Goal: Information Seeking & Learning: Learn about a topic

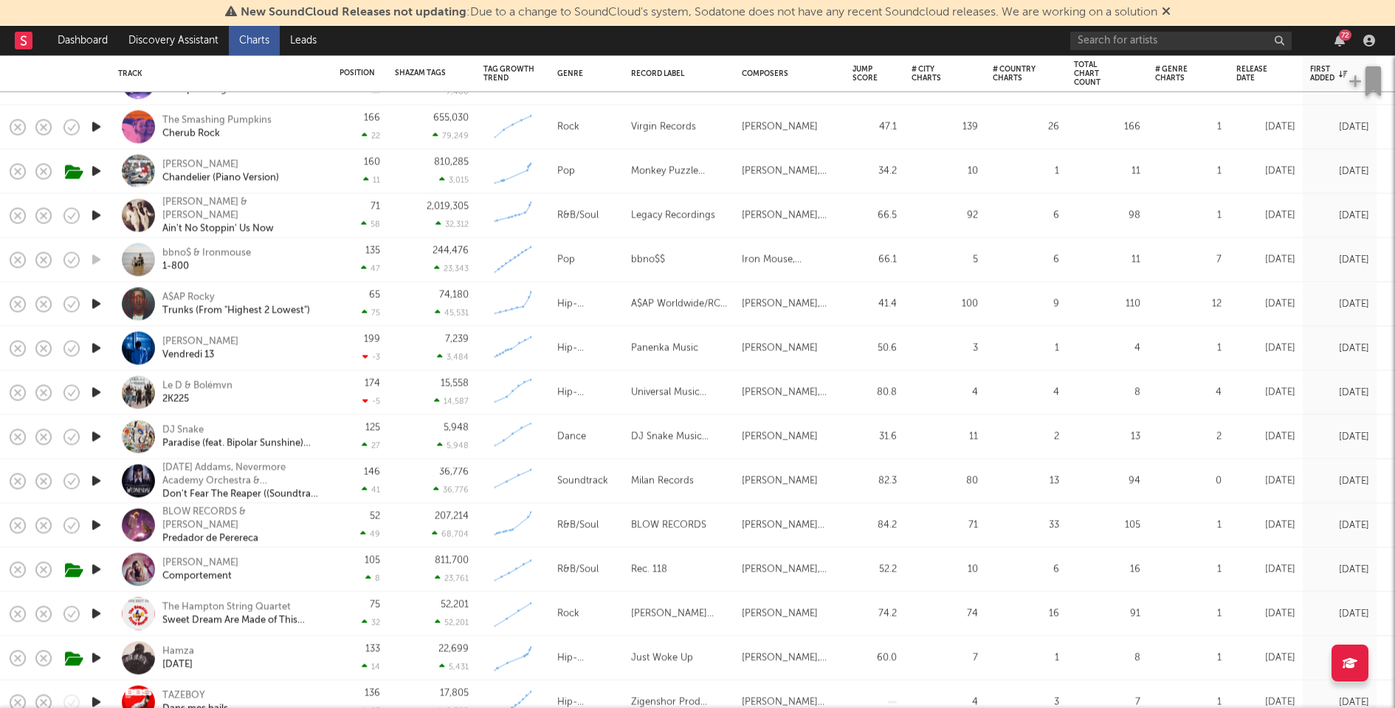
click at [100, 215] on icon "button" at bounding box center [96, 216] width 15 height 18
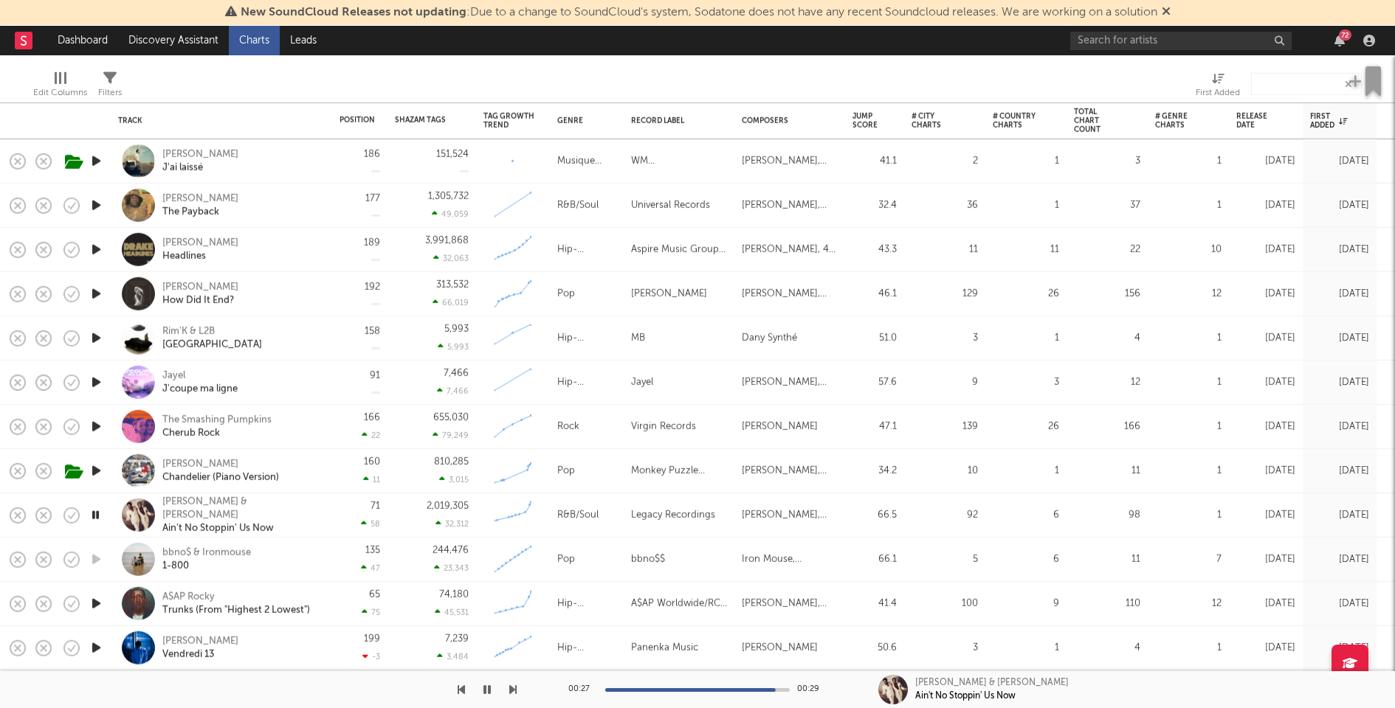
click at [97, 514] on icon "button" at bounding box center [96, 515] width 14 height 18
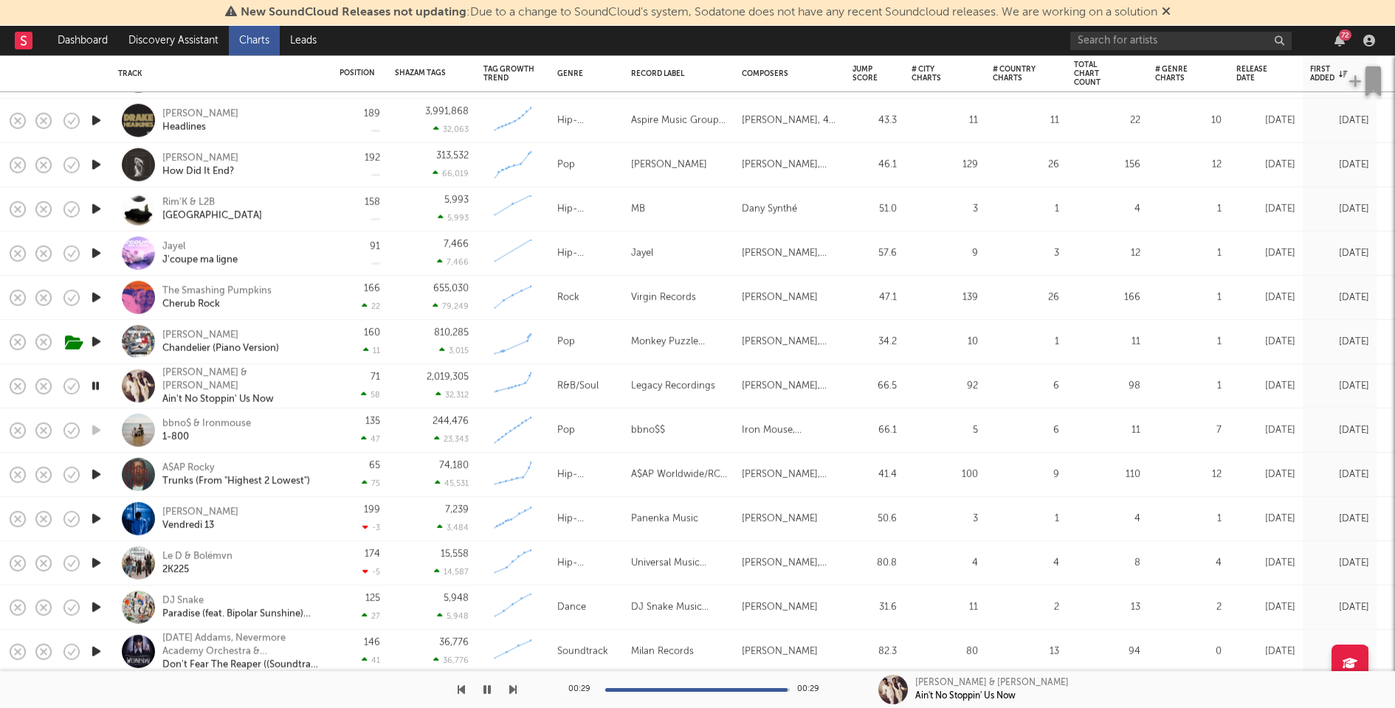
click at [98, 475] on icon "button" at bounding box center [96, 475] width 15 height 18
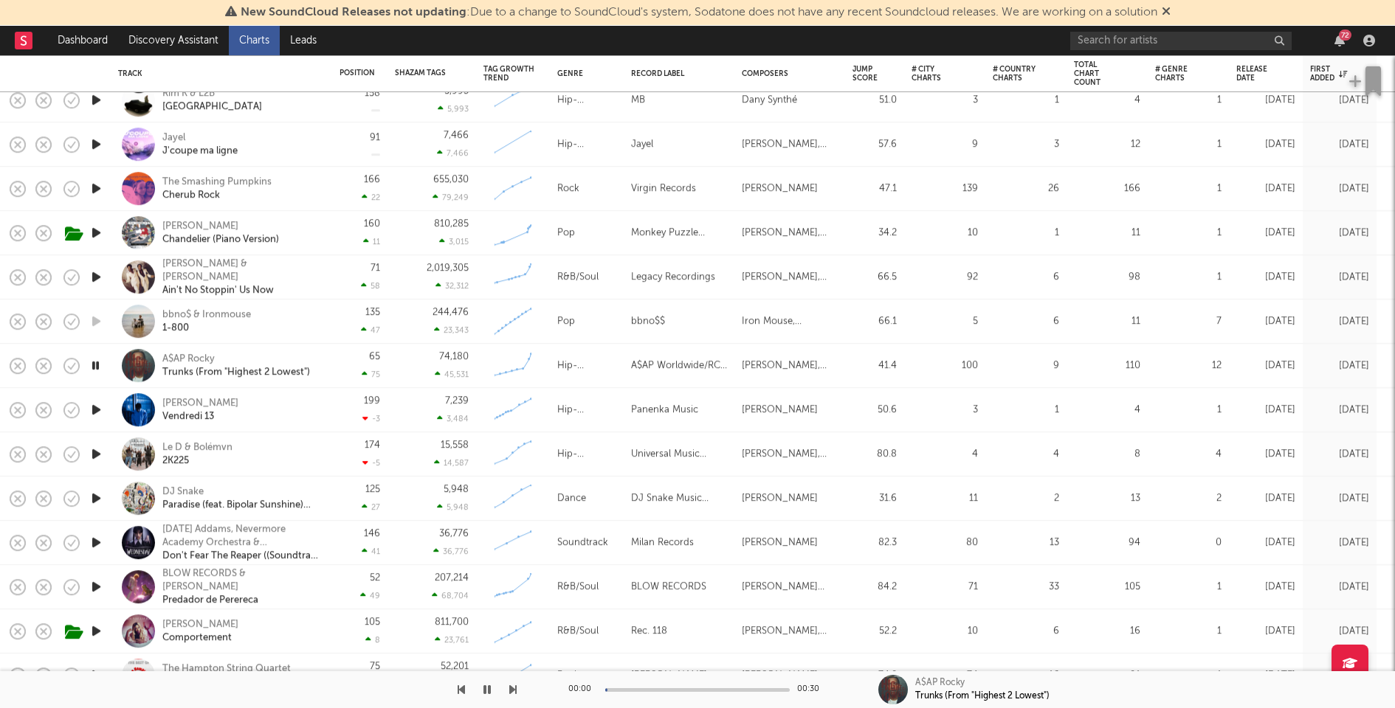
click at [93, 404] on icon "button" at bounding box center [96, 410] width 15 height 18
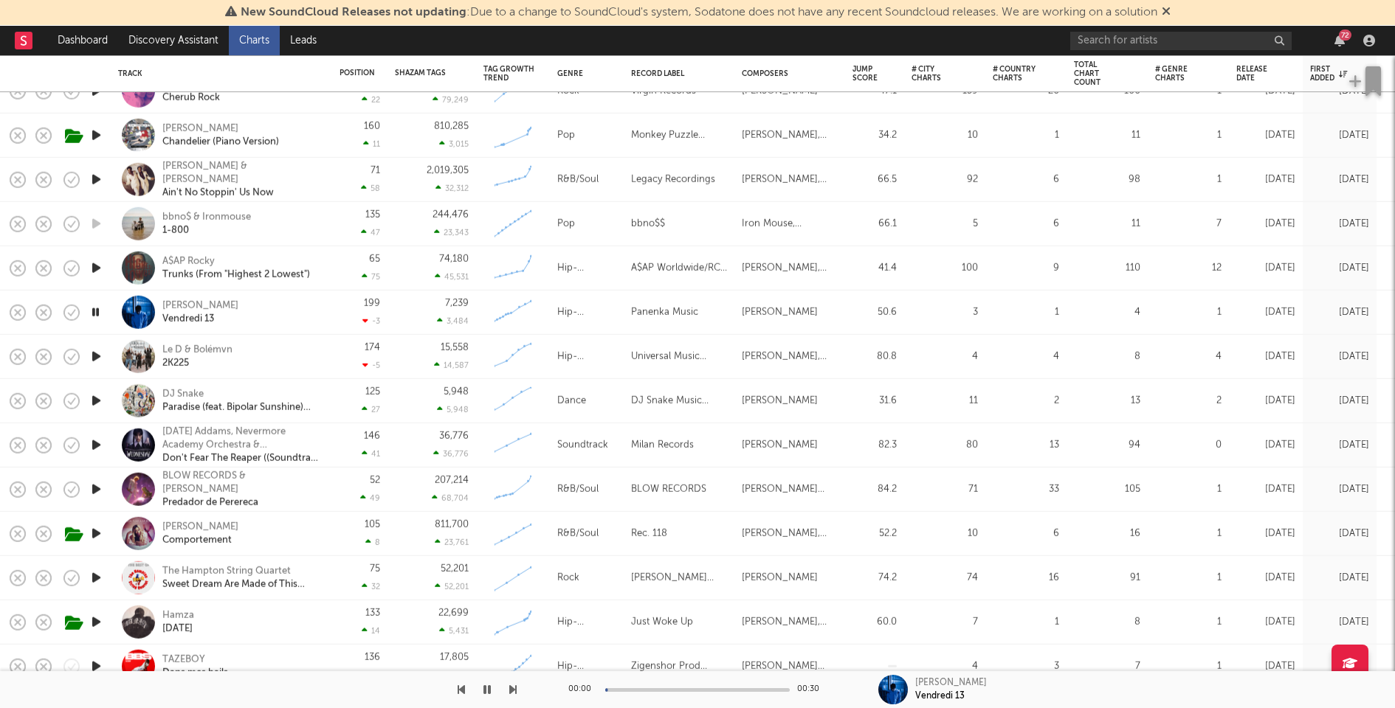
click at [94, 355] on icon "button" at bounding box center [96, 357] width 15 height 18
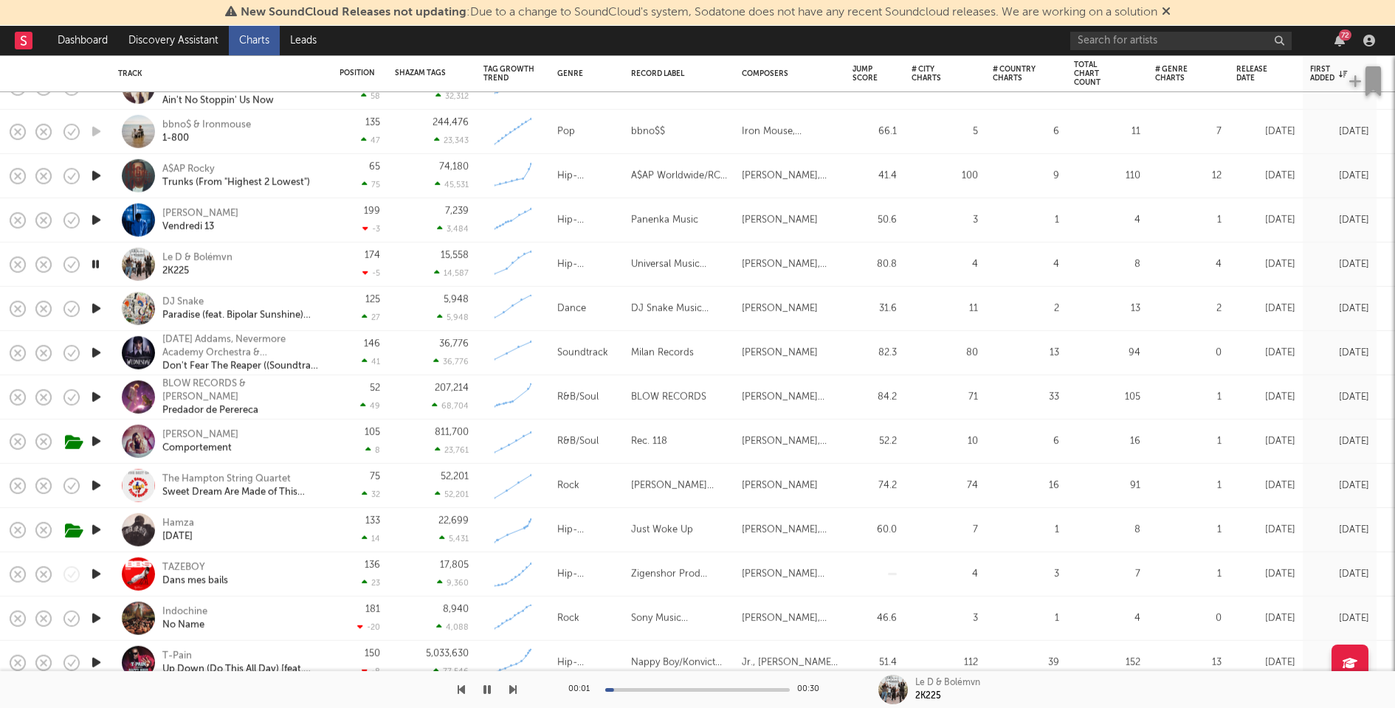
click at [96, 350] on icon "button" at bounding box center [96, 353] width 15 height 18
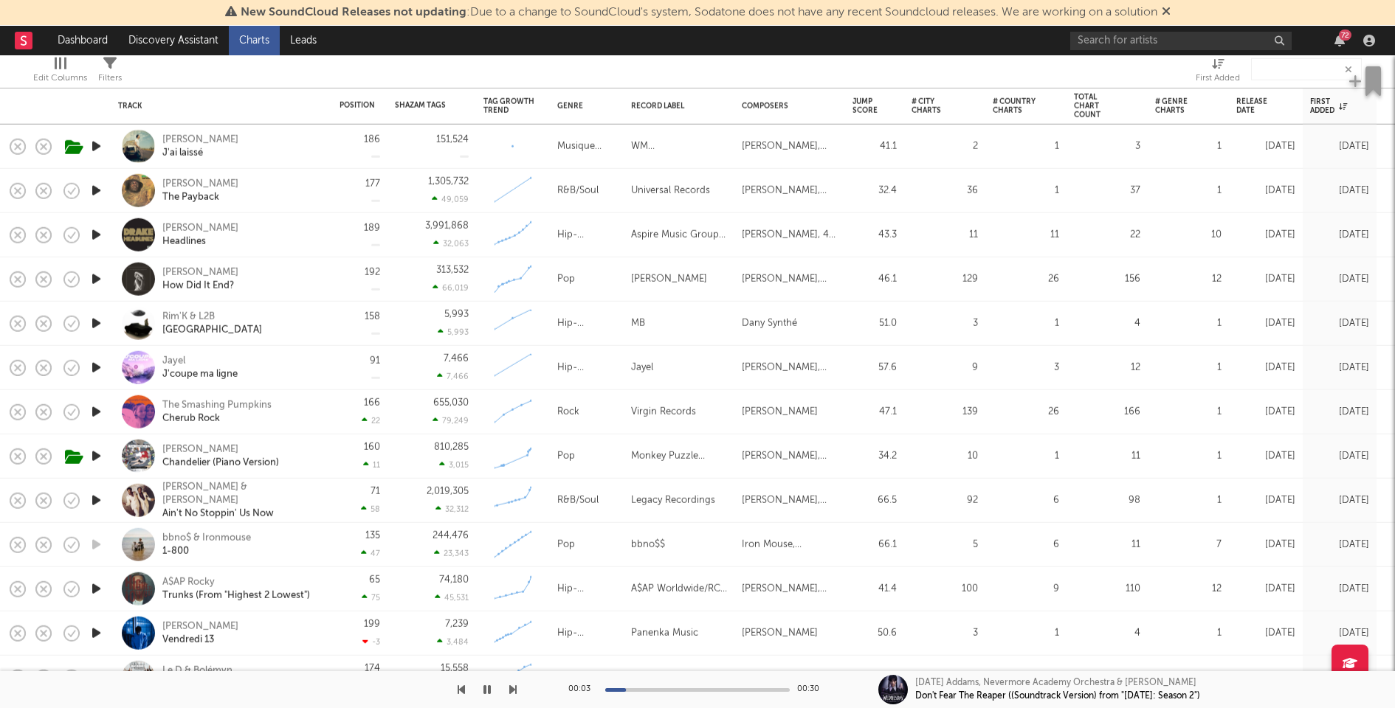
click at [96, 233] on icon "button" at bounding box center [96, 235] width 15 height 18
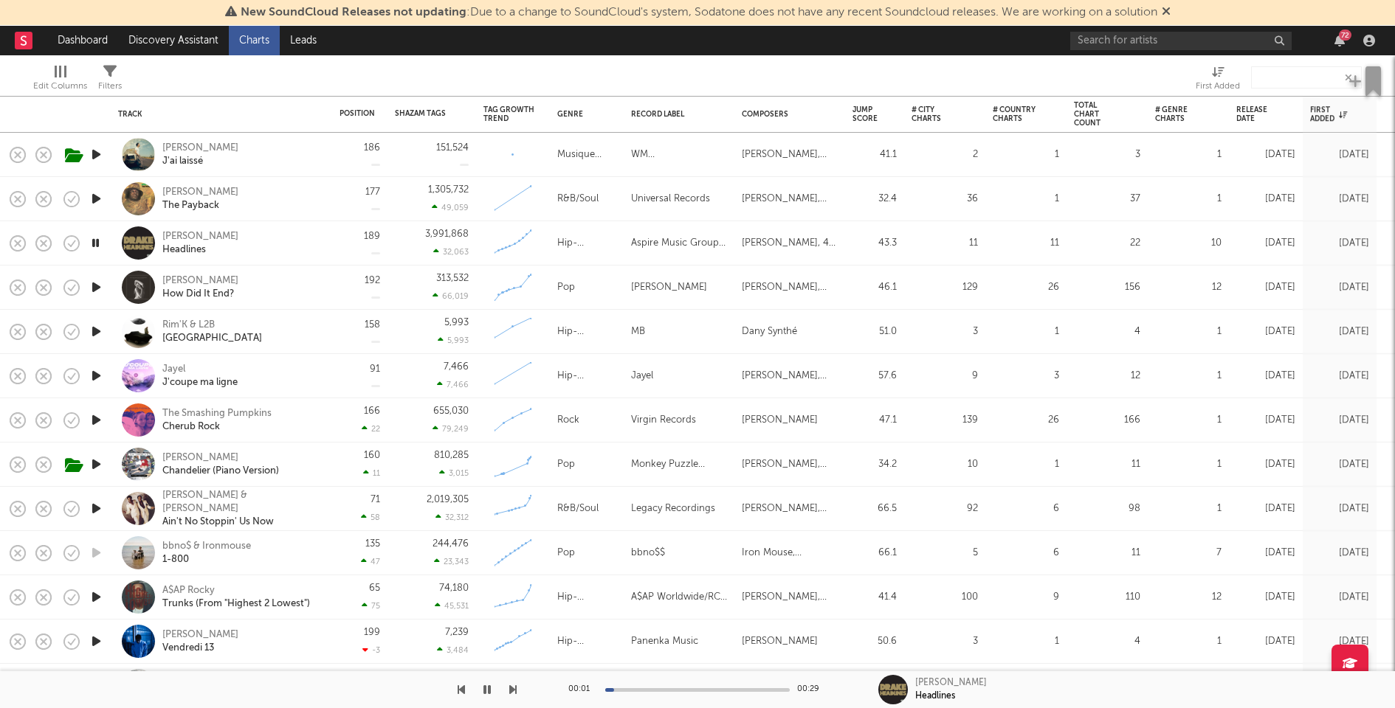
click at [96, 198] on icon "button" at bounding box center [96, 199] width 15 height 18
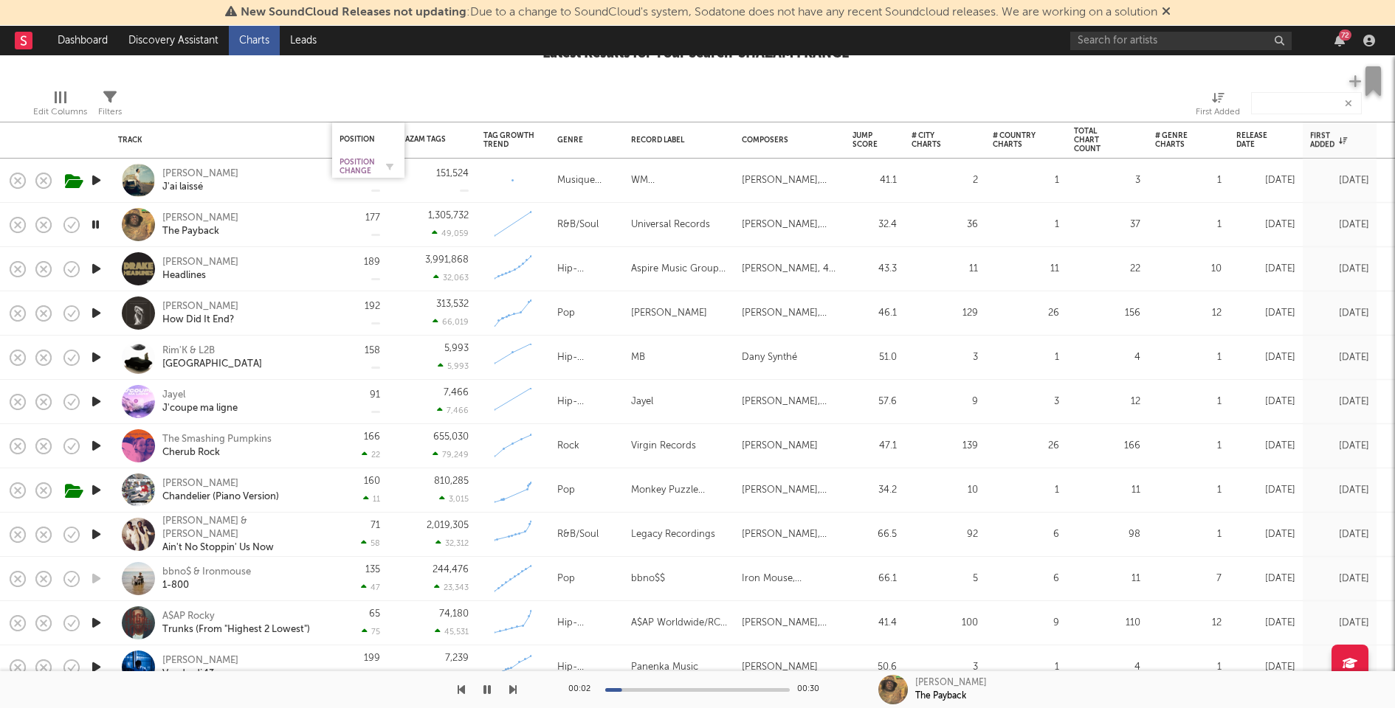
click at [368, 169] on div "Position Change" at bounding box center [356, 167] width 35 height 18
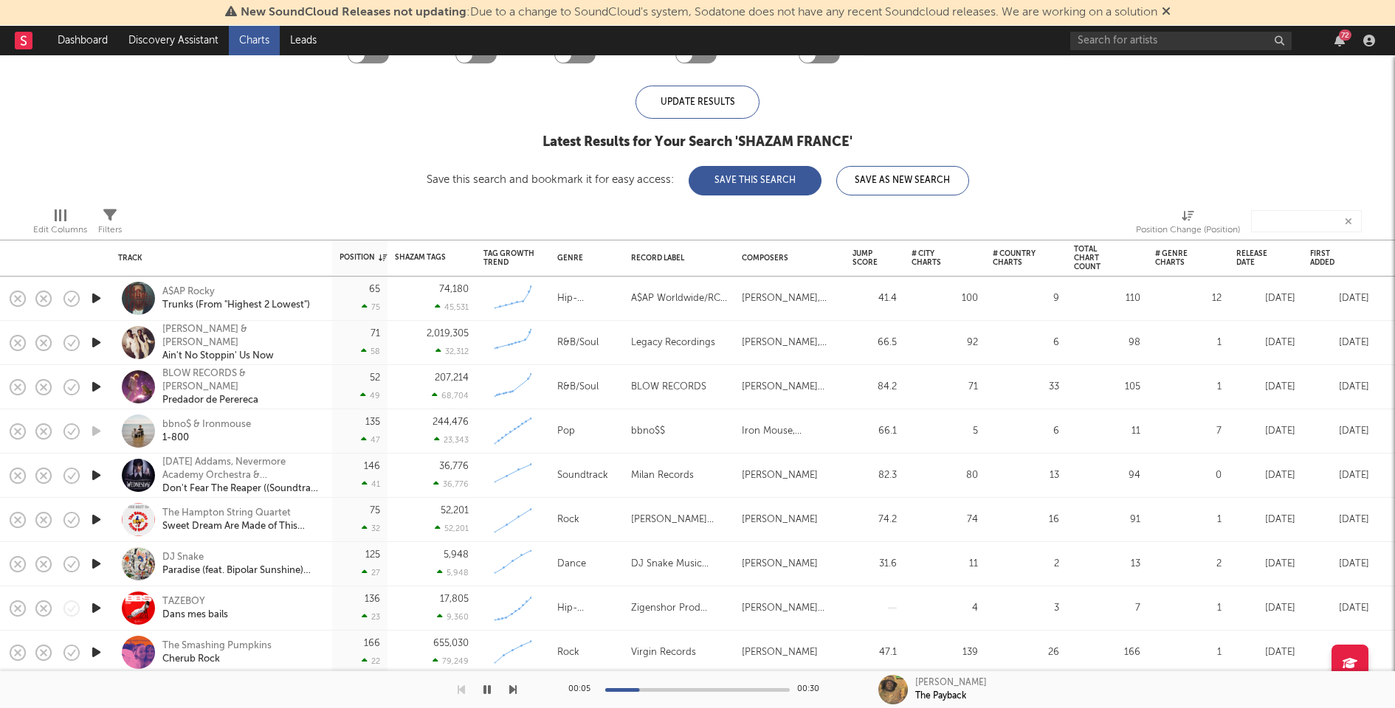
click at [97, 295] on icon "button" at bounding box center [96, 298] width 15 height 18
click at [97, 385] on icon "button" at bounding box center [96, 387] width 15 height 18
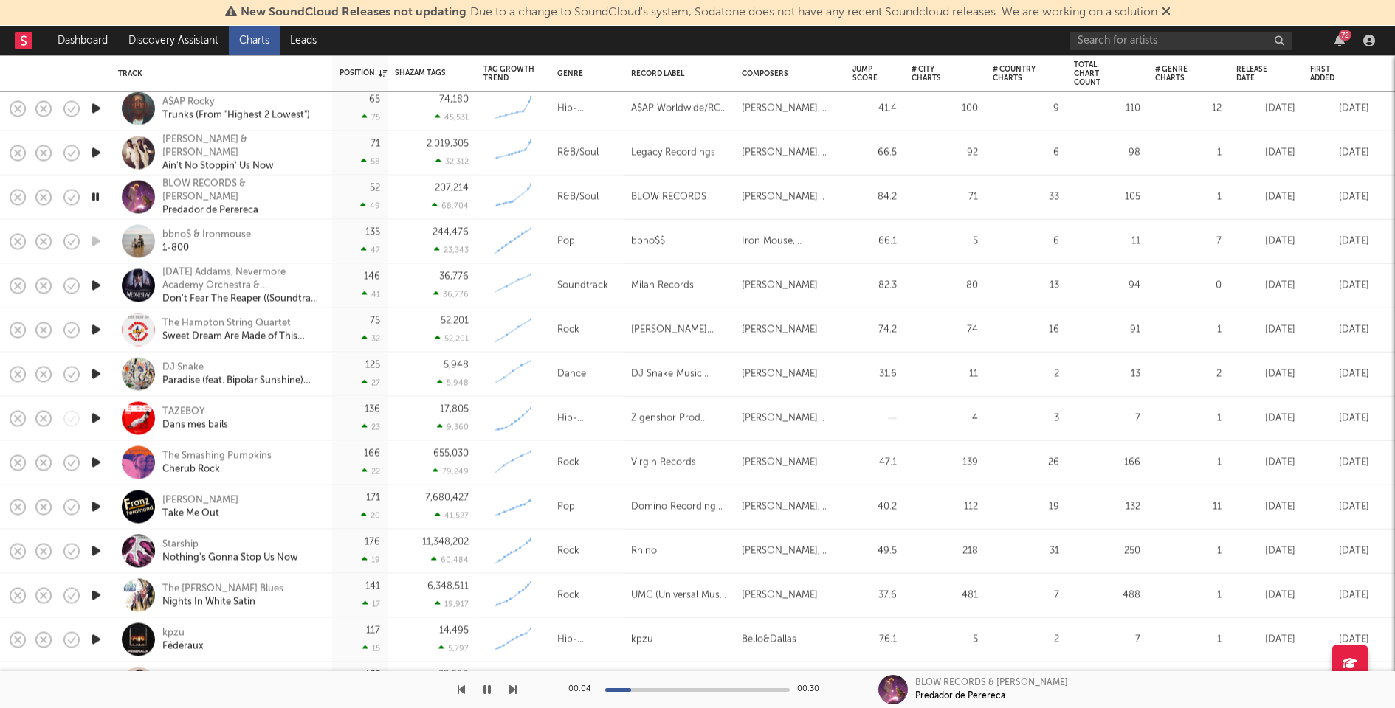
click at [92, 503] on icon "button" at bounding box center [96, 507] width 15 height 18
click at [97, 461] on icon "button" at bounding box center [96, 463] width 15 height 18
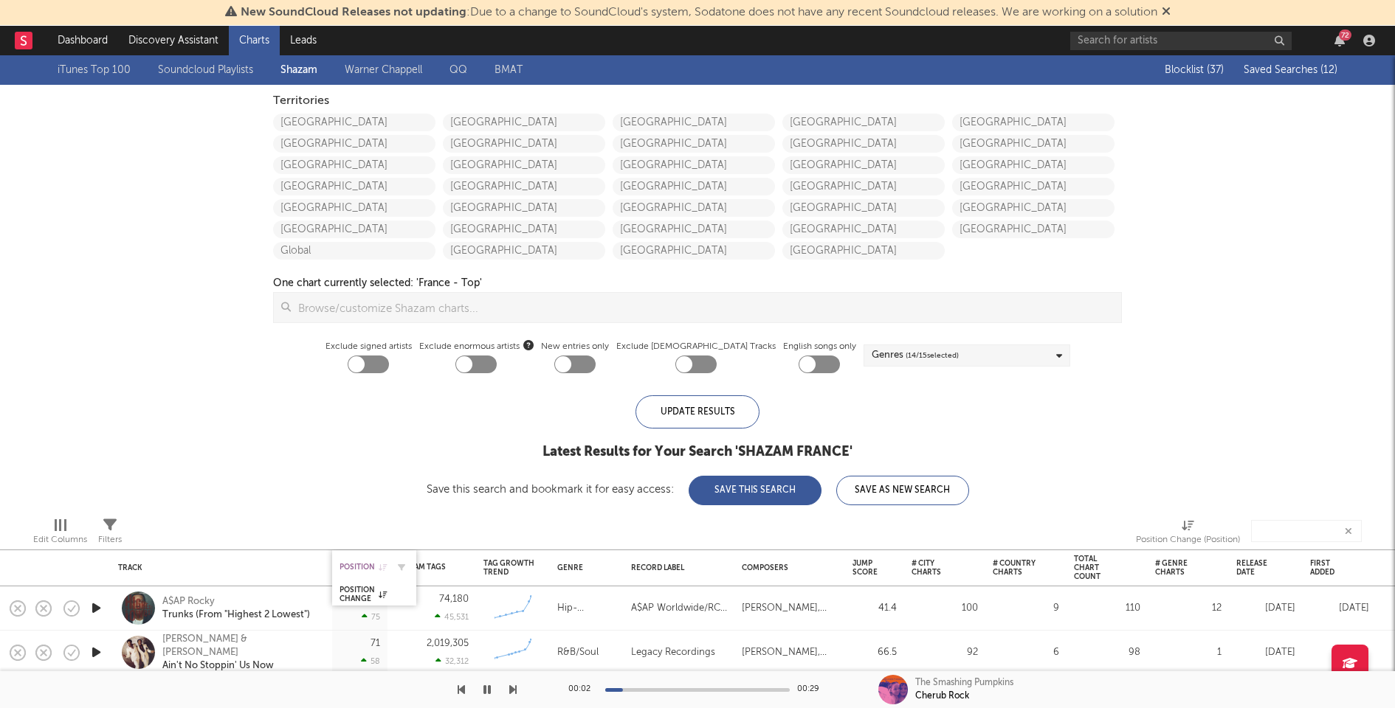
click at [345, 566] on div "Position" at bounding box center [362, 567] width 47 height 9
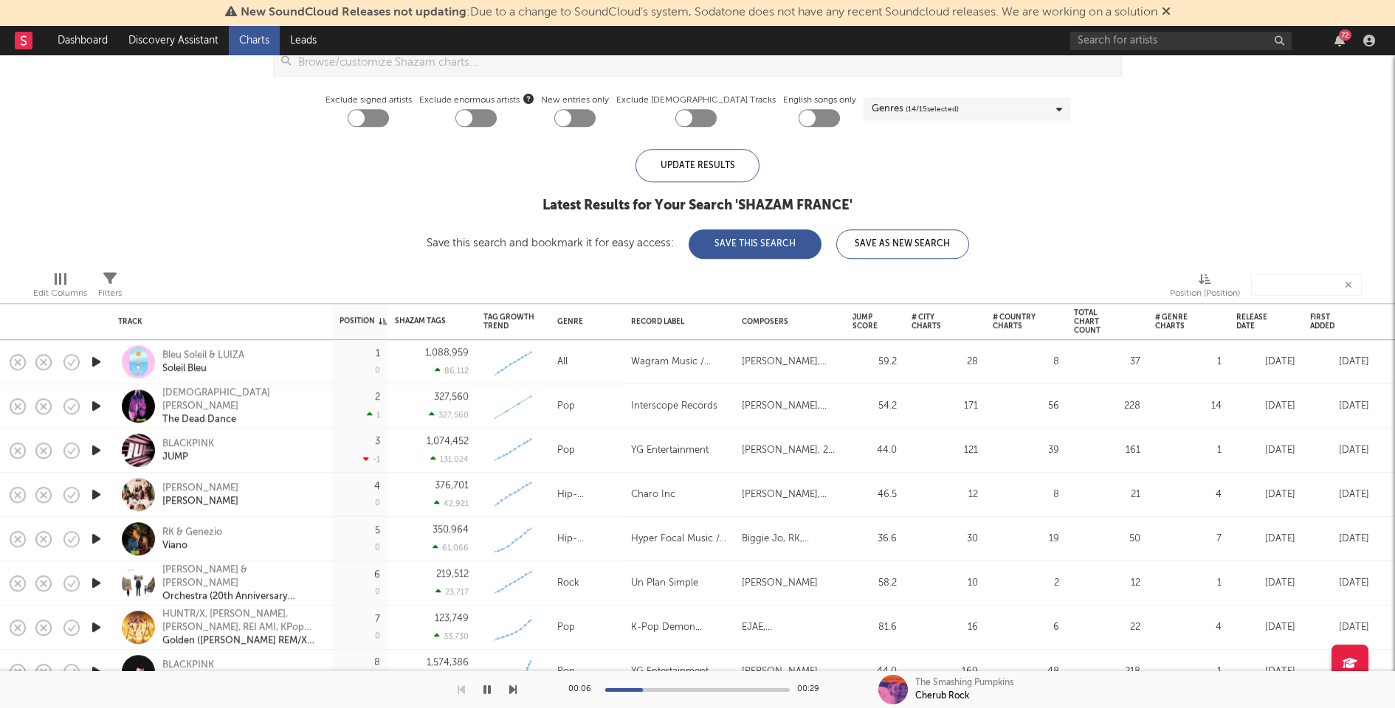
click at [92, 400] on icon "button" at bounding box center [96, 406] width 15 height 18
click at [285, 405] on div "Lady Gaga The Dead Dance" at bounding box center [241, 407] width 159 height 40
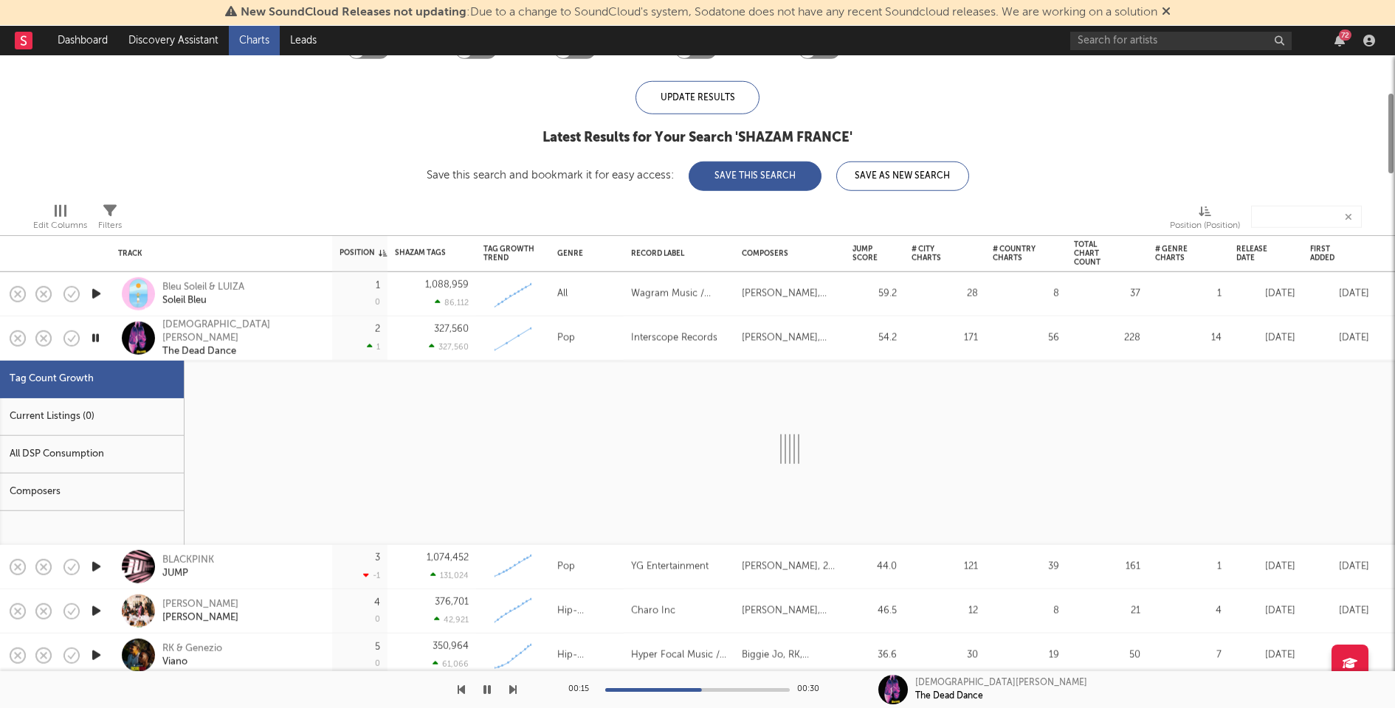
click at [139, 408] on div "Current Listings (0)" at bounding box center [92, 418] width 184 height 38
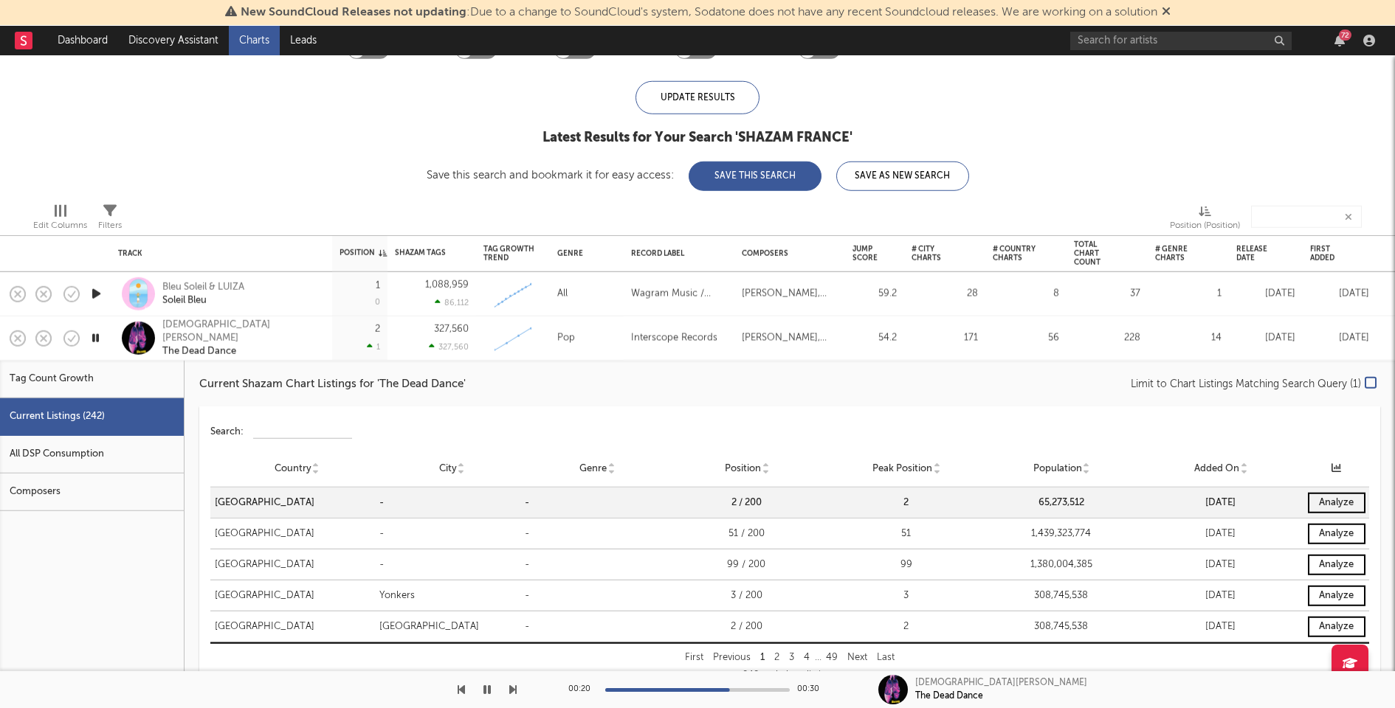
click at [284, 340] on div "Lady Gaga The Dead Dance" at bounding box center [241, 338] width 159 height 40
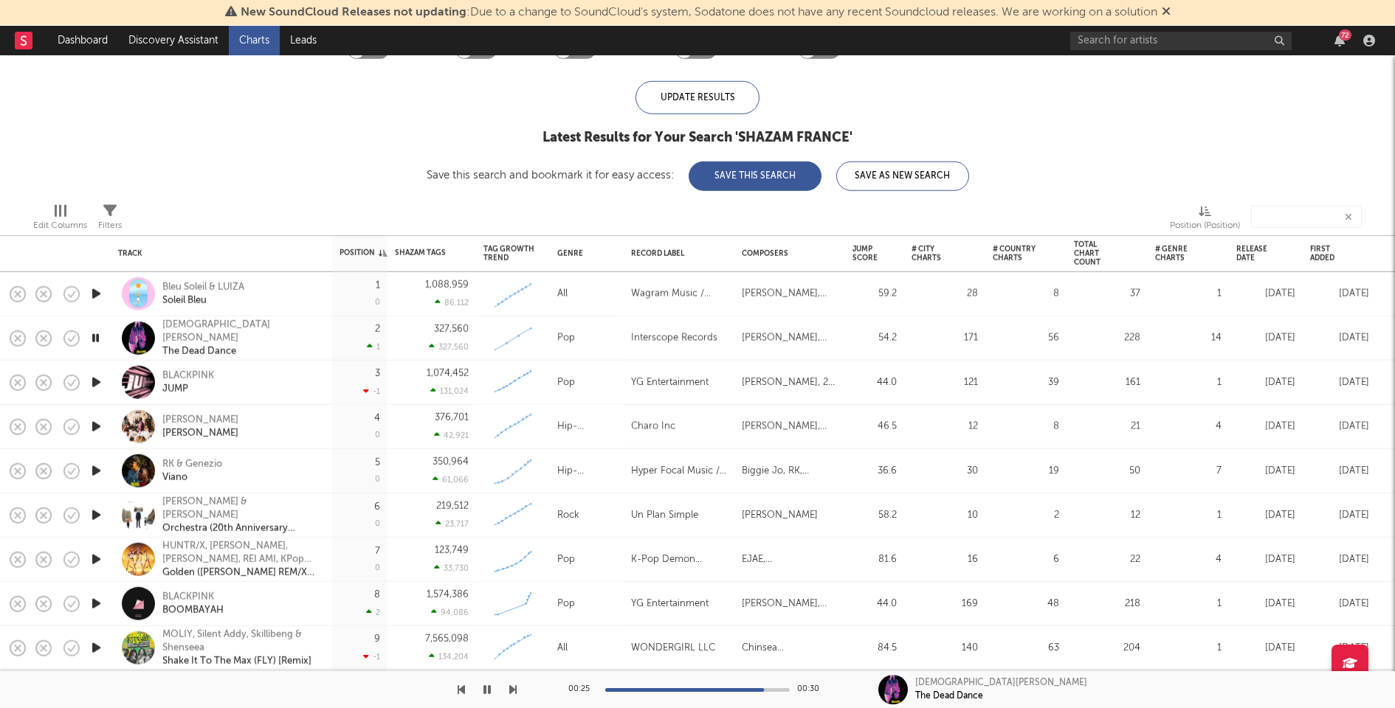
click at [100, 379] on icon "button" at bounding box center [96, 382] width 15 height 18
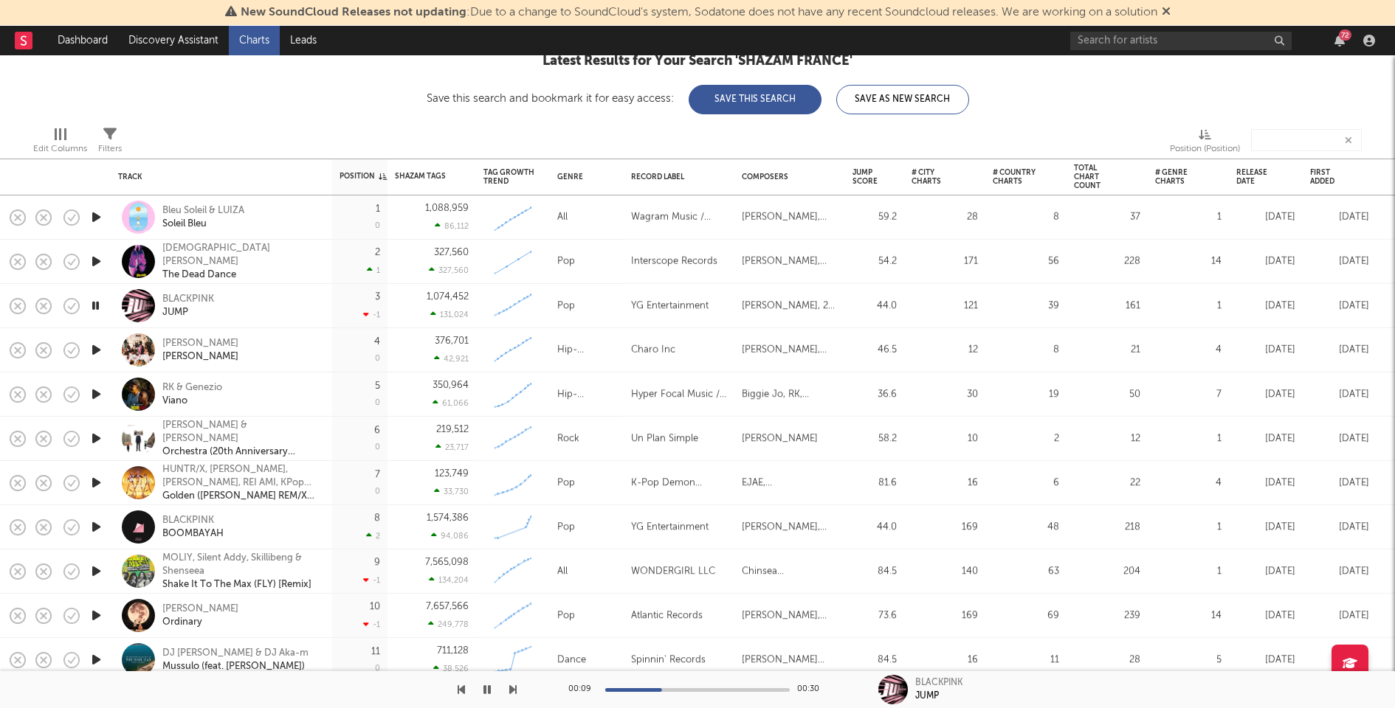
click at [97, 345] on icon "button" at bounding box center [96, 350] width 15 height 18
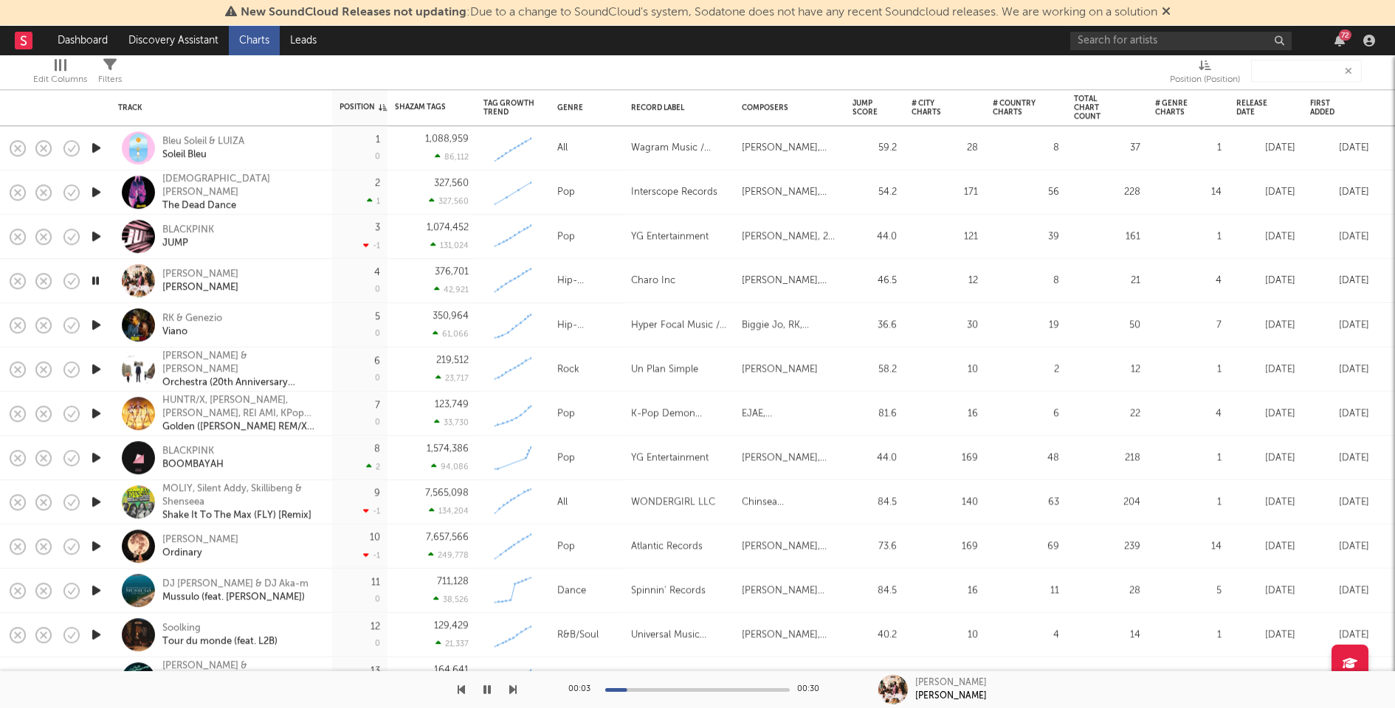
click at [100, 417] on icon "button" at bounding box center [96, 413] width 15 height 18
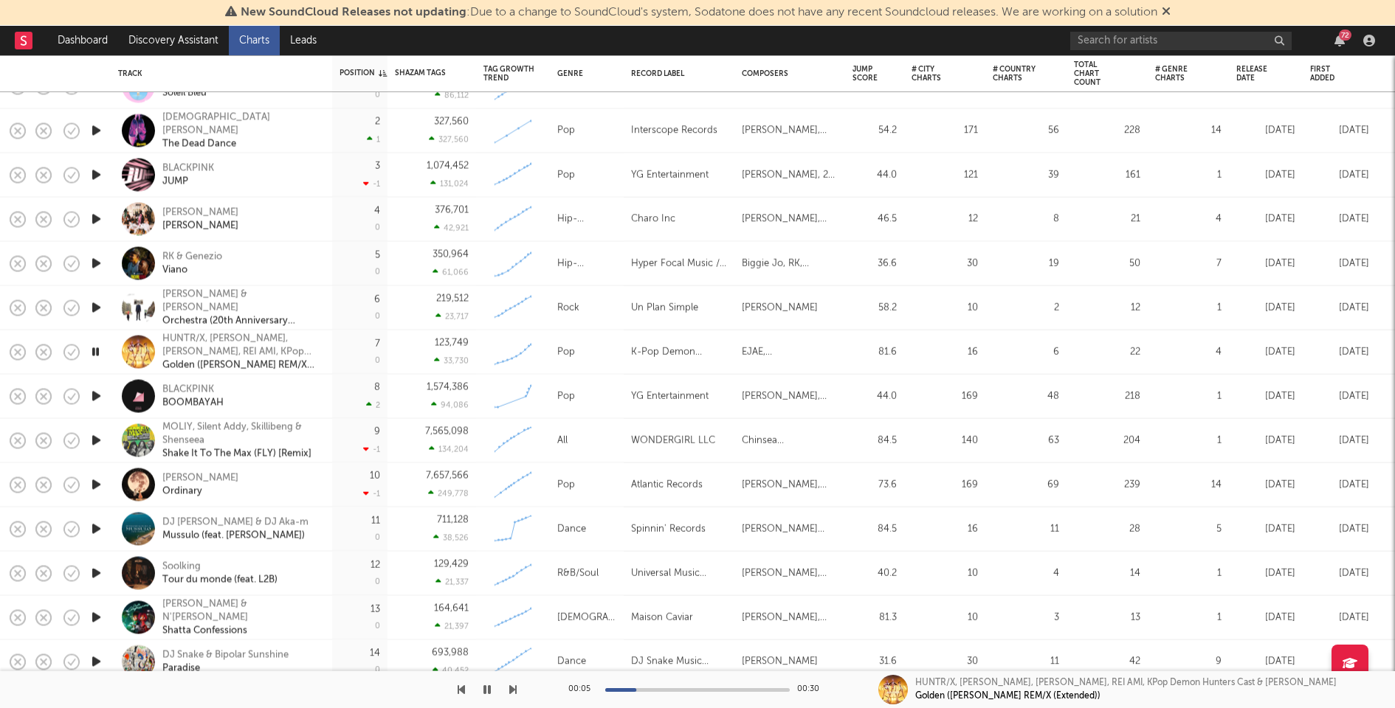
click at [97, 396] on icon "button" at bounding box center [96, 396] width 15 height 18
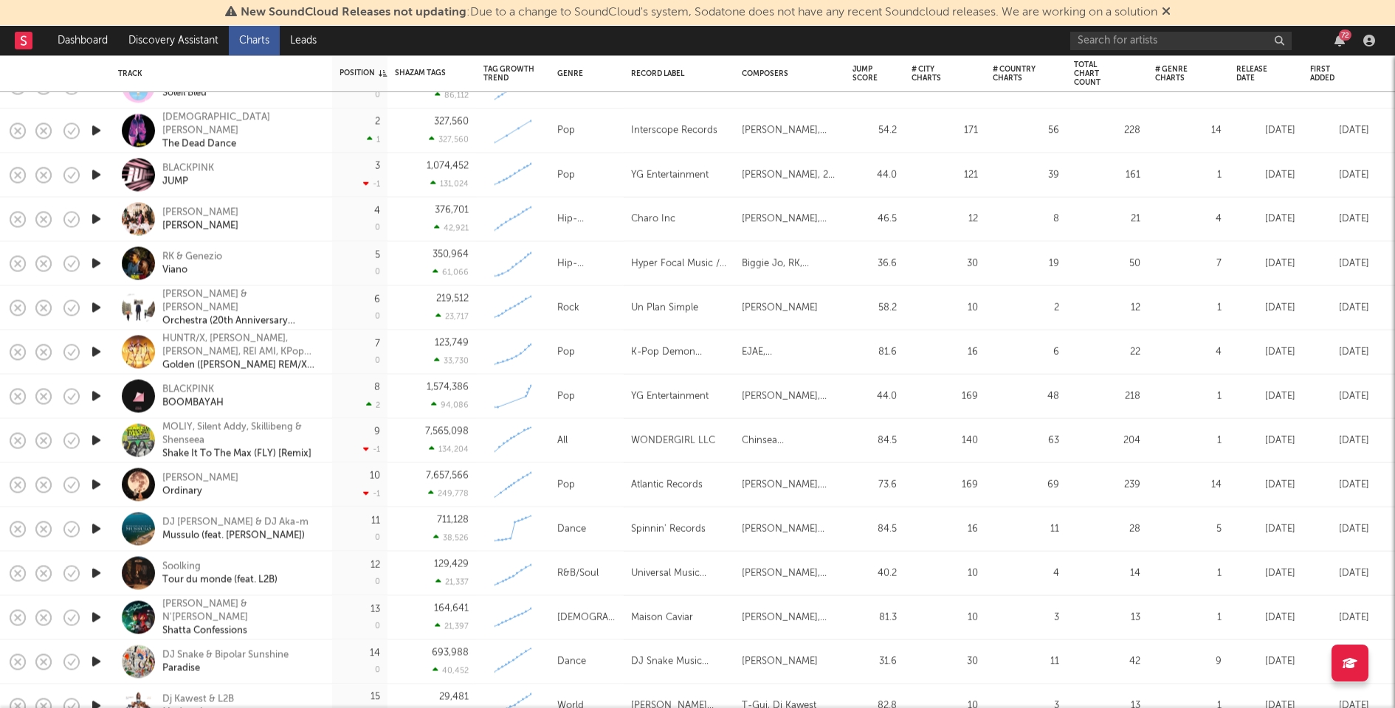
click at [96, 308] on icon "button" at bounding box center [96, 308] width 15 height 18
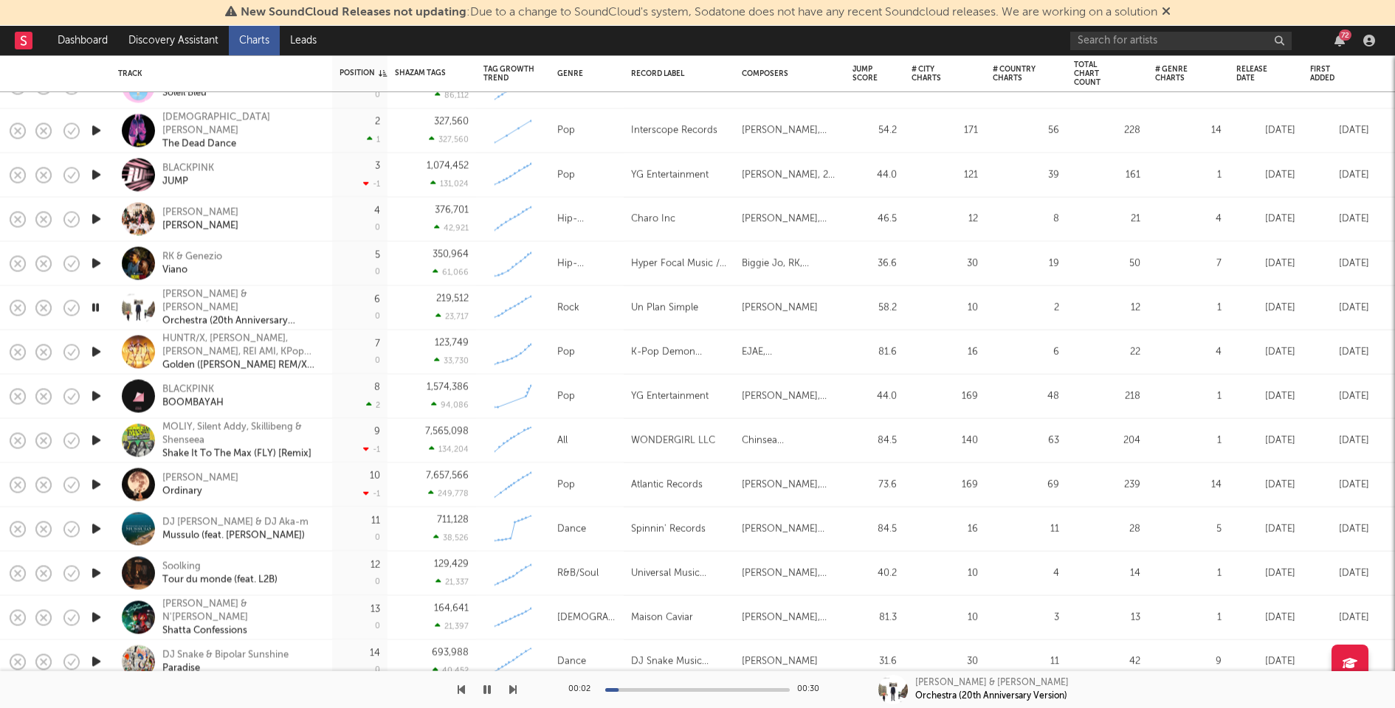
click at [97, 353] on icon "button" at bounding box center [96, 352] width 15 height 18
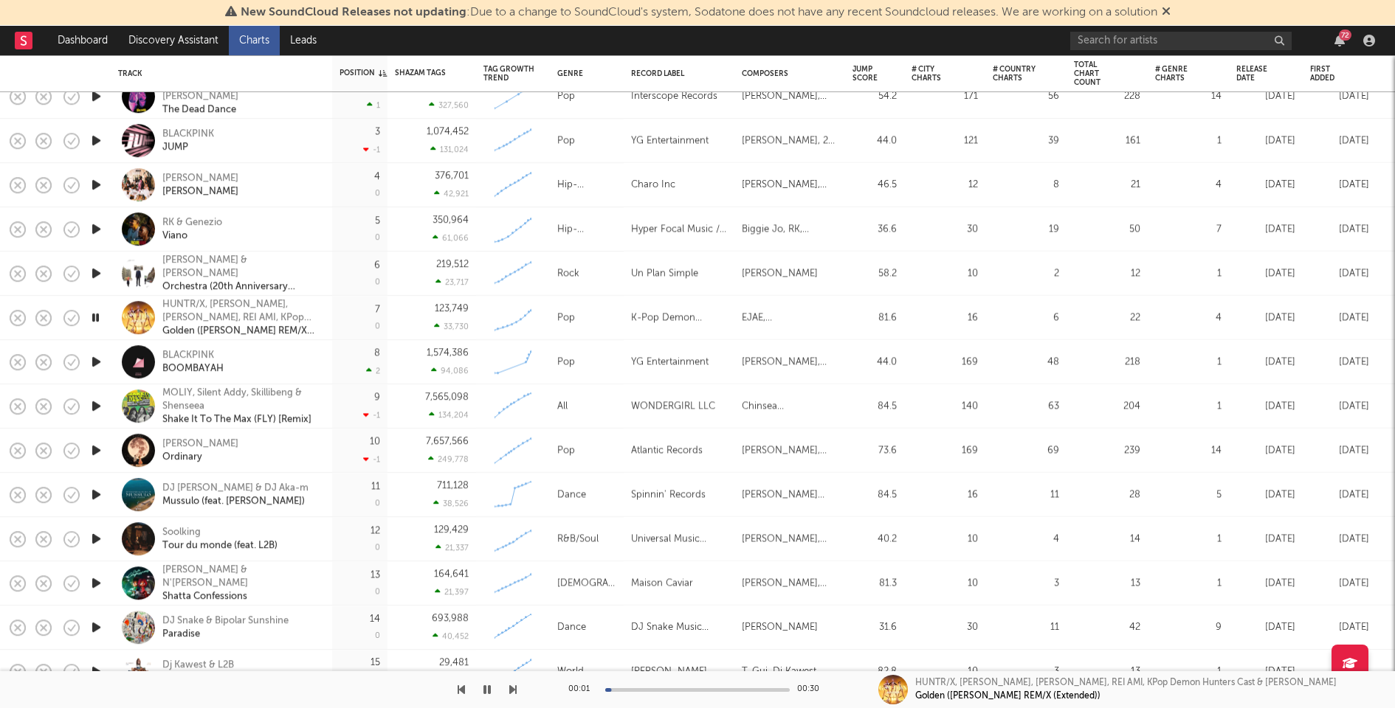
click at [96, 401] on icon "button" at bounding box center [96, 406] width 15 height 18
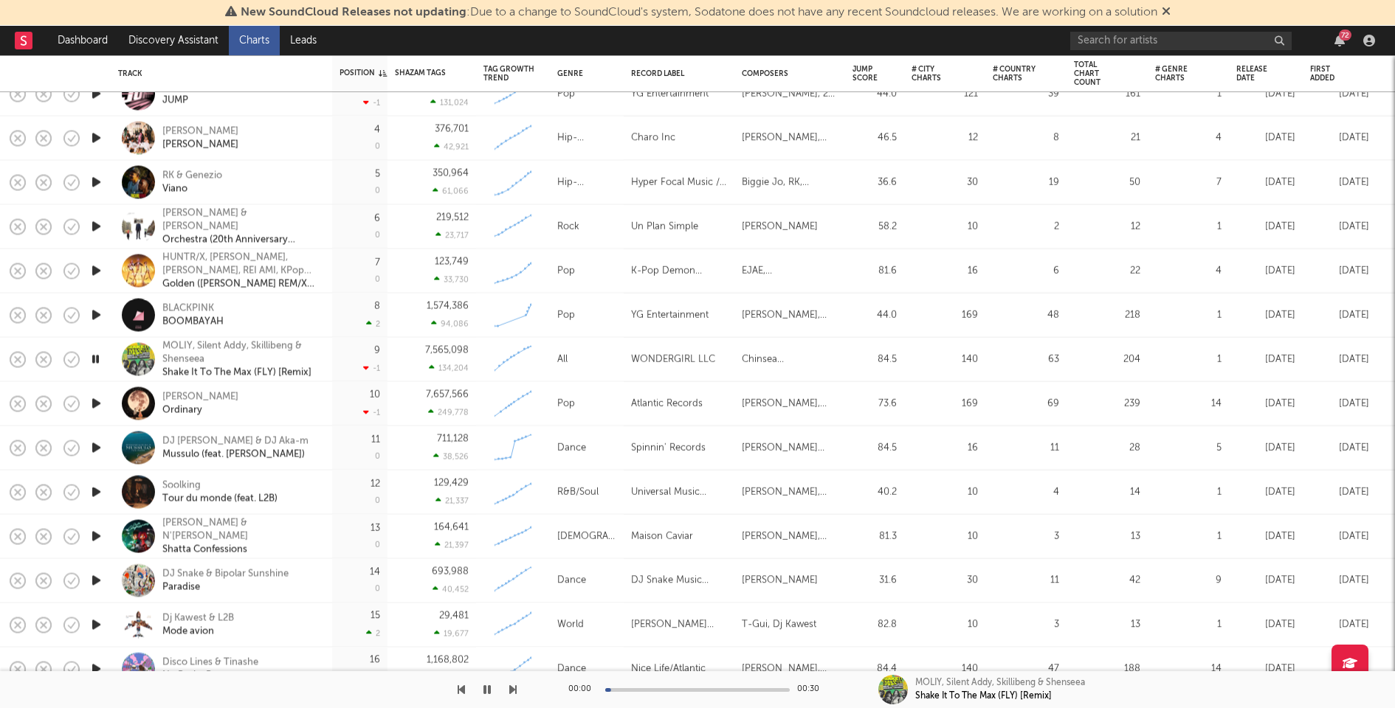
click at [96, 443] on icon "button" at bounding box center [96, 448] width 15 height 18
click at [311, 450] on div "DJ Malvado & DJ Aka-m Mussulo (feat. Dody)" at bounding box center [241, 448] width 159 height 27
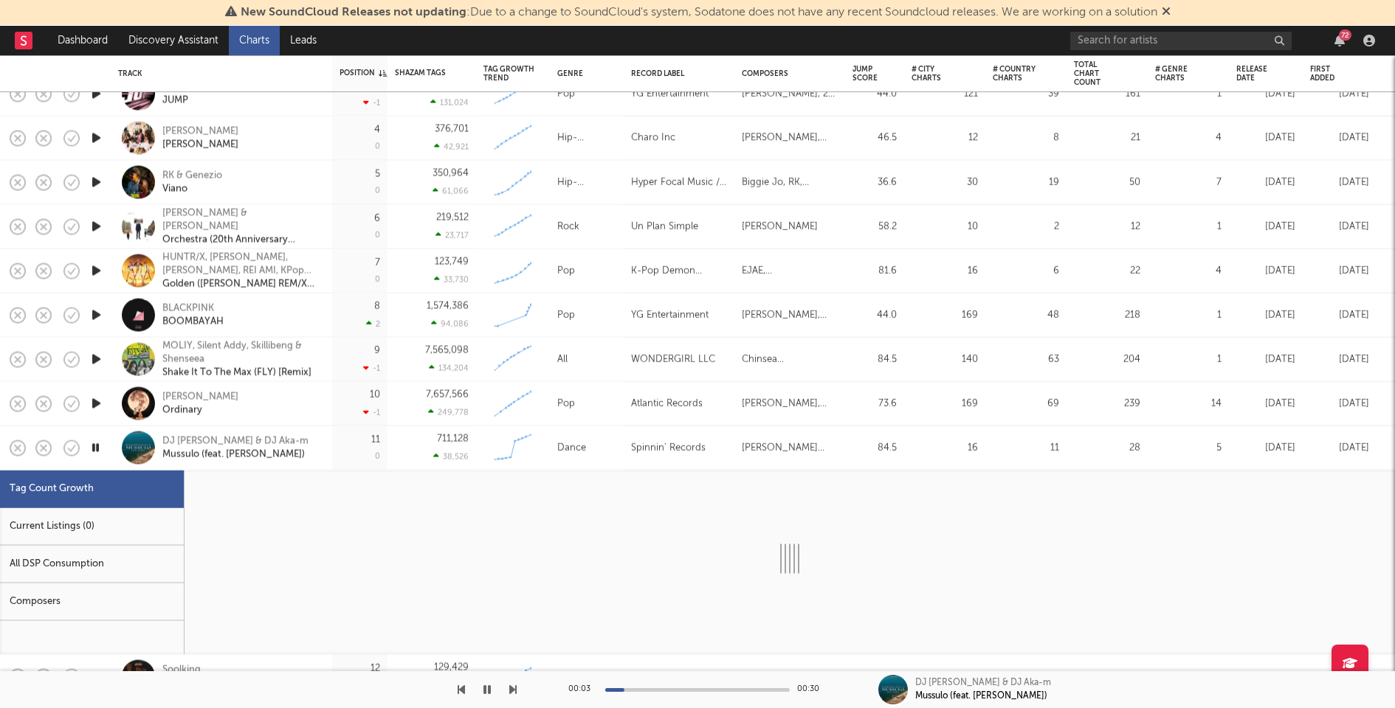
click at [170, 517] on div "Current Listings (0)" at bounding box center [92, 527] width 184 height 38
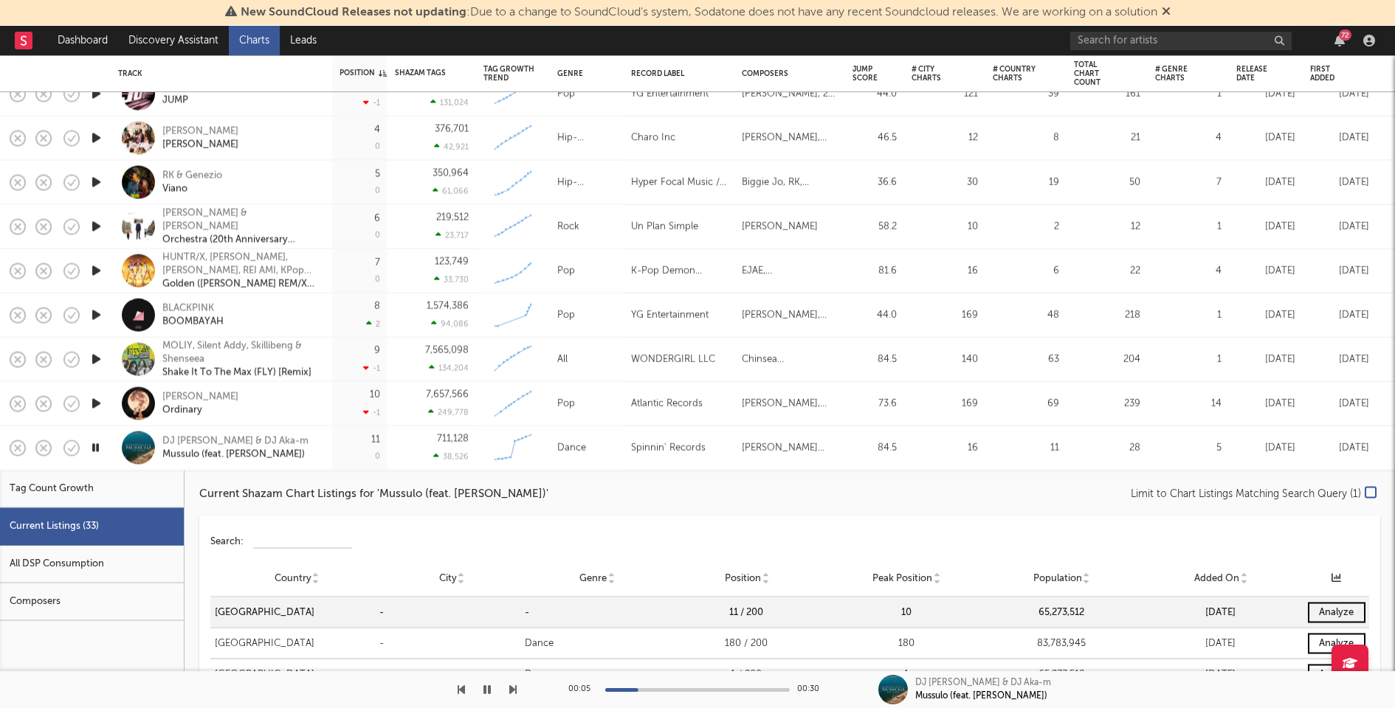
click at [308, 449] on div "DJ Malvado & DJ Aka-m Mussulo (feat. Dody)" at bounding box center [241, 448] width 159 height 27
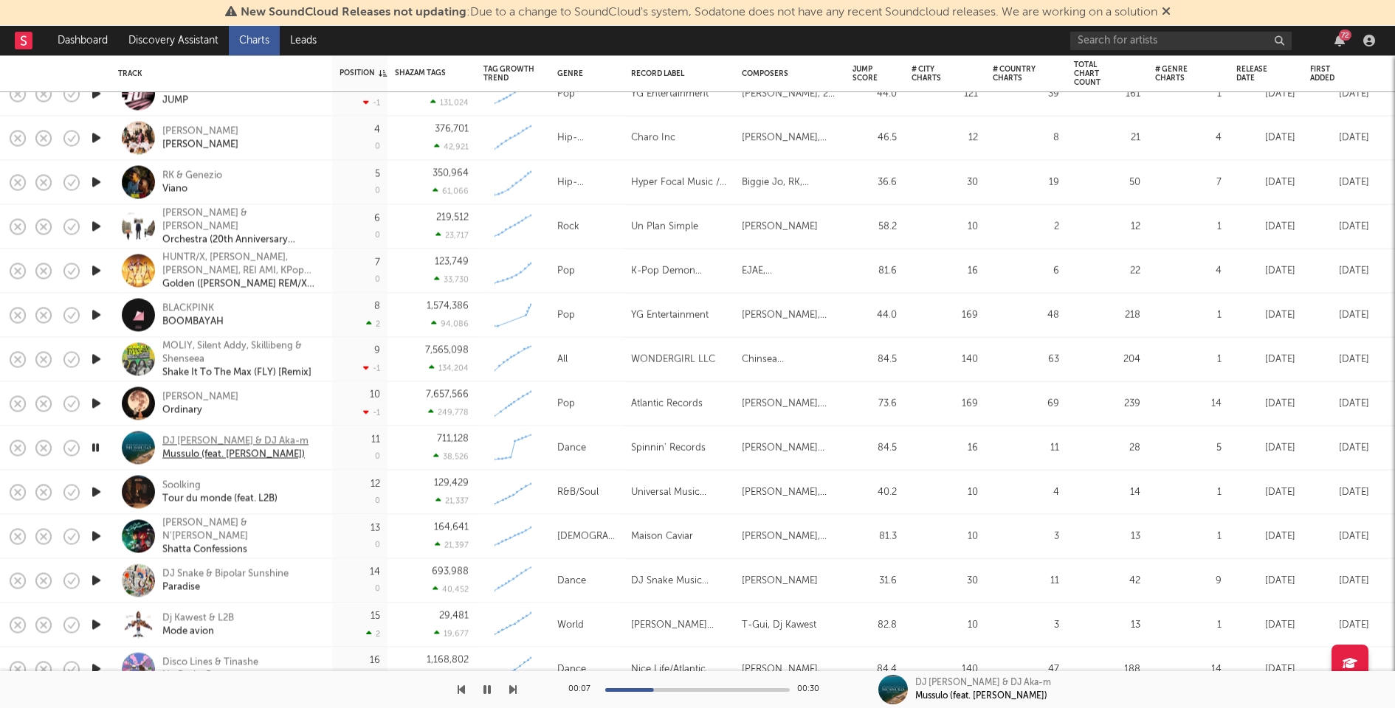
click at [247, 442] on div "DJ Malvado & DJ Aka-m" at bounding box center [235, 441] width 146 height 13
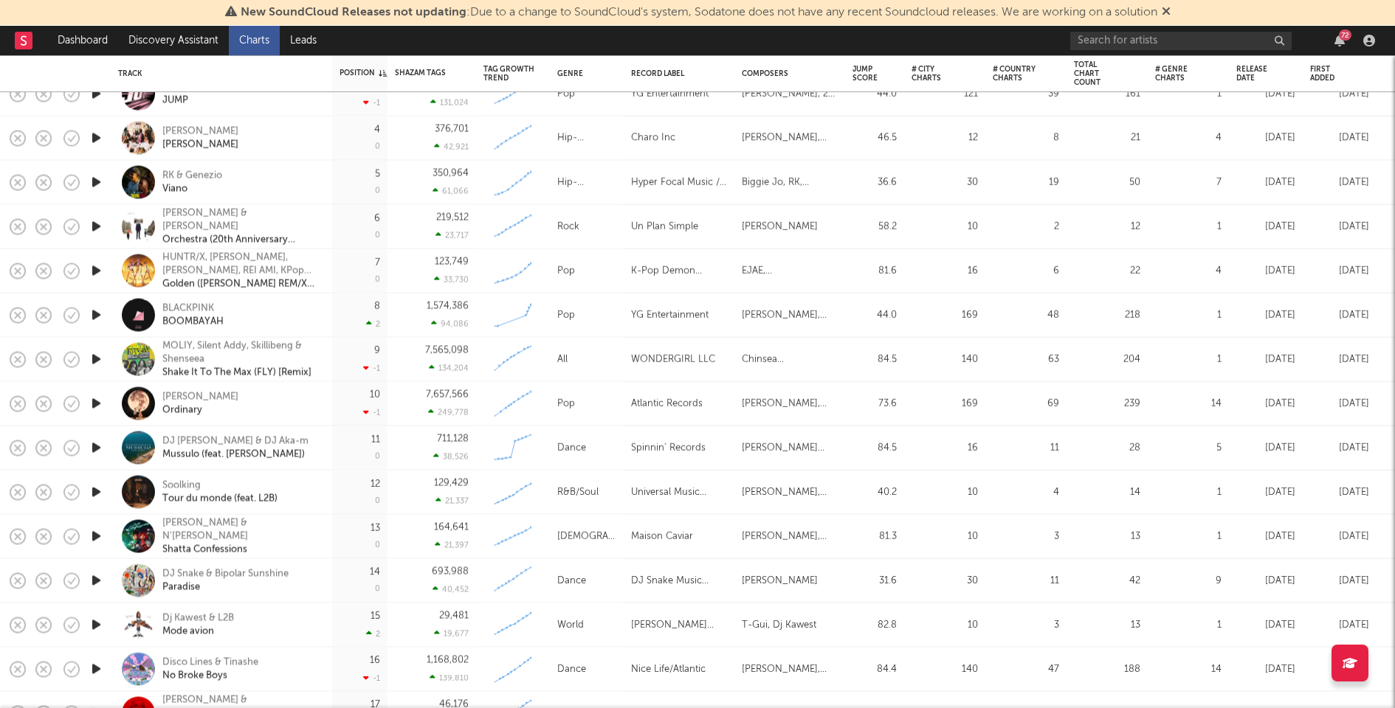
click at [101, 444] on icon "button" at bounding box center [96, 448] width 15 height 18
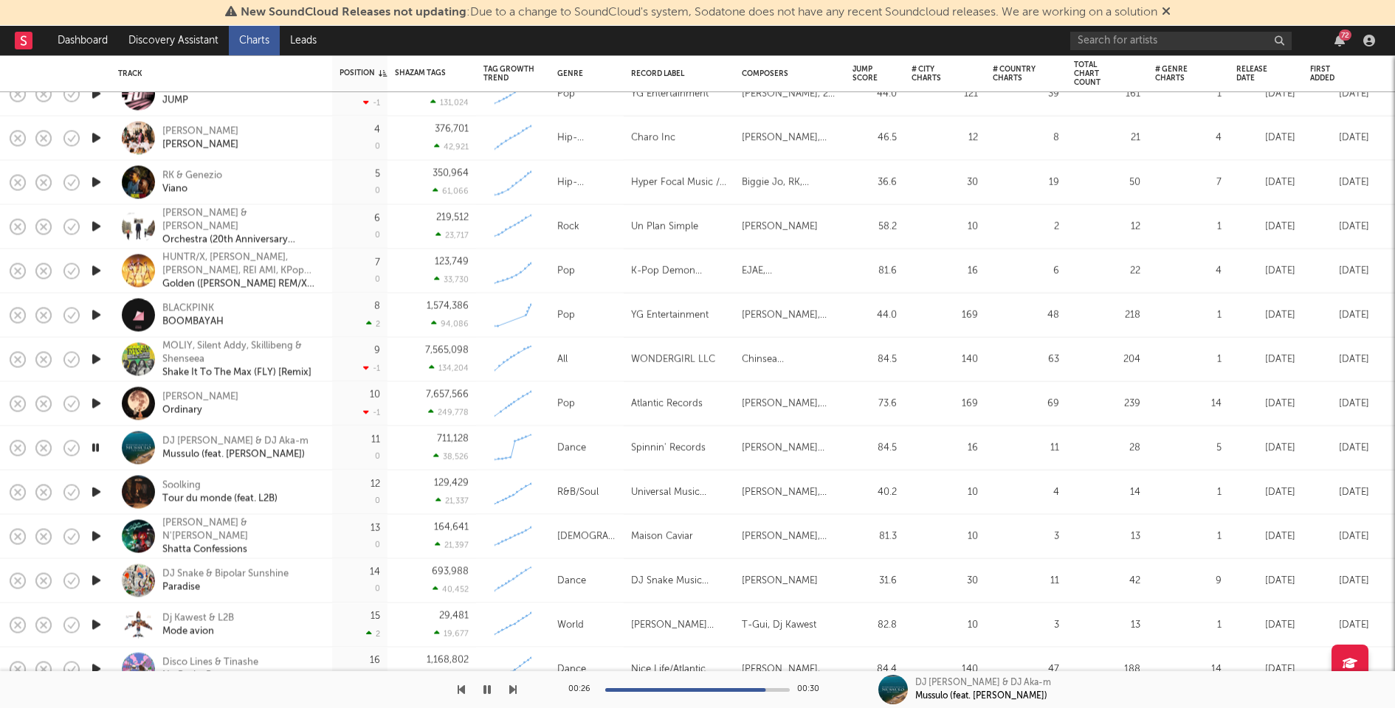
click at [101, 444] on icon "button" at bounding box center [96, 448] width 14 height 18
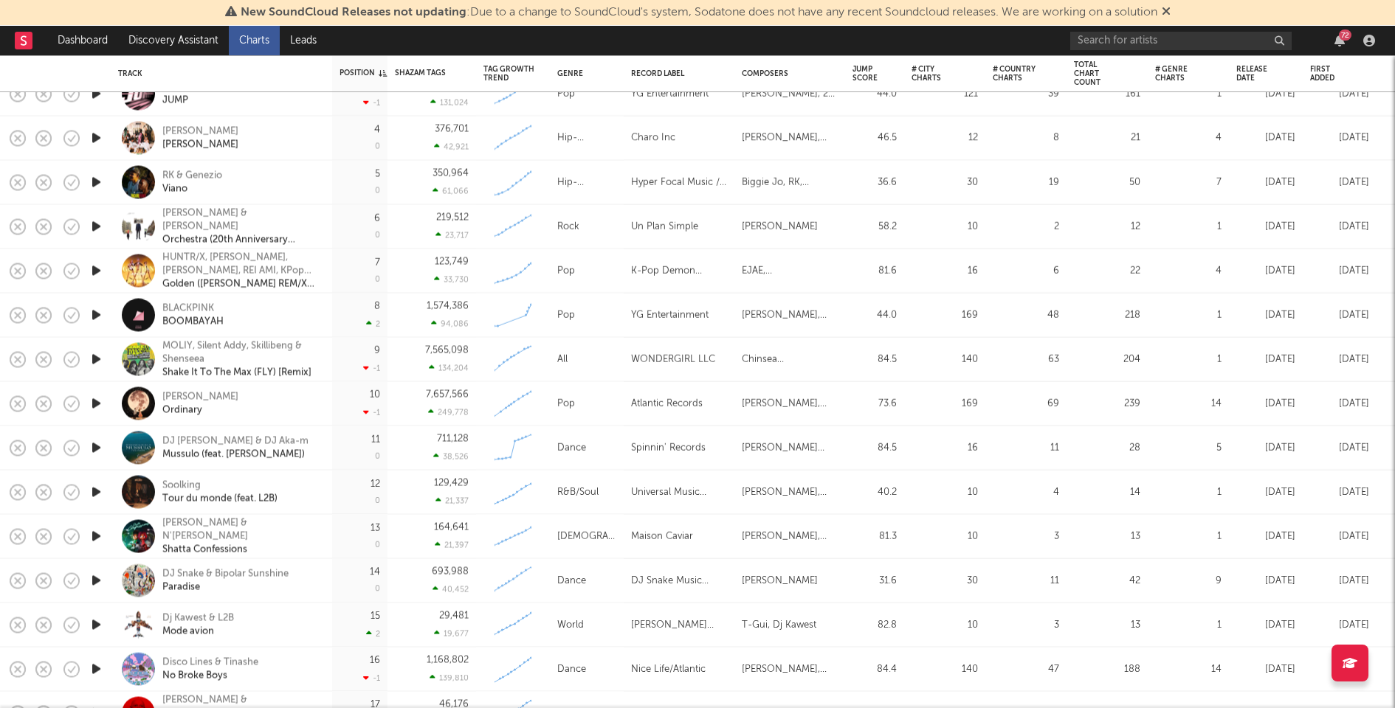
click at [191, 433] on div "DJ Malvado & DJ Aka-m Mussulo (feat. Dody)" at bounding box center [221, 449] width 207 height 44
select select "3m"
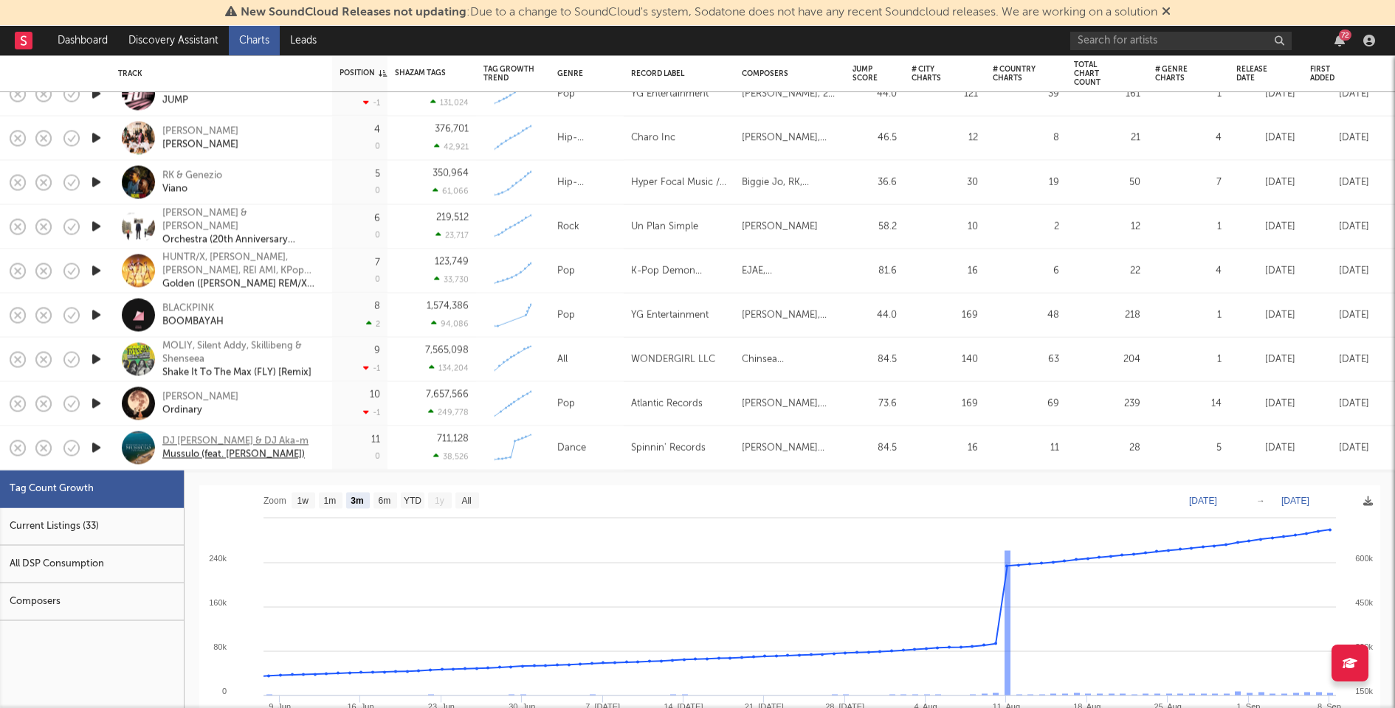
click at [197, 444] on div "DJ Malvado & DJ Aka-m" at bounding box center [235, 441] width 146 height 13
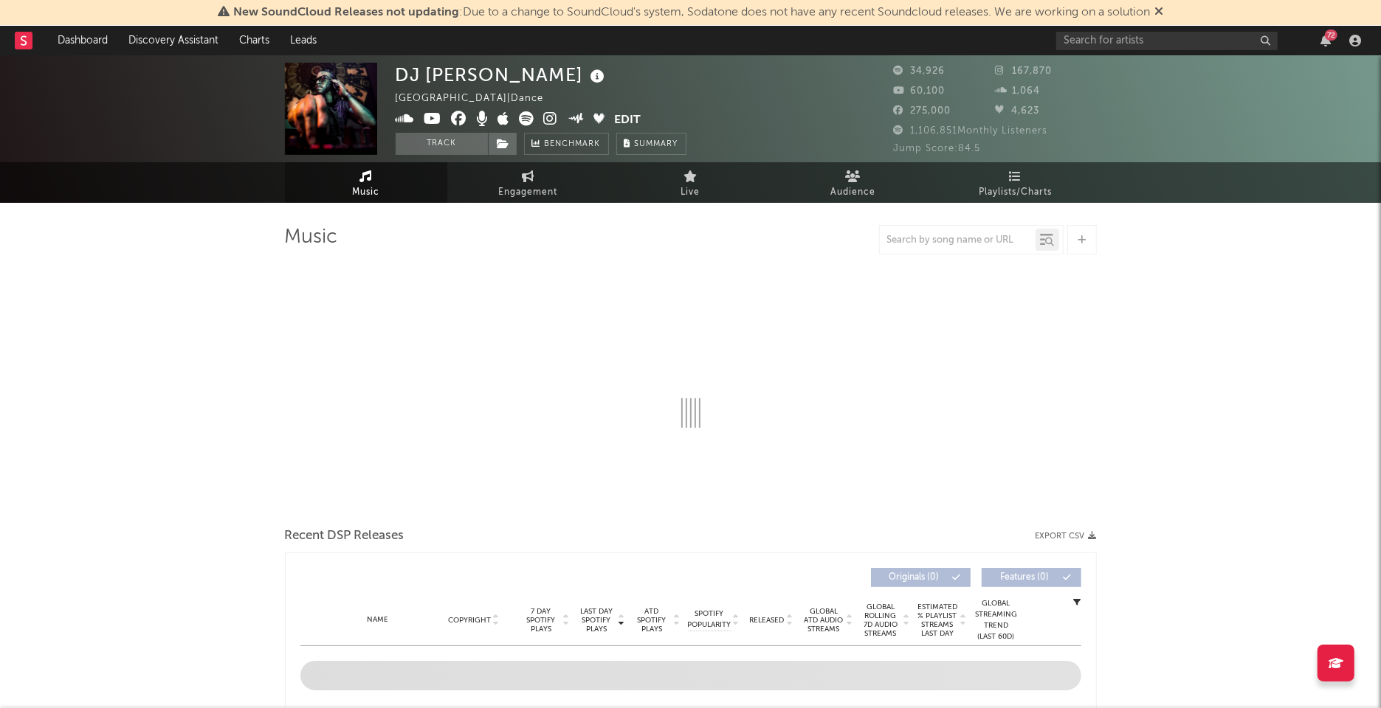
select select "6m"
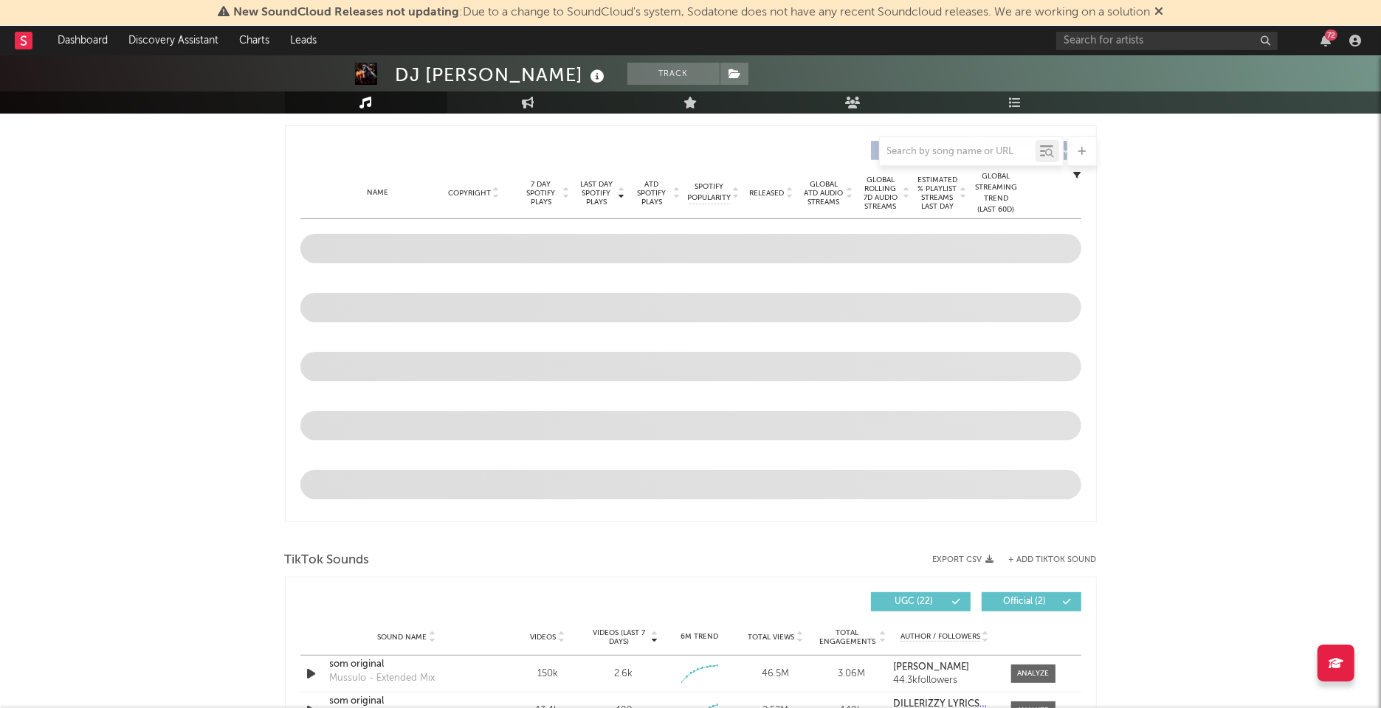
scroll to position [949, 0]
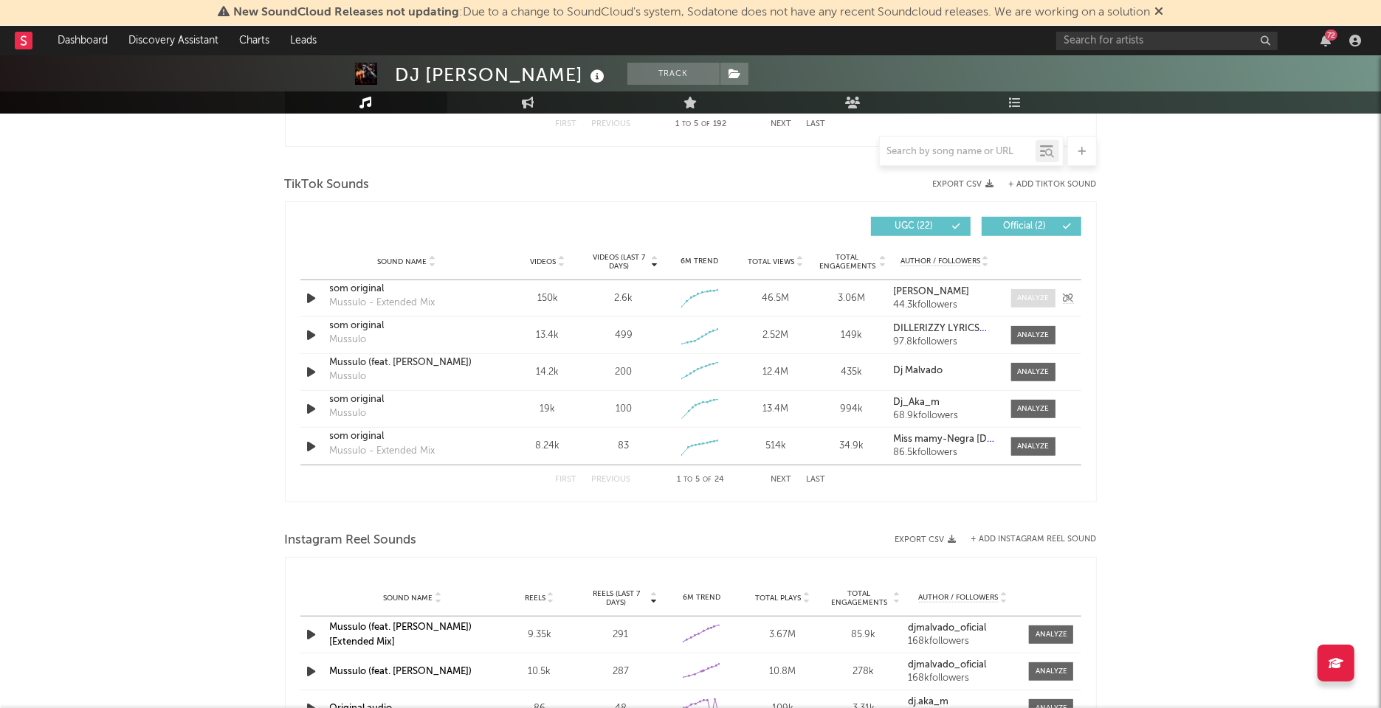
click at [1039, 299] on div at bounding box center [1033, 298] width 32 height 11
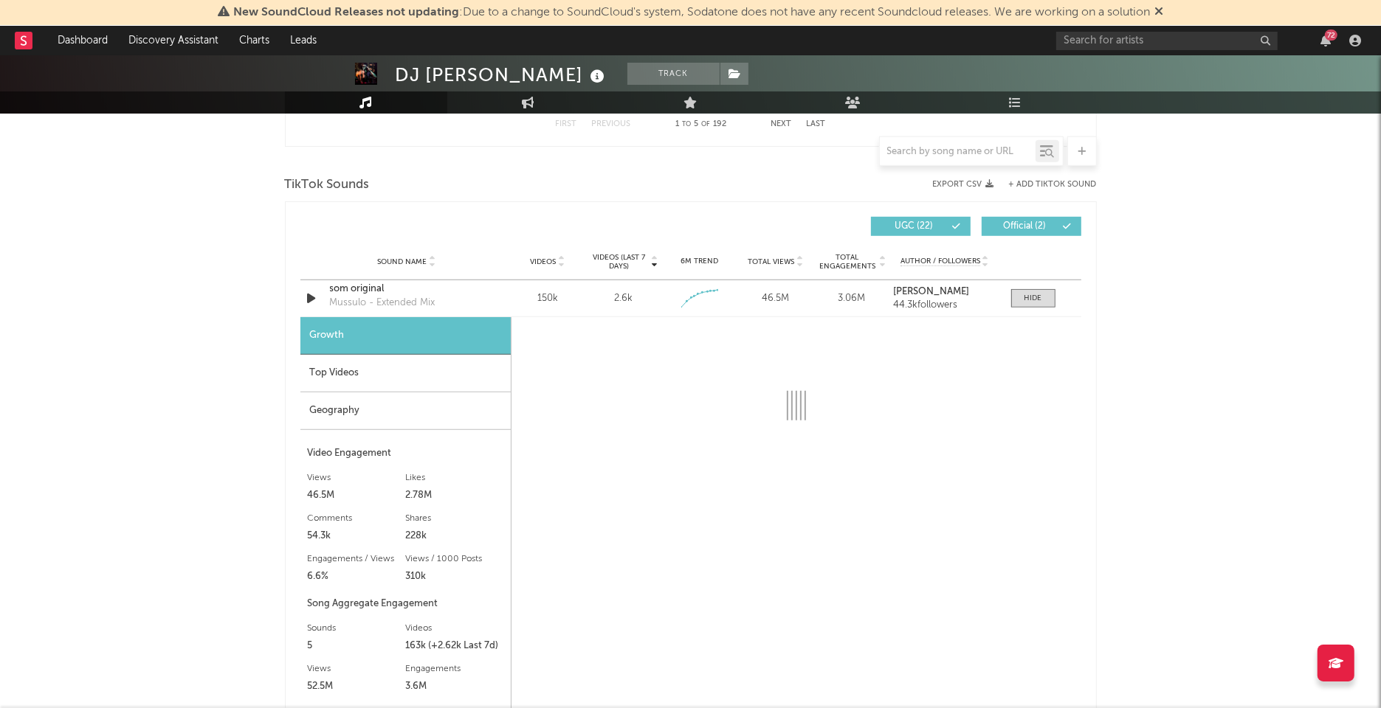
select select "6m"
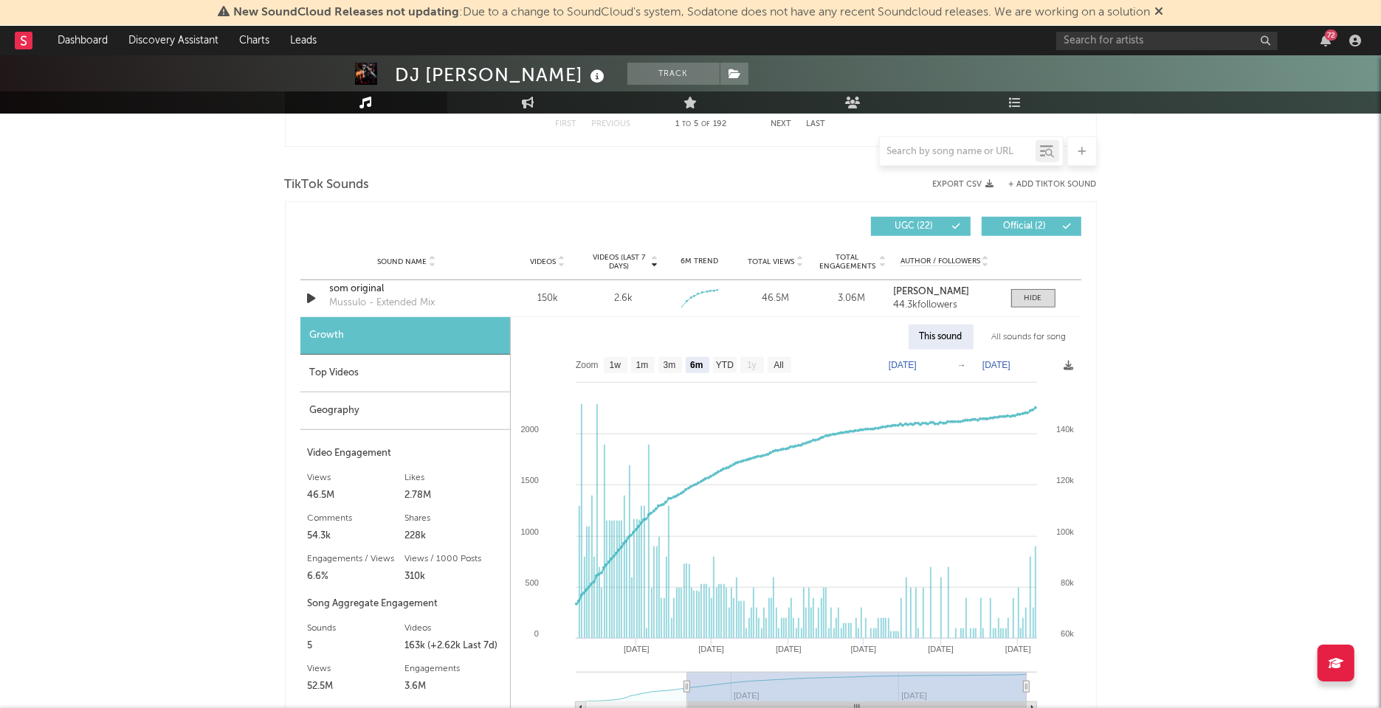
click at [431, 413] on div "Geography" at bounding box center [405, 412] width 210 height 38
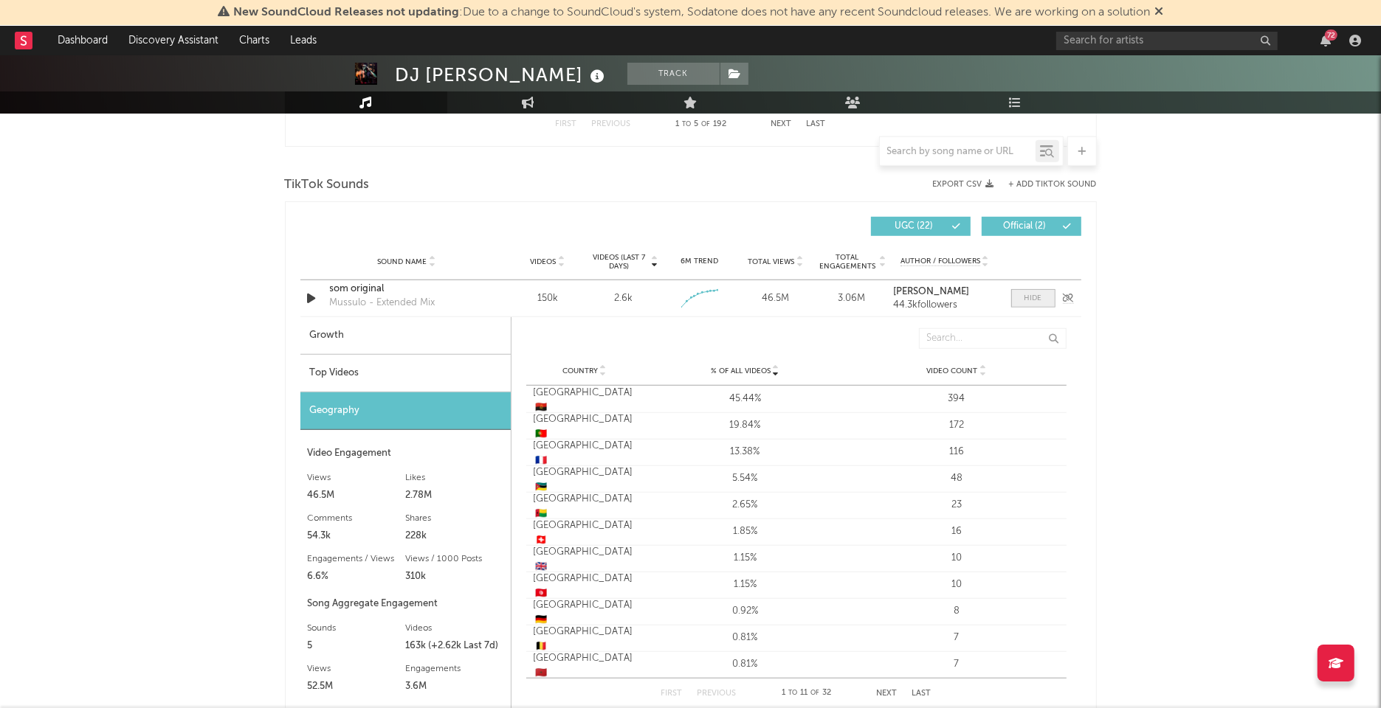
click at [1028, 297] on div at bounding box center [1033, 298] width 18 height 11
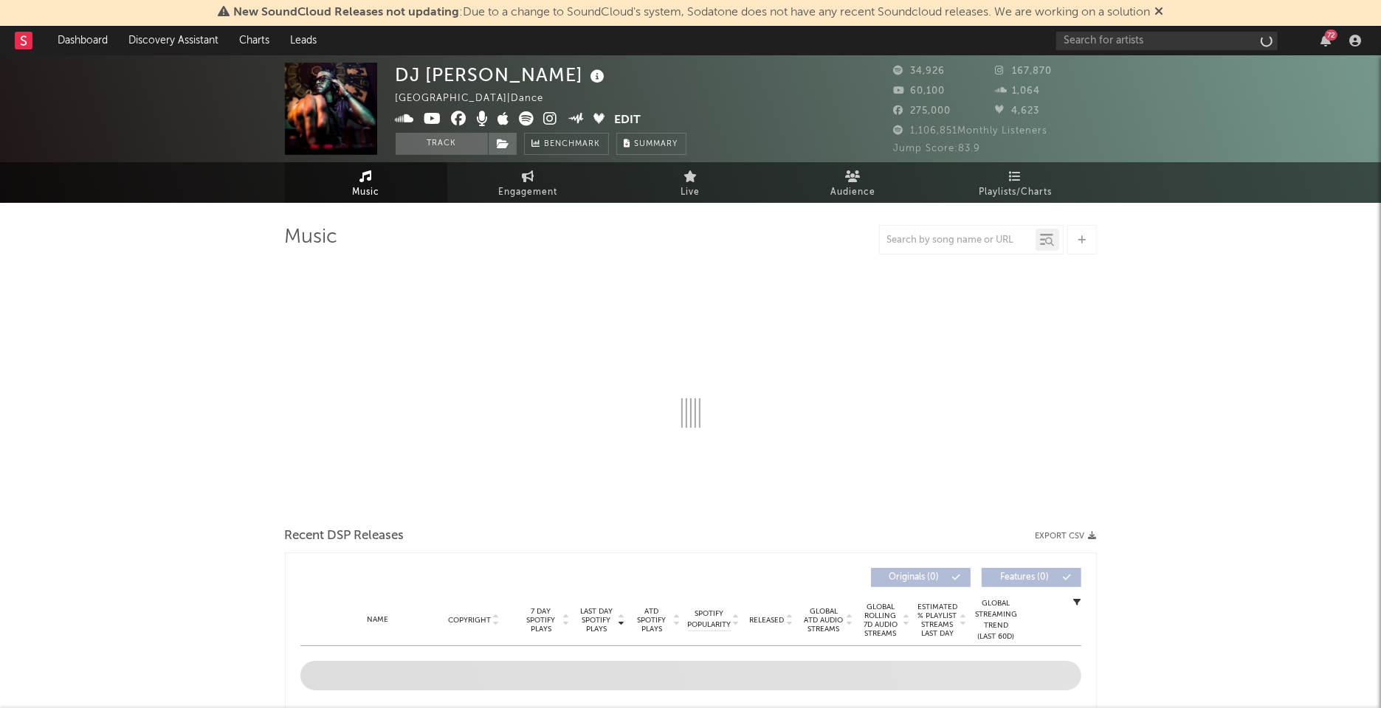
select select "6m"
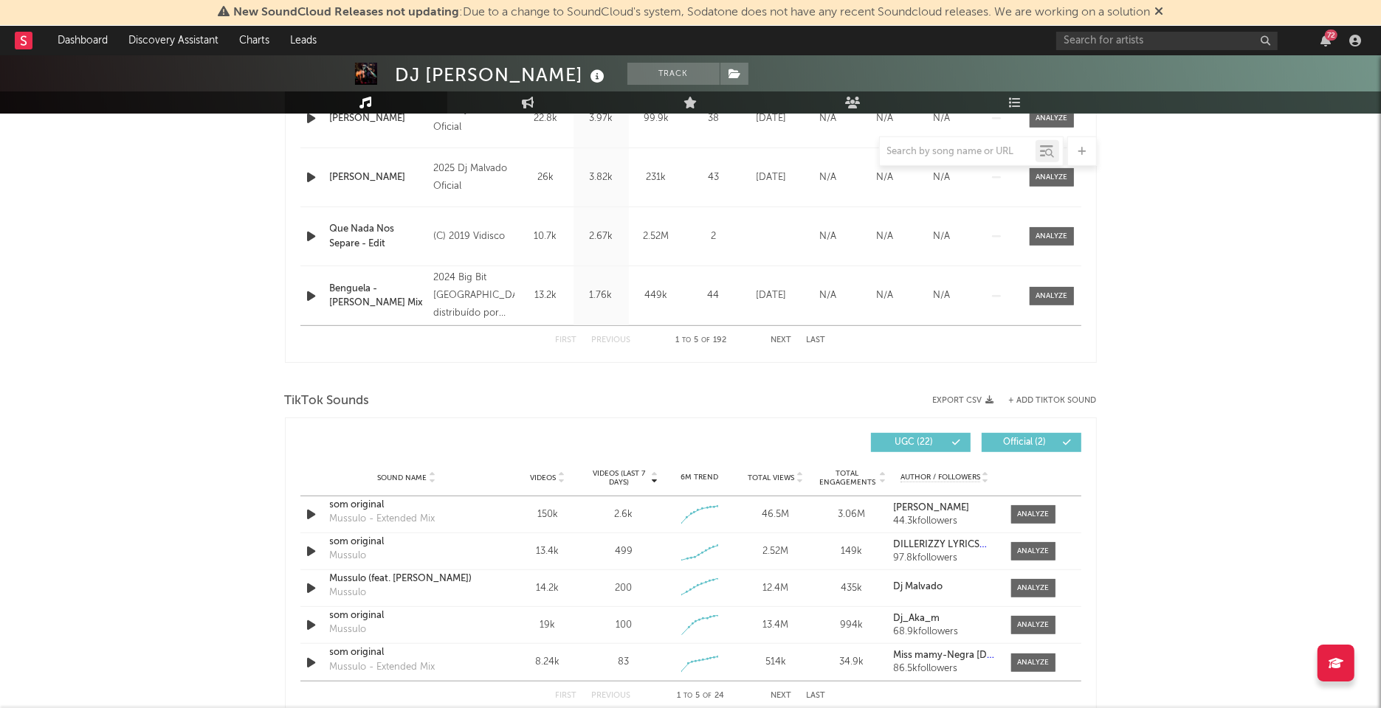
scroll to position [754, 0]
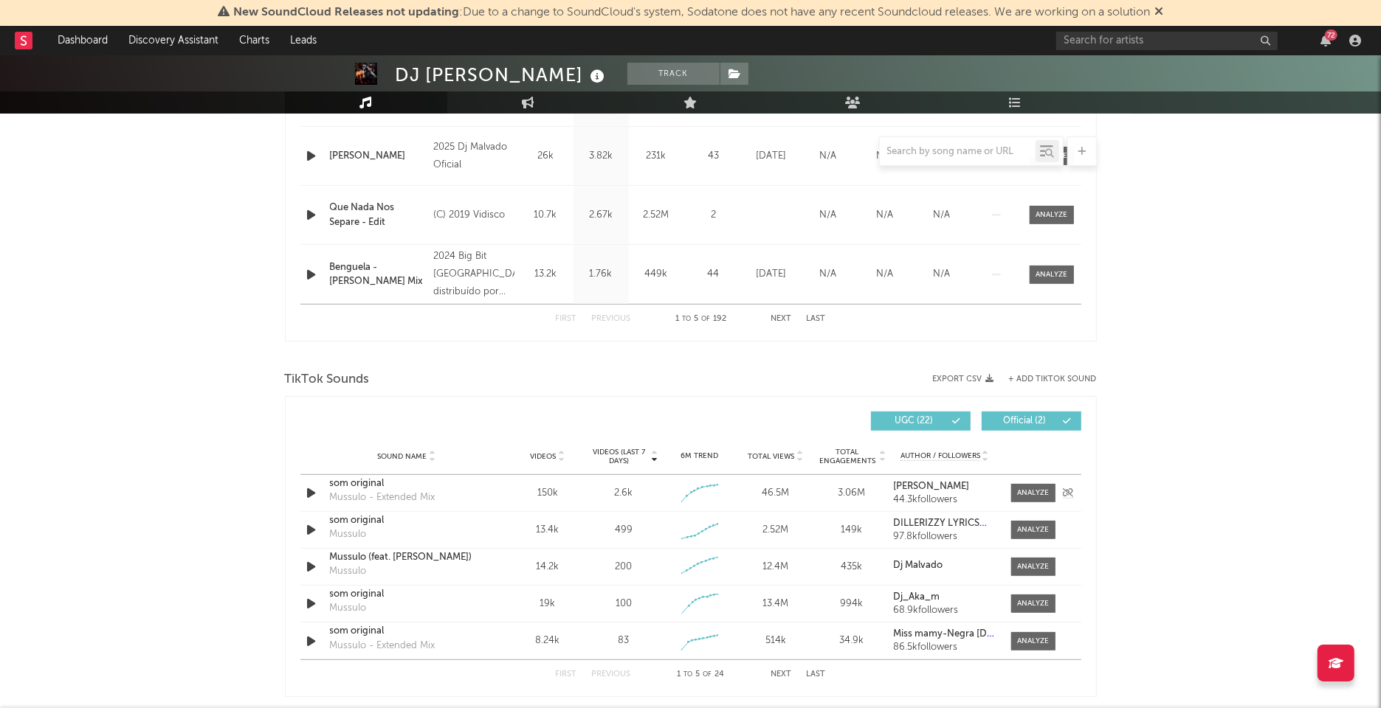
click at [383, 480] on div "som original" at bounding box center [407, 484] width 154 height 15
click at [1325, 37] on div "72" at bounding box center [1331, 35] width 13 height 11
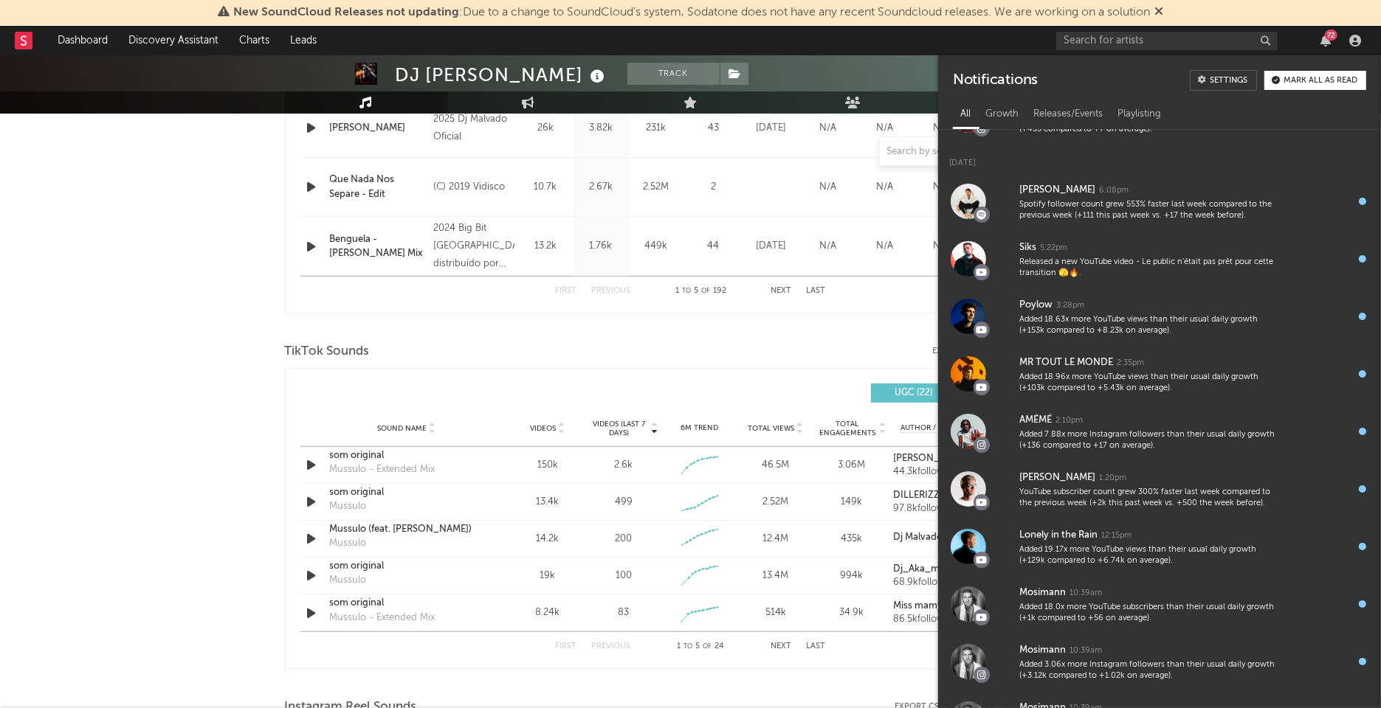
scroll to position [0, 0]
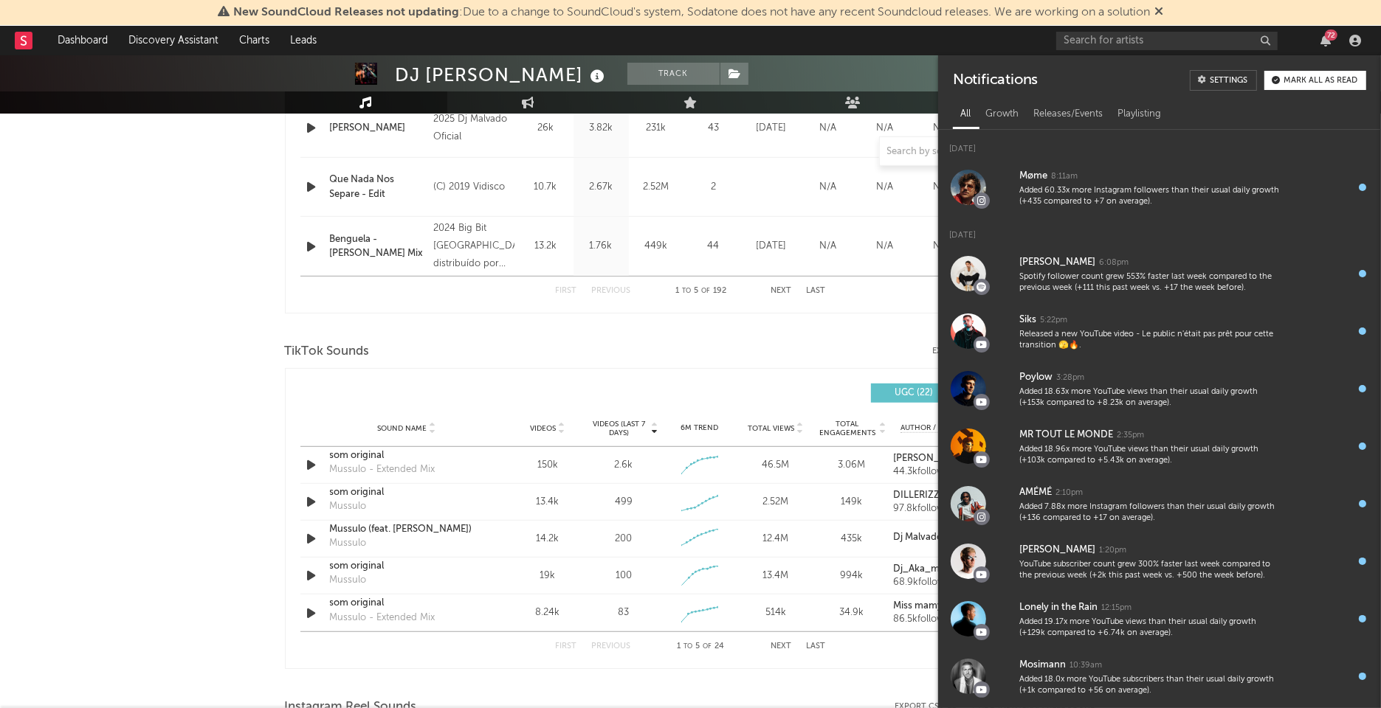
click at [1286, 80] on div "Mark all as read" at bounding box center [1320, 81] width 74 height 8
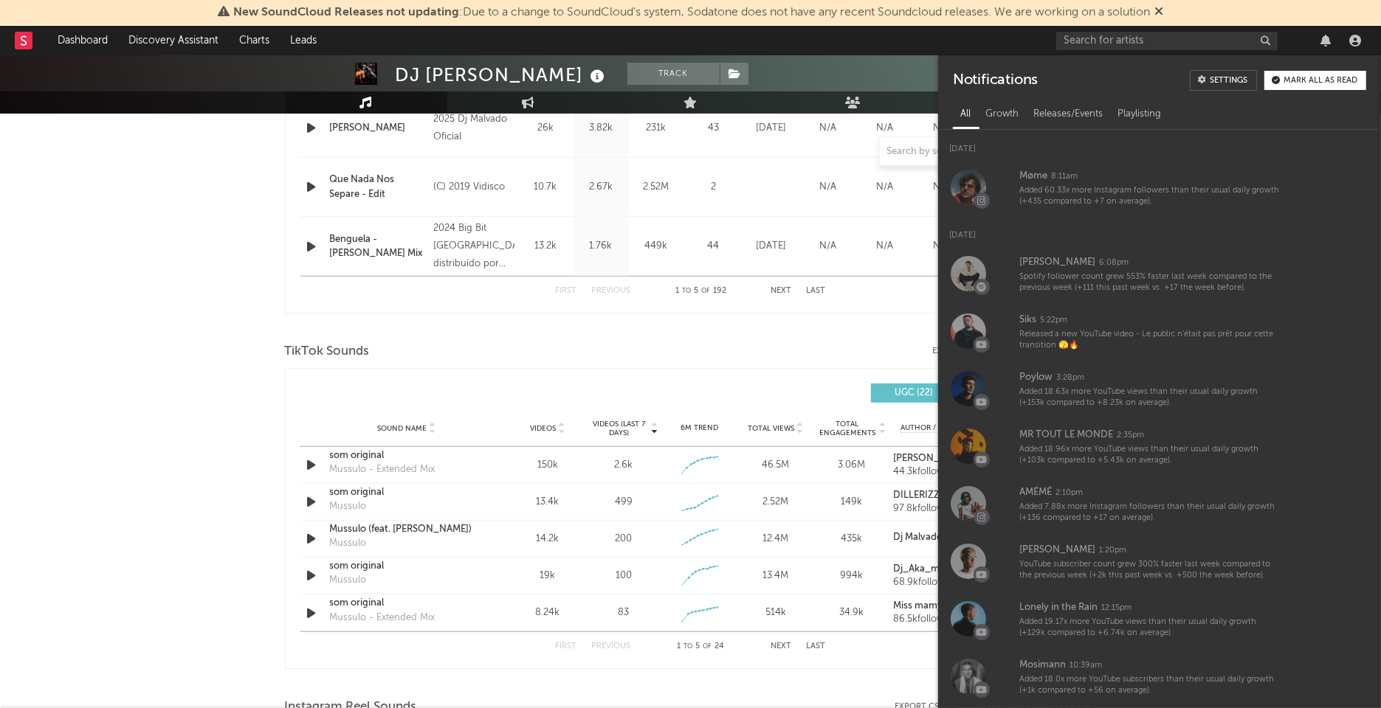
click at [287, 290] on div "Last Day Spotify Plays Copyright 7 Day Spotify Plays Last Day Spotify Plays ATD…" at bounding box center [691, 100] width 812 height 427
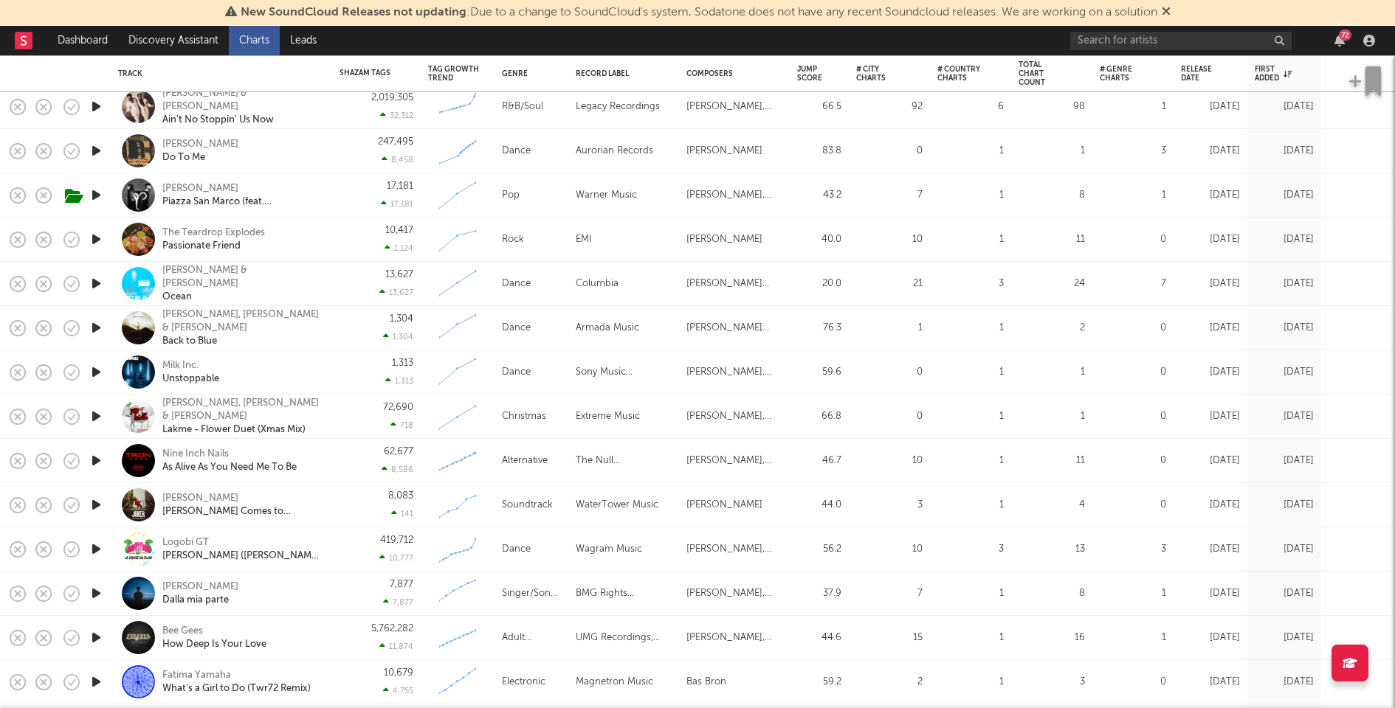
click at [96, 458] on icon "button" at bounding box center [96, 461] width 15 height 18
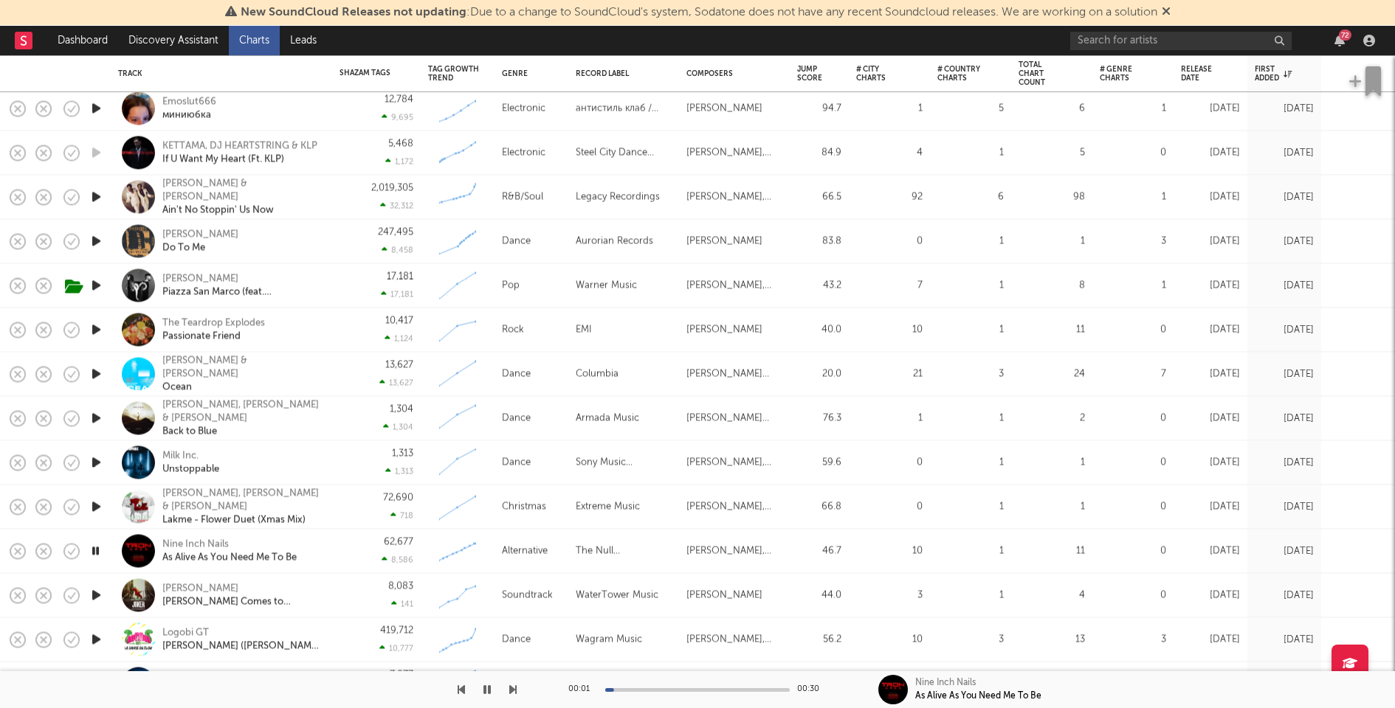
click at [97, 502] on icon "button" at bounding box center [96, 507] width 15 height 18
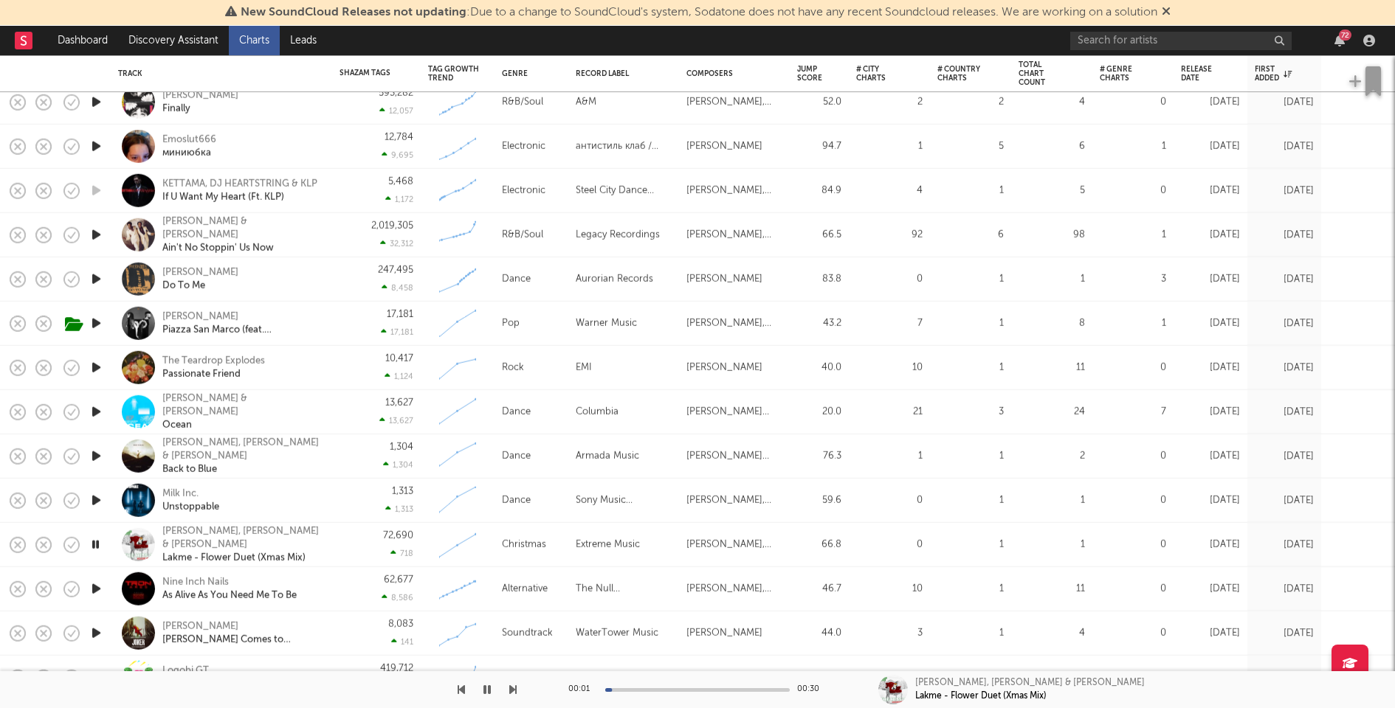
click at [96, 499] on icon "button" at bounding box center [96, 501] width 15 height 18
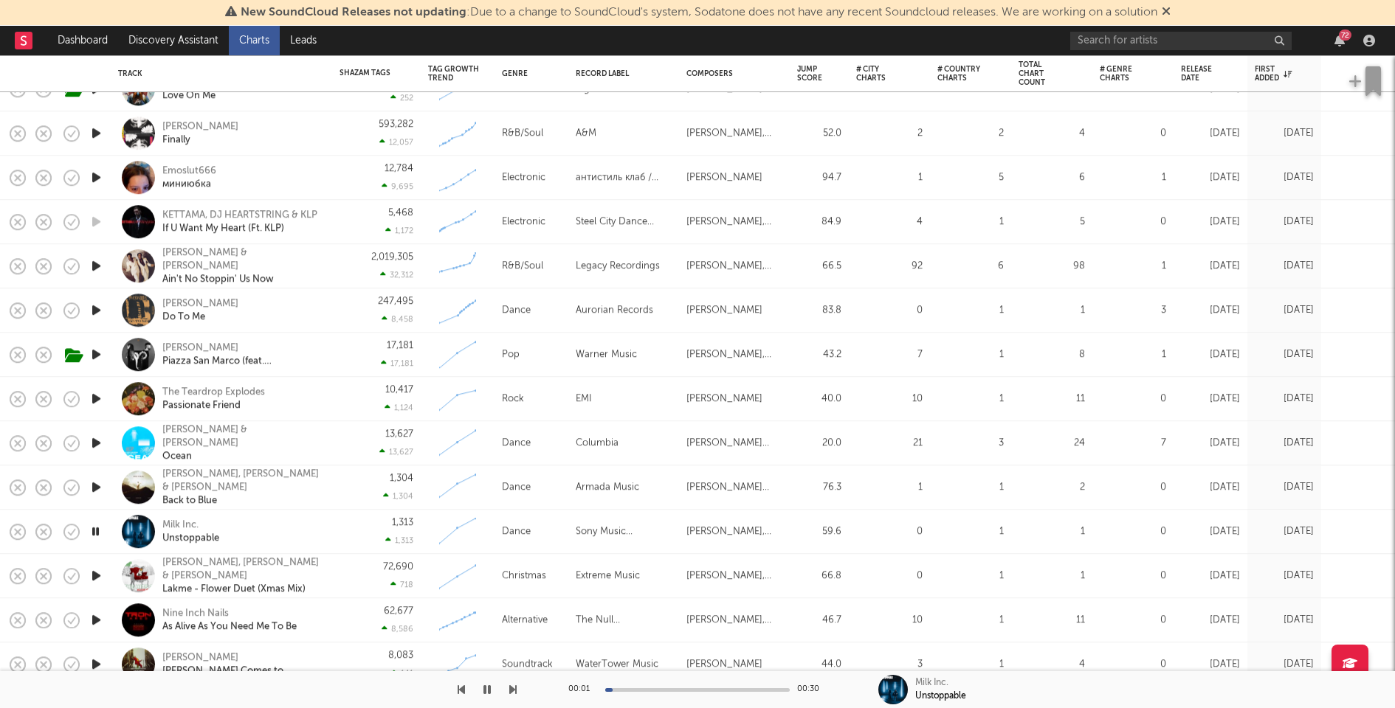
click at [96, 483] on icon "button" at bounding box center [96, 487] width 15 height 18
click at [96, 438] on icon "button" at bounding box center [96, 443] width 15 height 18
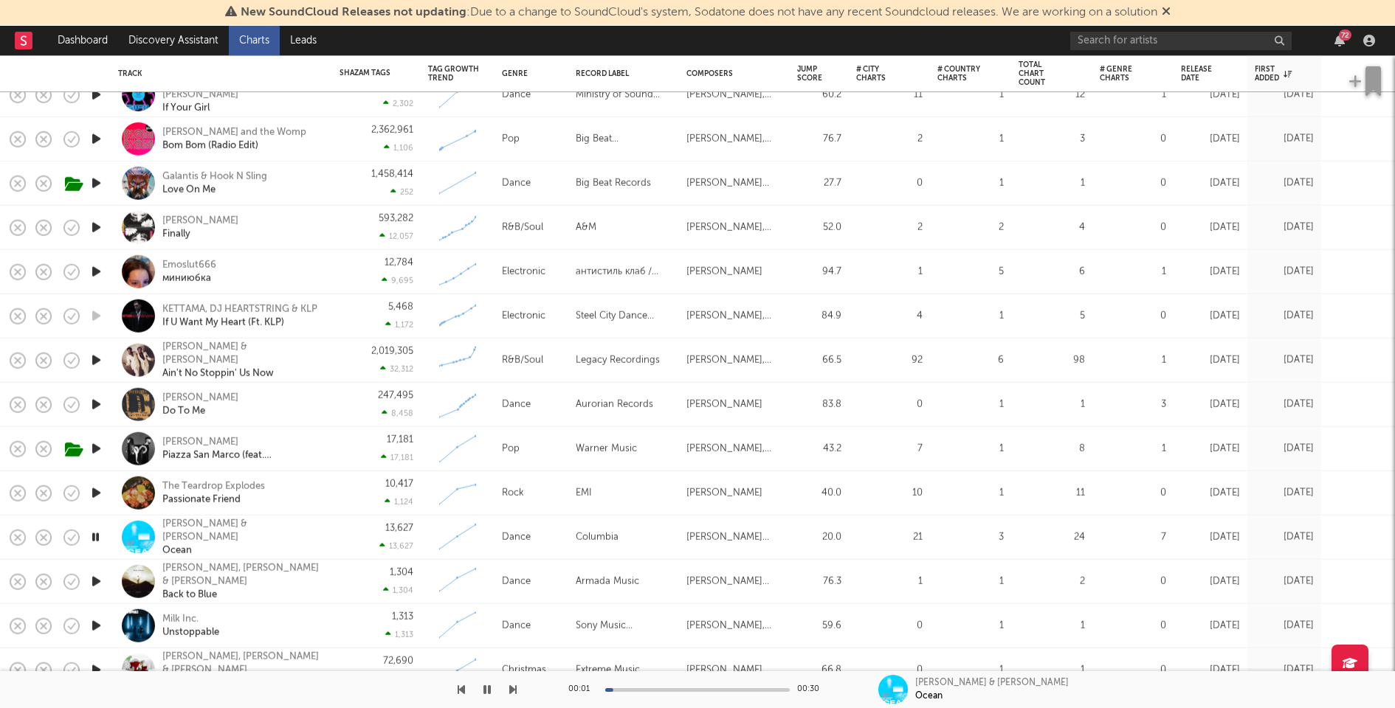
click at [95, 490] on icon "button" at bounding box center [96, 493] width 15 height 18
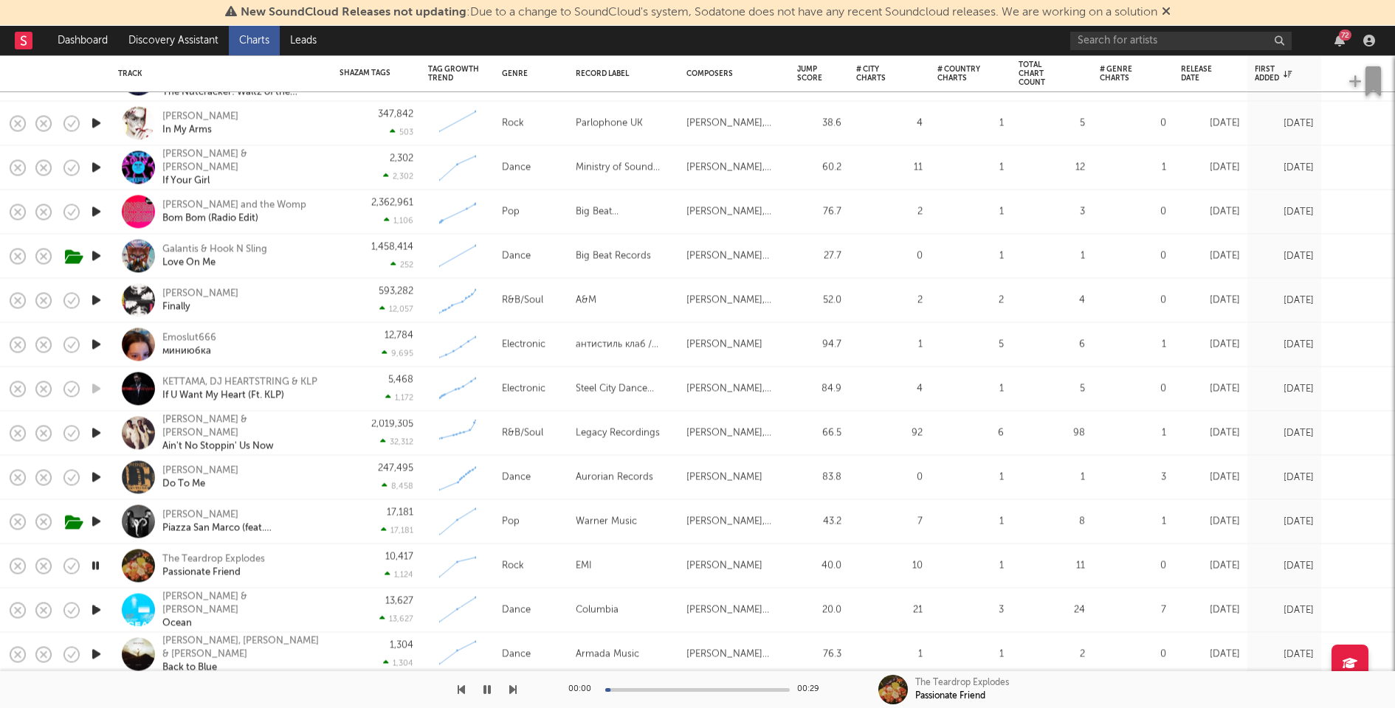
click at [96, 472] on icon "button" at bounding box center [96, 478] width 15 height 18
click at [342, 615] on div "13,627 13,627" at bounding box center [376, 611] width 74 height 44
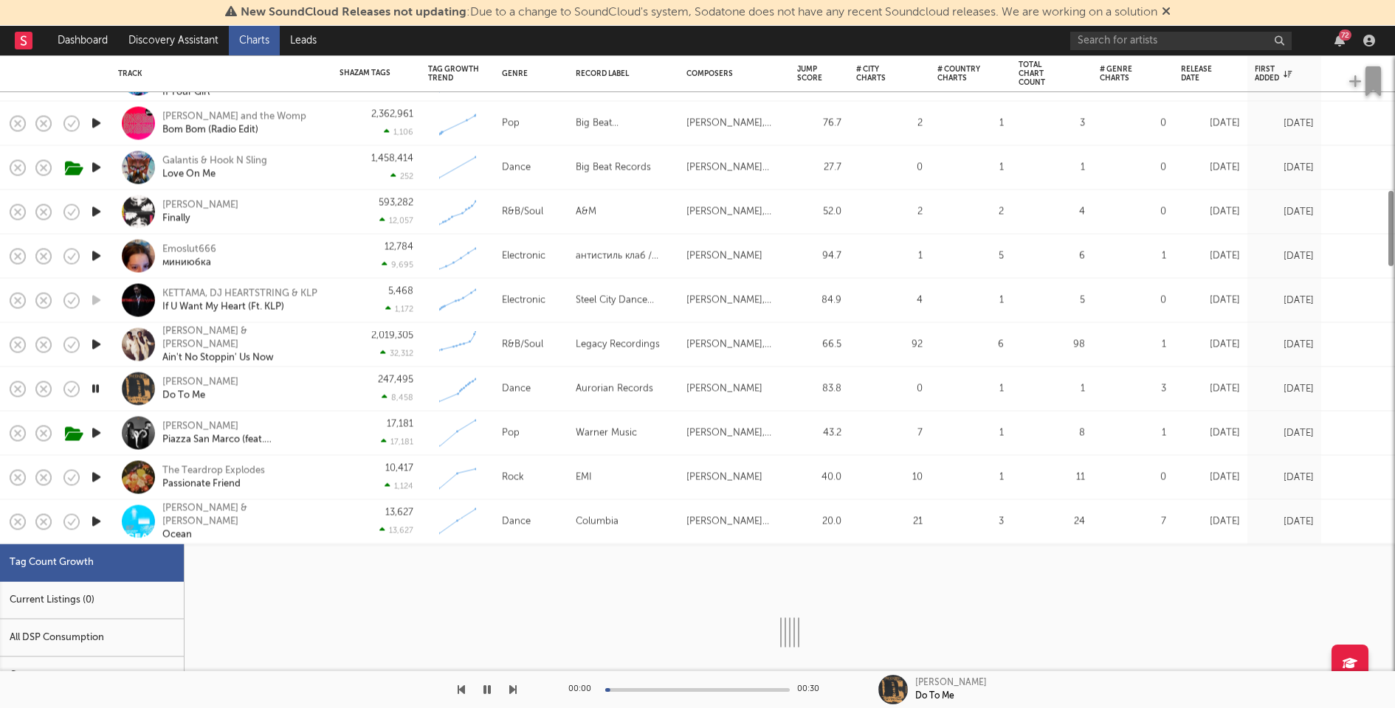
click at [120, 599] on div "Current Listings (0)" at bounding box center [92, 601] width 184 height 38
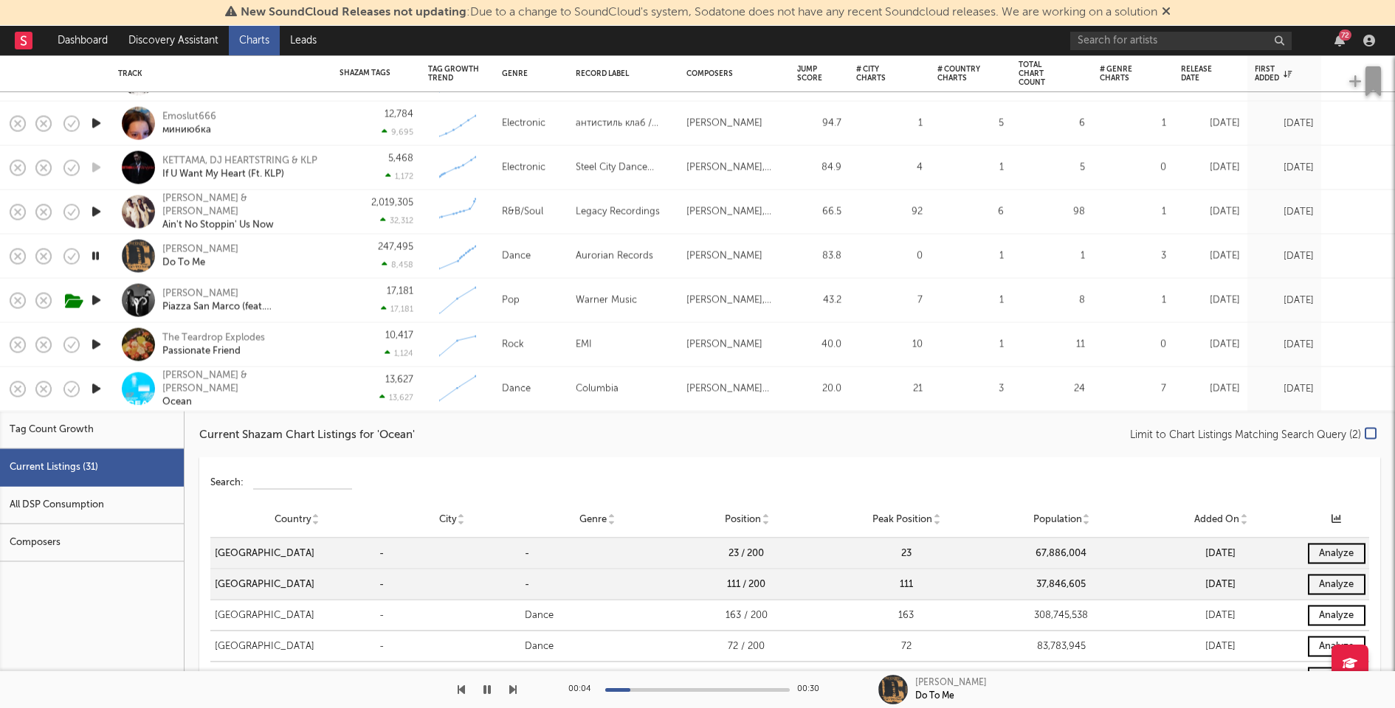
click at [355, 395] on div "13,627 13,627" at bounding box center [376, 390] width 74 height 44
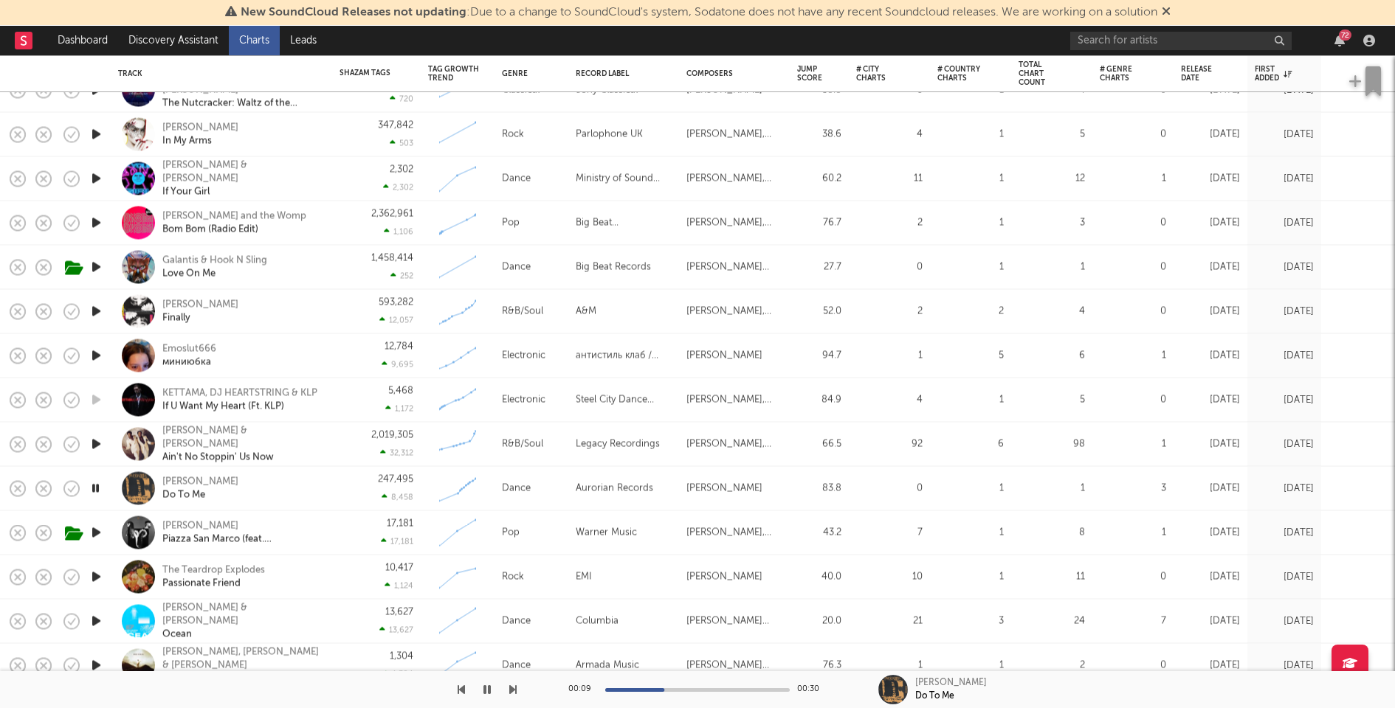
click at [94, 441] on icon "button" at bounding box center [96, 444] width 15 height 18
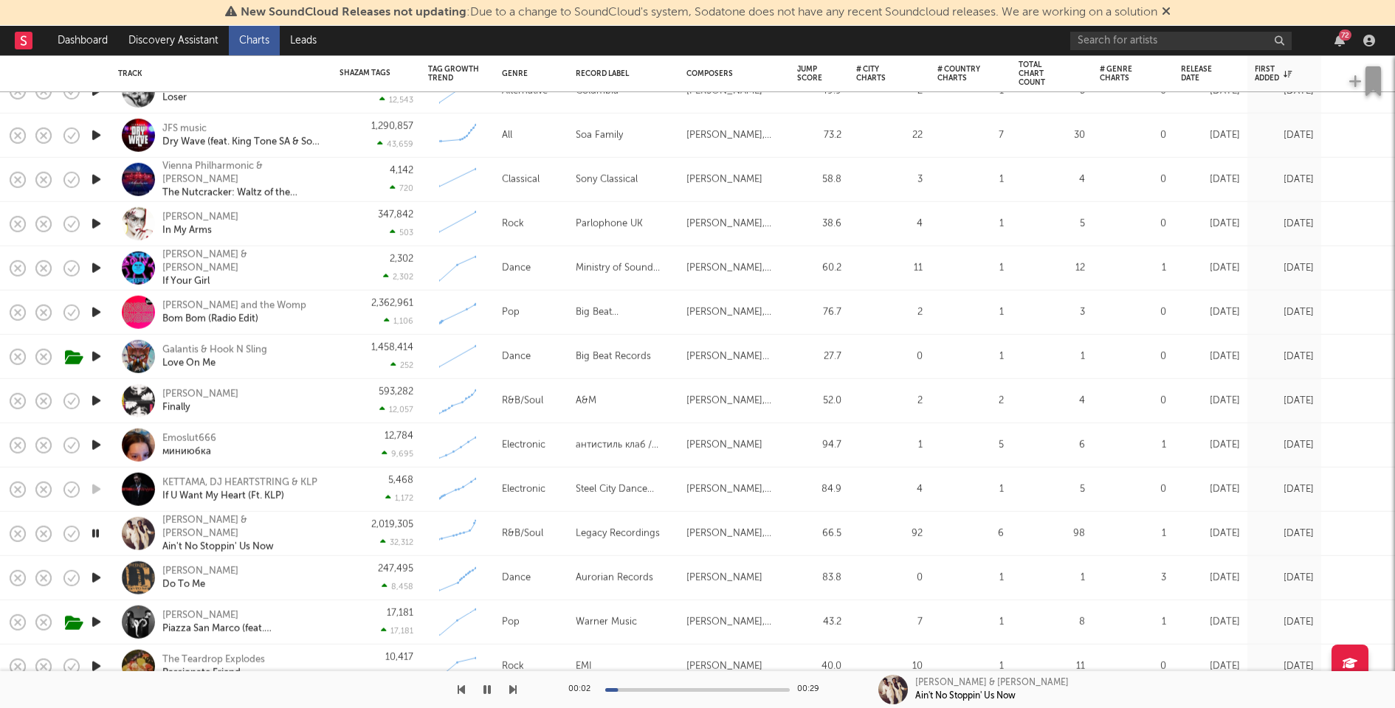
click at [351, 527] on div "2,019,305 32,312" at bounding box center [376, 534] width 74 height 44
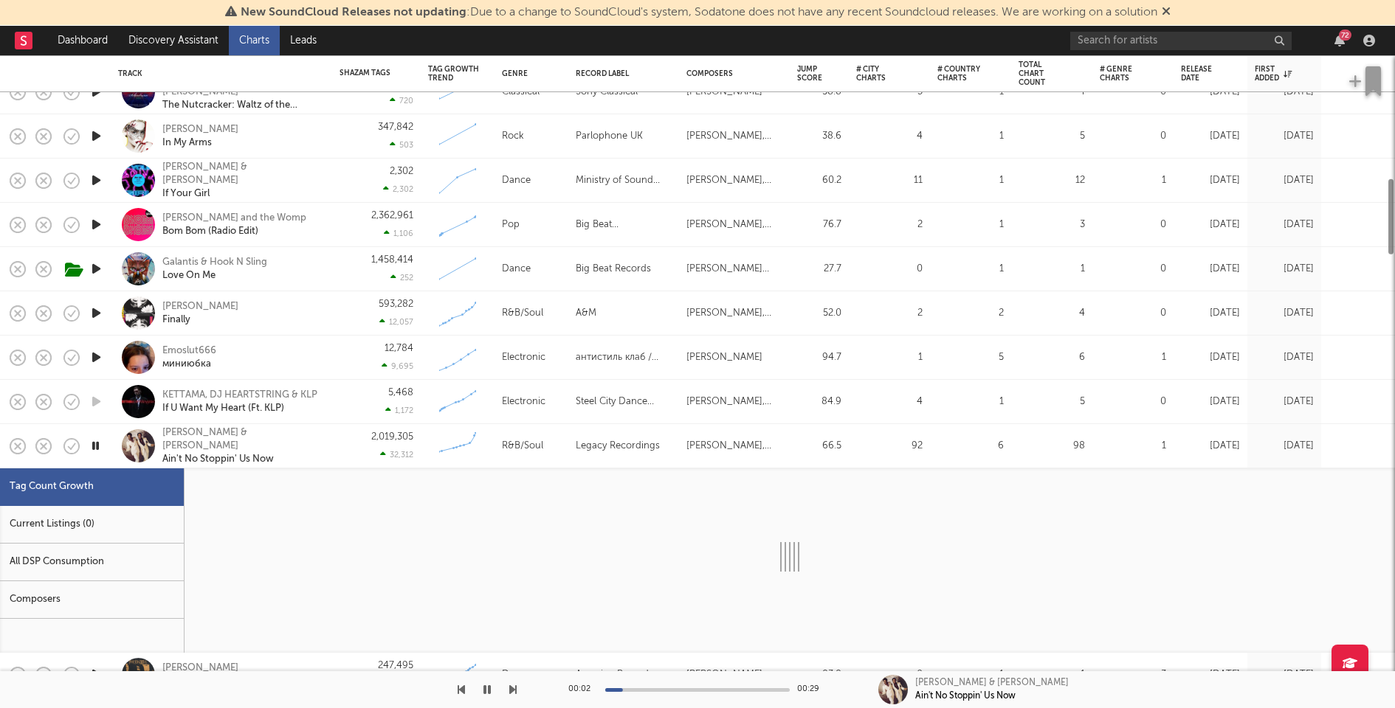
click at [108, 531] on div "Current Listings (0)" at bounding box center [92, 525] width 184 height 38
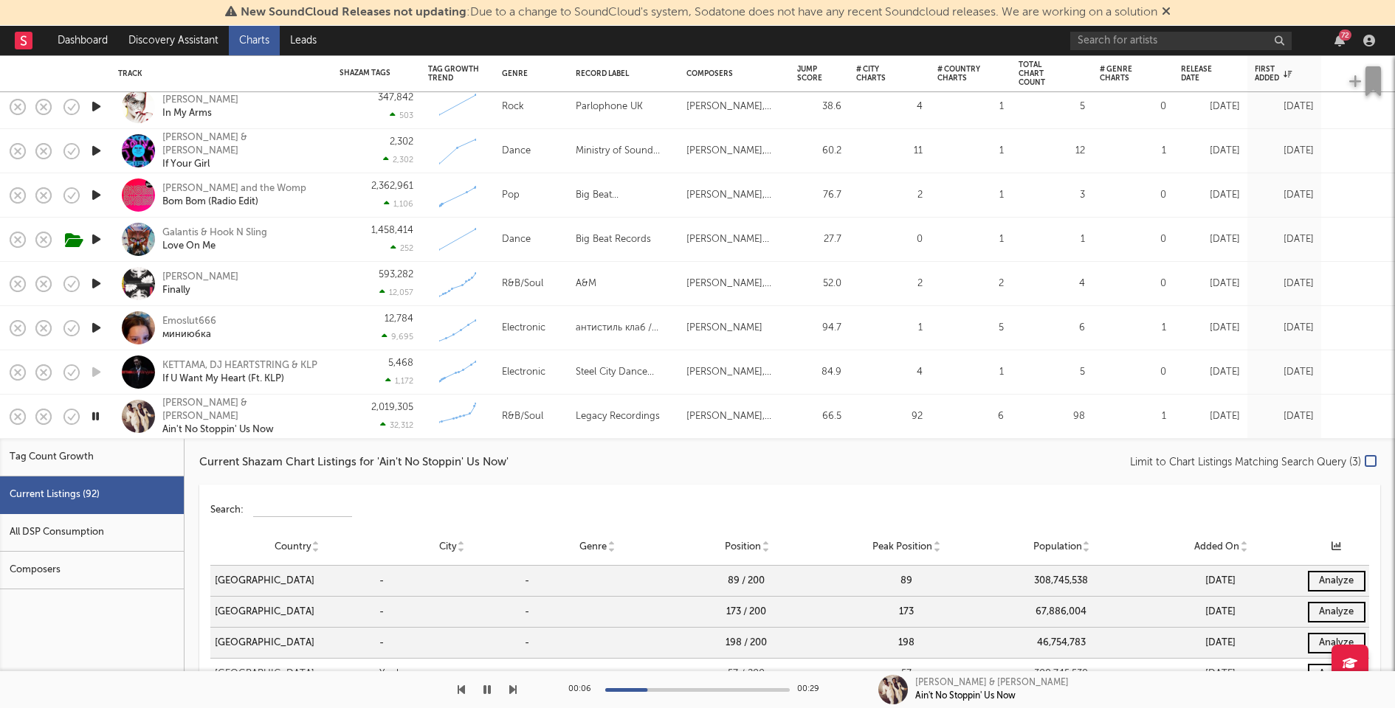
click at [342, 430] on div "2,019,305 32,312" at bounding box center [376, 417] width 74 height 44
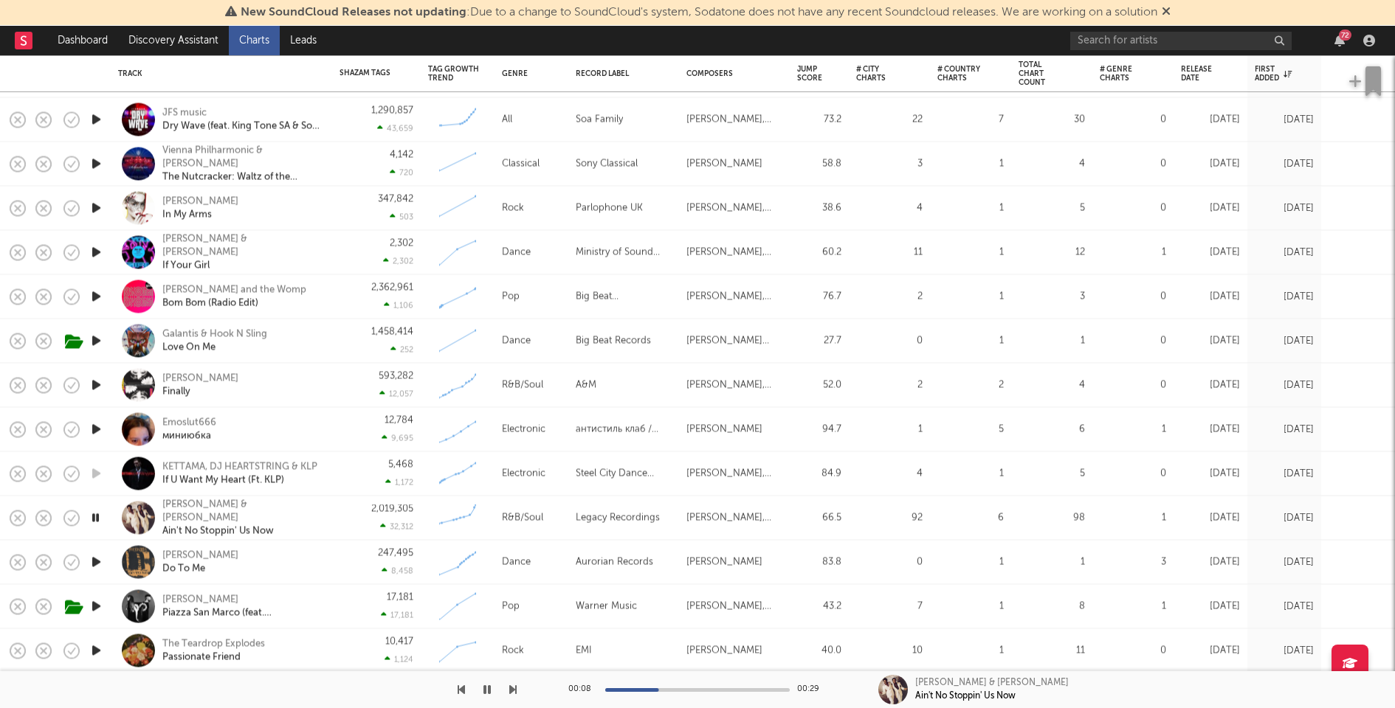
click at [104, 429] on icon "button" at bounding box center [96, 430] width 15 height 18
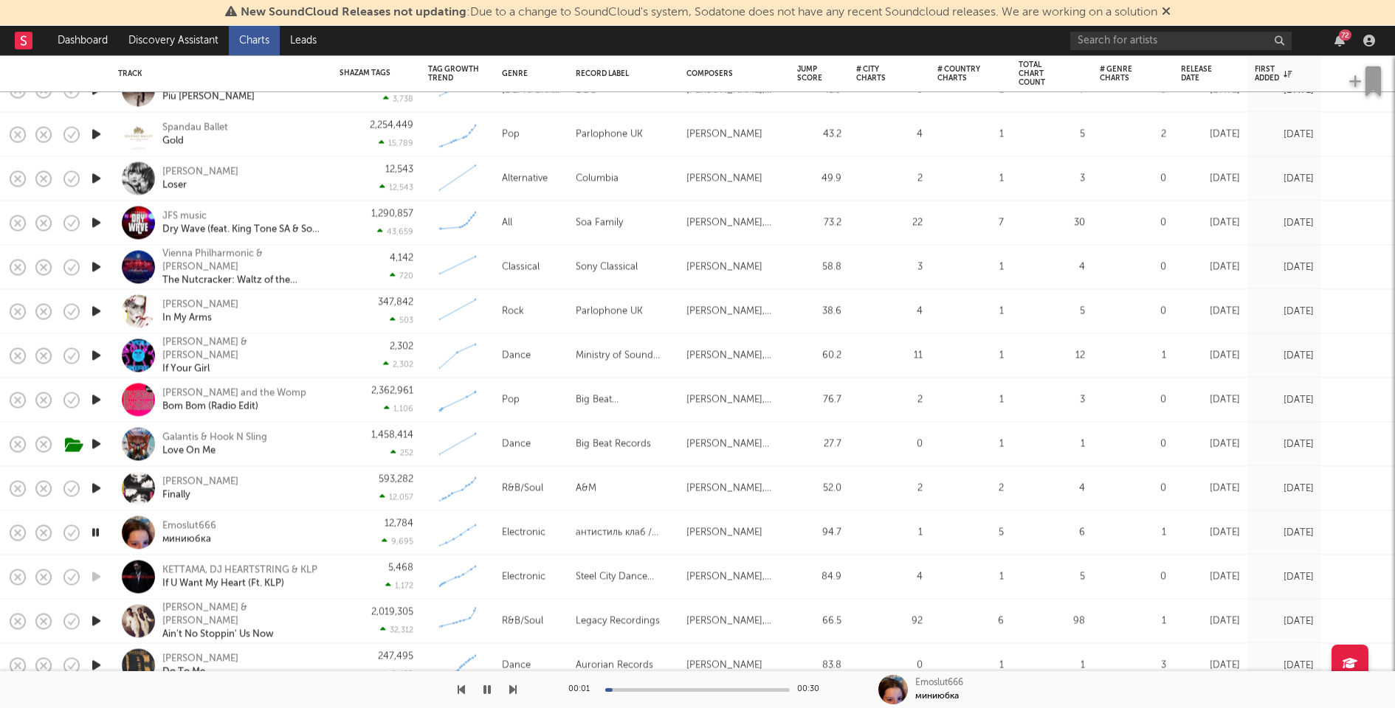
click at [95, 486] on icon "button" at bounding box center [96, 489] width 15 height 18
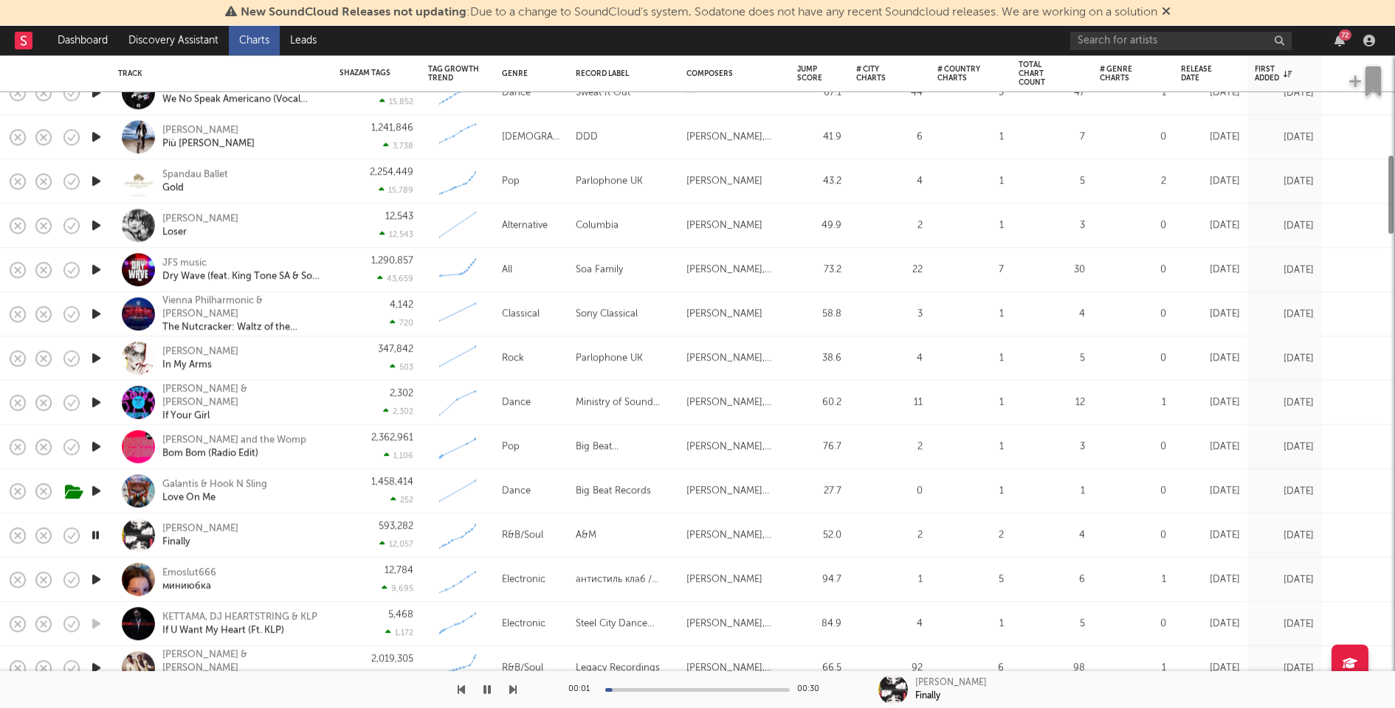
click at [97, 491] on icon "button" at bounding box center [96, 491] width 15 height 18
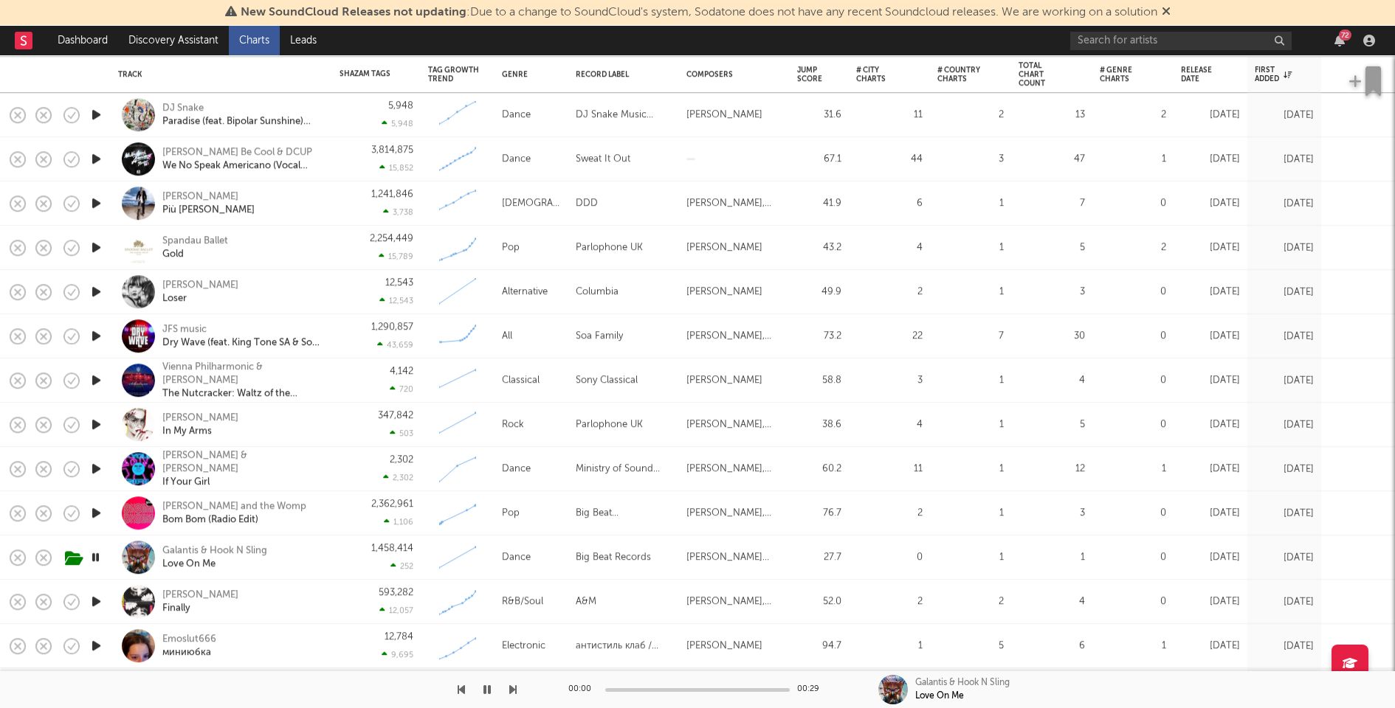
click at [97, 511] on icon "button" at bounding box center [96, 513] width 15 height 18
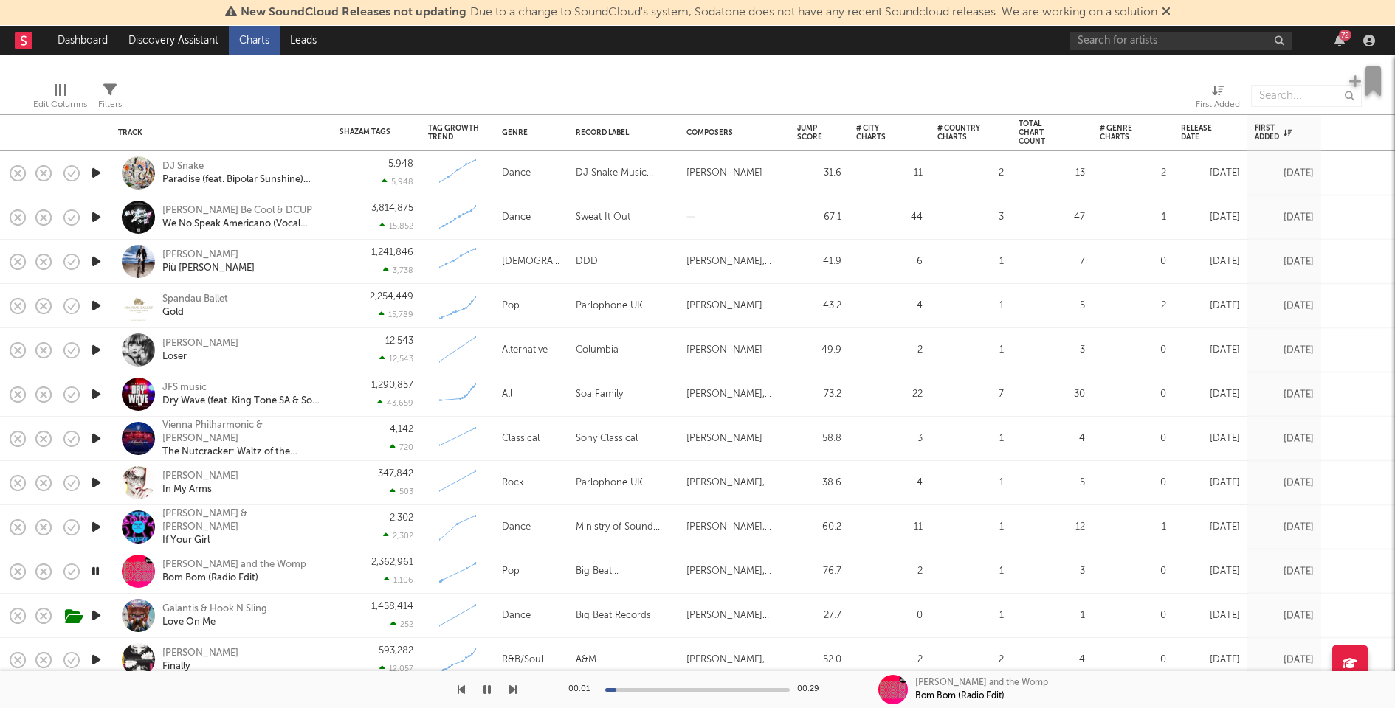
click at [97, 525] on icon "button" at bounding box center [96, 527] width 15 height 18
click at [312, 350] on div "Tame Impala Loser" at bounding box center [241, 350] width 159 height 27
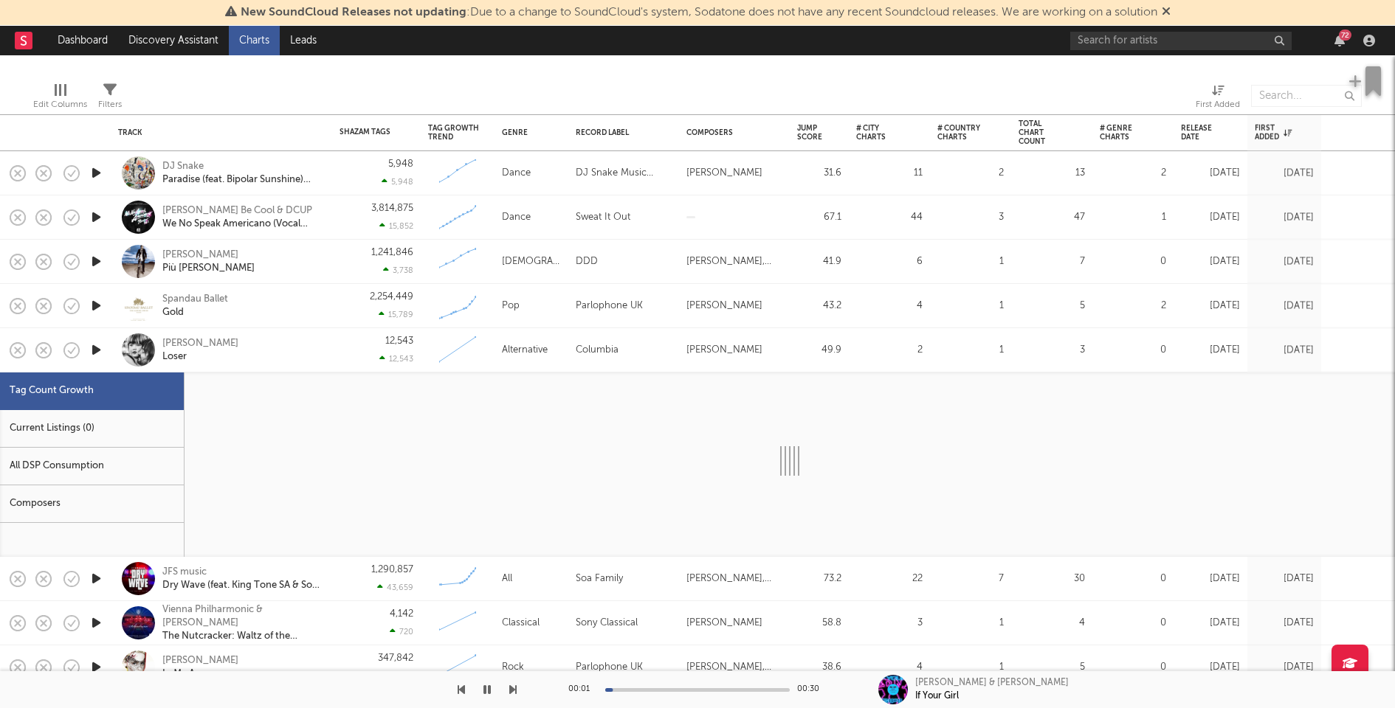
select select "1w"
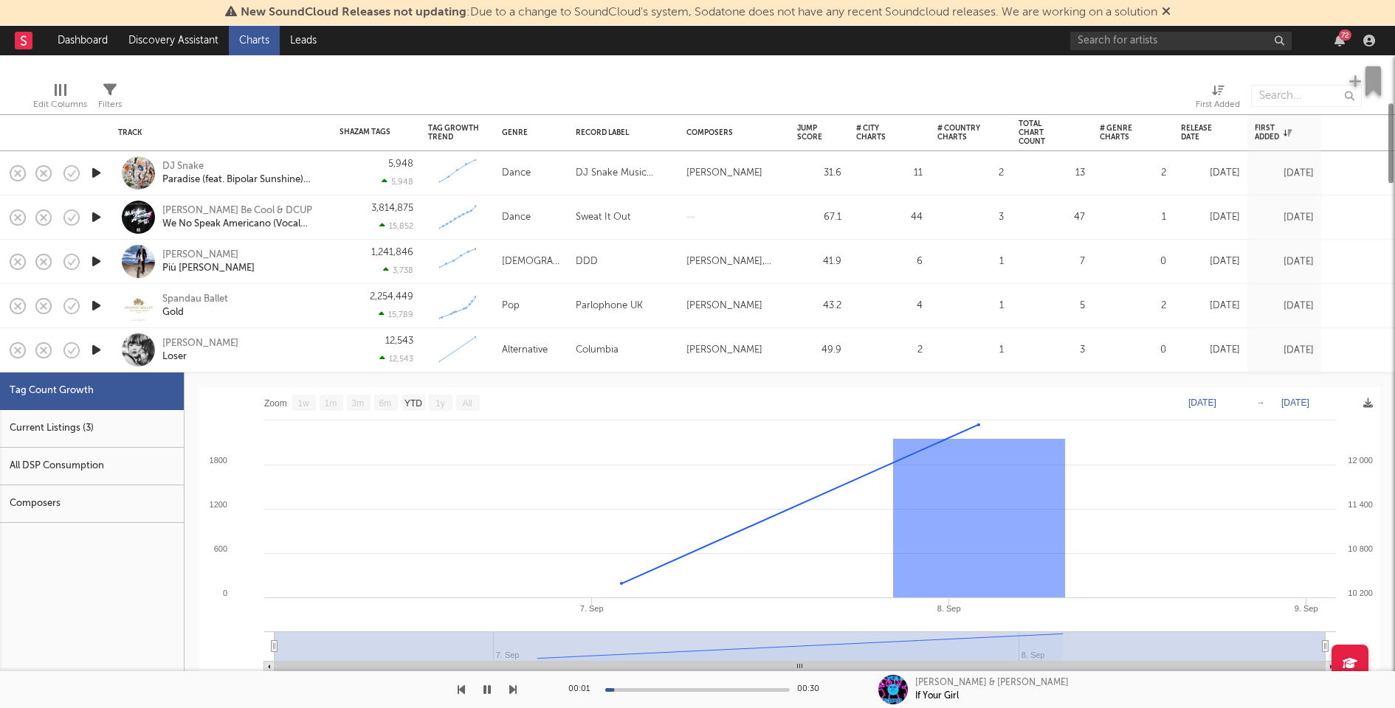
click at [92, 441] on div "Current Listings (3)" at bounding box center [92, 429] width 184 height 38
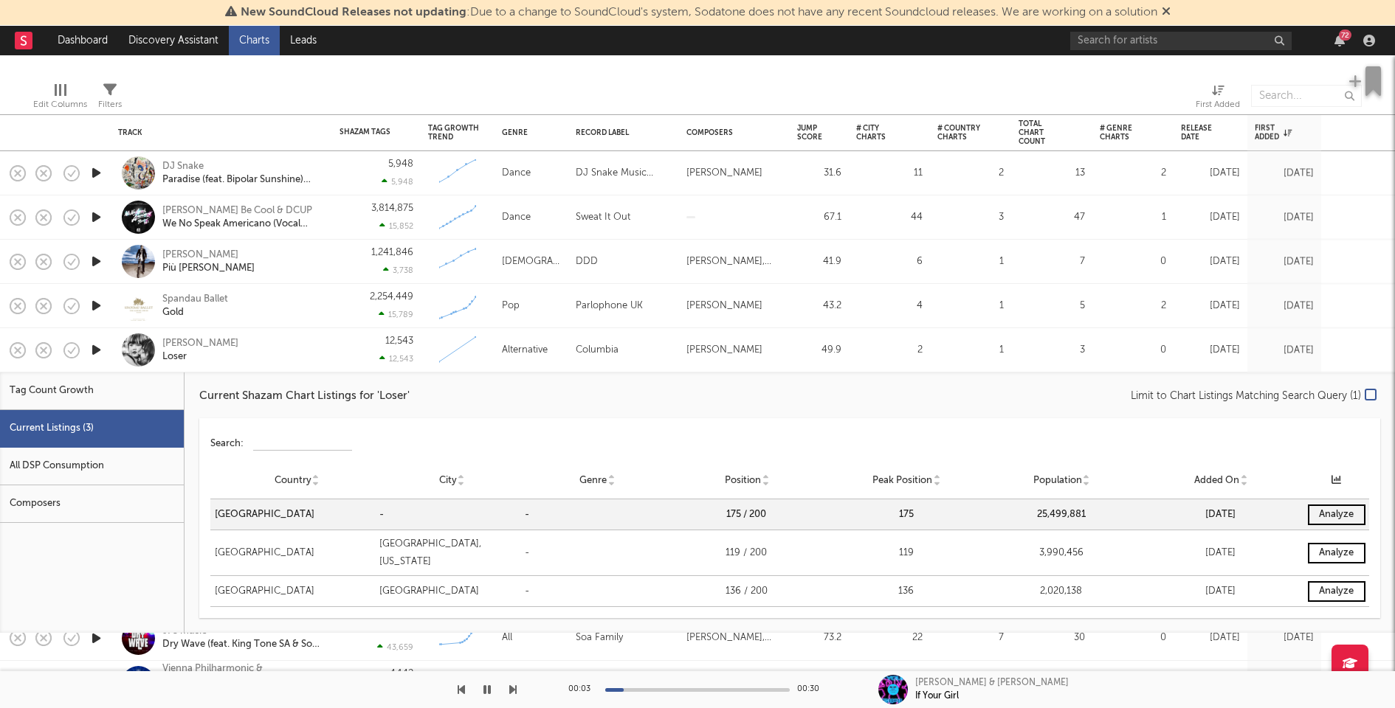
click at [318, 353] on div "Tame Impala Loser" at bounding box center [241, 350] width 159 height 27
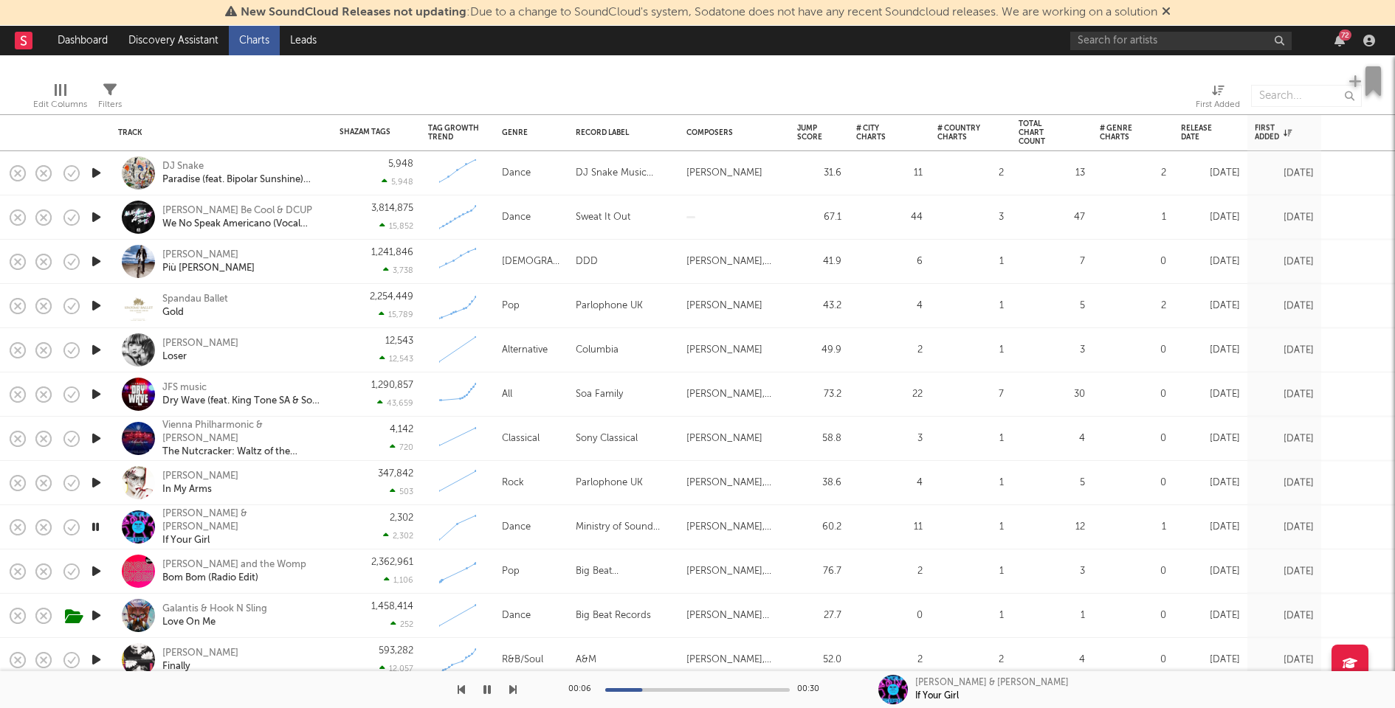
click at [92, 494] on div at bounding box center [96, 483] width 30 height 44
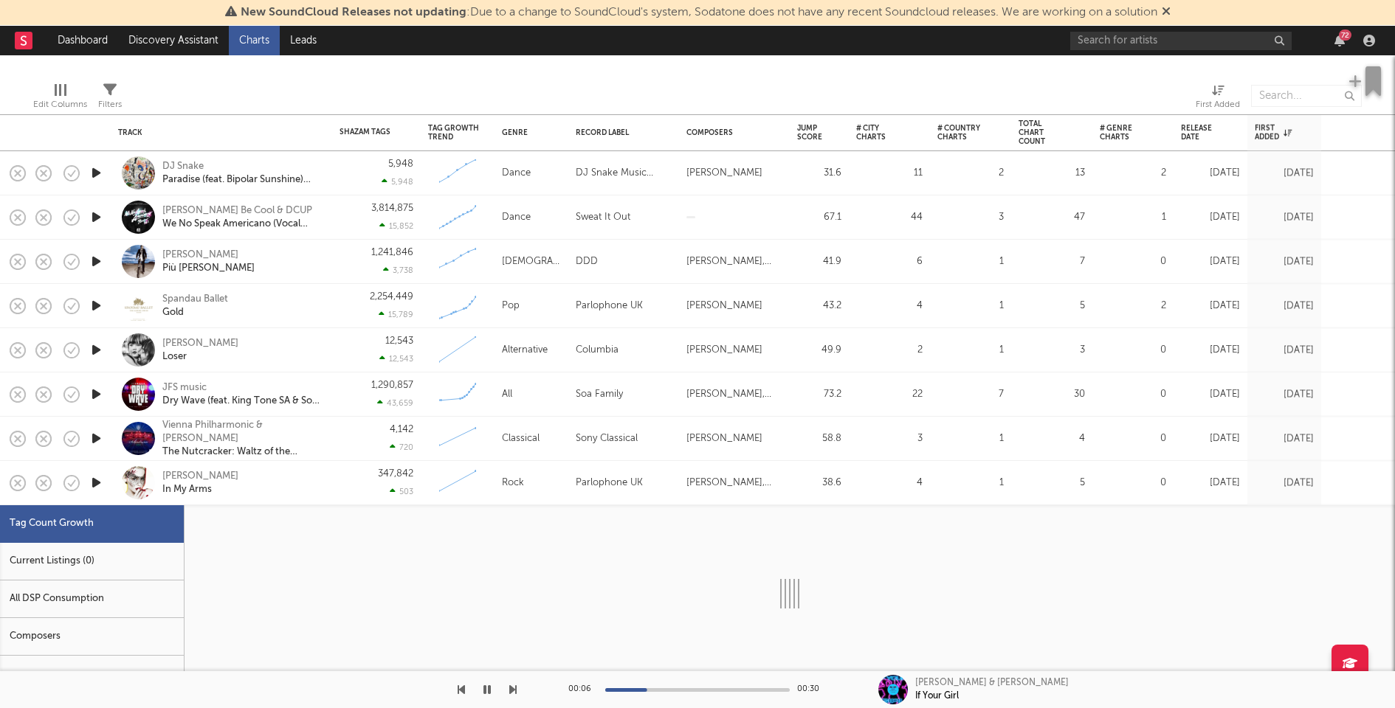
click at [96, 483] on icon "button" at bounding box center [96, 483] width 15 height 18
select select "3m"
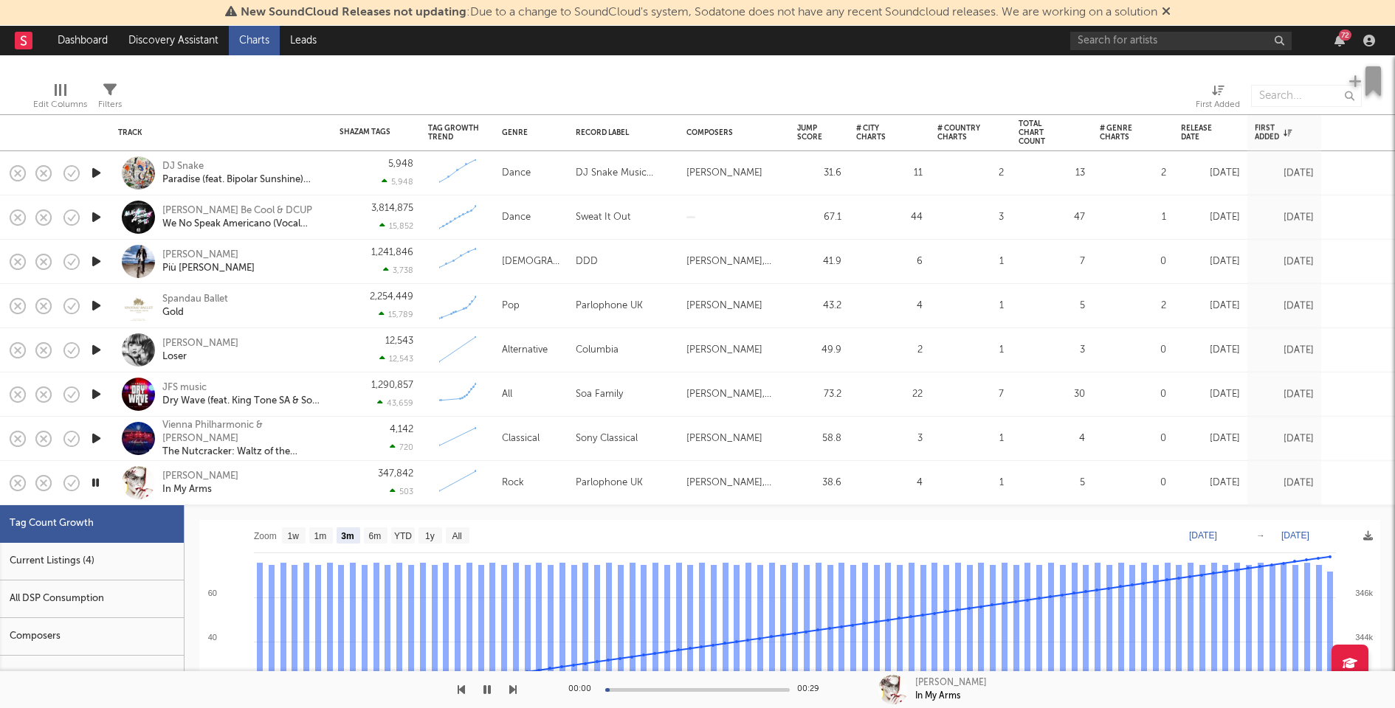
click at [98, 306] on icon "button" at bounding box center [96, 306] width 15 height 18
click at [96, 259] on icon "button" at bounding box center [96, 261] width 15 height 18
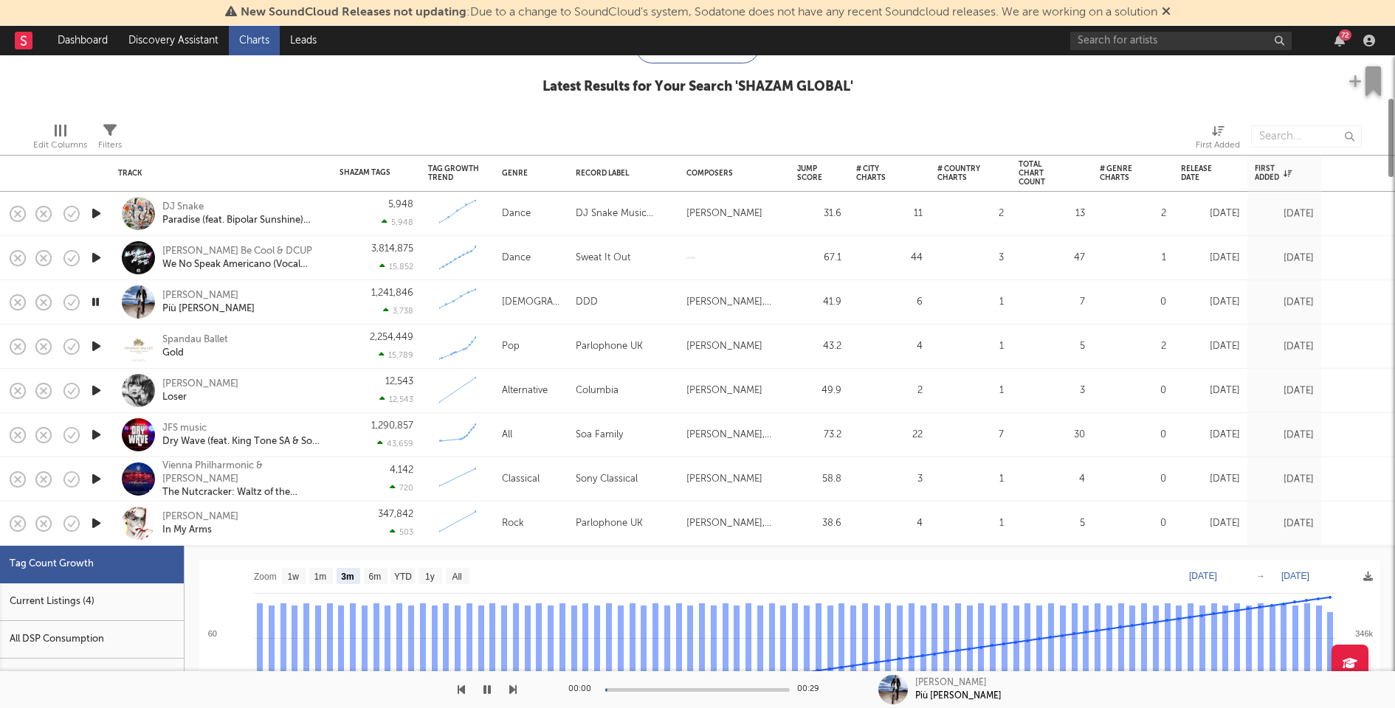
click at [94, 255] on icon "button" at bounding box center [96, 258] width 15 height 18
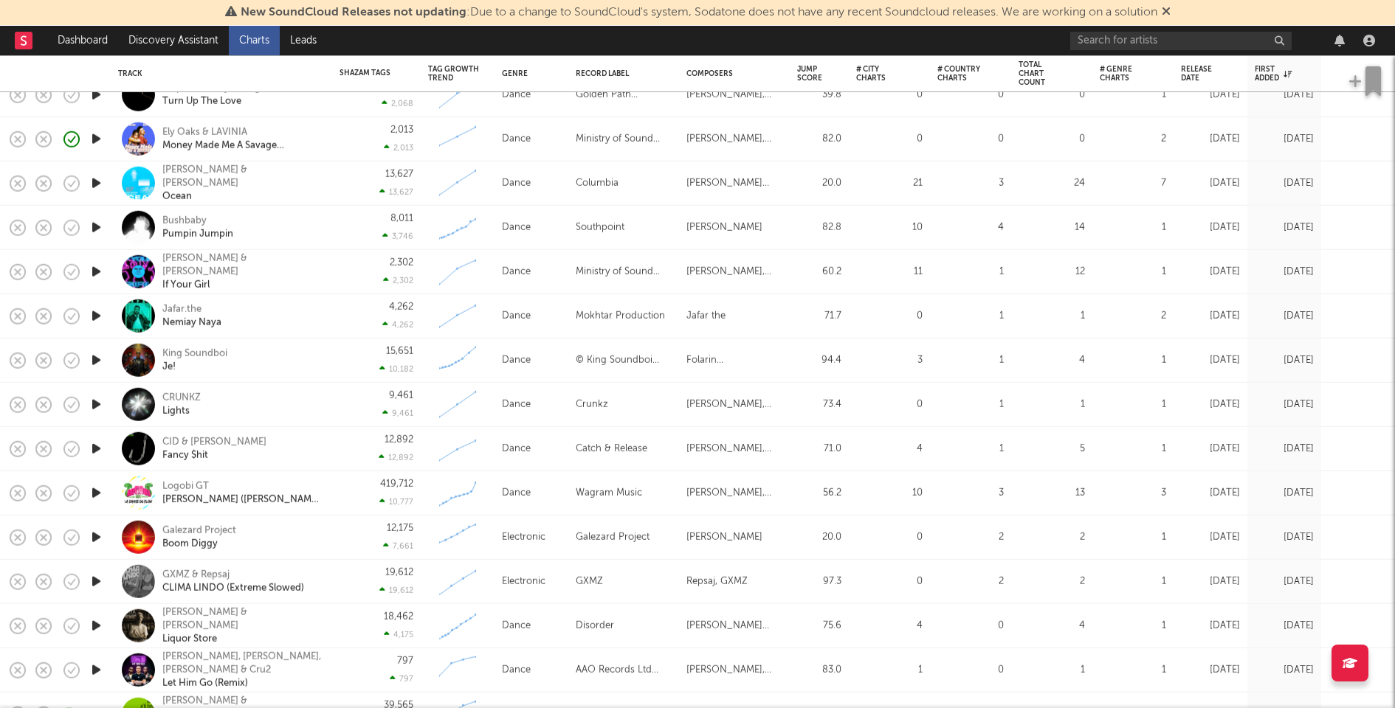
click at [90, 446] on icon "button" at bounding box center [96, 449] width 15 height 18
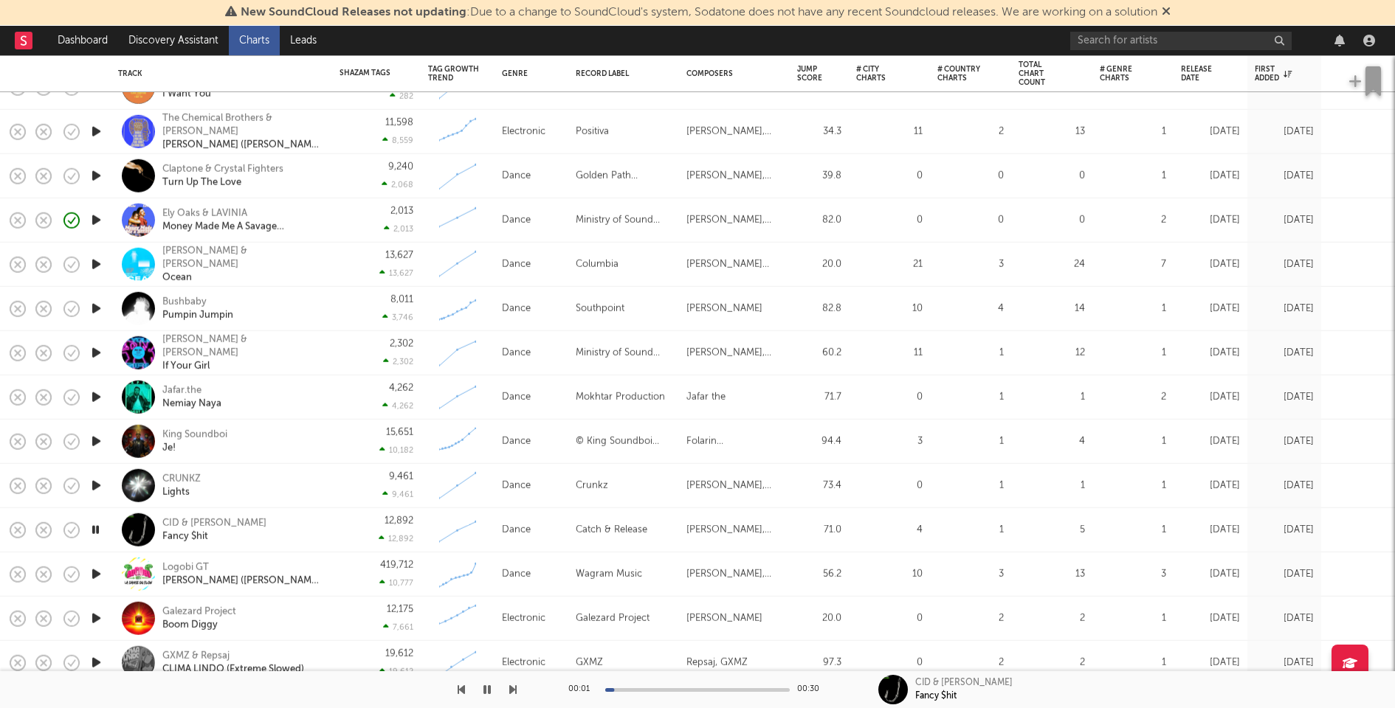
click at [91, 479] on icon "button" at bounding box center [96, 486] width 15 height 18
click at [310, 530] on div "CID & Taylr Renee Fancy $hit" at bounding box center [241, 530] width 159 height 27
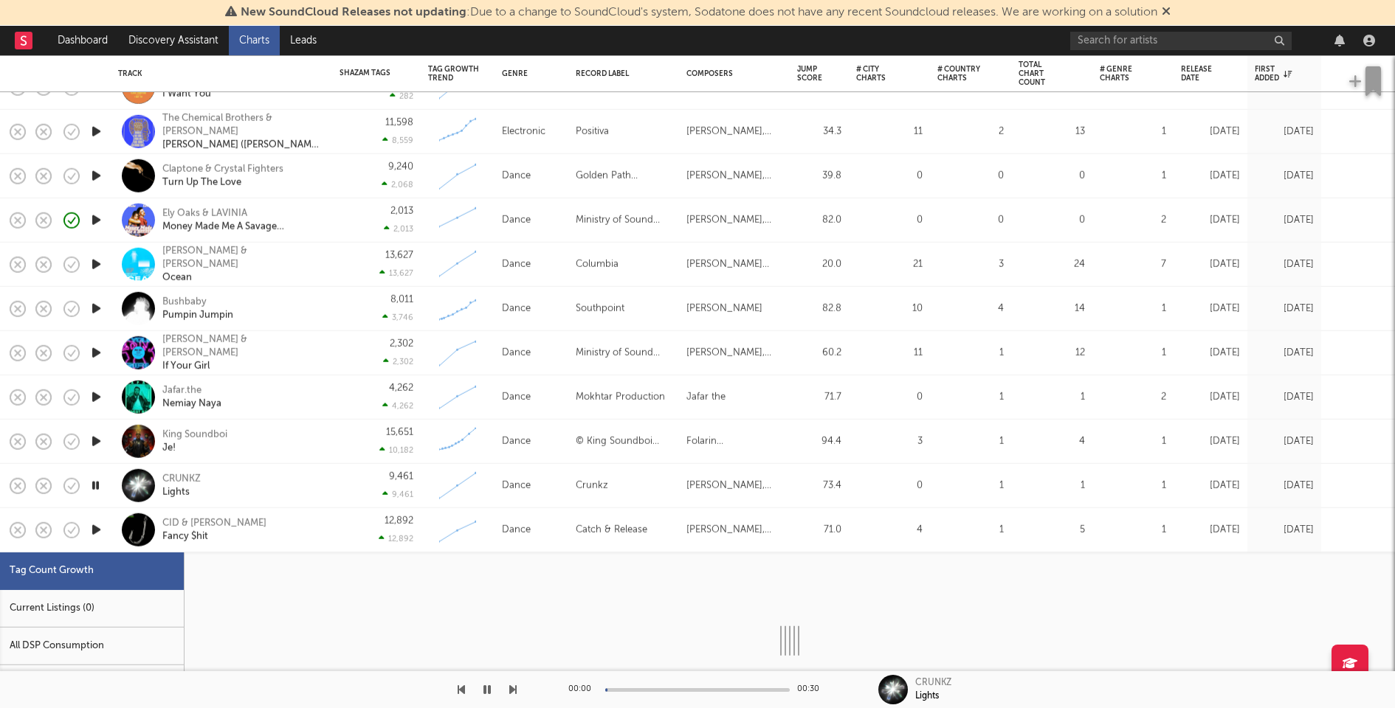
select select "1w"
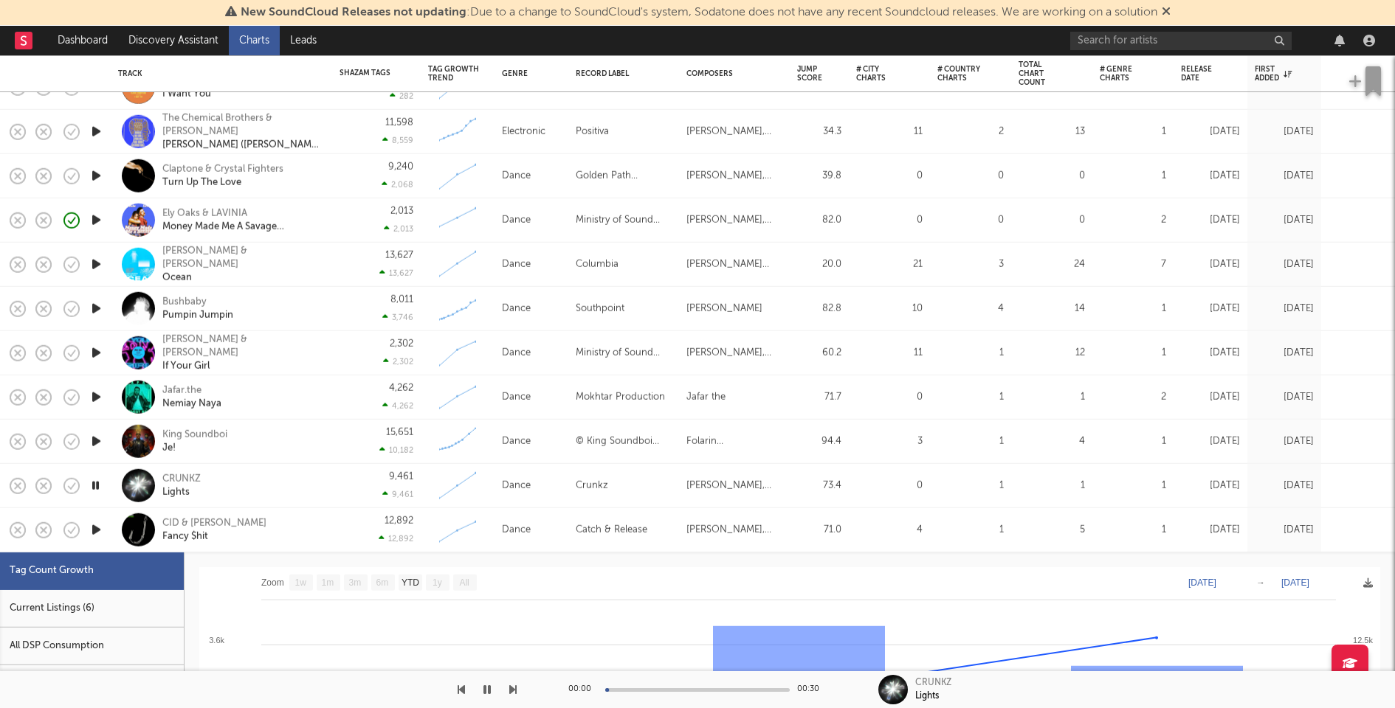
click at [105, 616] on div "Current Listings (6)" at bounding box center [92, 609] width 184 height 38
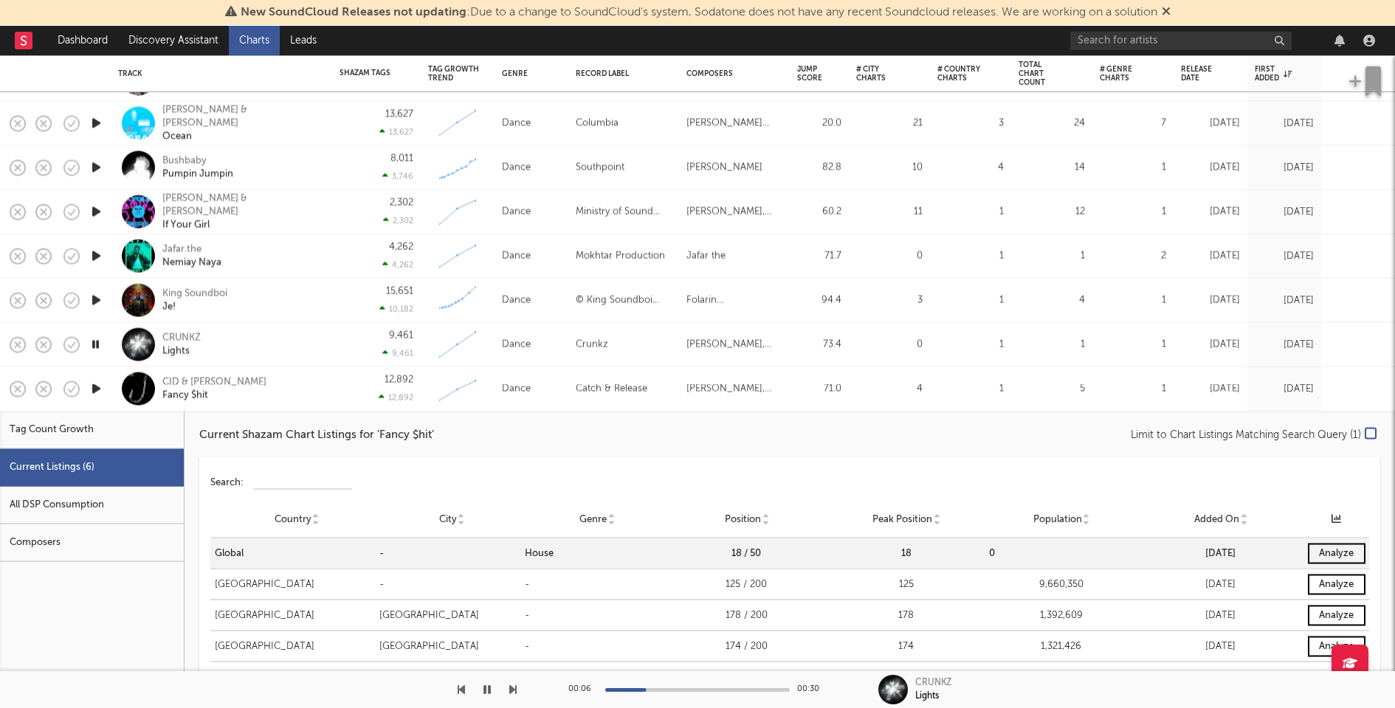
click at [308, 387] on div "CID & Taylr Renee Fancy $hit" at bounding box center [241, 389] width 159 height 27
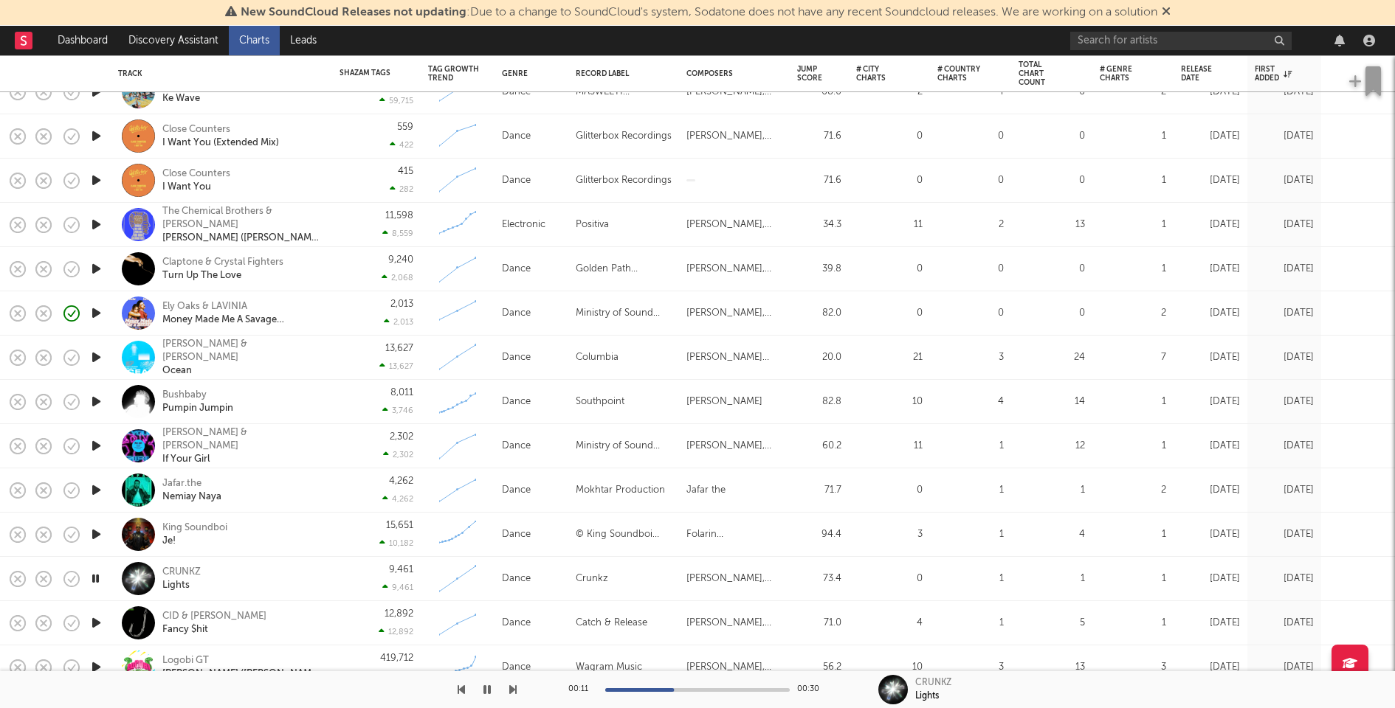
click at [282, 571] on div "CRUNKZ Lights" at bounding box center [241, 579] width 159 height 27
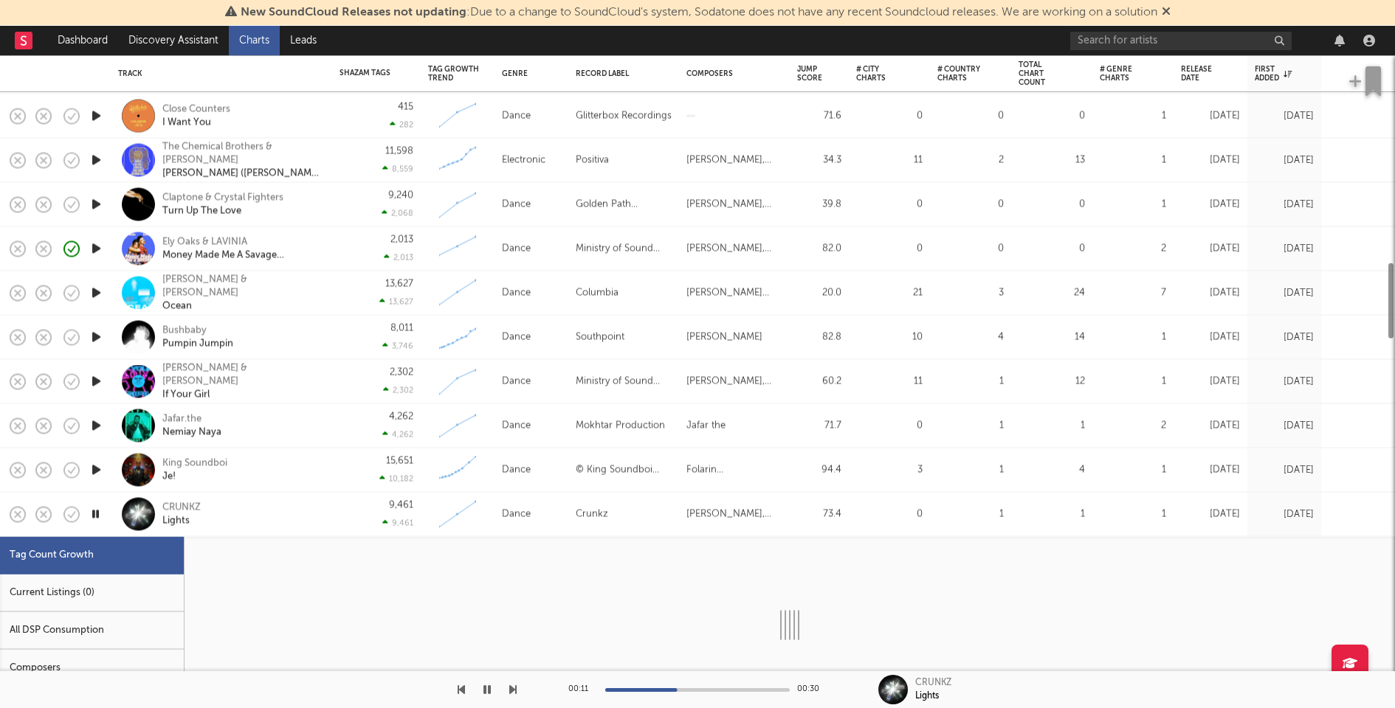
select select "1w"
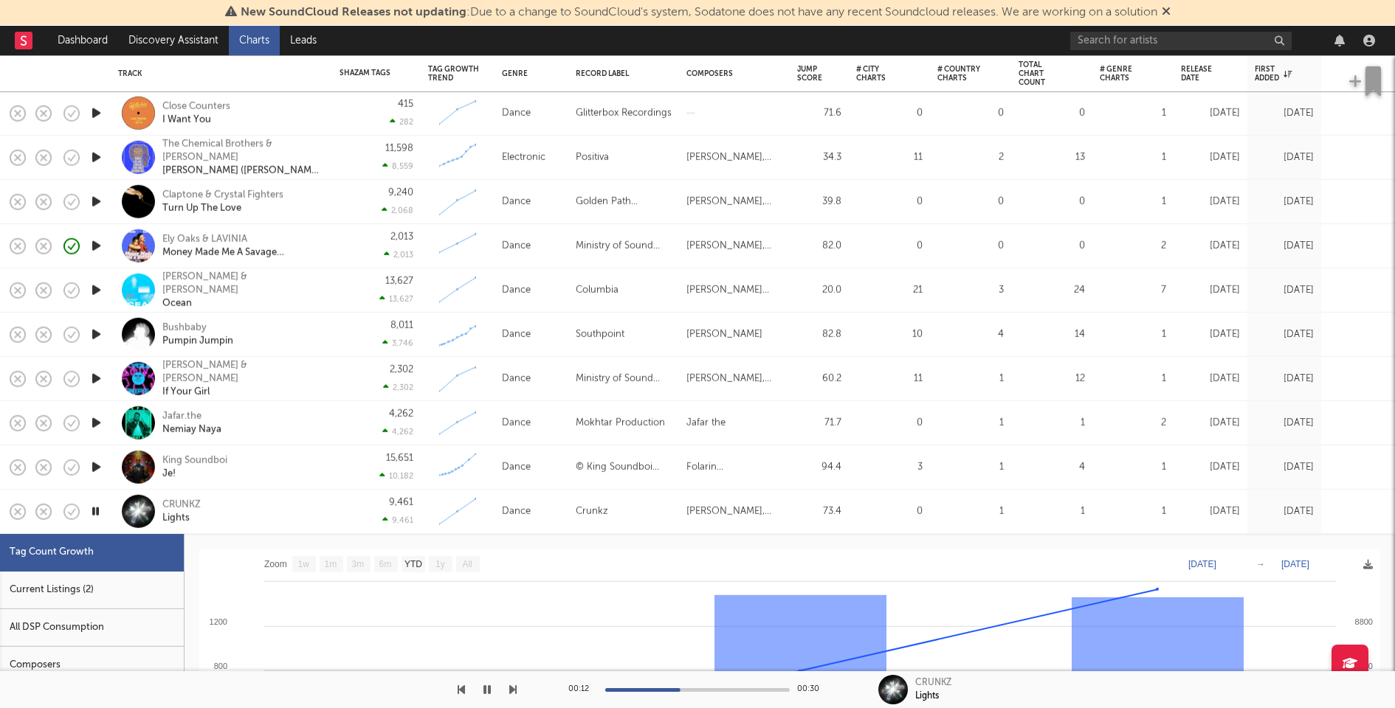
click at [163, 583] on div "Current Listings (2)" at bounding box center [92, 591] width 184 height 38
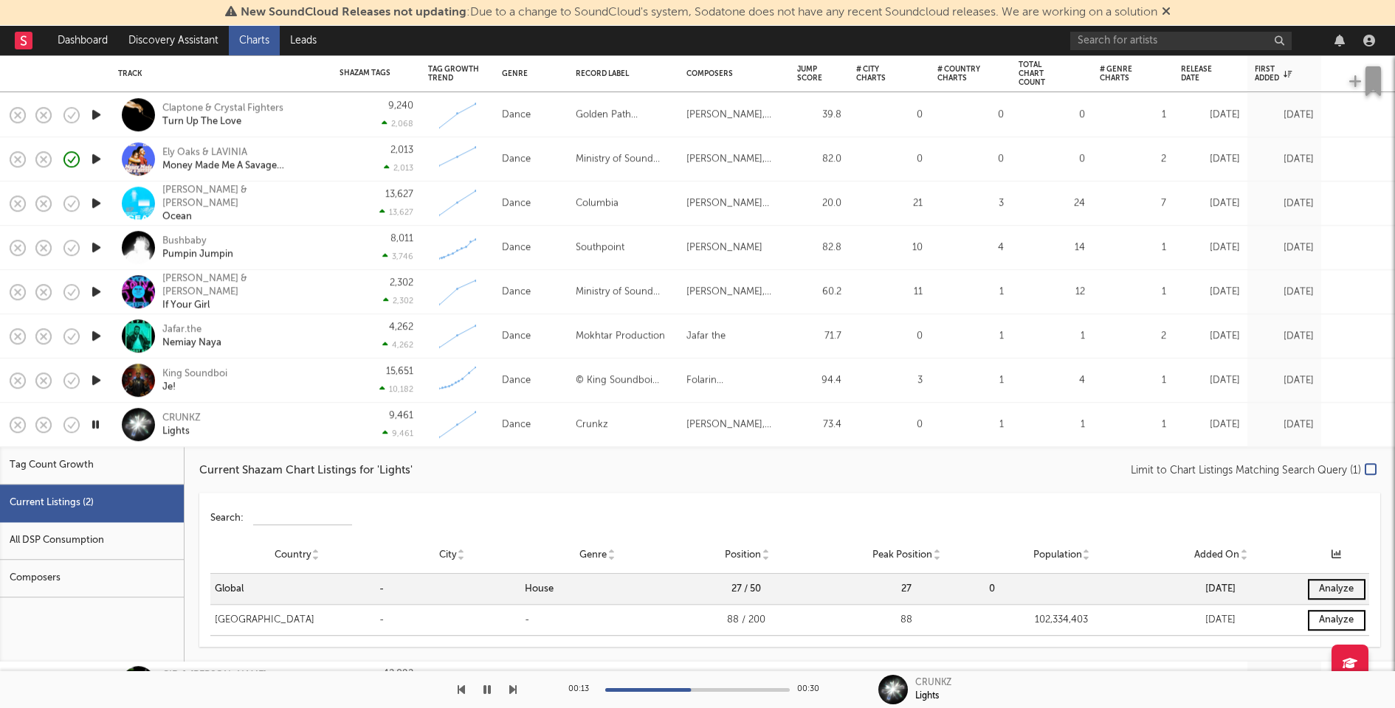
click at [288, 426] on div "CRUNKZ Lights" at bounding box center [241, 425] width 159 height 27
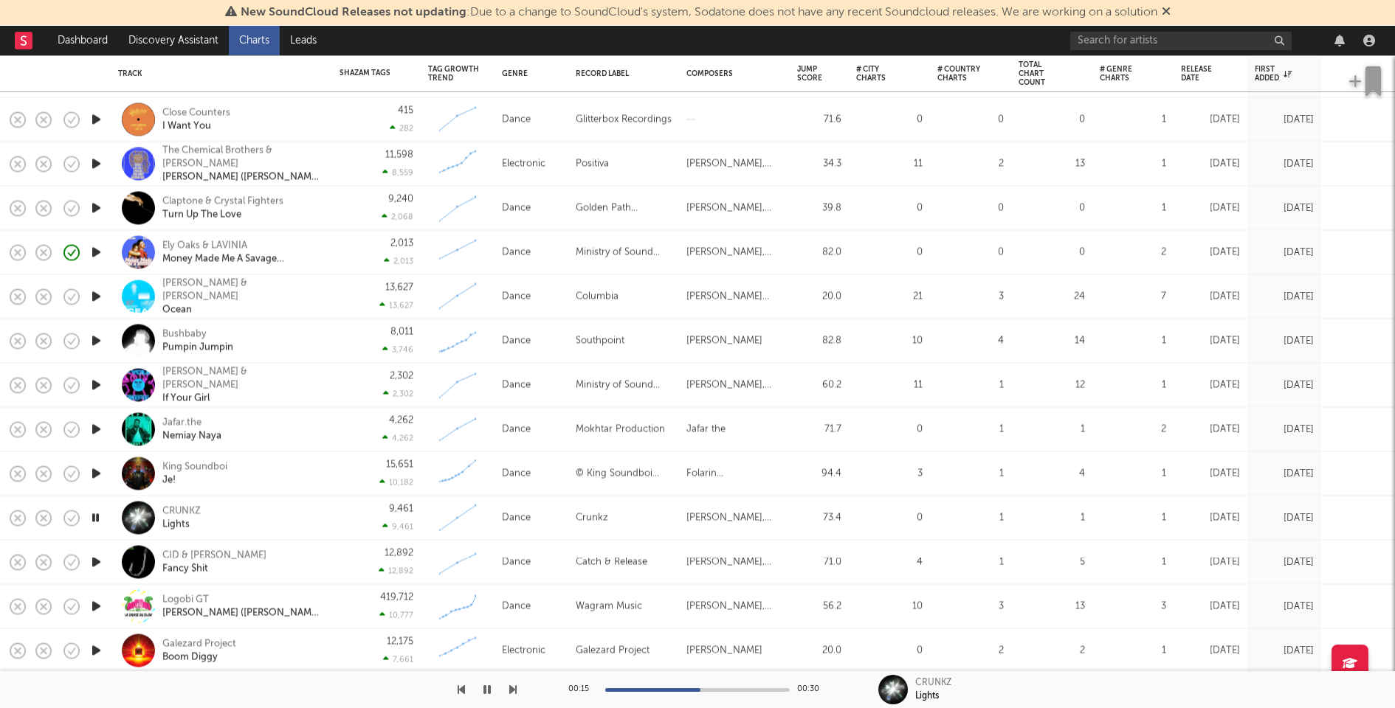
click at [100, 469] on icon "button" at bounding box center [96, 474] width 15 height 18
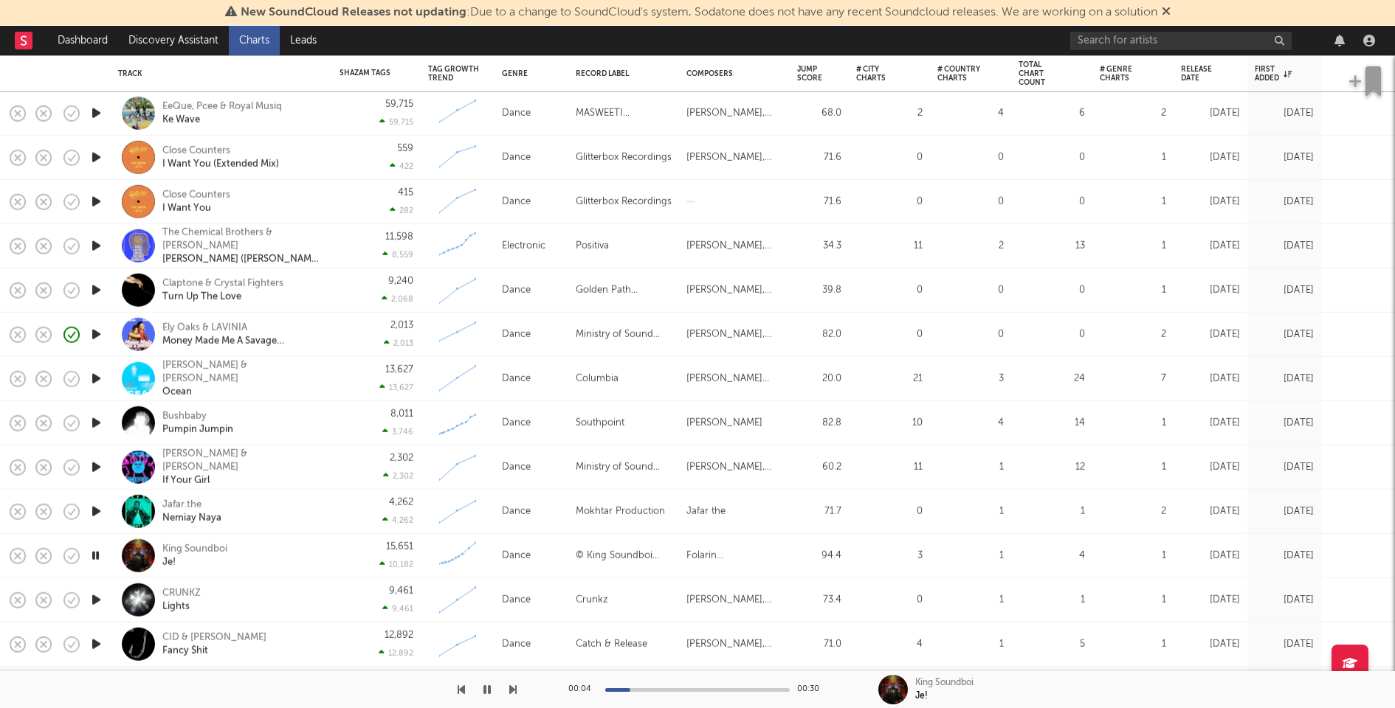
click at [100, 503] on icon "button" at bounding box center [96, 512] width 15 height 18
click at [322, 418] on div "Bushbaby Pumpin Jumpin" at bounding box center [221, 423] width 207 height 44
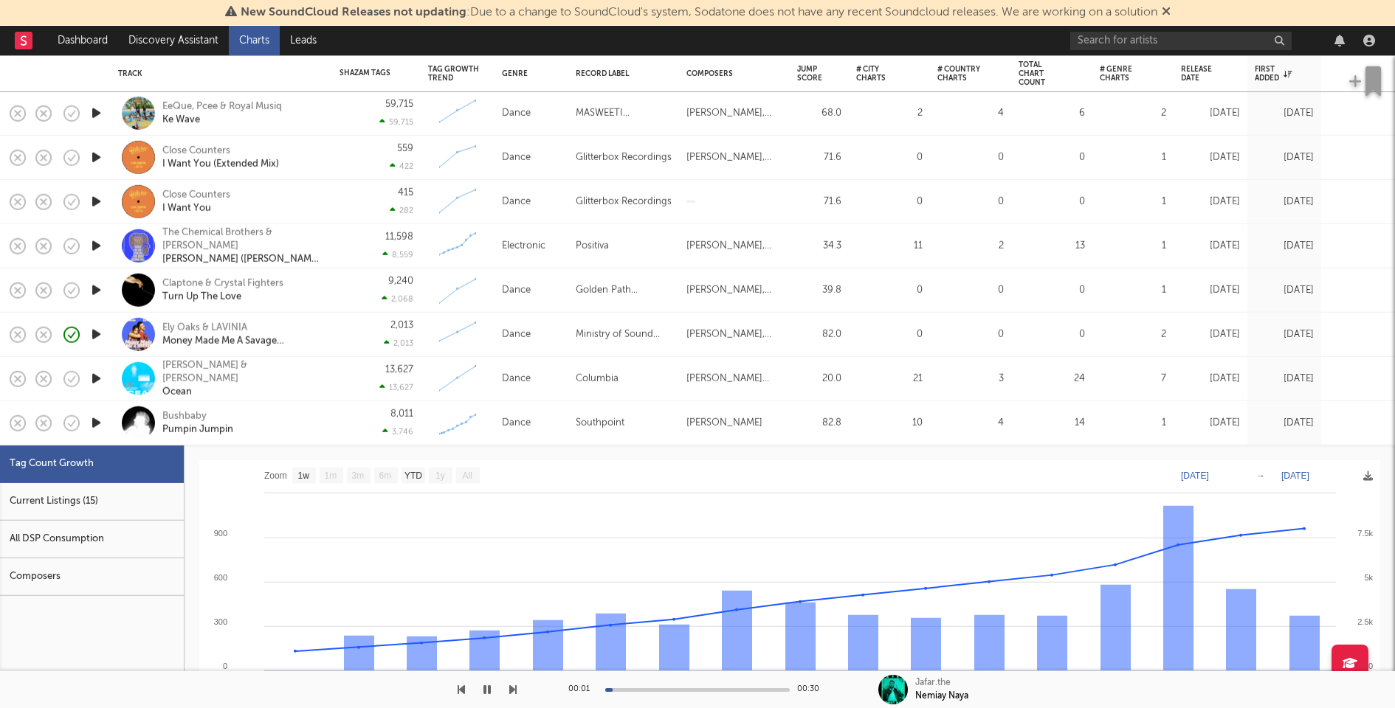
click at [120, 505] on div "Current Listings (15)" at bounding box center [92, 502] width 184 height 38
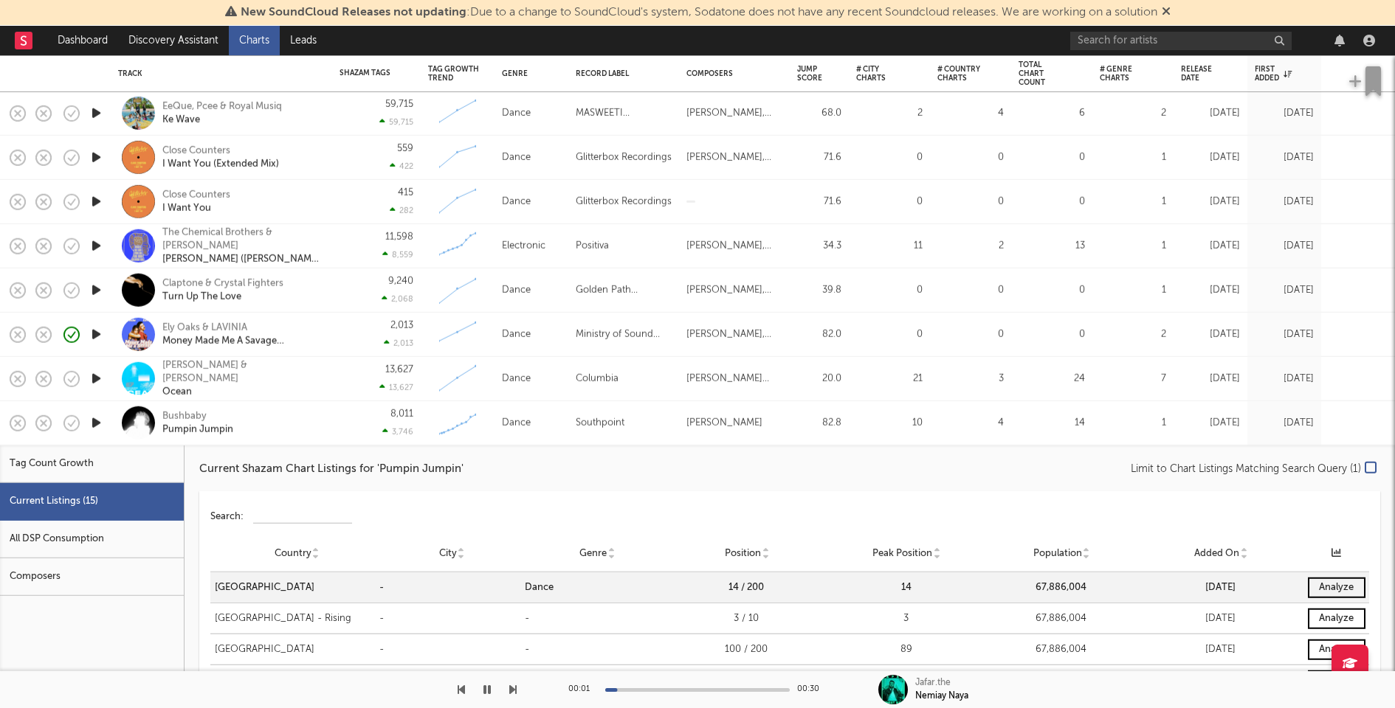
click at [93, 419] on icon "button" at bounding box center [96, 423] width 15 height 18
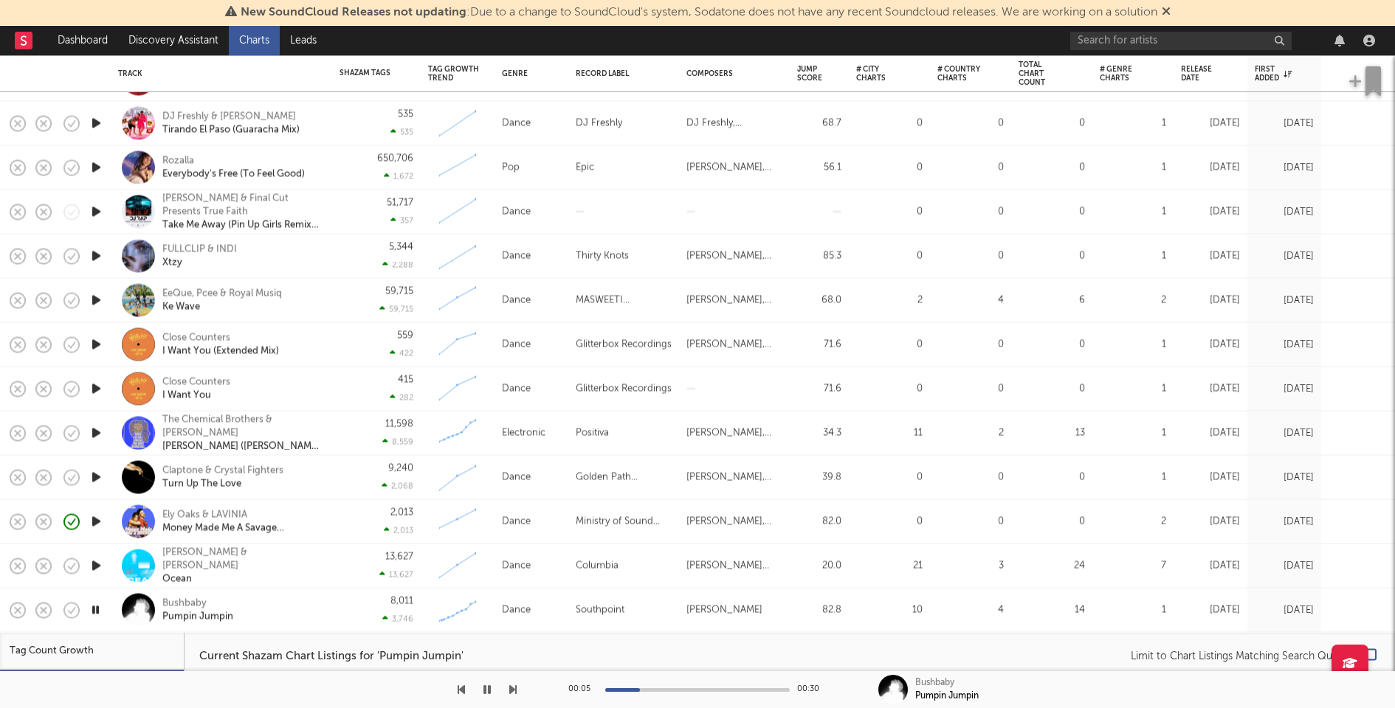
click at [719, 690] on div at bounding box center [697, 691] width 184 height 4
click at [758, 689] on div at bounding box center [697, 691] width 184 height 4
click at [93, 522] on icon "button" at bounding box center [96, 522] width 15 height 18
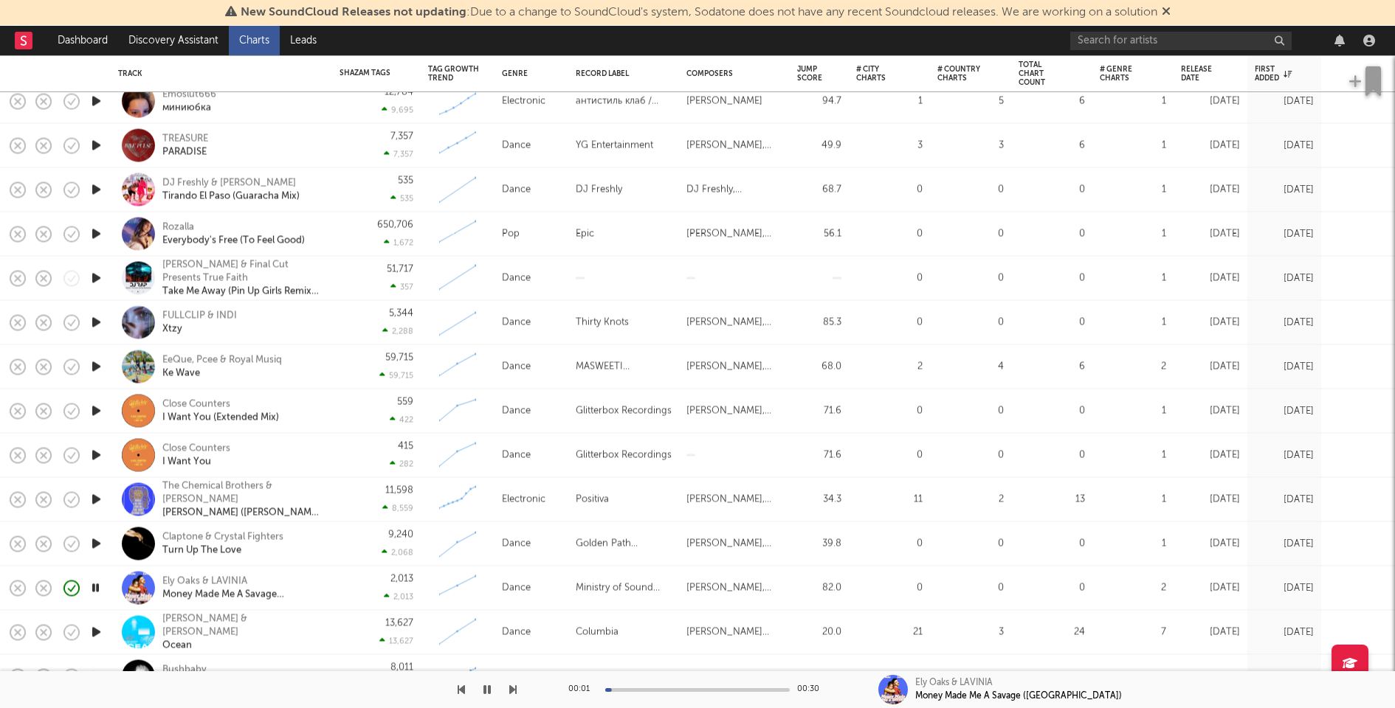
click at [95, 541] on icon "button" at bounding box center [96, 544] width 15 height 18
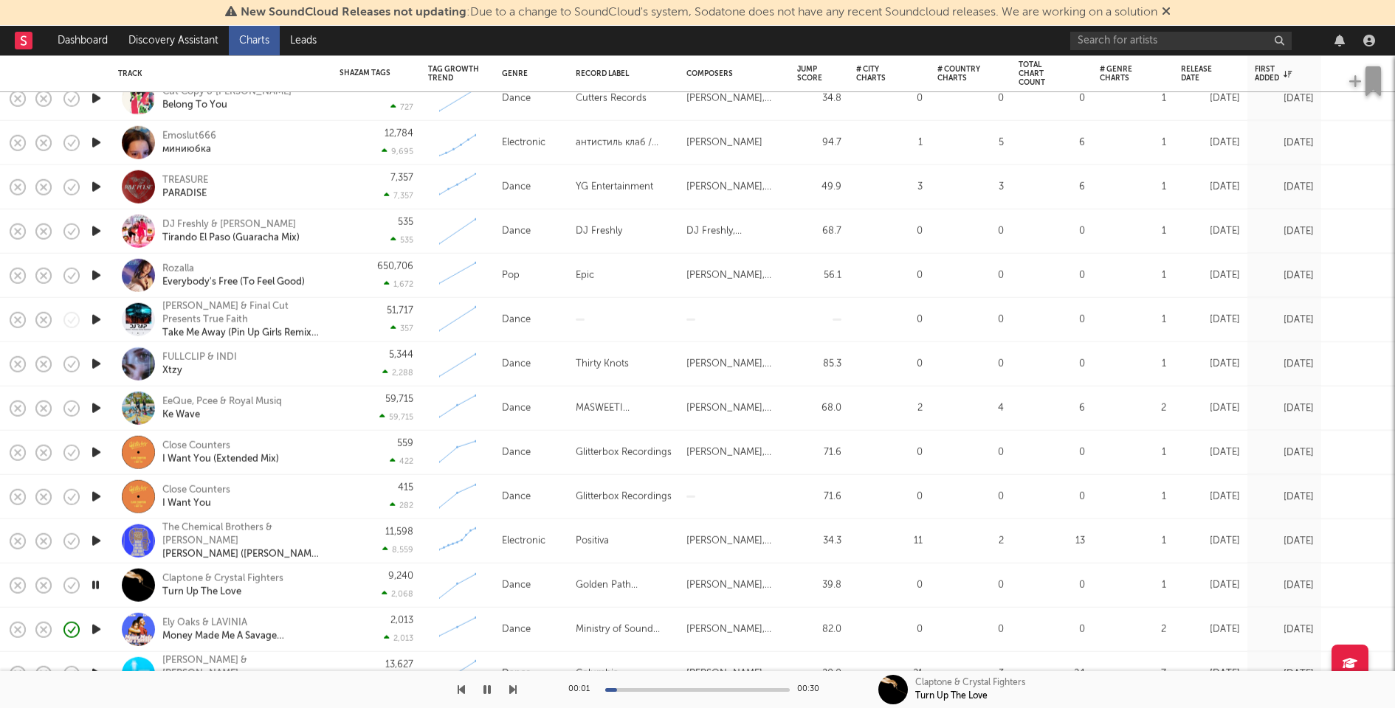
click at [94, 629] on icon "button" at bounding box center [96, 630] width 15 height 18
click at [96, 587] on icon "button" at bounding box center [96, 585] width 15 height 18
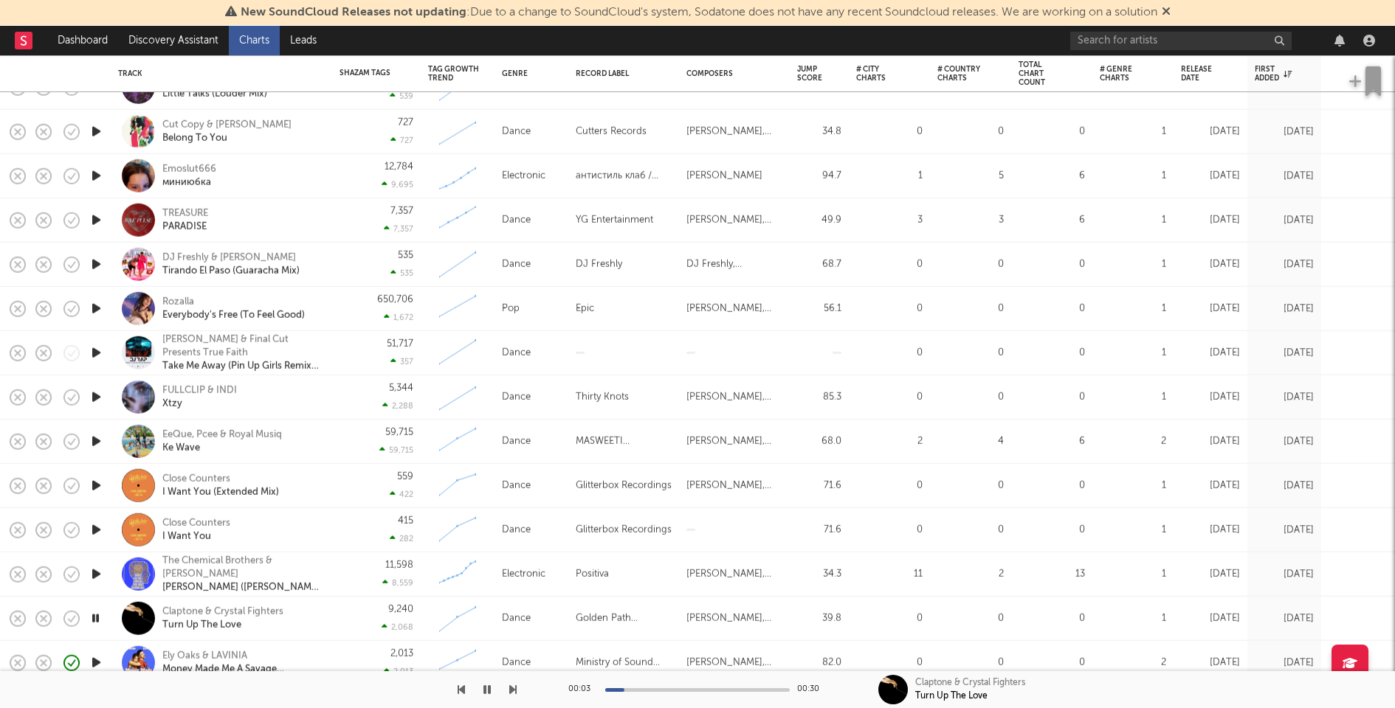
click at [98, 573] on icon "button" at bounding box center [96, 574] width 15 height 18
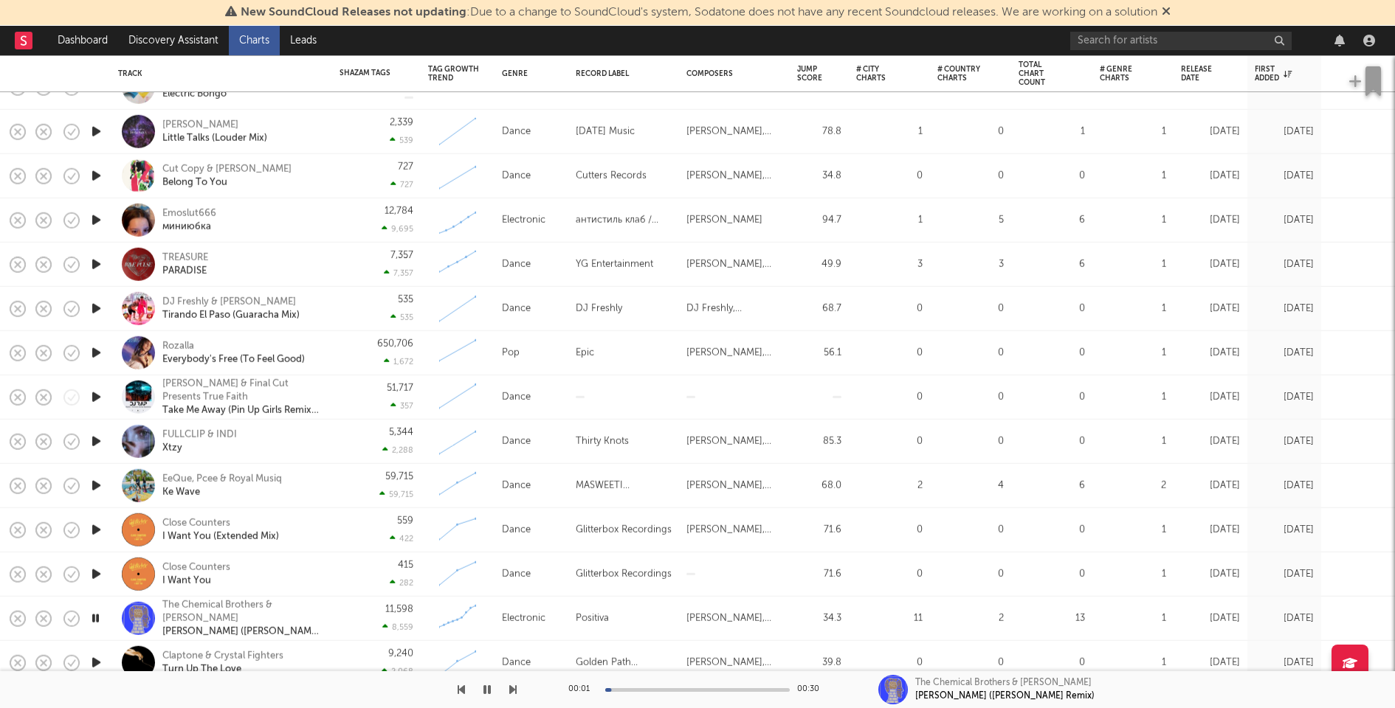
click at [98, 570] on icon "button" at bounding box center [96, 574] width 15 height 18
click at [655, 689] on div at bounding box center [697, 691] width 184 height 4
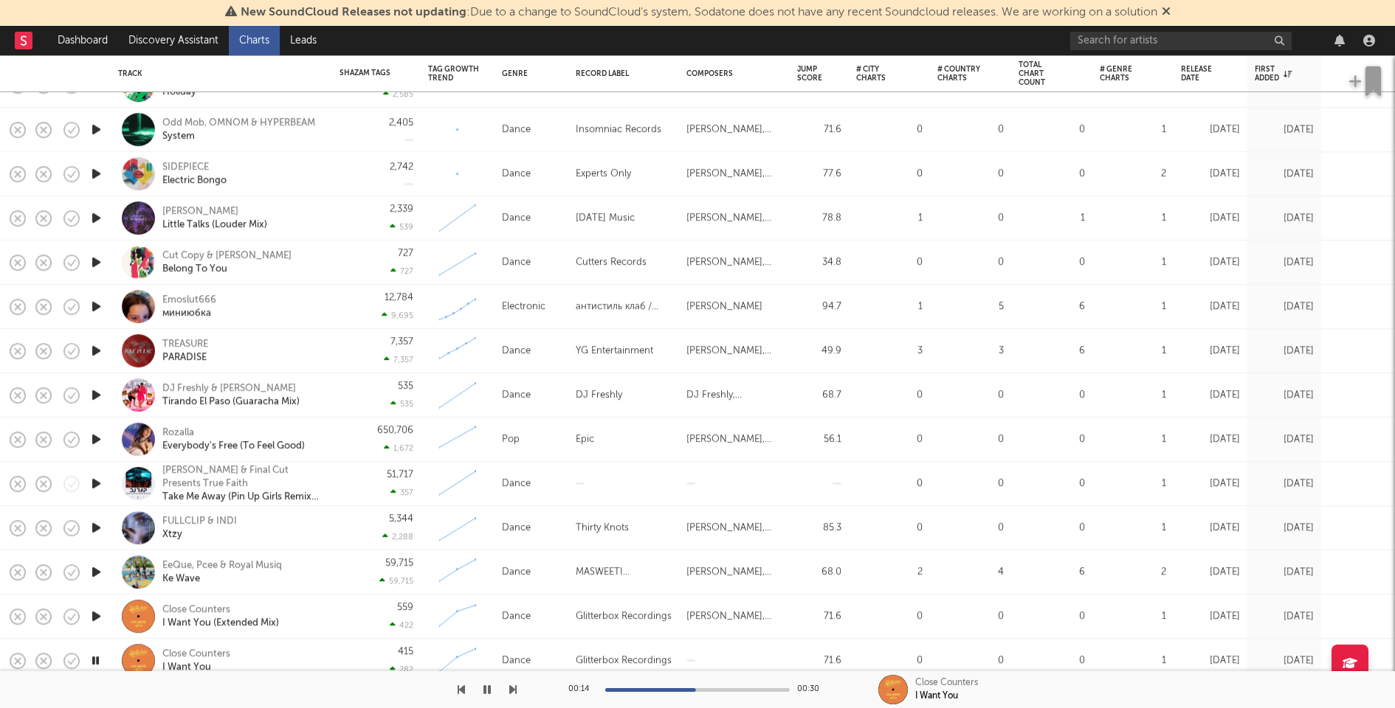
click at [97, 571] on icon "button" at bounding box center [96, 572] width 15 height 18
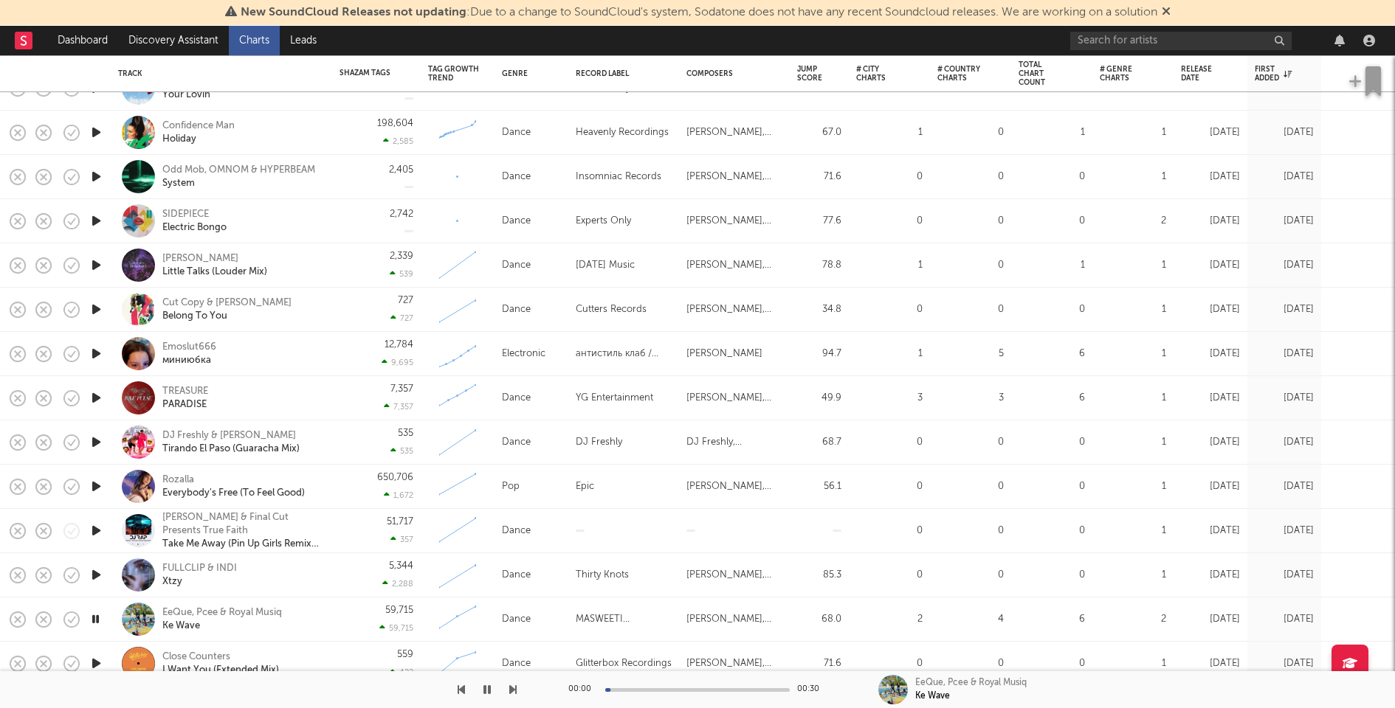
click at [94, 573] on icon "button" at bounding box center [96, 575] width 15 height 18
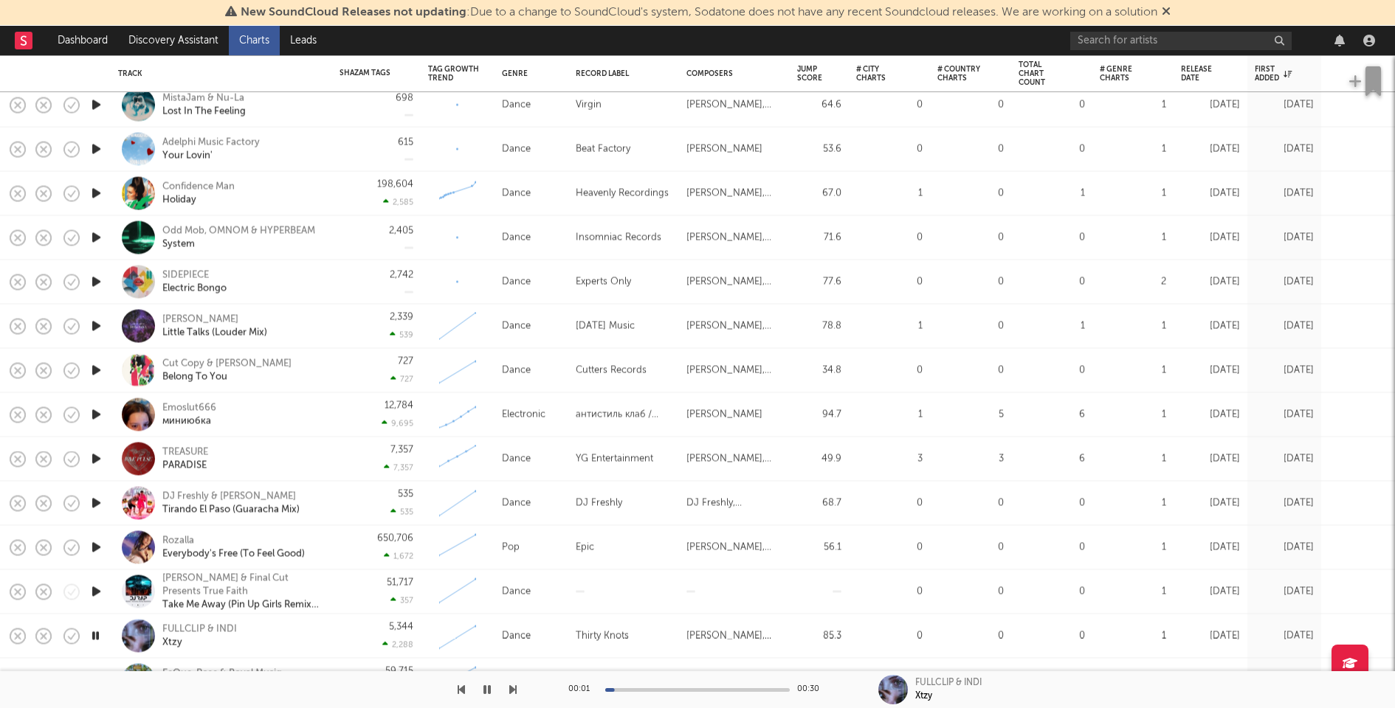
click at [96, 501] on icon "button" at bounding box center [96, 503] width 15 height 18
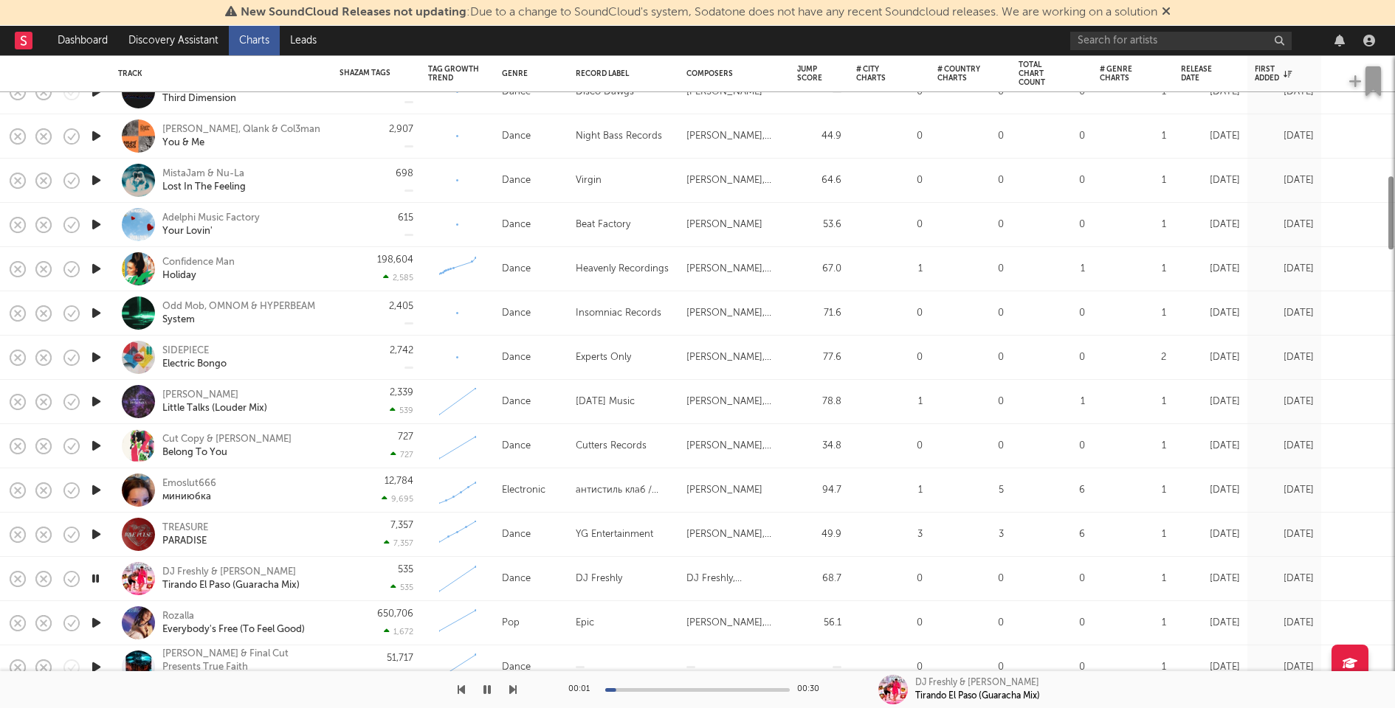
click at [94, 530] on icon "button" at bounding box center [96, 534] width 15 height 18
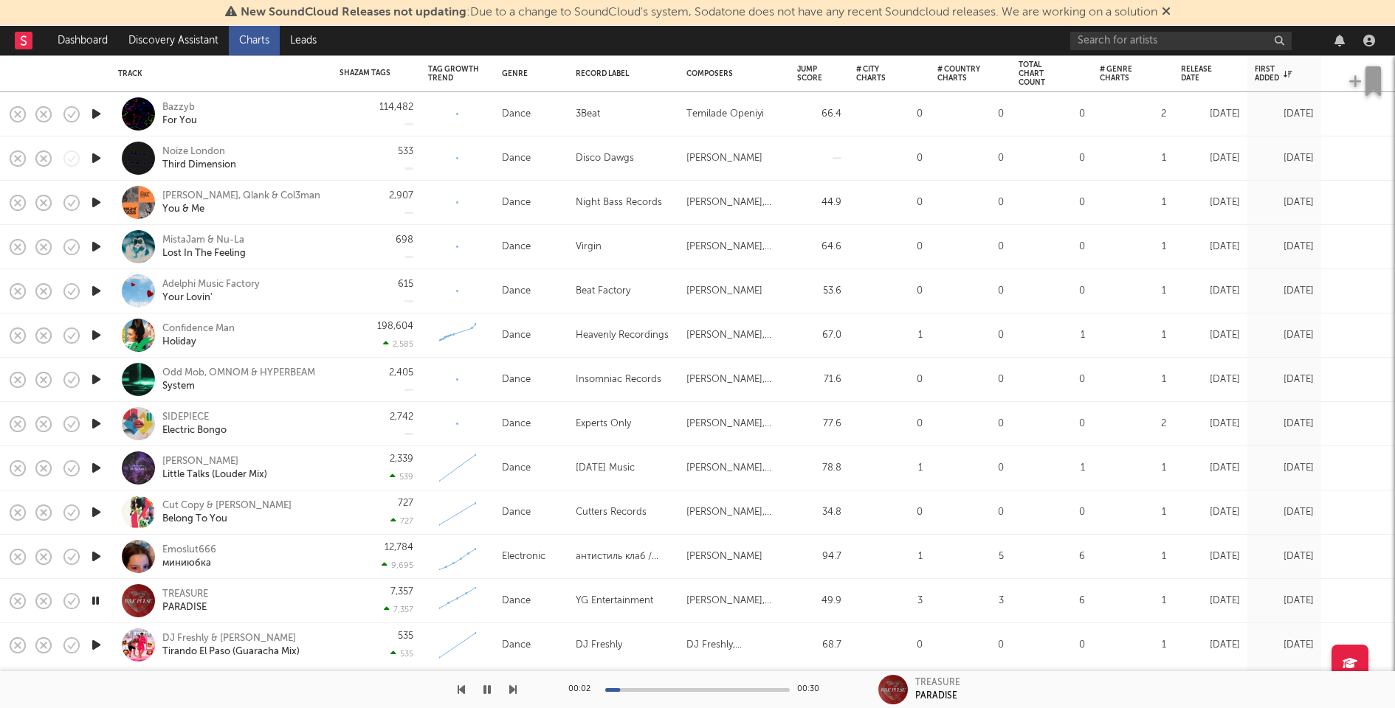
click at [95, 511] on icon "button" at bounding box center [96, 512] width 15 height 18
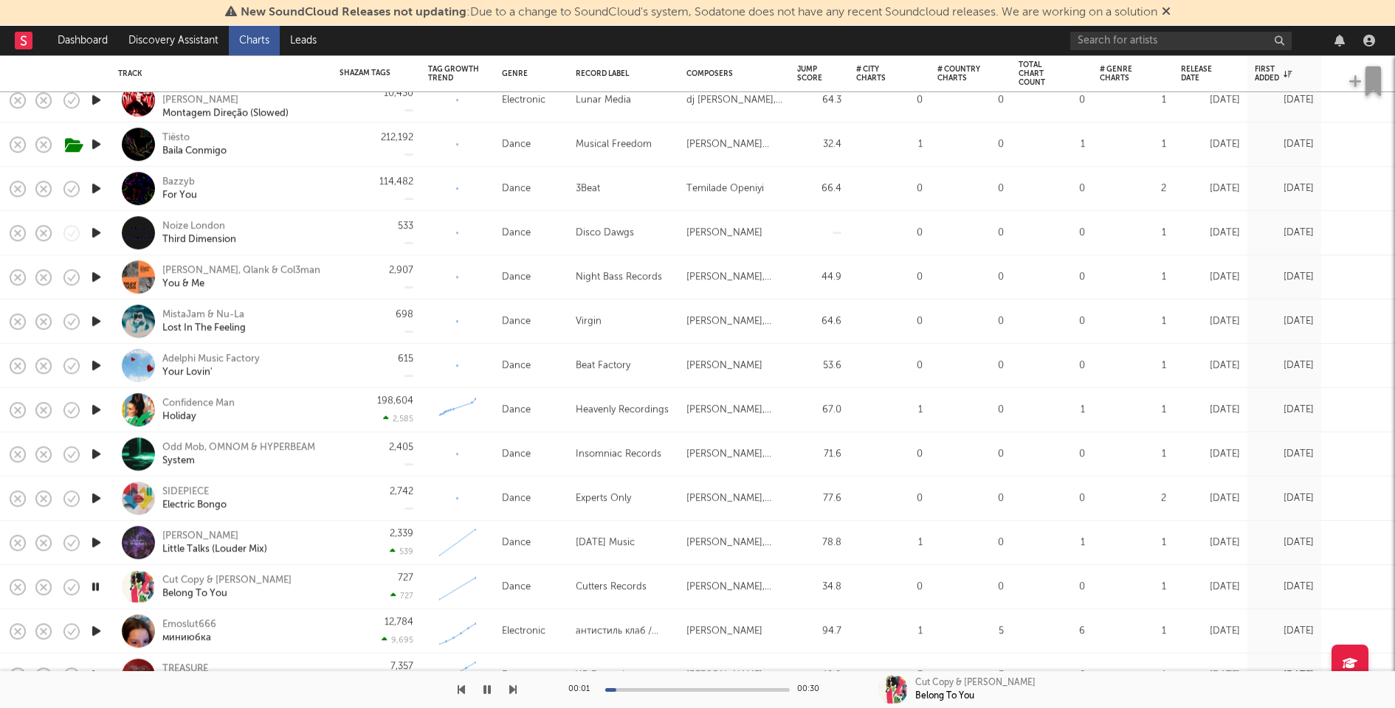
click at [96, 494] on icon "button" at bounding box center [96, 498] width 15 height 18
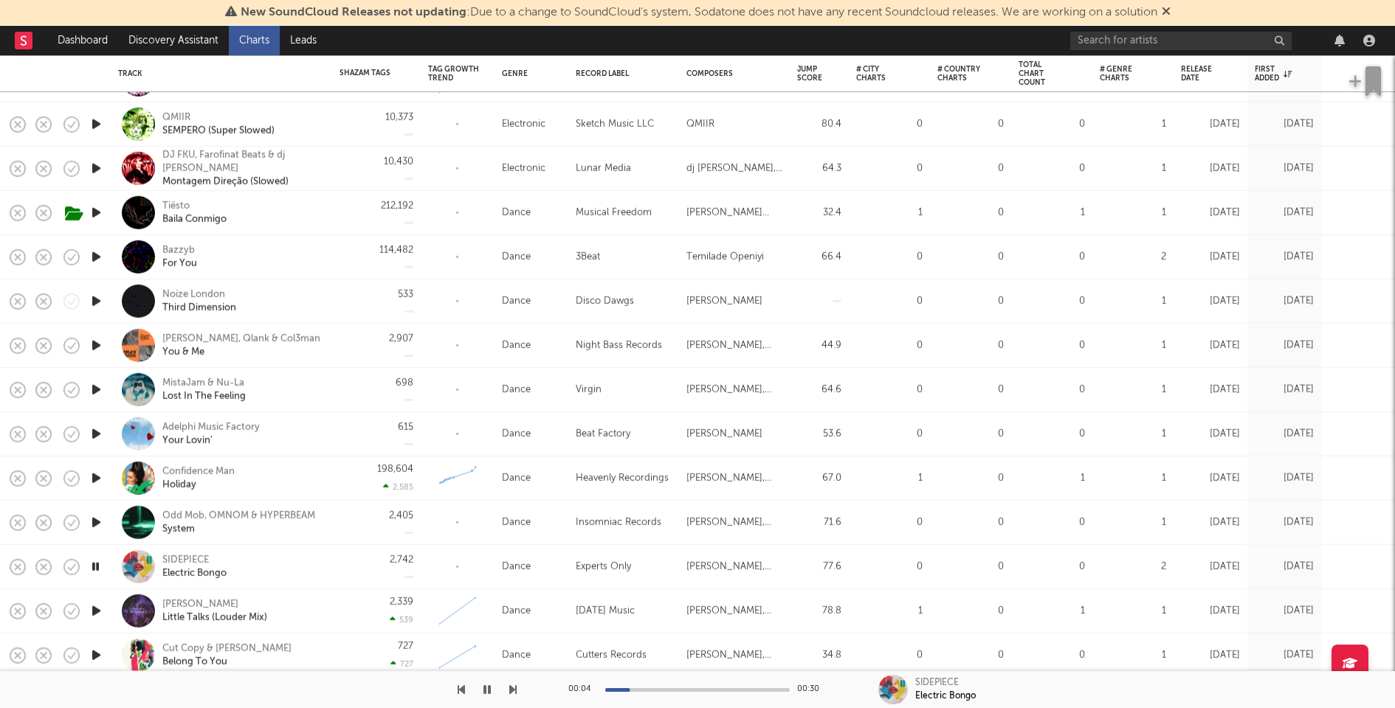
click at [99, 519] on icon "button" at bounding box center [96, 523] width 15 height 18
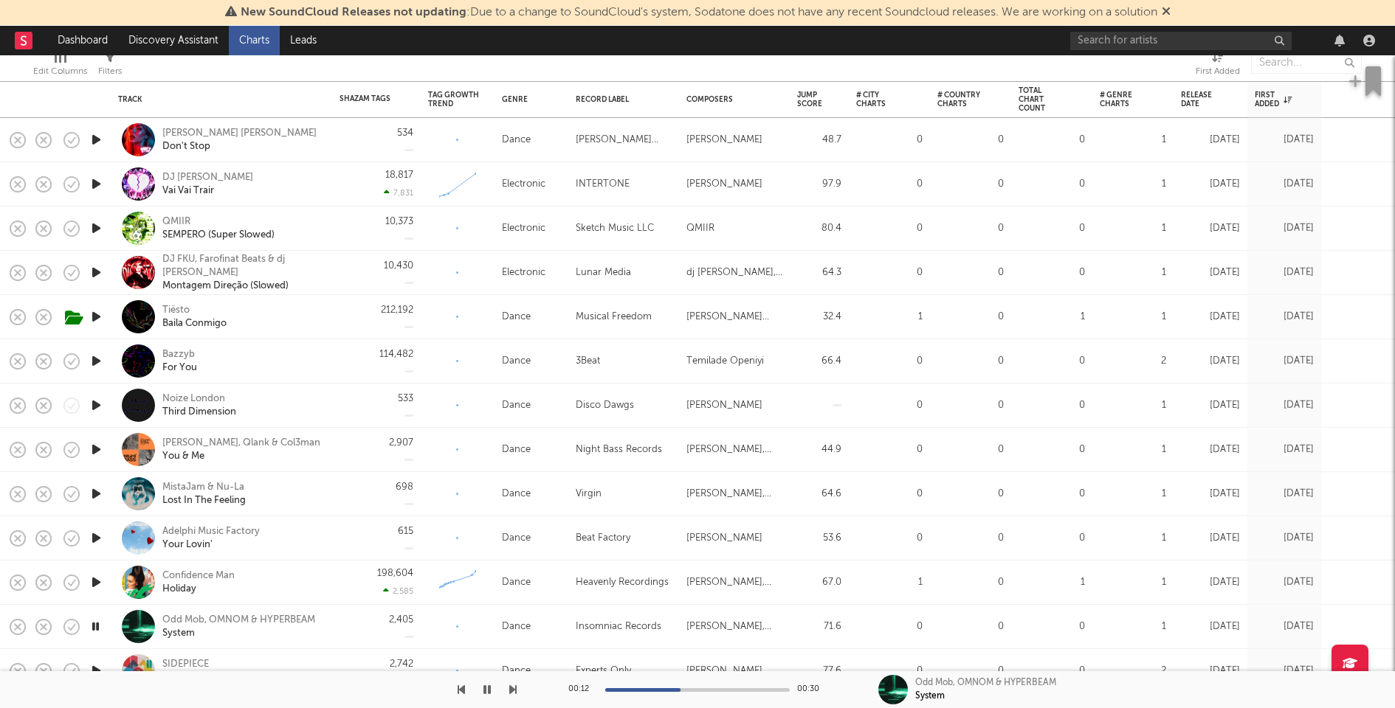
click at [97, 579] on icon "button" at bounding box center [96, 582] width 15 height 18
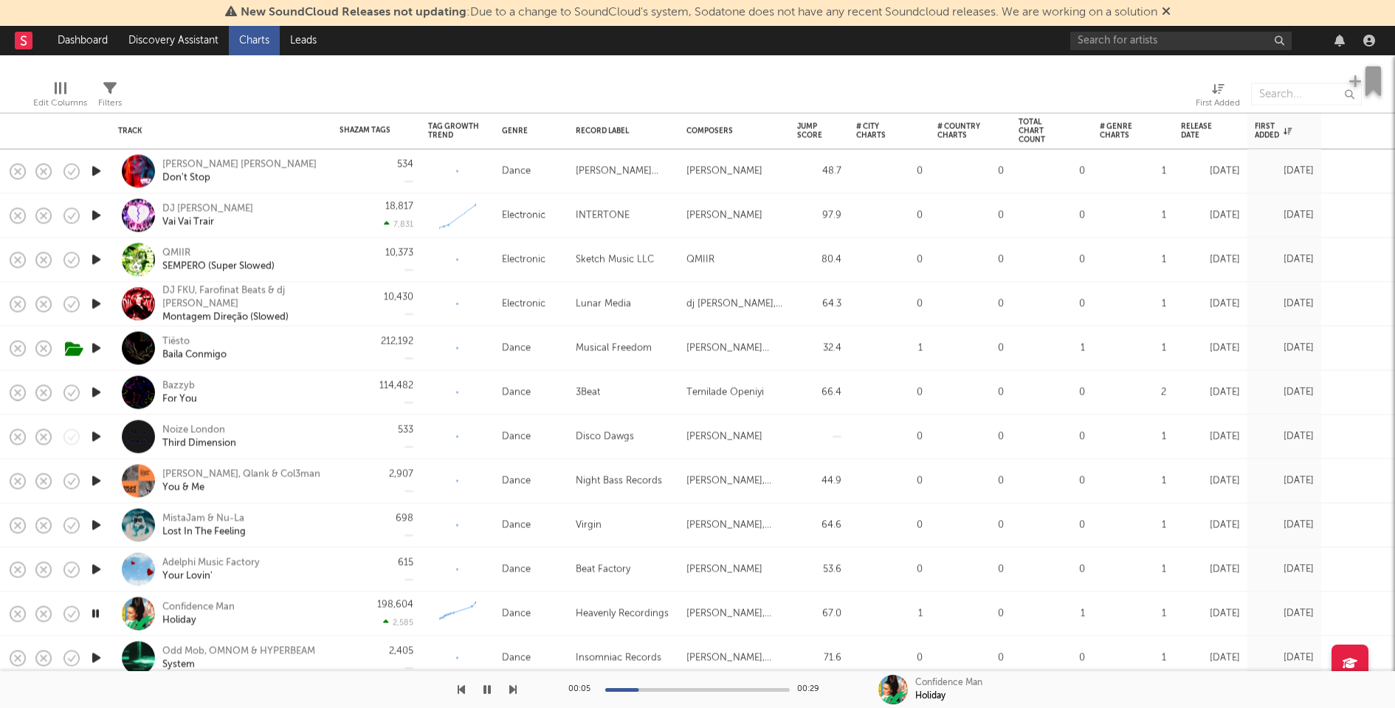
click at [95, 565] on icon "button" at bounding box center [96, 570] width 15 height 18
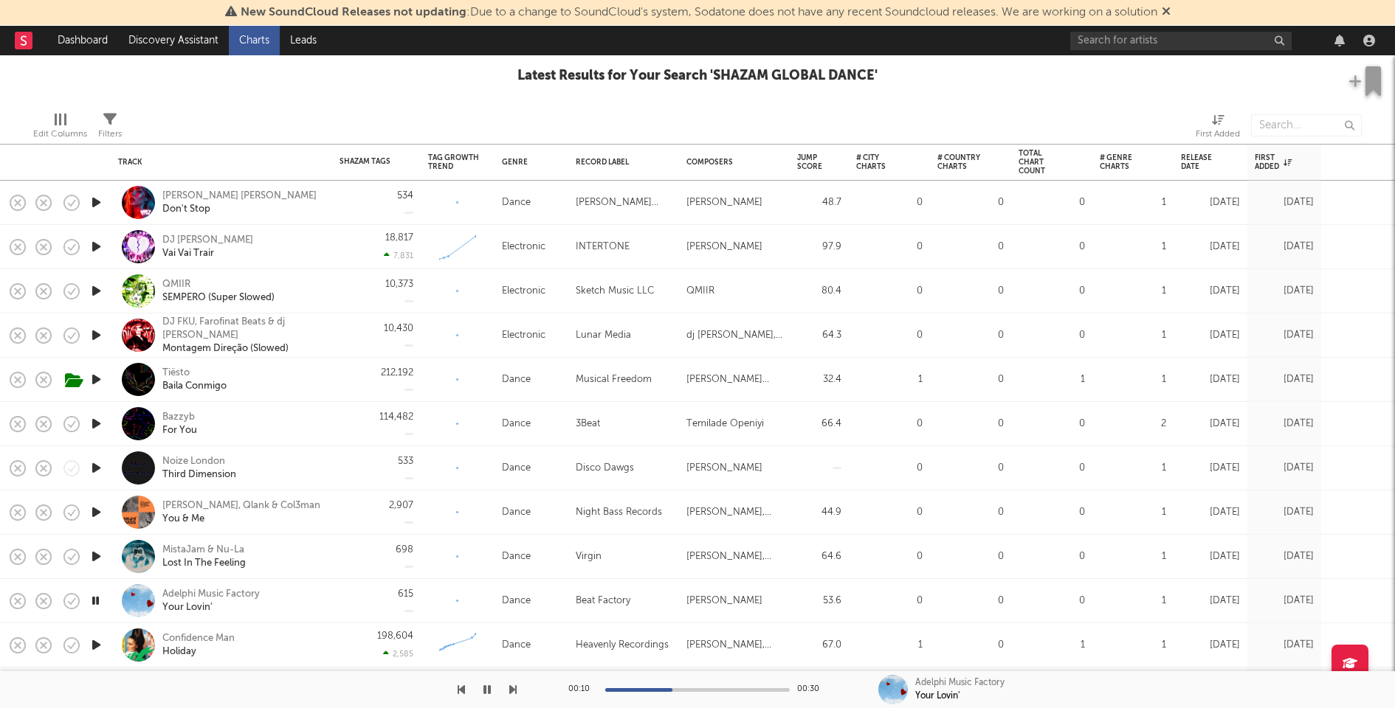
click at [96, 551] on icon "button" at bounding box center [96, 557] width 15 height 18
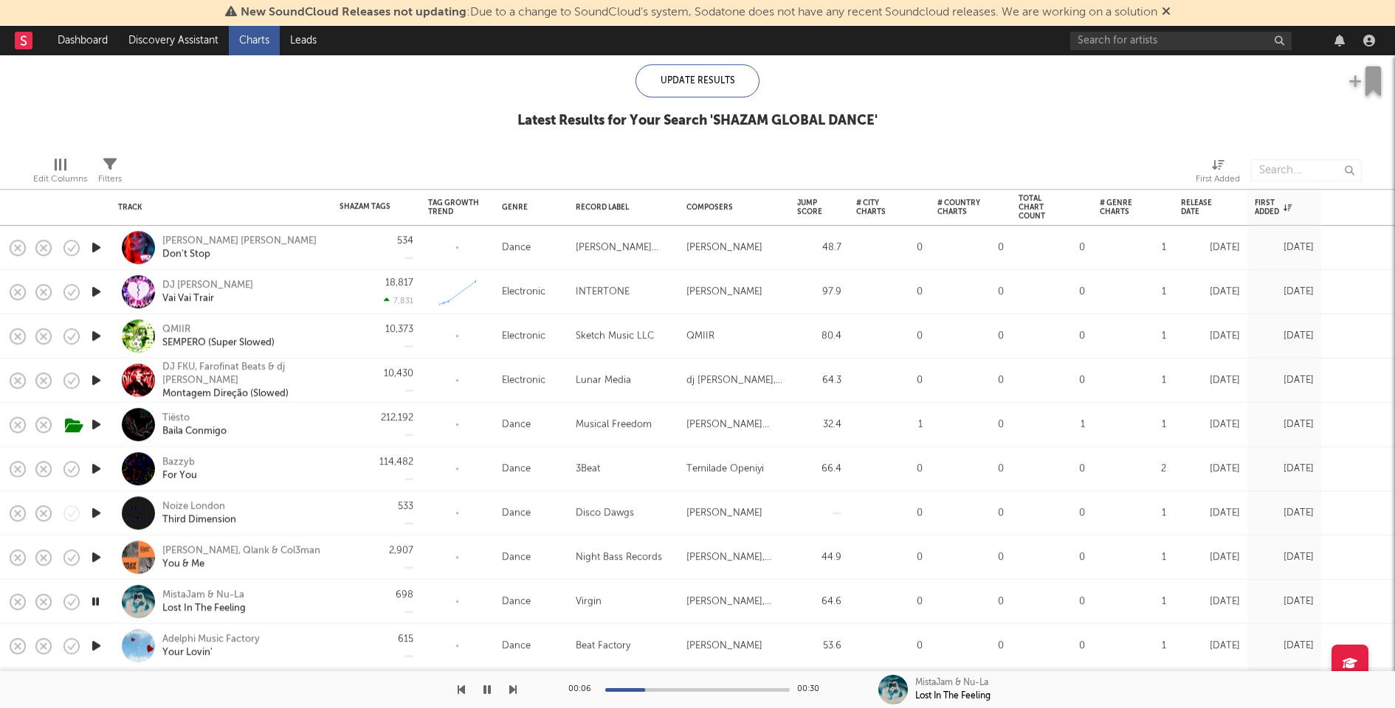
click at [96, 555] on icon "button" at bounding box center [96, 557] width 15 height 18
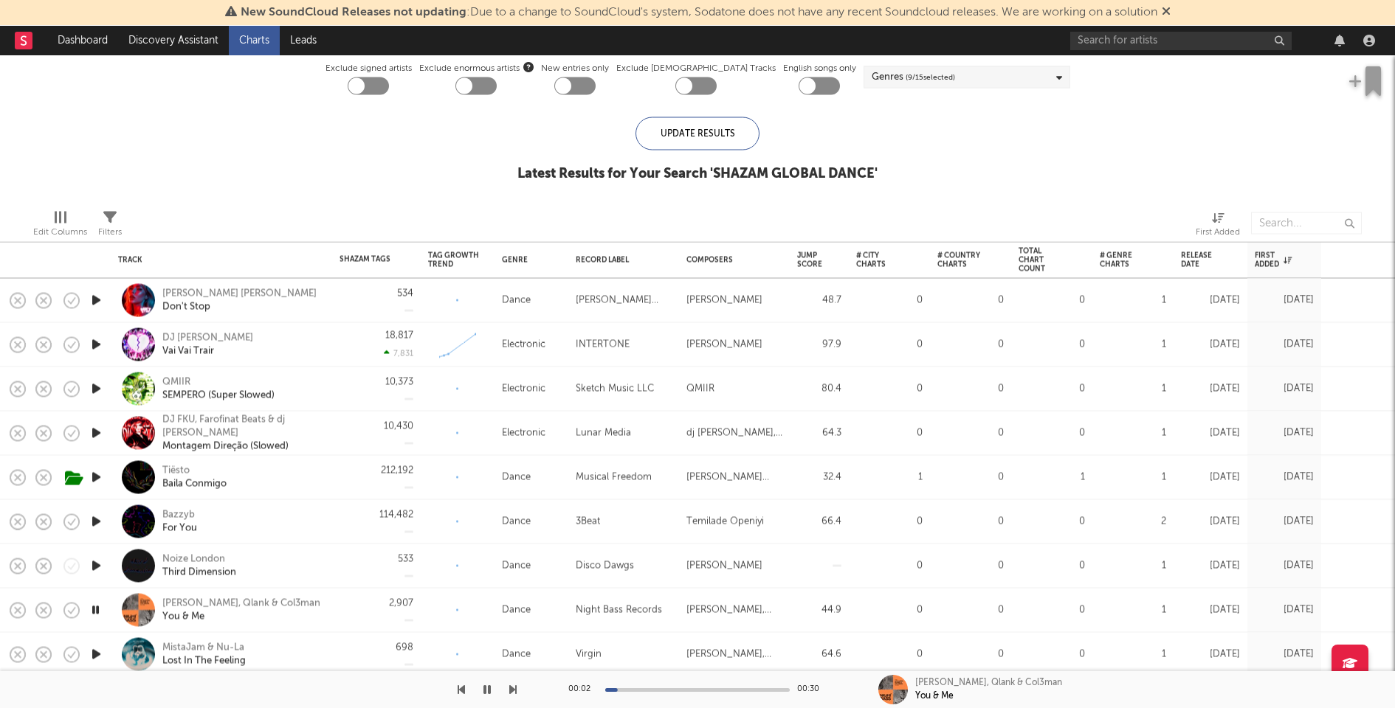
click at [97, 562] on icon "button" at bounding box center [96, 566] width 15 height 18
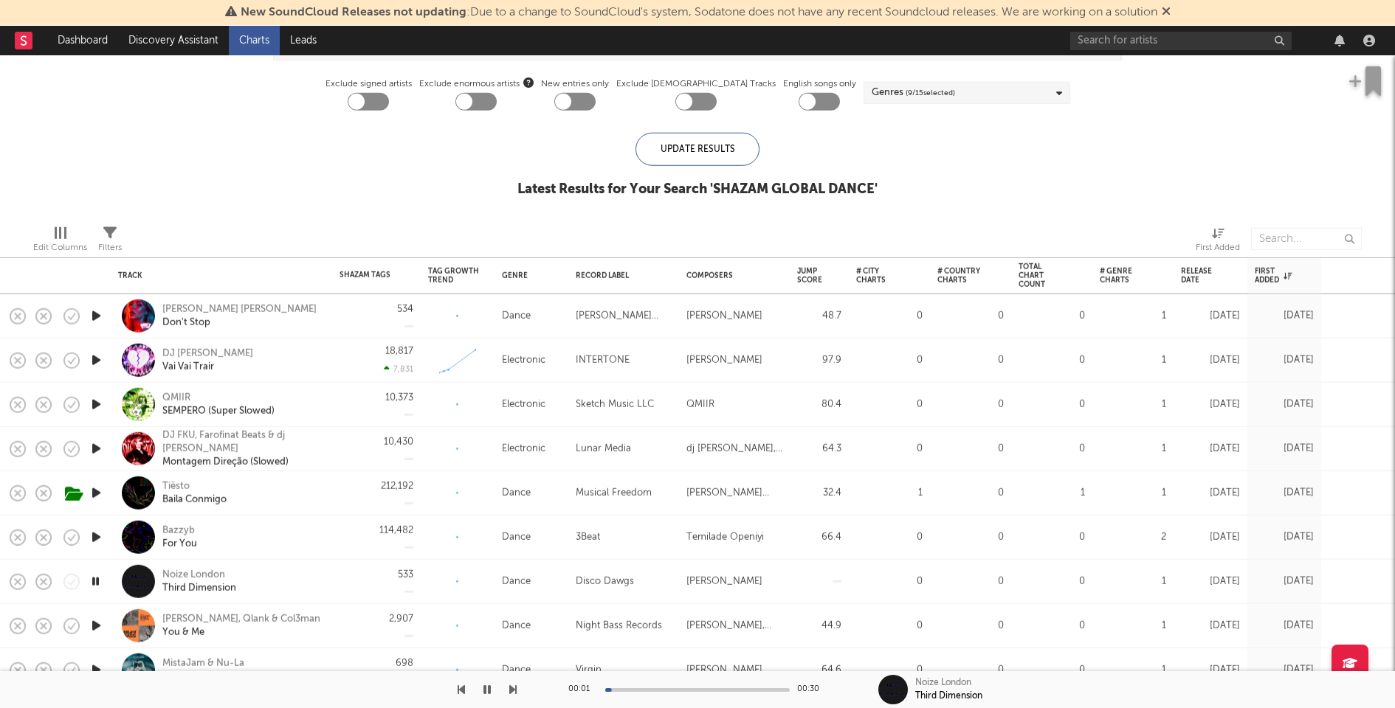
click at [97, 536] on icon "button" at bounding box center [96, 537] width 15 height 18
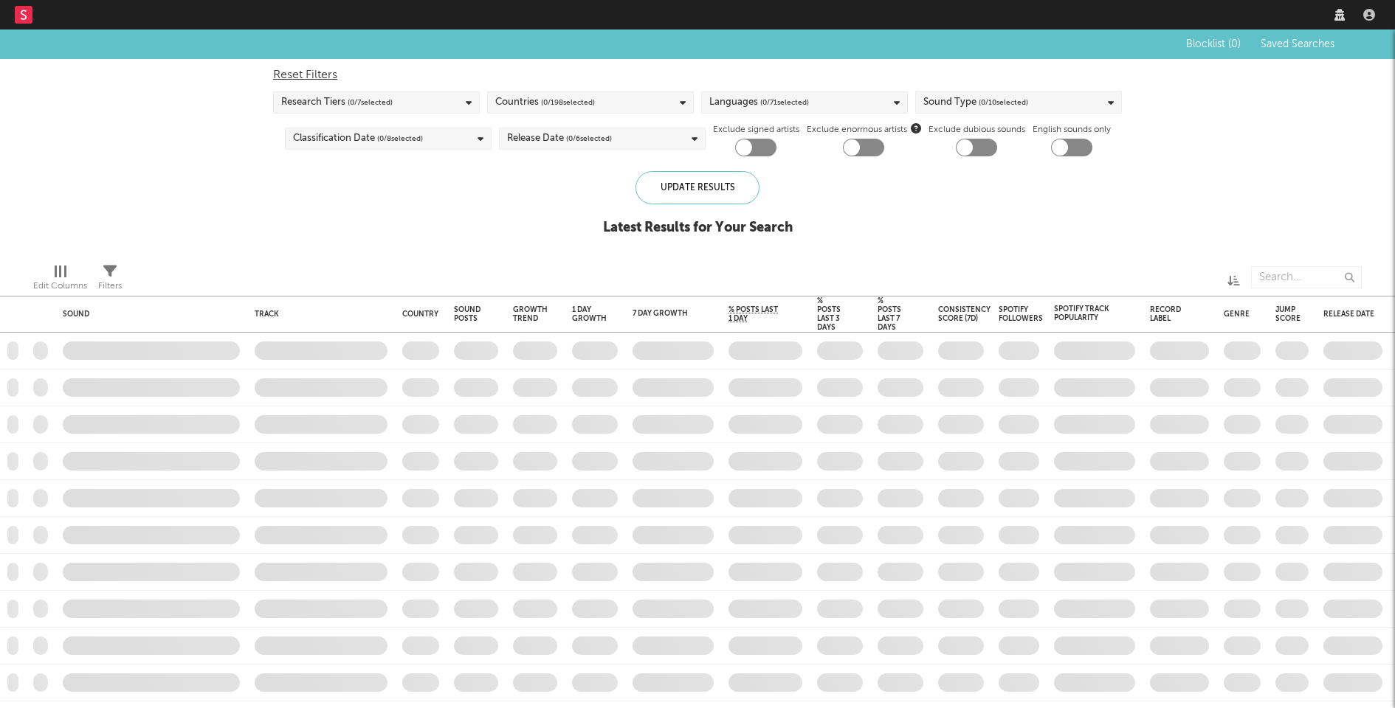
checkbox input "true"
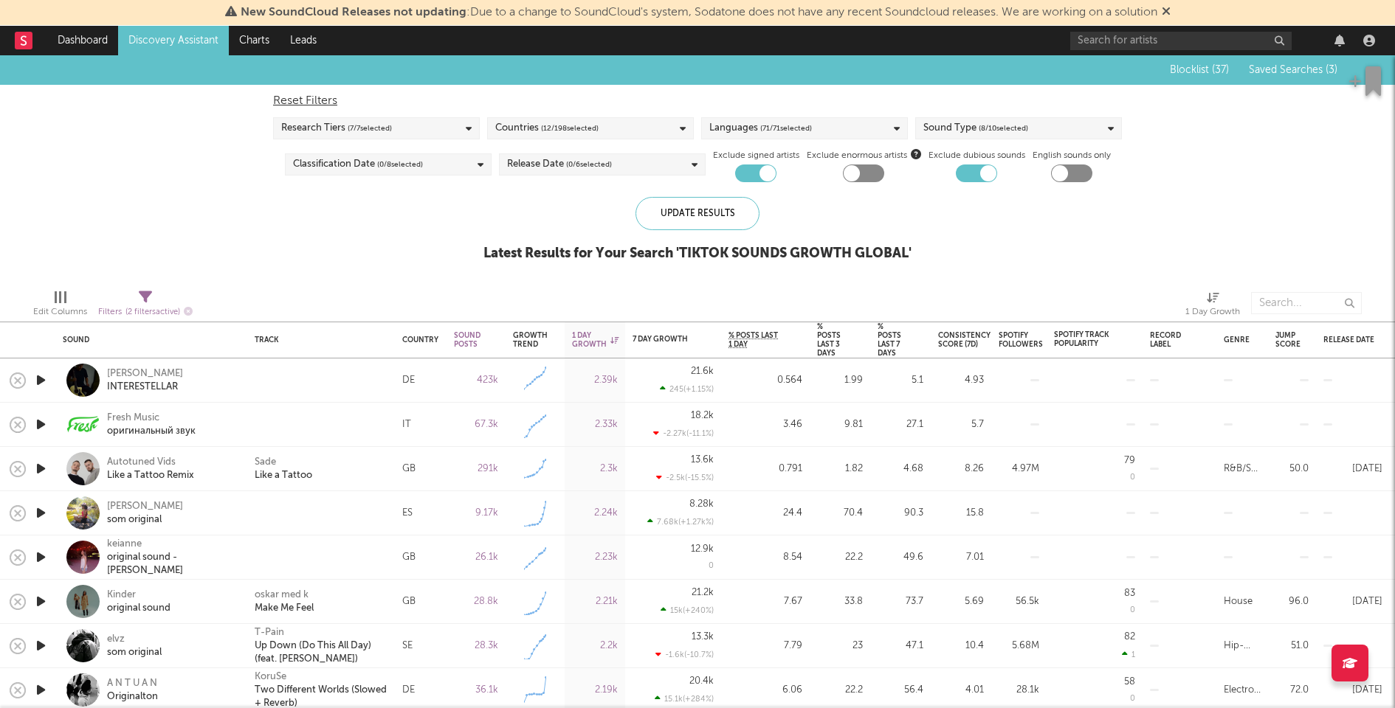
click at [40, 382] on icon "button" at bounding box center [40, 380] width 15 height 18
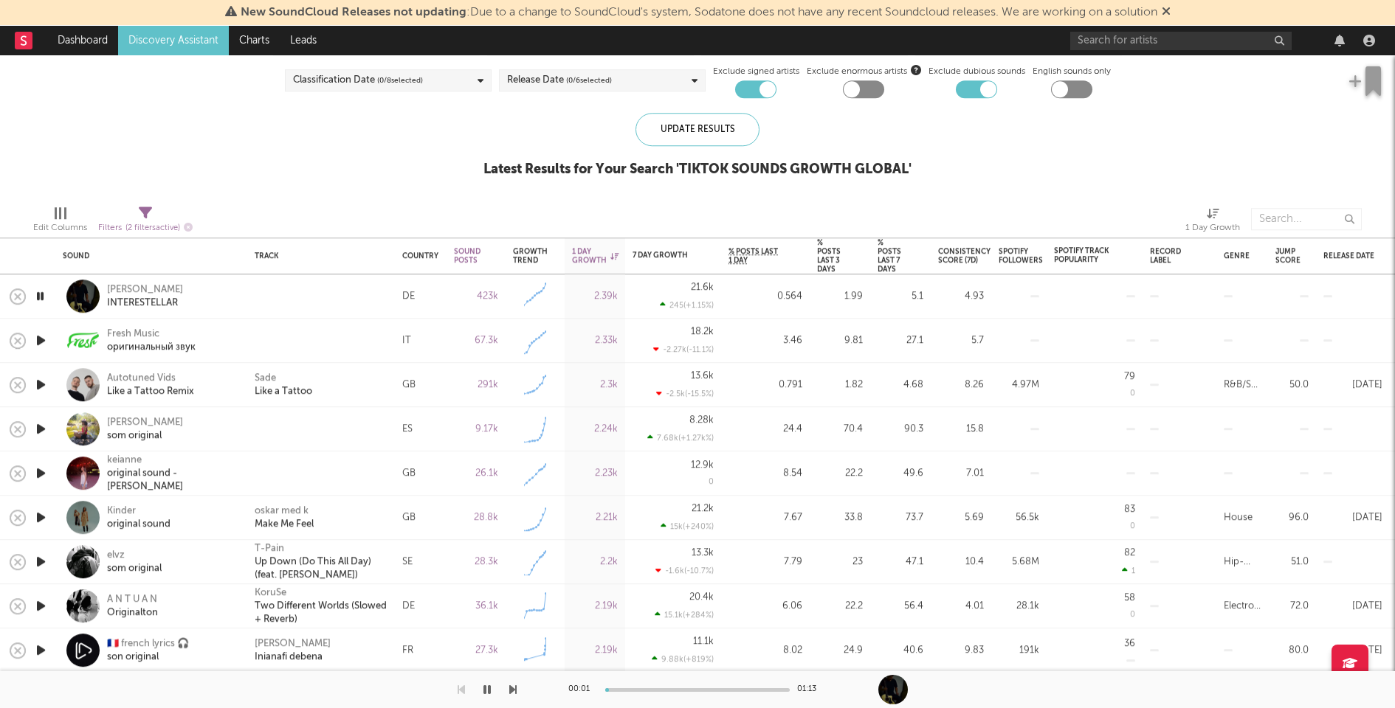
click at [40, 339] on icon "button" at bounding box center [40, 340] width 15 height 18
click at [40, 379] on icon "button" at bounding box center [40, 385] width 15 height 18
click at [40, 427] on icon "button" at bounding box center [40, 429] width 15 height 18
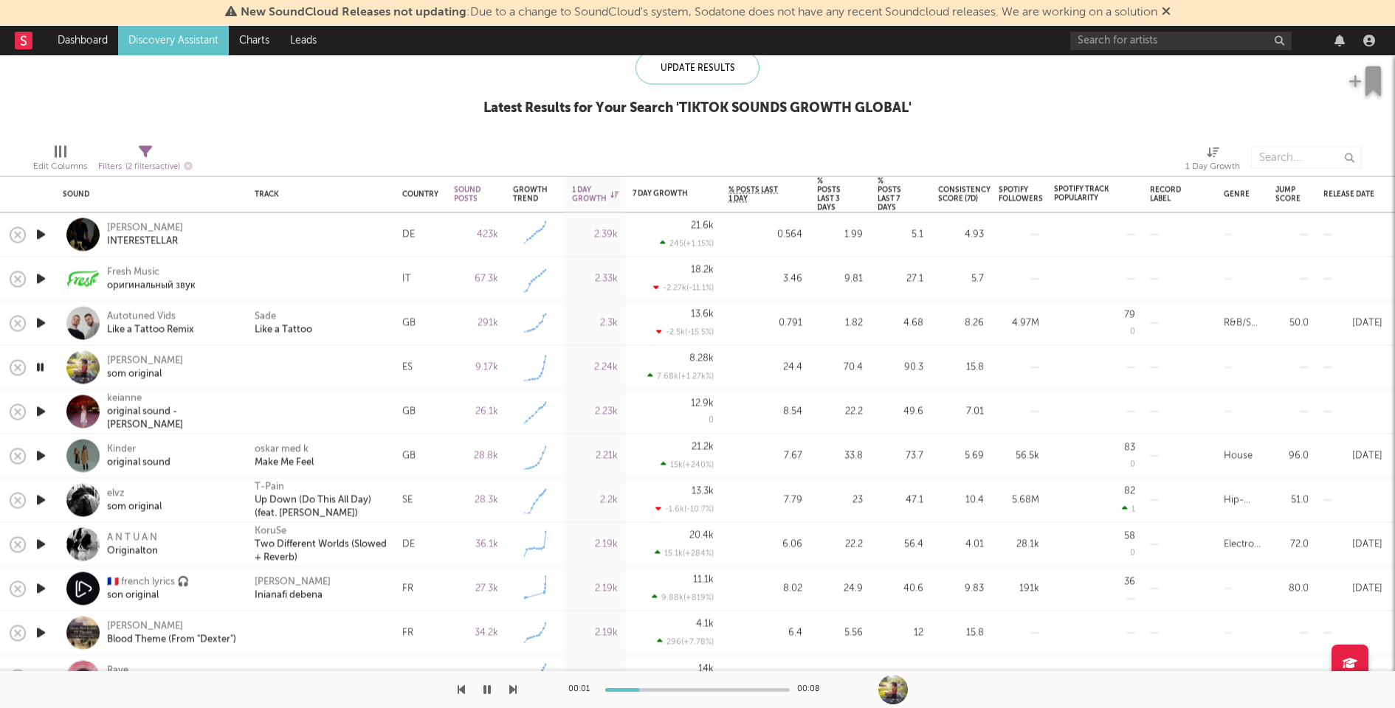
click at [44, 413] on icon "button" at bounding box center [40, 412] width 15 height 18
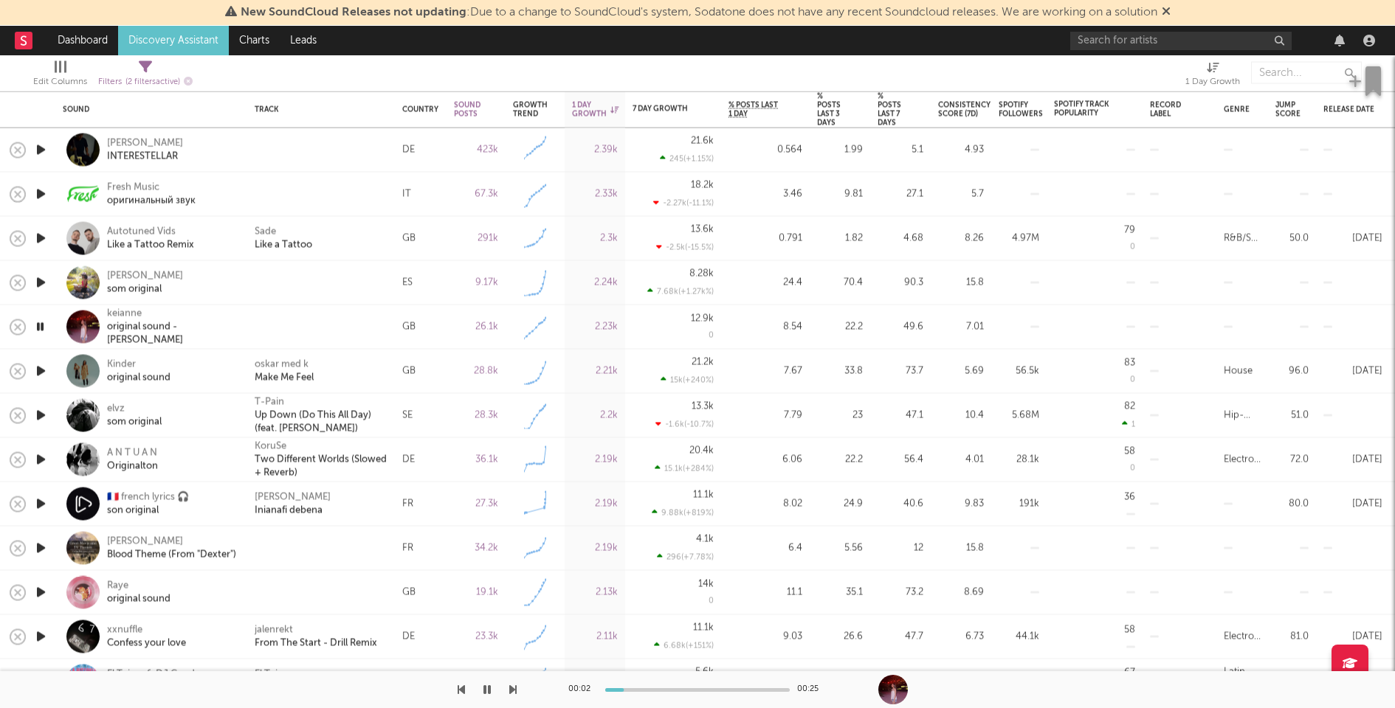
click at [39, 365] on icon "button" at bounding box center [40, 371] width 15 height 18
click at [38, 410] on icon "button" at bounding box center [40, 416] width 15 height 18
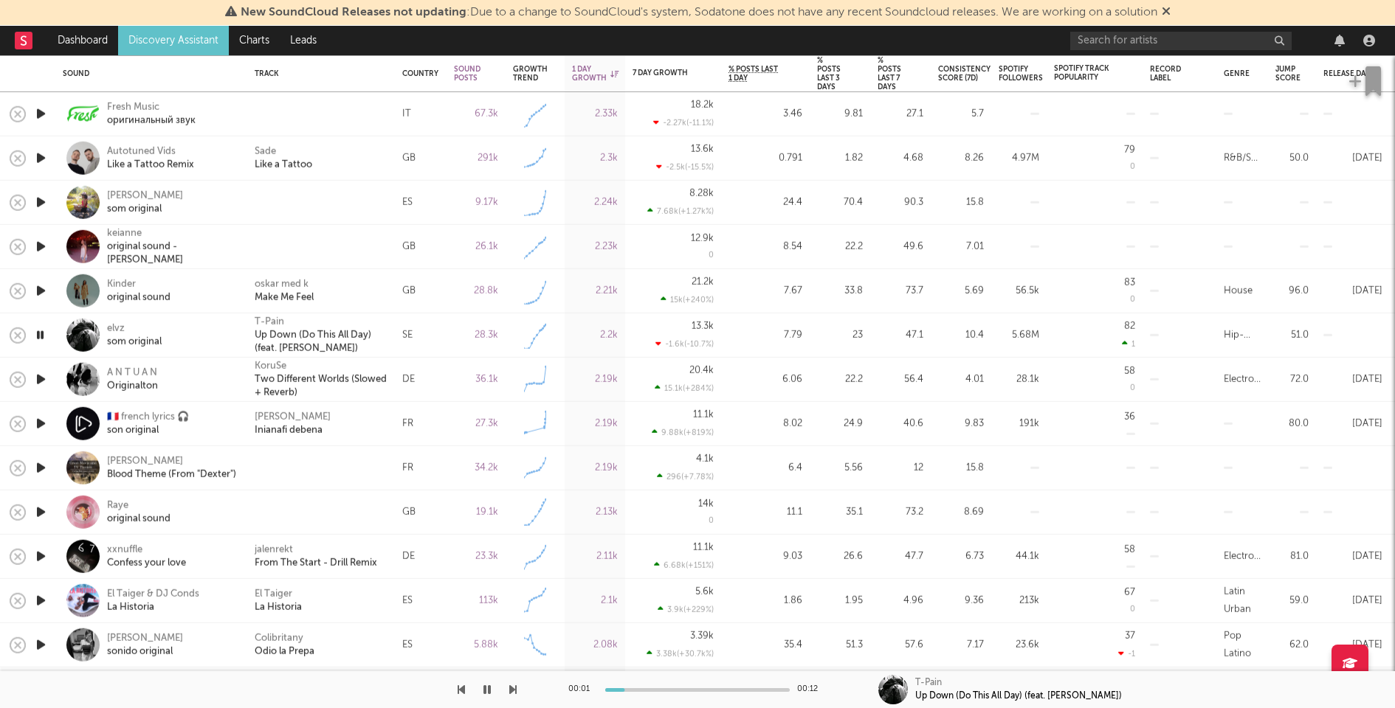
click at [41, 373] on icon "button" at bounding box center [40, 379] width 15 height 18
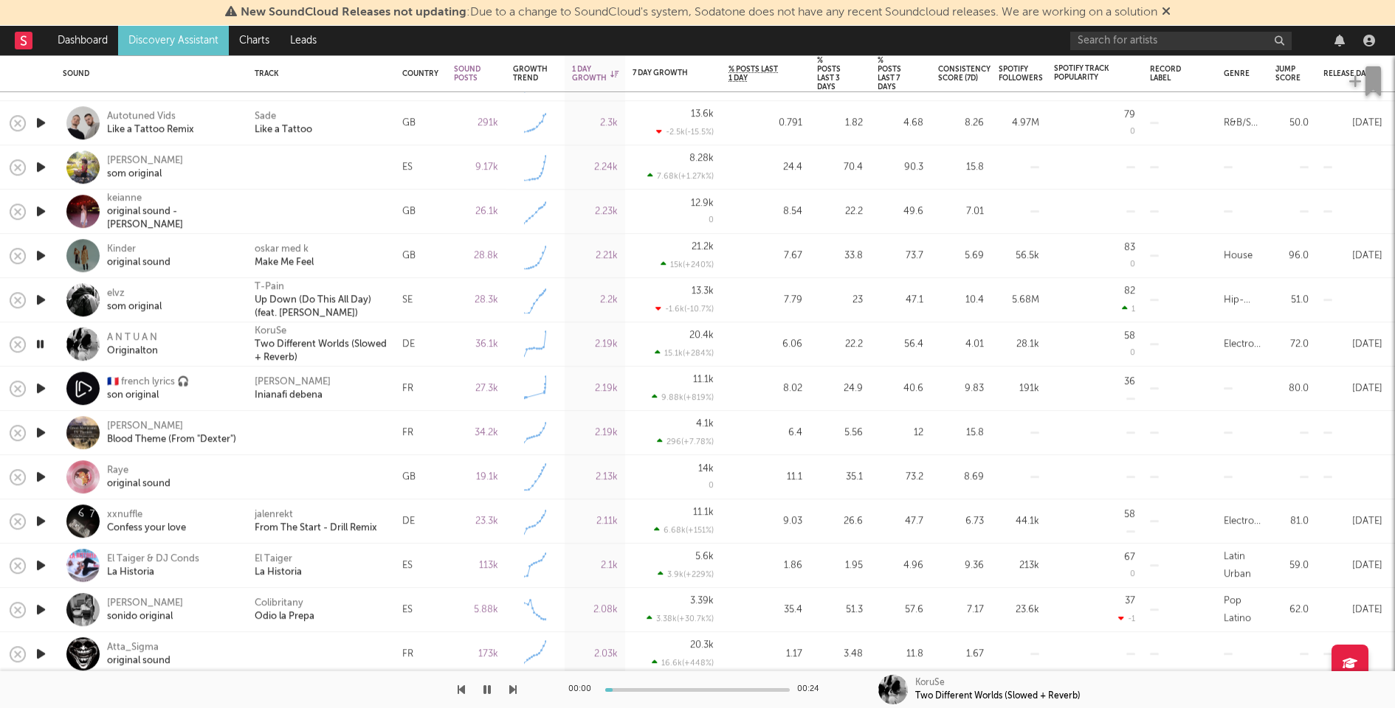
click at [41, 382] on icon "button" at bounding box center [40, 388] width 15 height 18
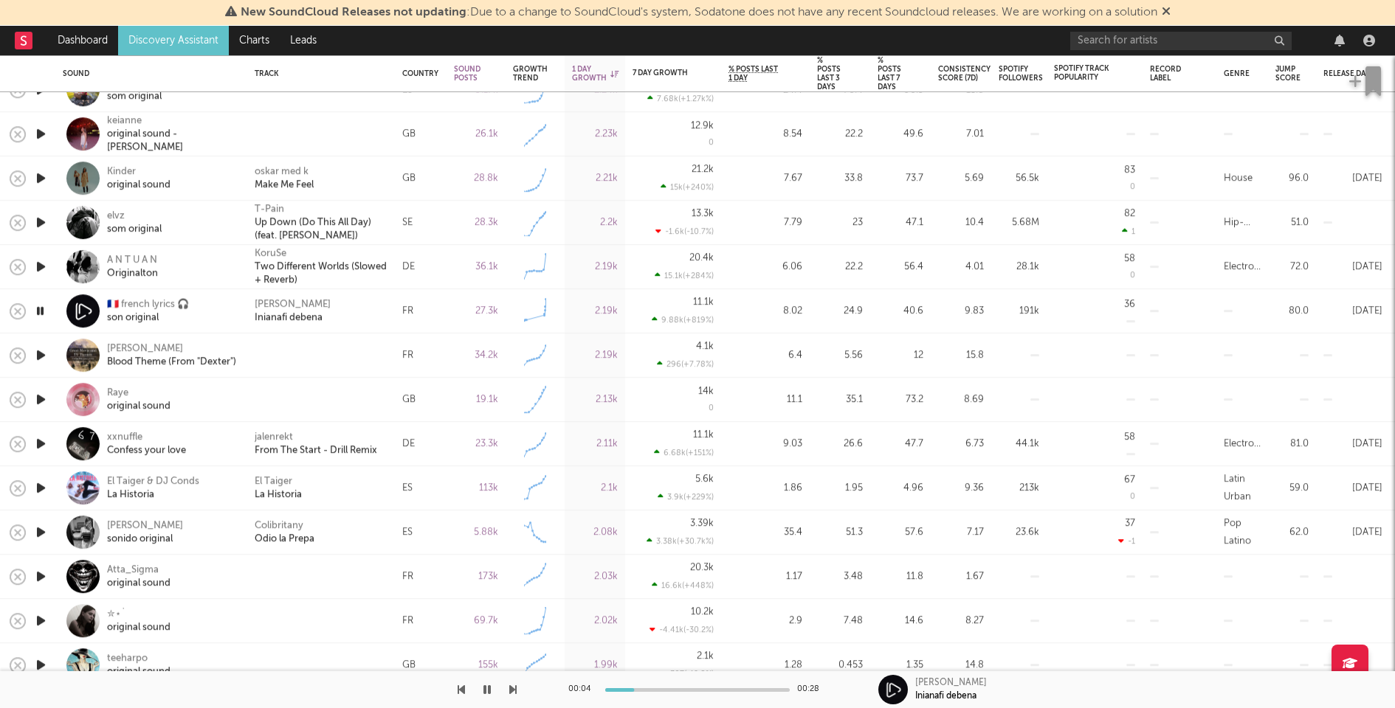
click at [41, 353] on icon "button" at bounding box center [40, 355] width 15 height 18
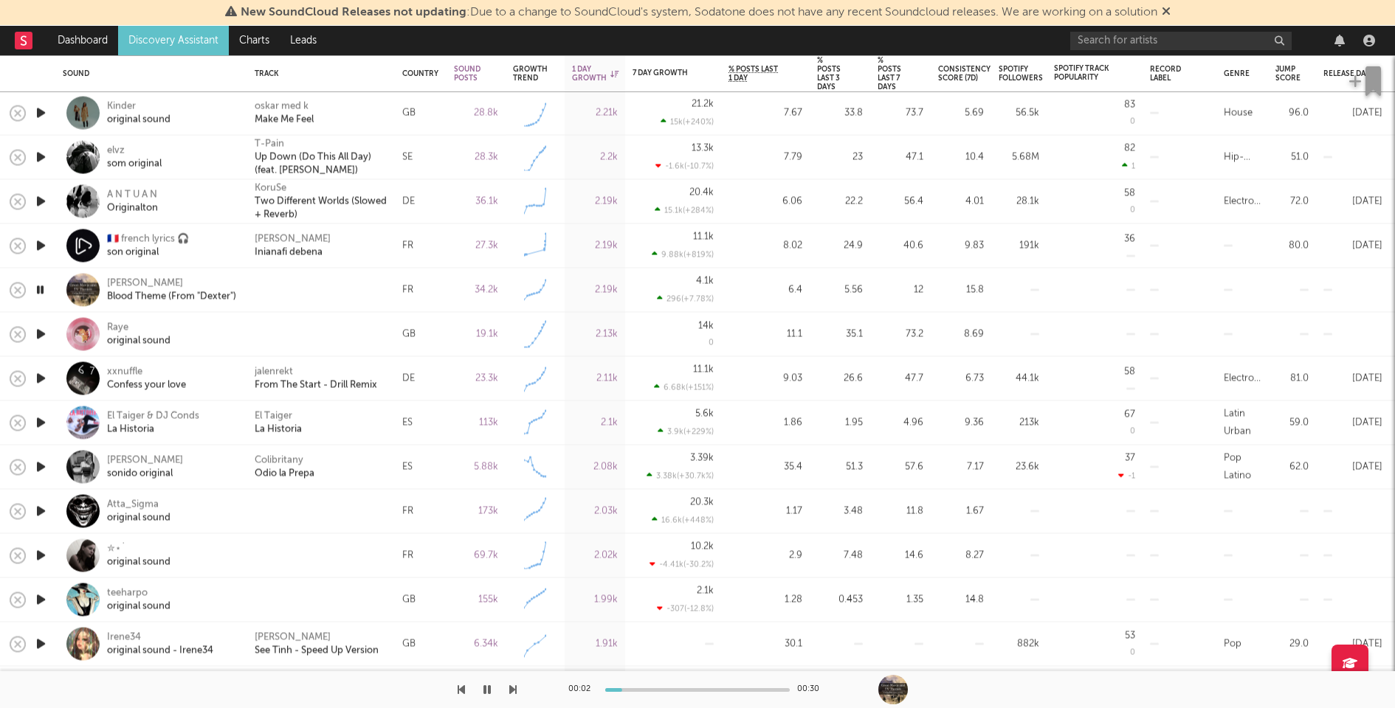
click at [40, 331] on icon "button" at bounding box center [40, 334] width 15 height 18
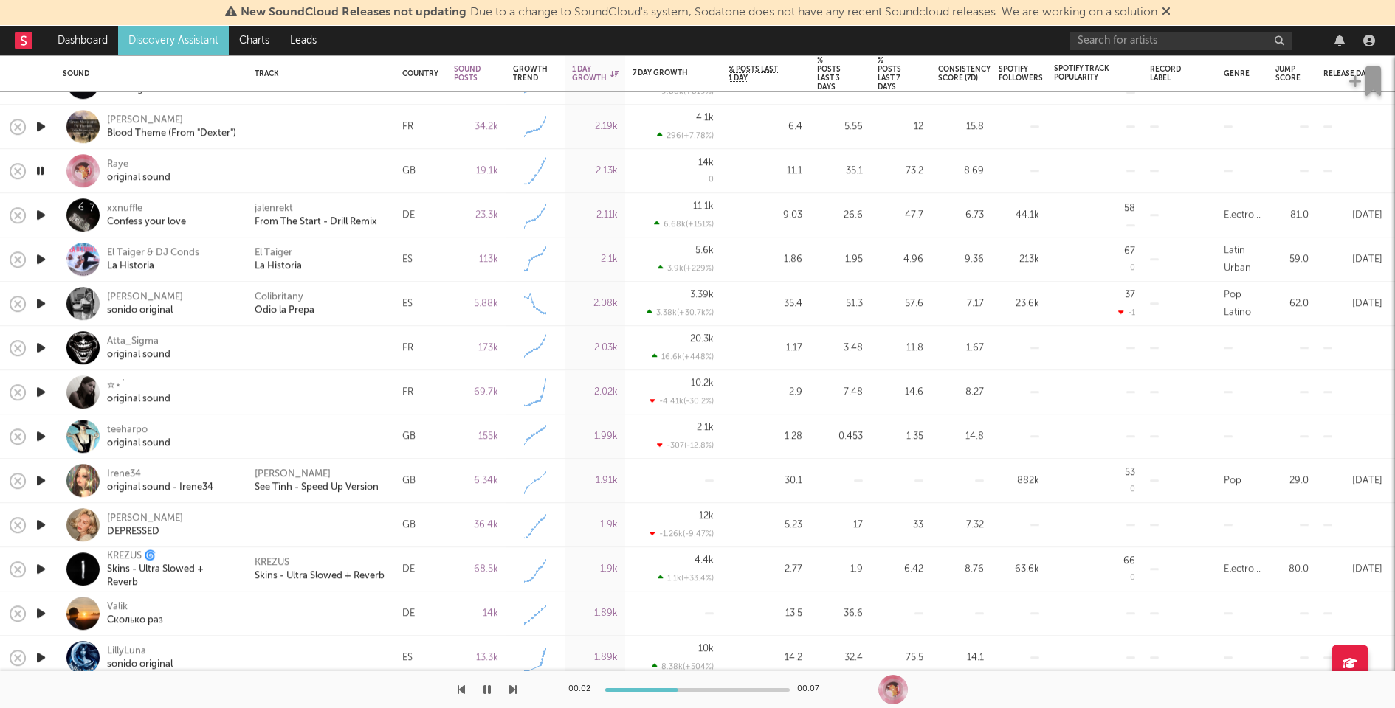
click at [38, 348] on icon "button" at bounding box center [40, 348] width 15 height 18
click at [41, 389] on icon "button" at bounding box center [40, 392] width 15 height 18
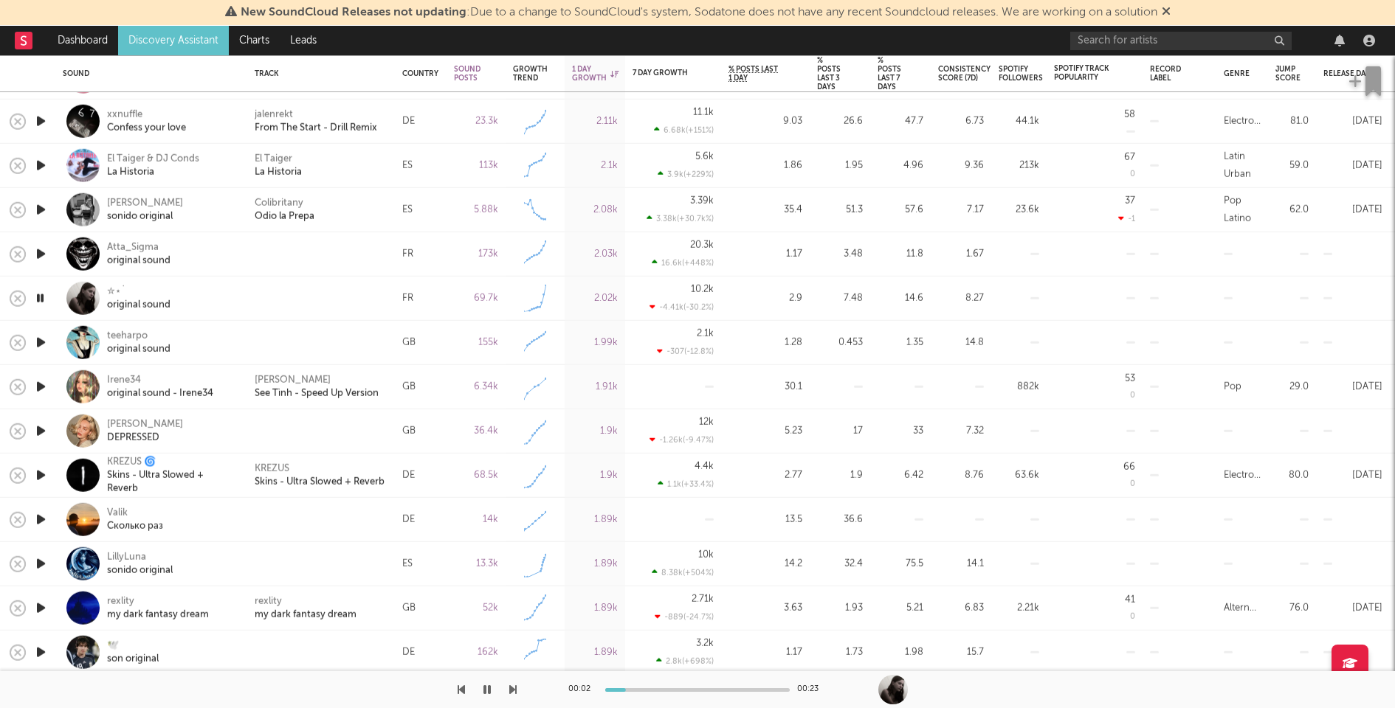
click at [41, 339] on icon "button" at bounding box center [40, 343] width 15 height 18
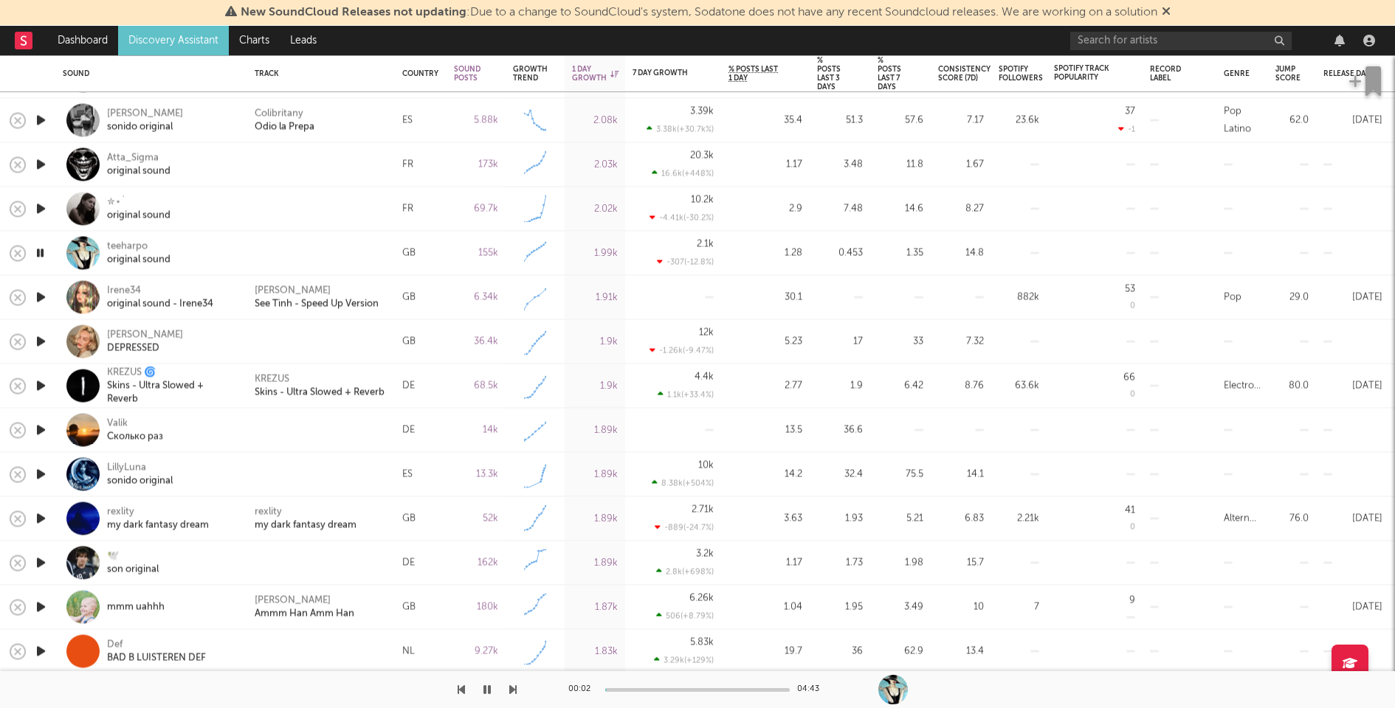
click at [39, 337] on icon "button" at bounding box center [40, 342] width 15 height 18
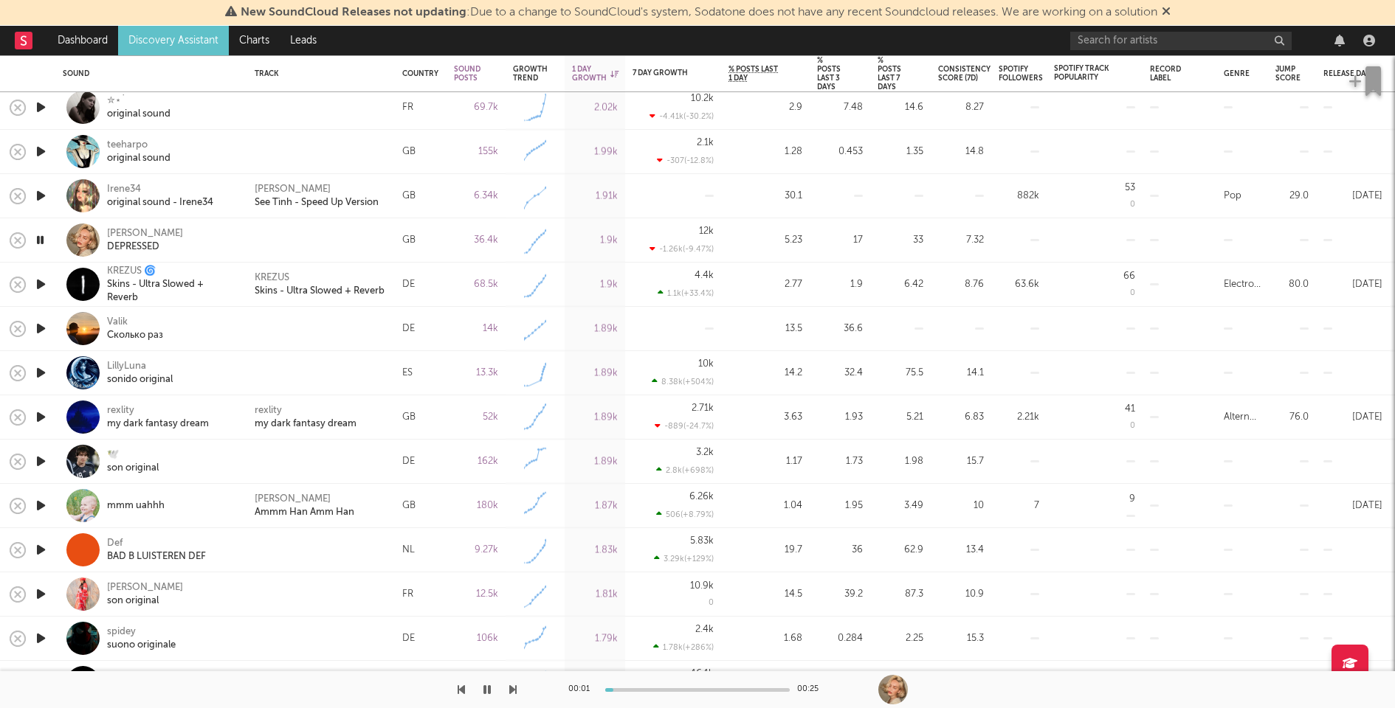
click at [39, 328] on icon "button" at bounding box center [40, 329] width 15 height 18
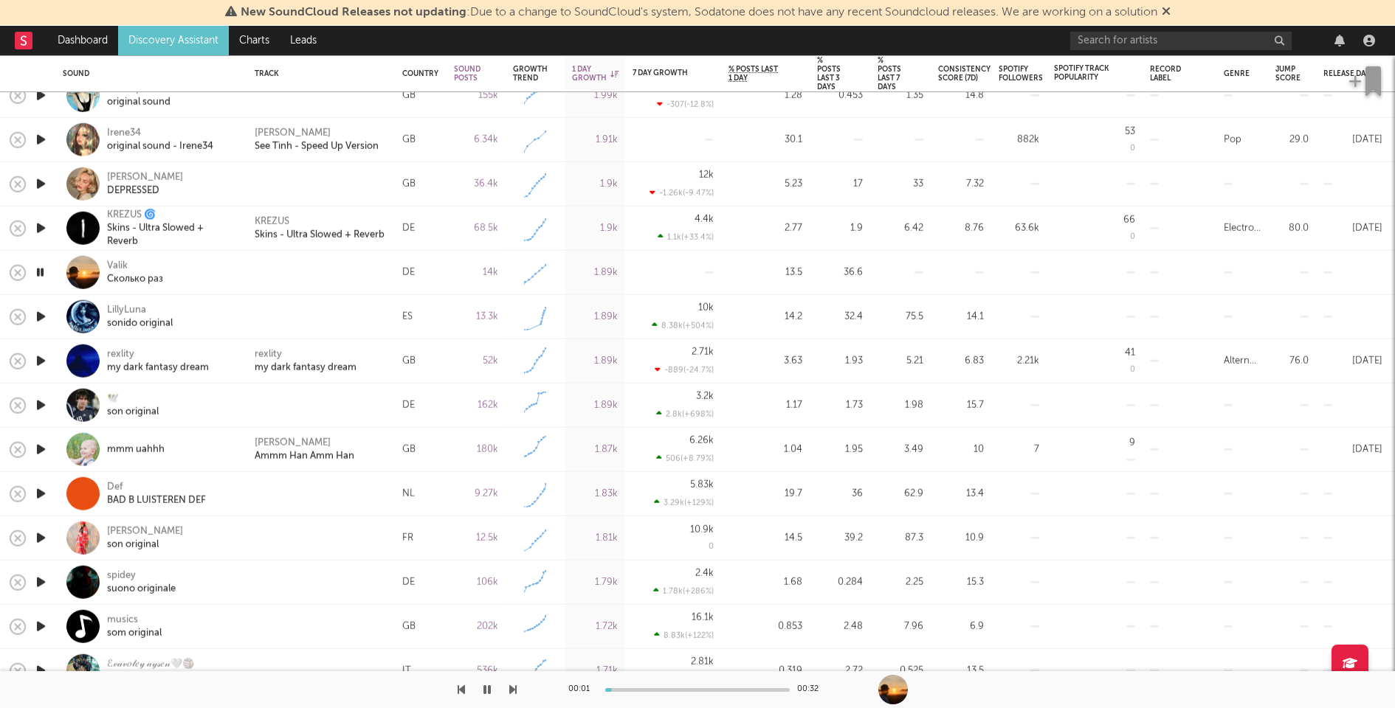
click at [40, 311] on icon "button" at bounding box center [40, 317] width 15 height 18
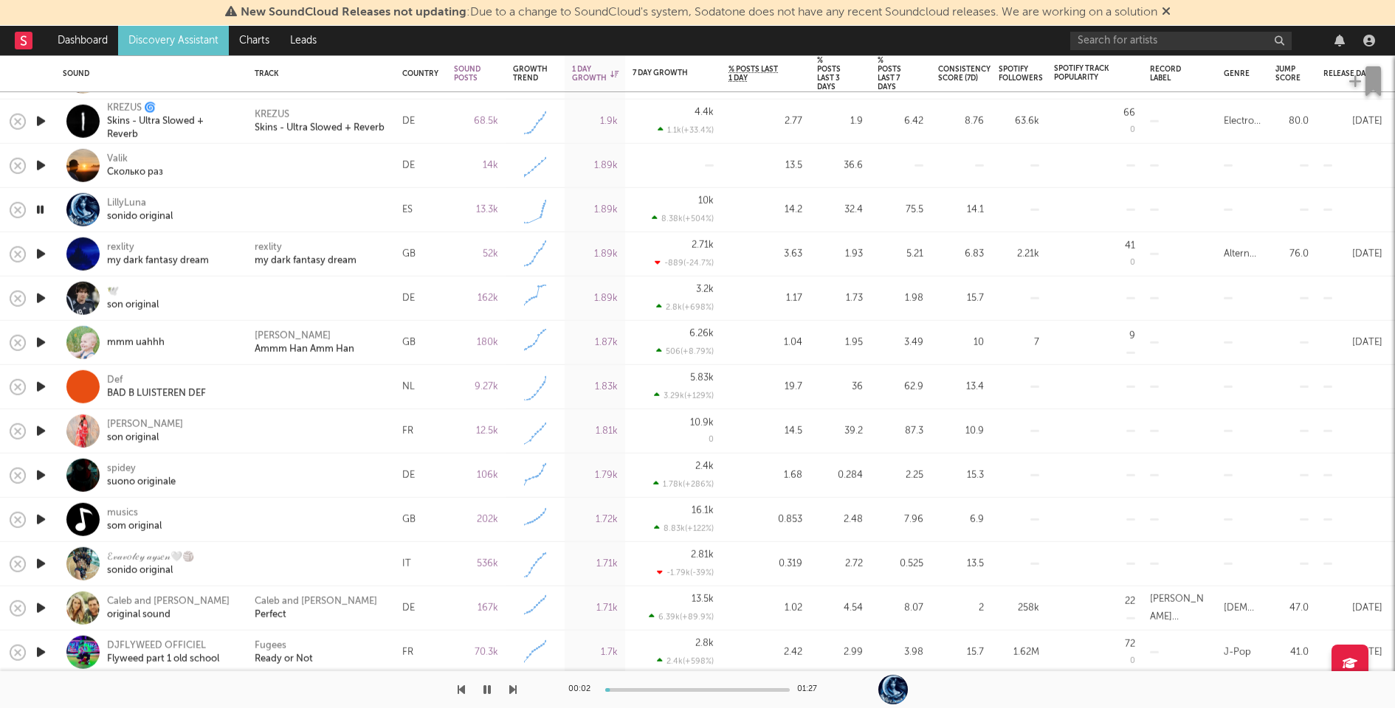
click at [40, 297] on icon "button" at bounding box center [40, 298] width 15 height 18
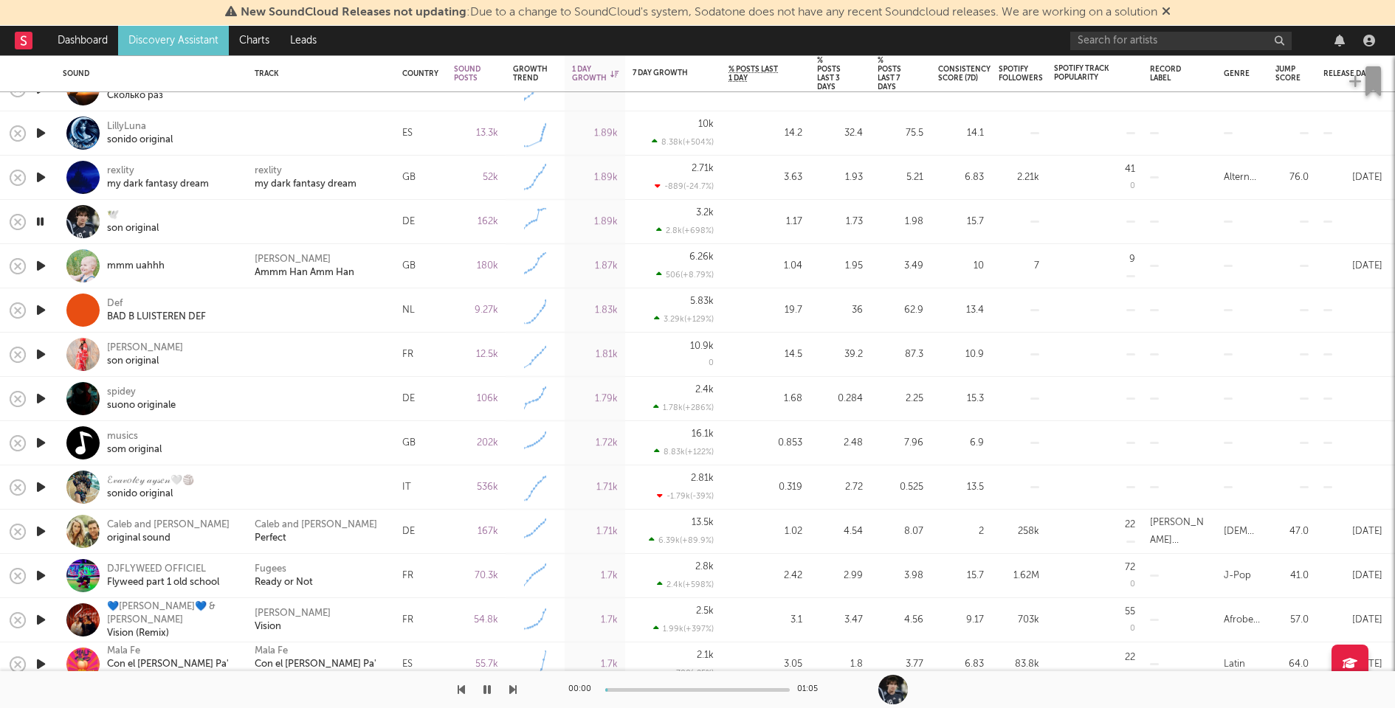
click at [41, 306] on icon "button" at bounding box center [40, 310] width 15 height 18
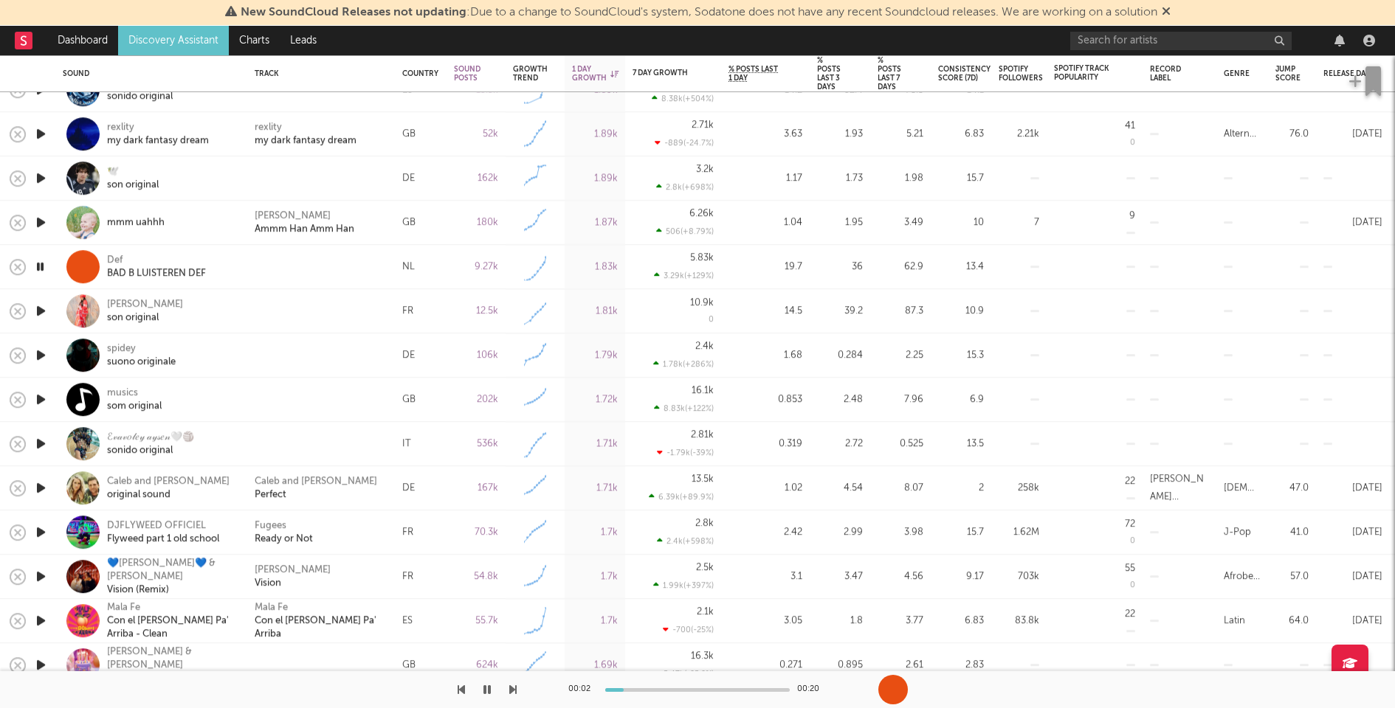
click at [40, 309] on icon "button" at bounding box center [40, 311] width 15 height 18
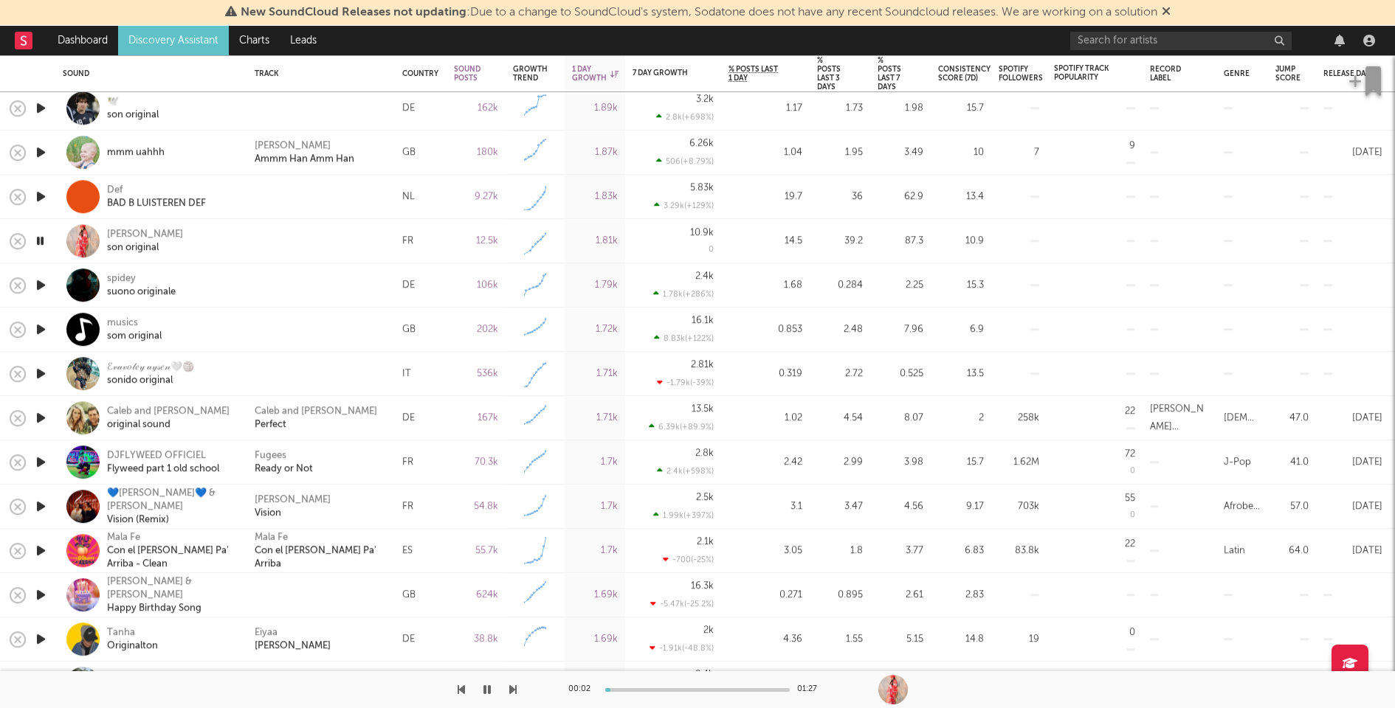
click at [38, 283] on icon "button" at bounding box center [40, 285] width 15 height 18
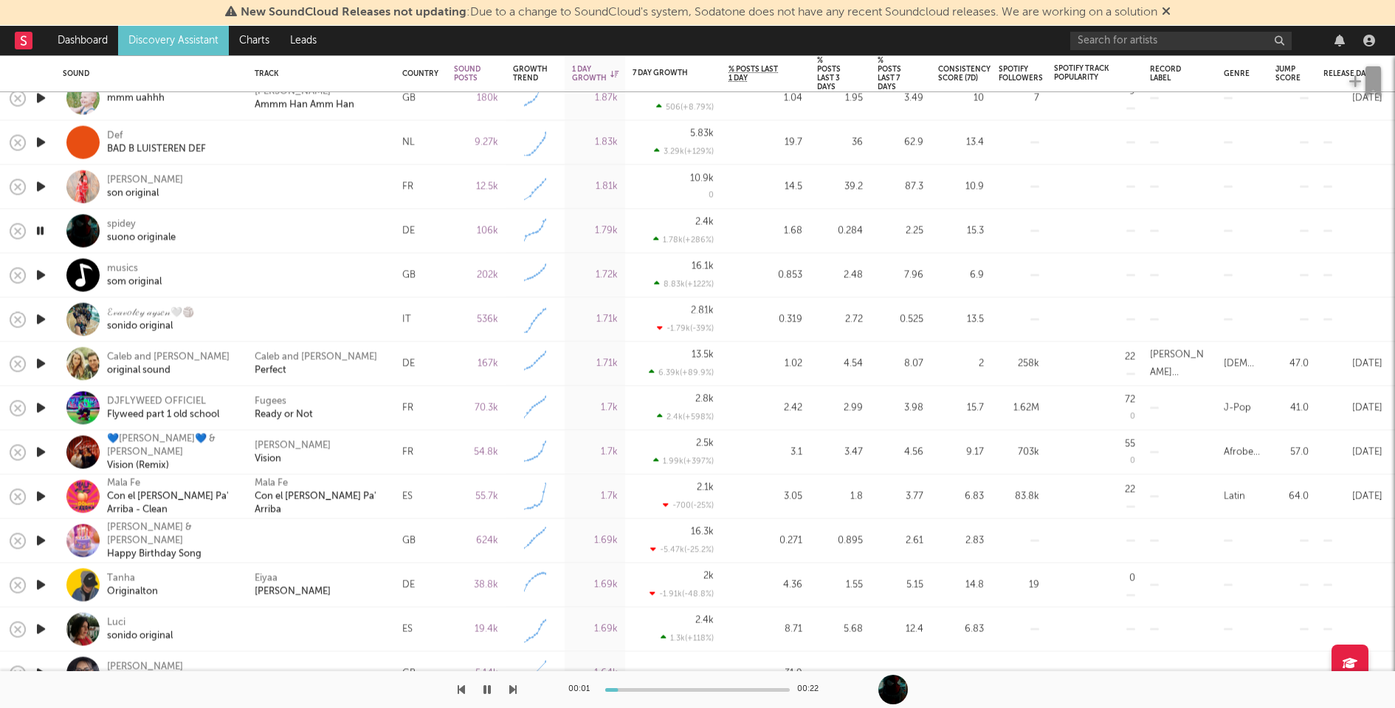
click at [39, 271] on icon "button" at bounding box center [40, 275] width 15 height 18
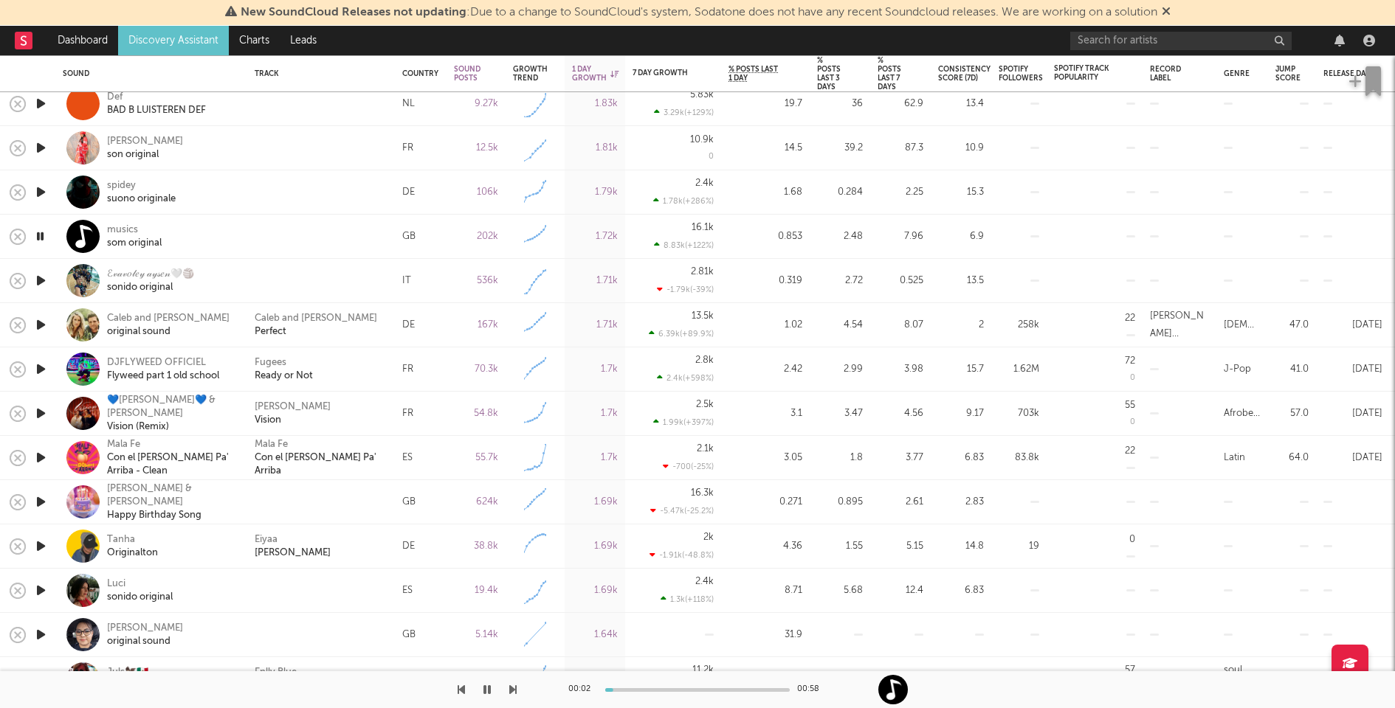
click at [39, 276] on icon "button" at bounding box center [40, 281] width 15 height 18
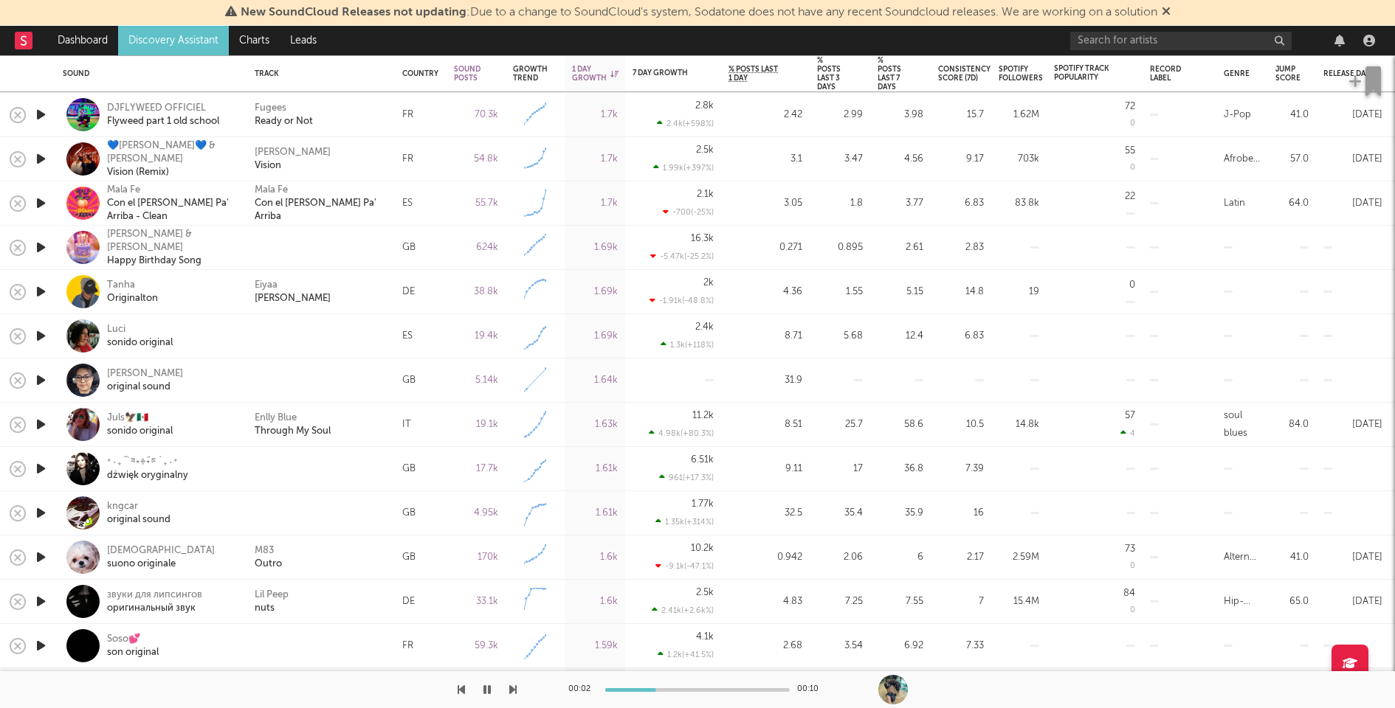
click at [41, 246] on icon "button" at bounding box center [40, 247] width 15 height 18
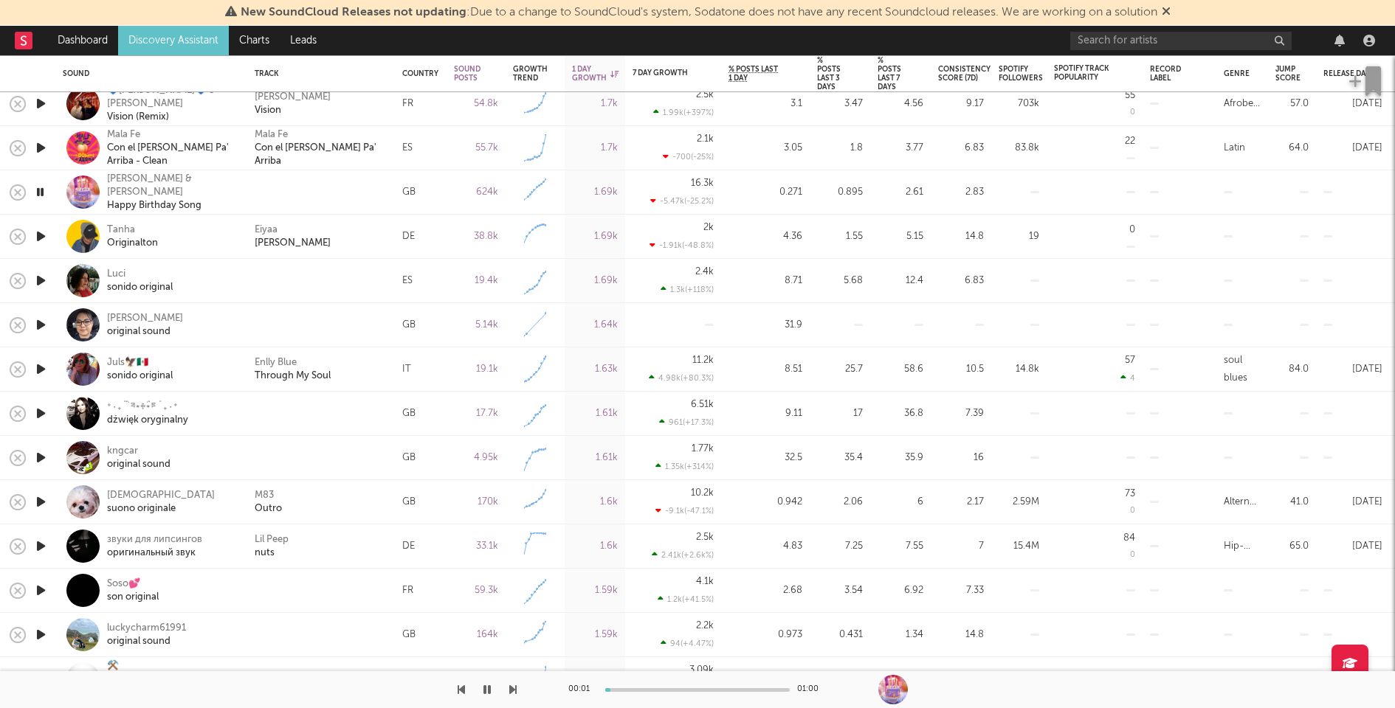
click at [40, 274] on icon "button" at bounding box center [40, 281] width 15 height 18
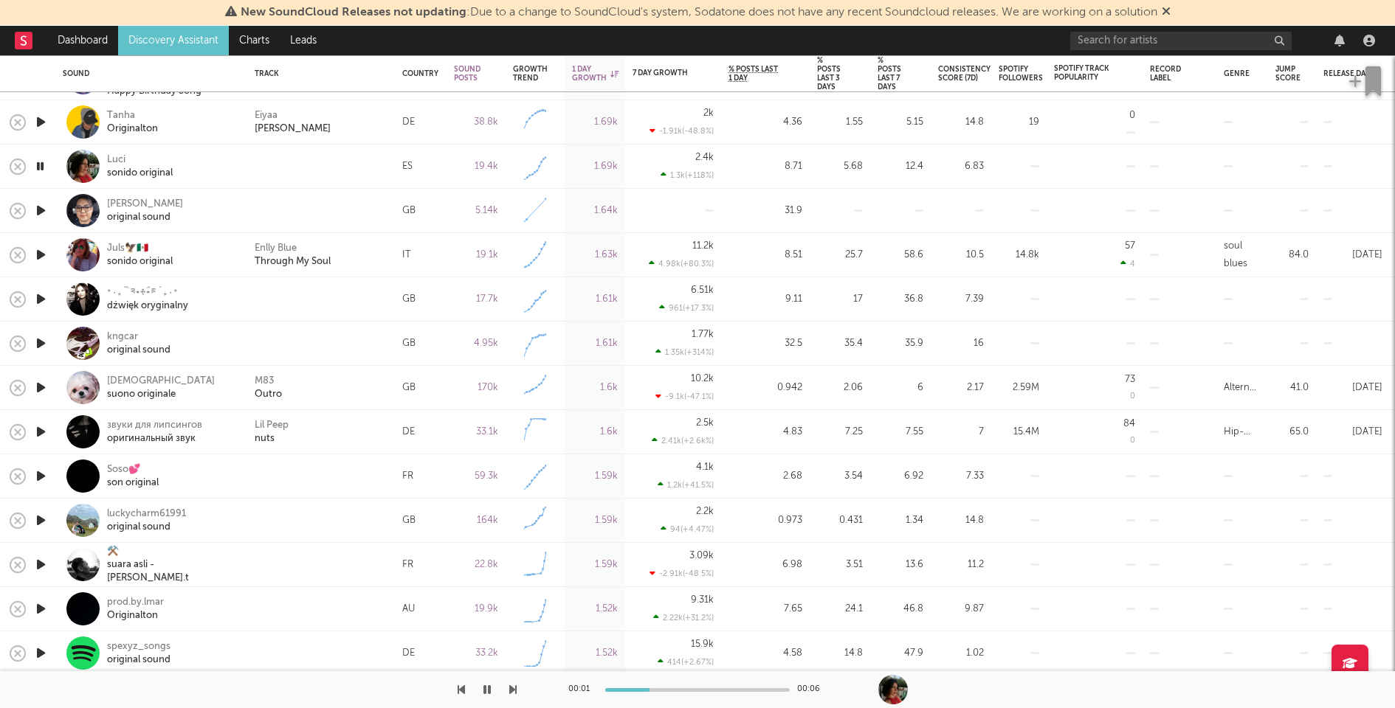
click at [42, 293] on icon "button" at bounding box center [40, 299] width 15 height 18
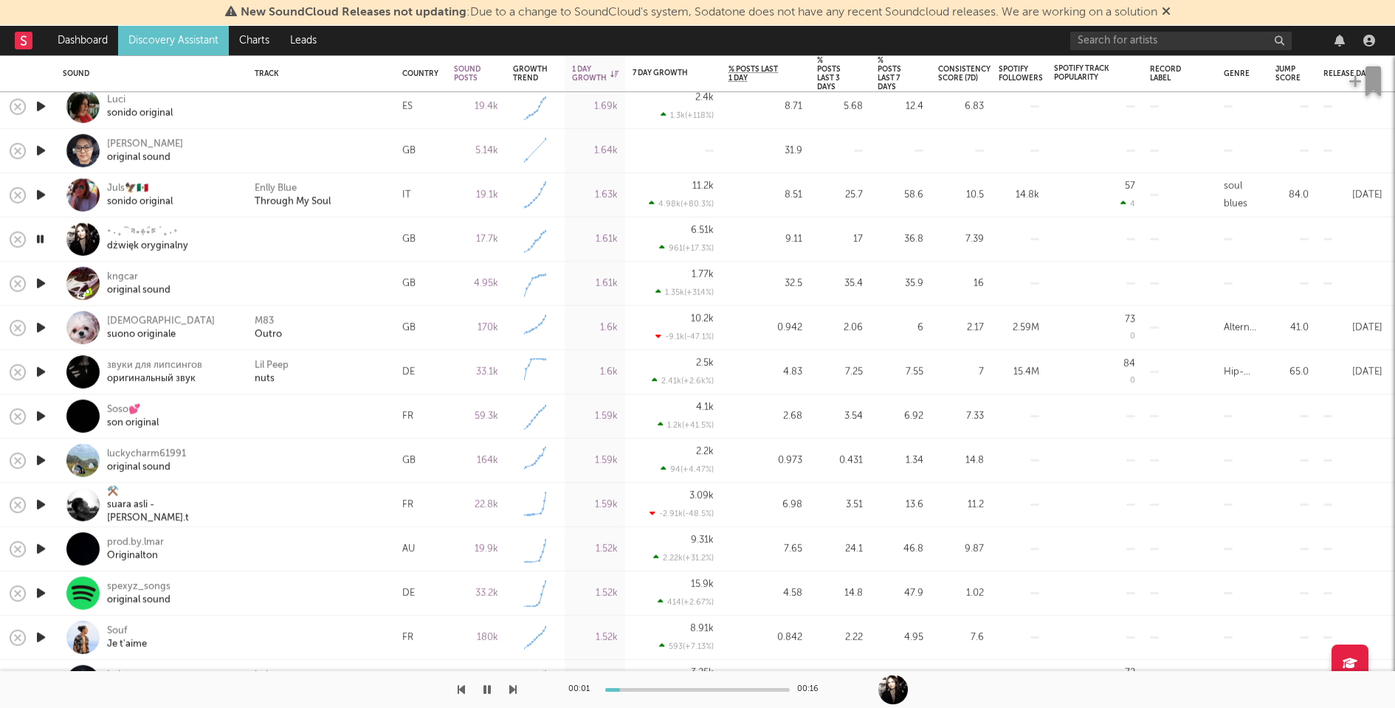
click at [38, 280] on icon "button" at bounding box center [40, 284] width 15 height 18
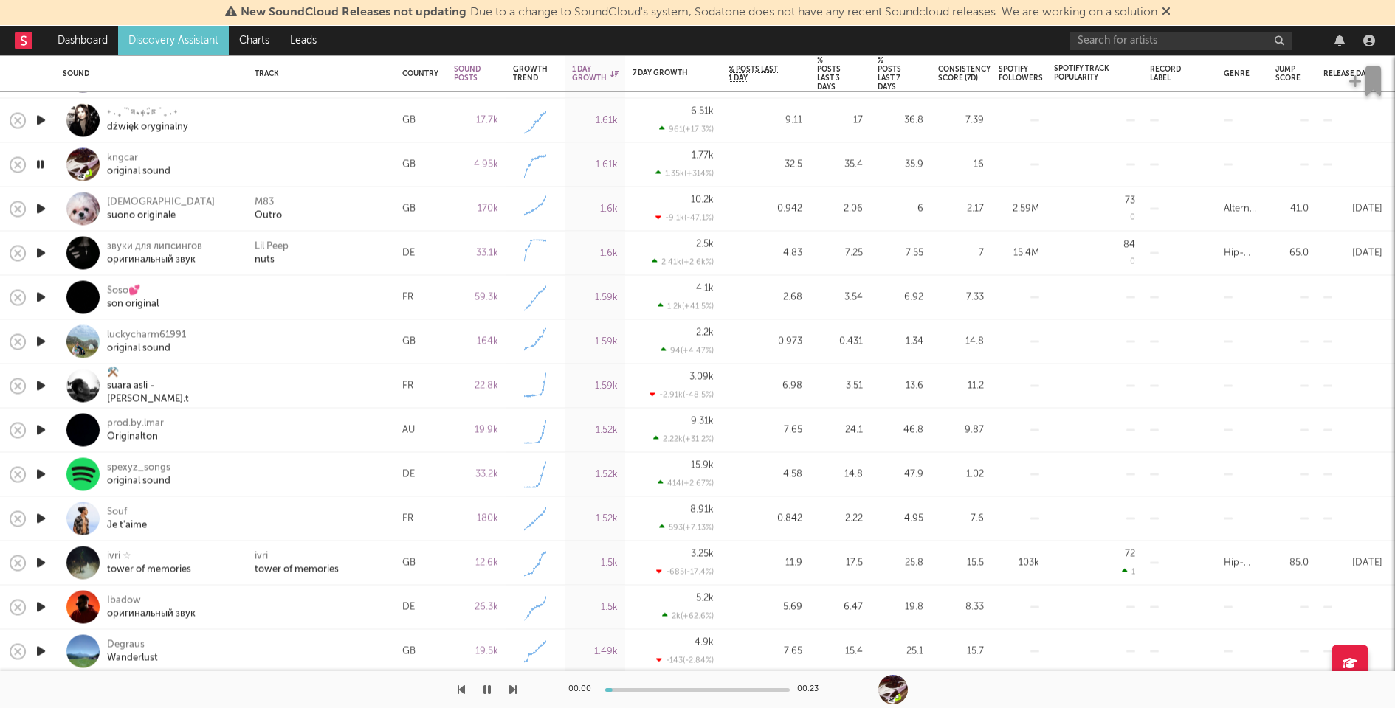
click at [38, 292] on icon "button" at bounding box center [40, 298] width 15 height 18
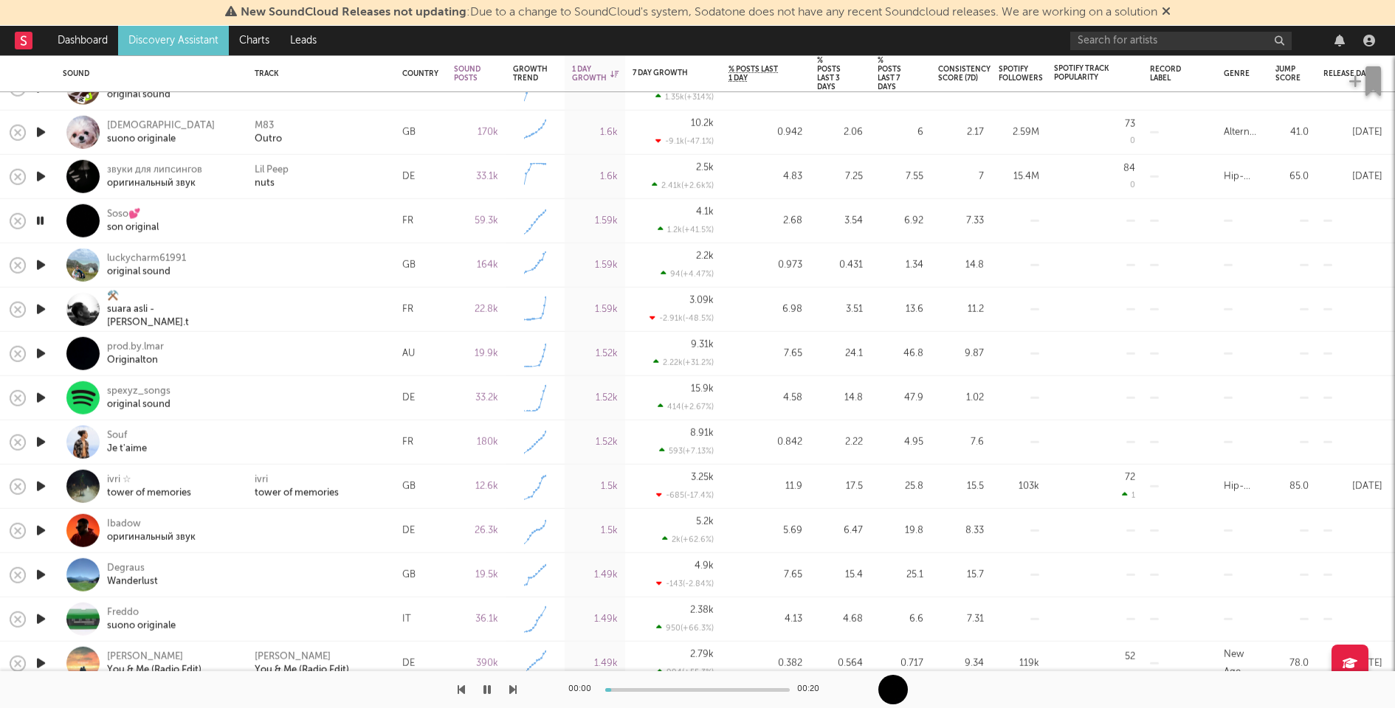
click at [40, 261] on icon "button" at bounding box center [40, 265] width 15 height 18
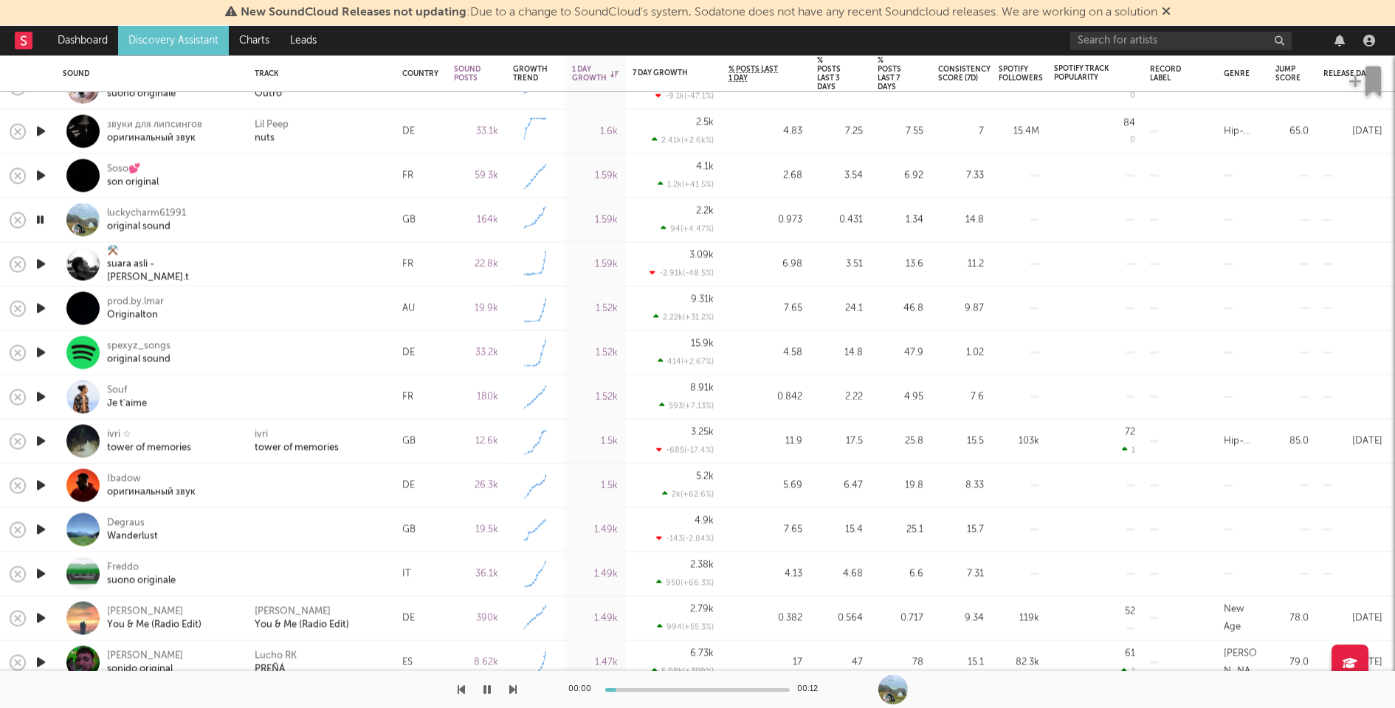
click at [39, 262] on icon "button" at bounding box center [40, 264] width 15 height 18
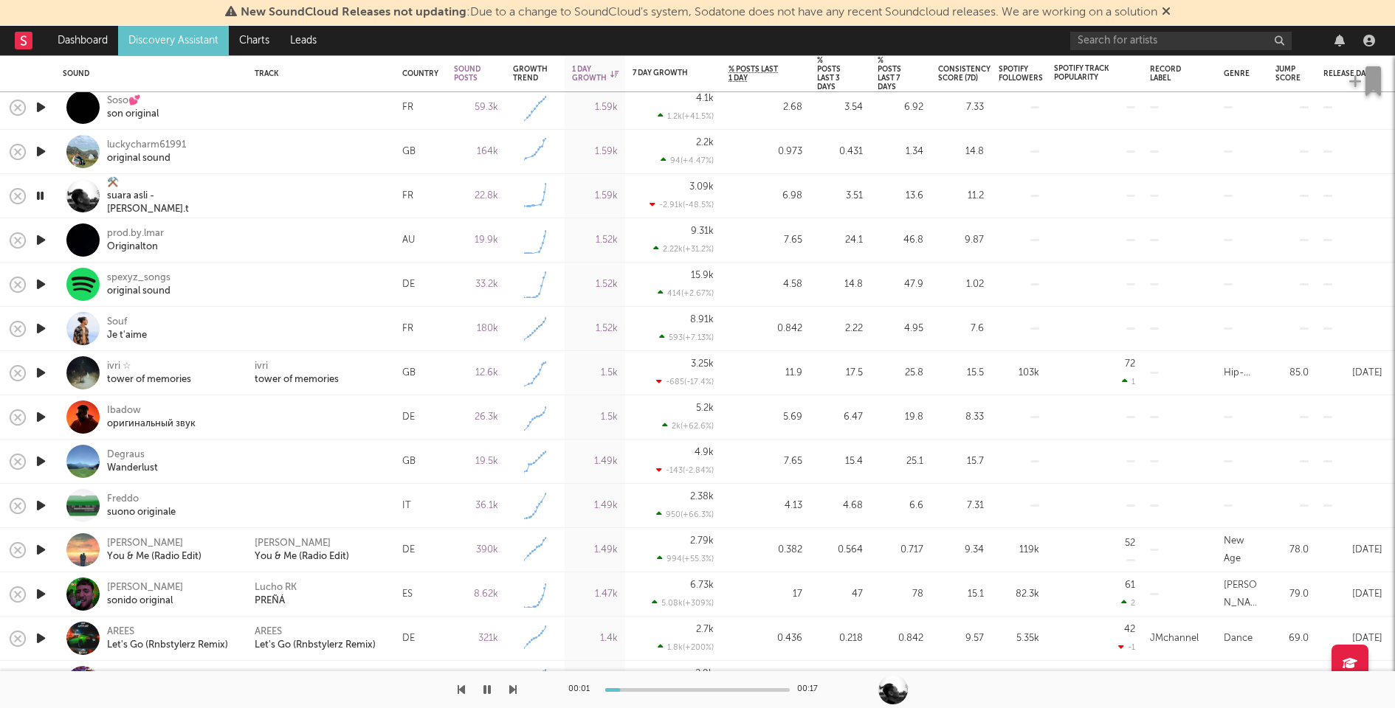
click at [38, 236] on icon "button" at bounding box center [40, 240] width 15 height 18
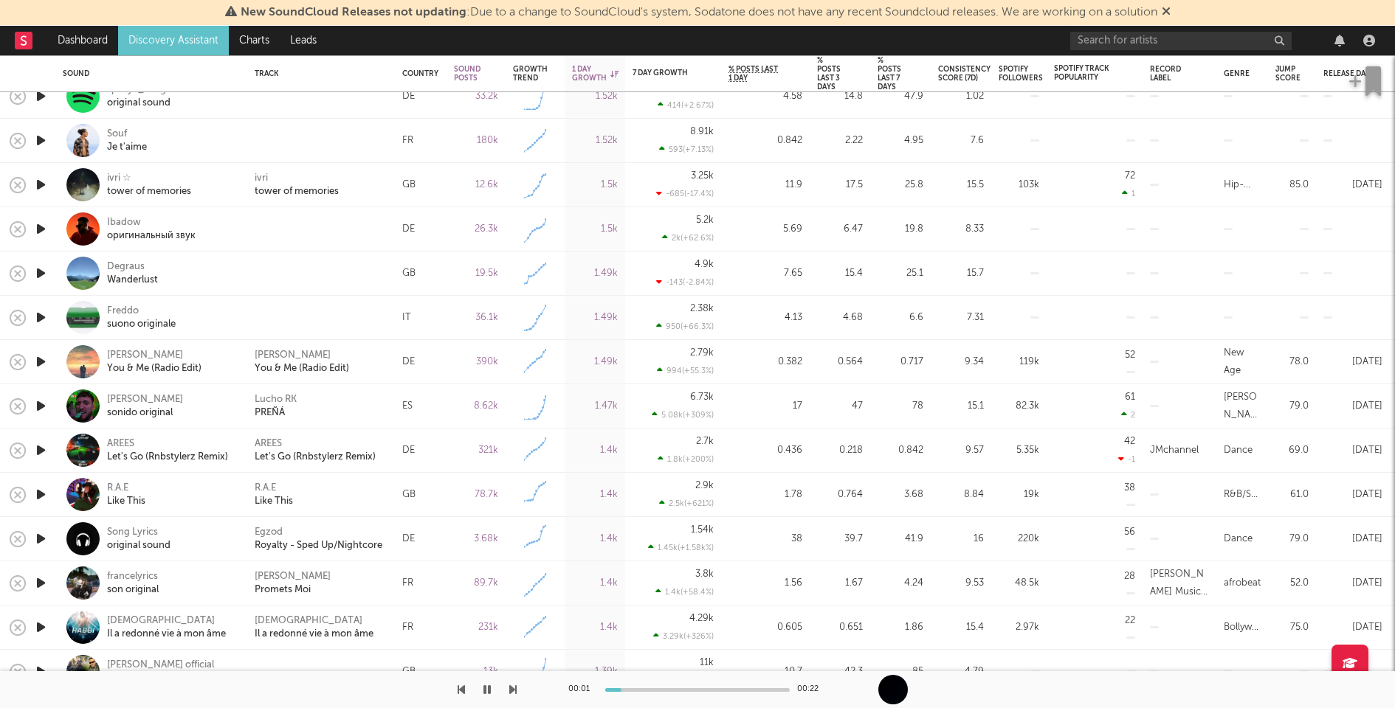
click at [38, 230] on icon "button" at bounding box center [40, 229] width 15 height 18
click at [43, 268] on icon "button" at bounding box center [40, 273] width 15 height 18
click at [40, 313] on icon "button" at bounding box center [40, 317] width 15 height 18
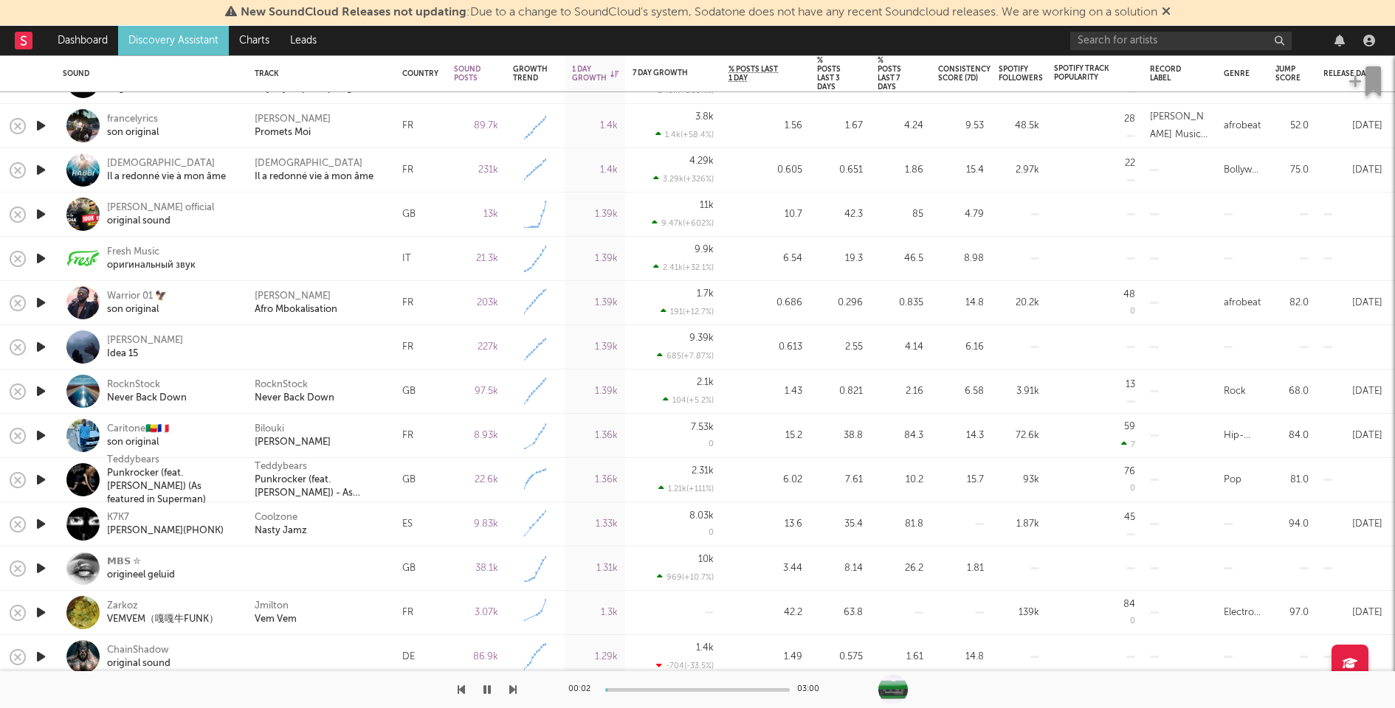
click at [44, 343] on icon "button" at bounding box center [40, 347] width 15 height 18
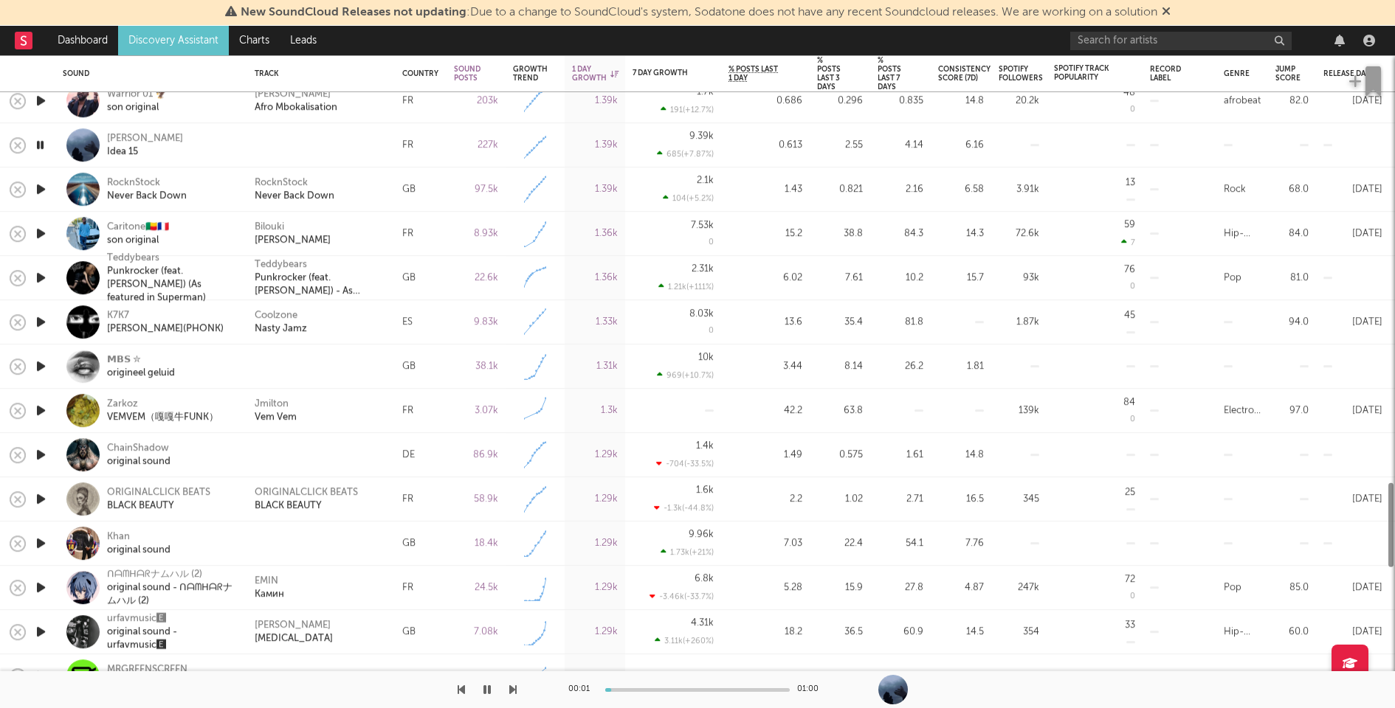
click at [38, 363] on icon "button" at bounding box center [40, 366] width 15 height 18
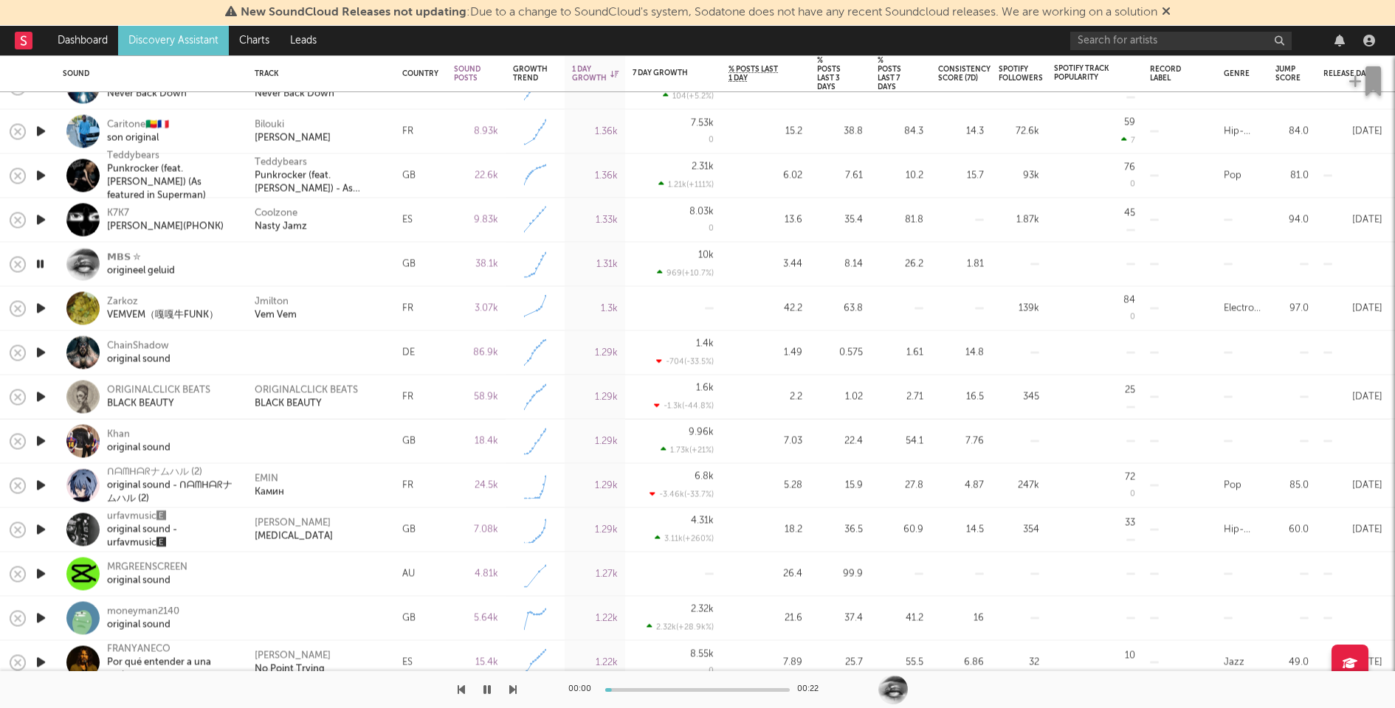
click at [38, 348] on icon "button" at bounding box center [40, 353] width 15 height 18
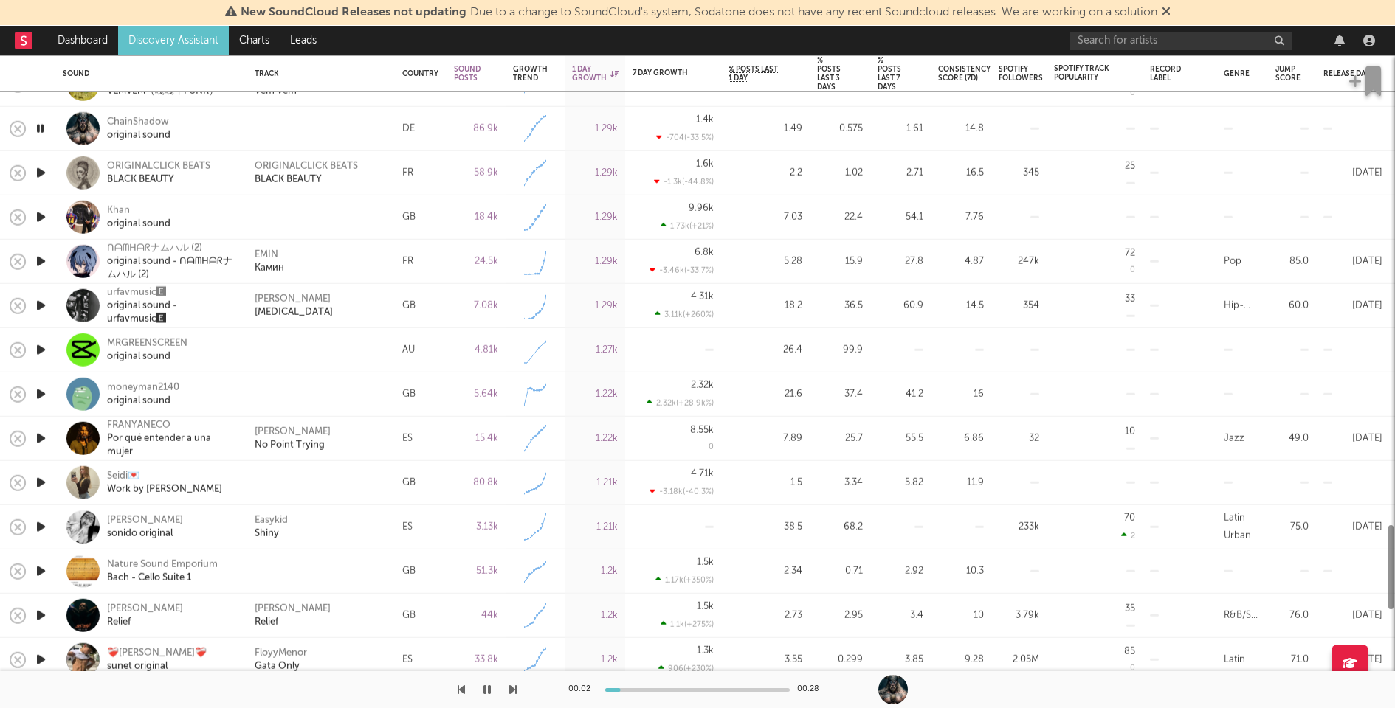
click at [39, 348] on icon "button" at bounding box center [40, 350] width 15 height 18
click at [39, 390] on icon "button" at bounding box center [40, 394] width 15 height 18
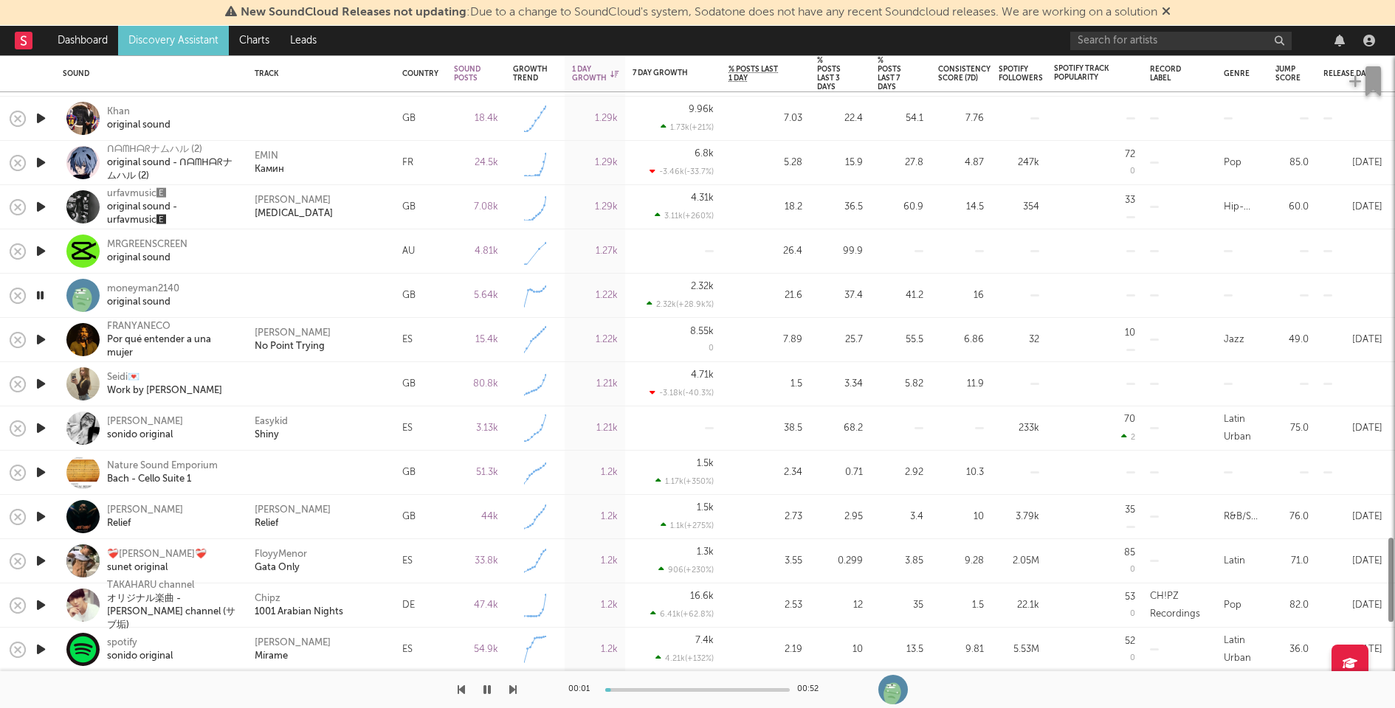
click at [39, 387] on icon "button" at bounding box center [40, 384] width 15 height 18
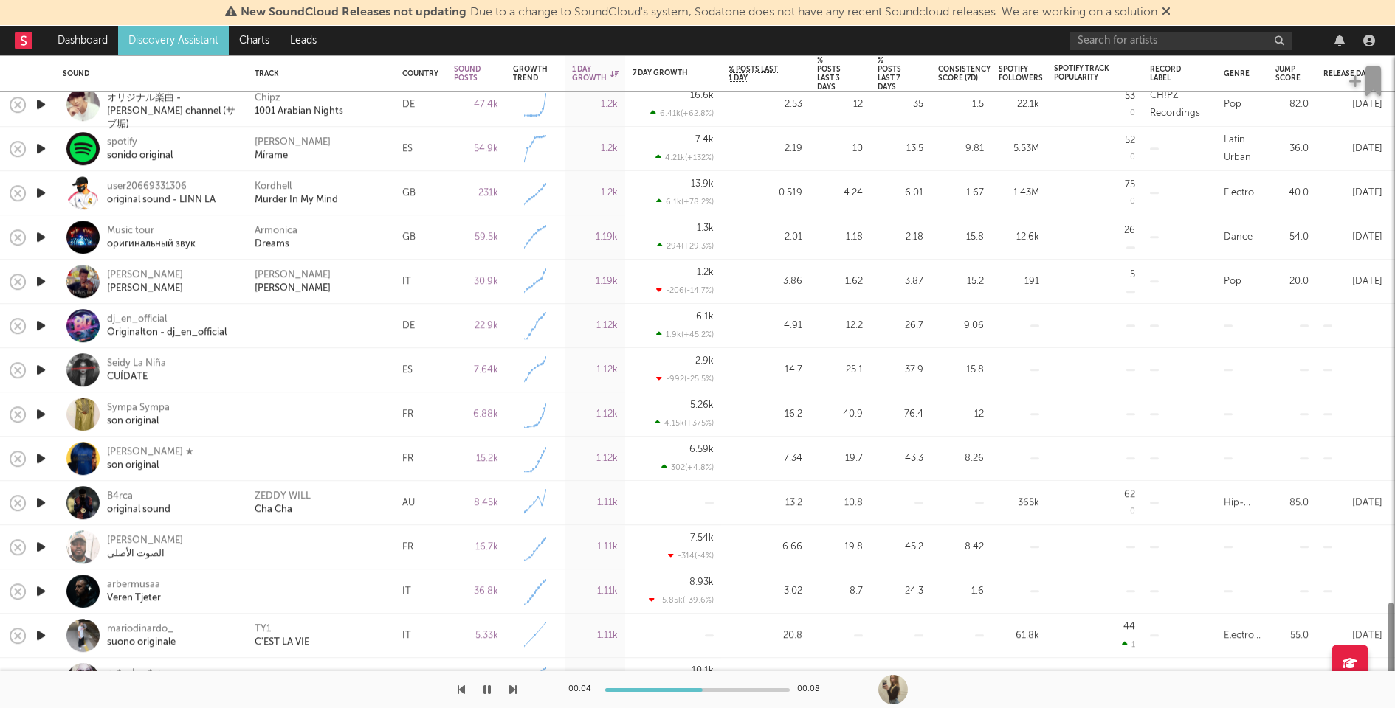
click at [39, 367] on icon "button" at bounding box center [40, 370] width 15 height 18
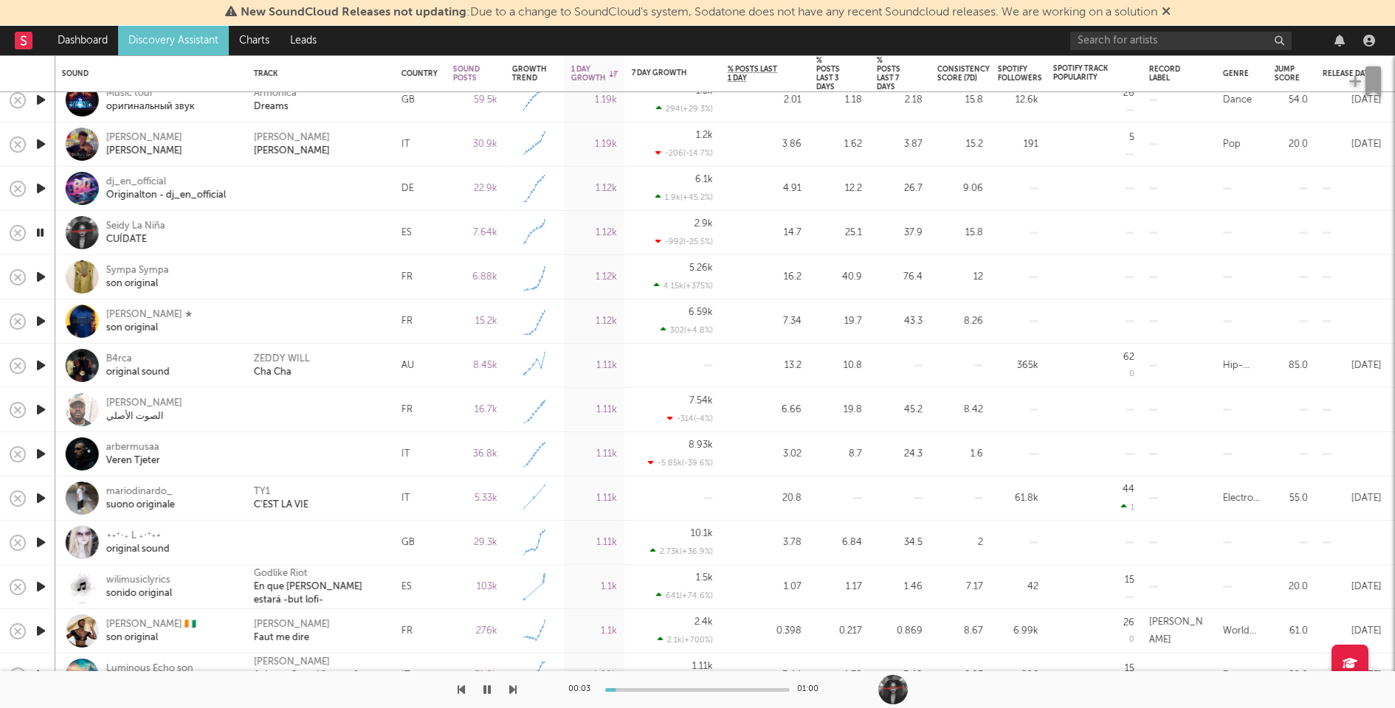
click at [41, 406] on icon "button" at bounding box center [40, 410] width 15 height 18
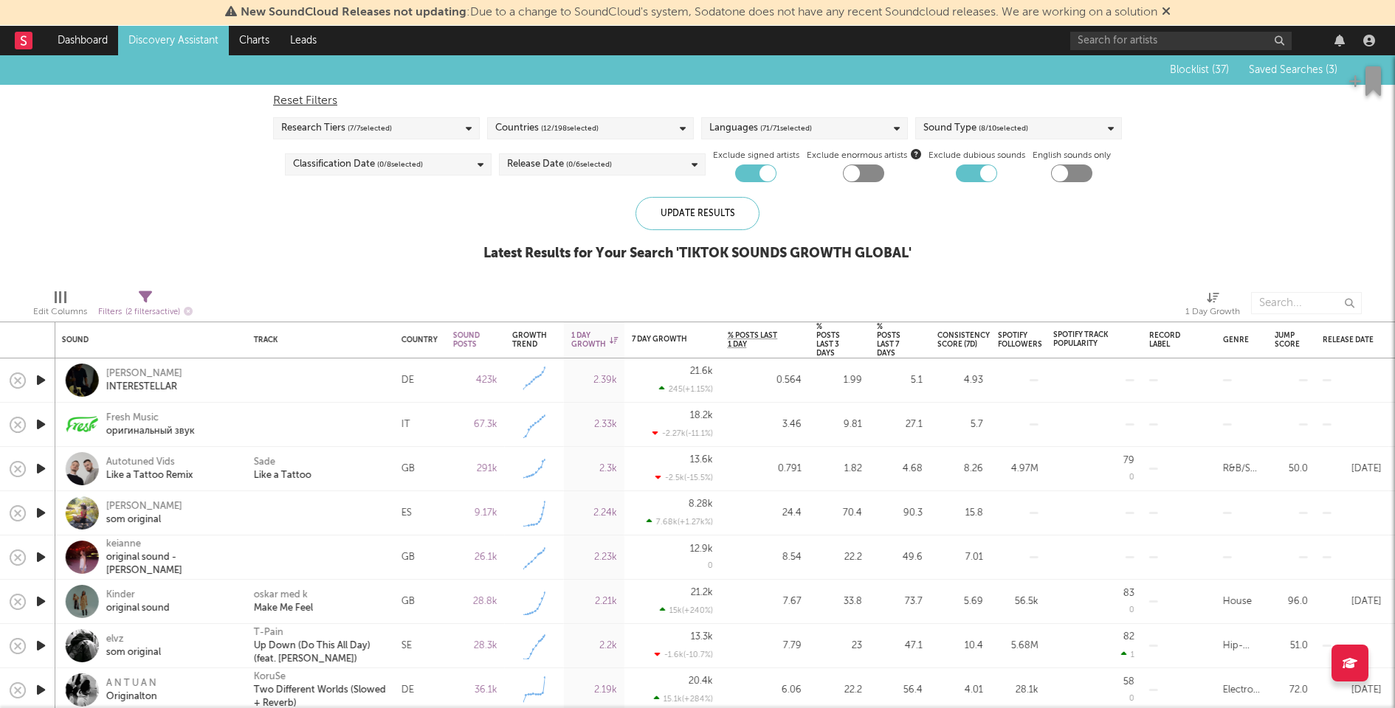
click at [124, 303] on div "Filters ( 2 filters active)" at bounding box center [145, 312] width 94 height 18
select select "between"
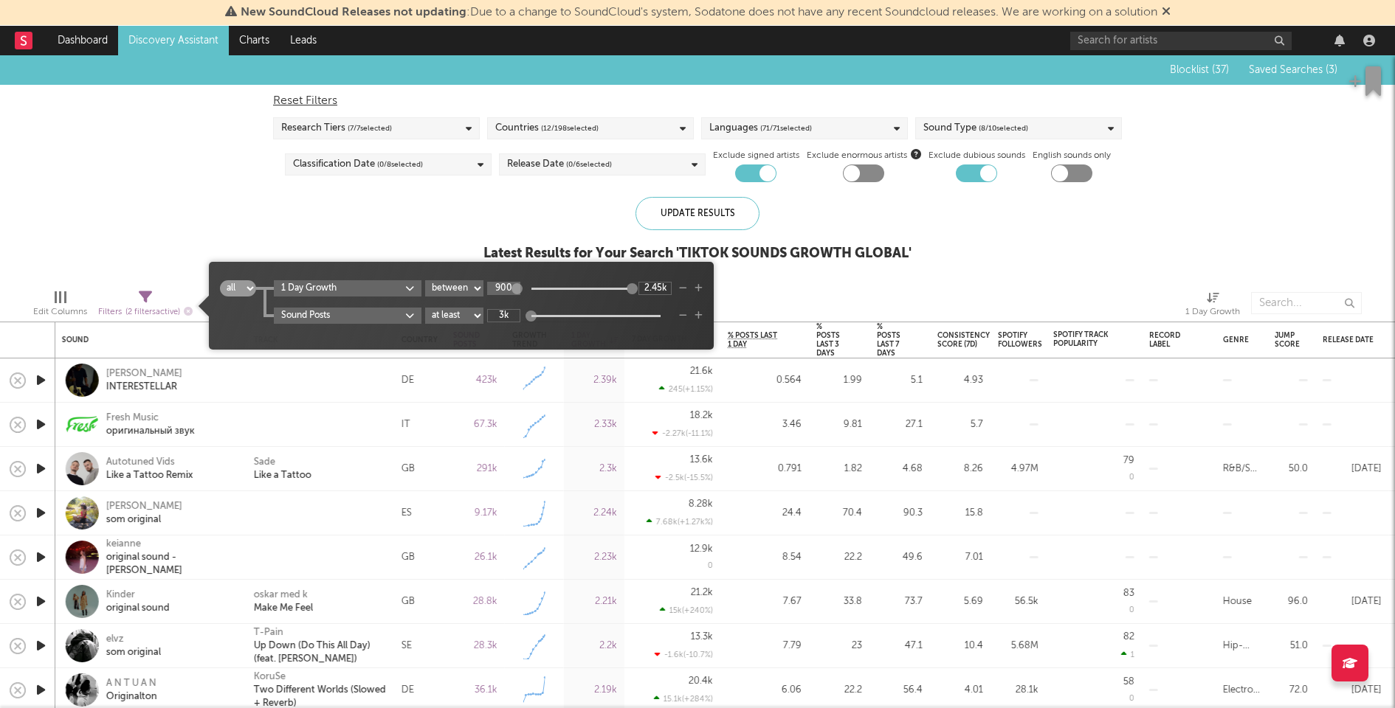
click at [507, 288] on input "900" at bounding box center [503, 288] width 33 height 13
click at [479, 221] on div "Blocklist ( 37 ) Saved Searches ( 3 ) Reset Filters Research Tiers ( 7 / 7 sele…" at bounding box center [697, 166] width 1395 height 222
type input "850"
type input "2.39k"
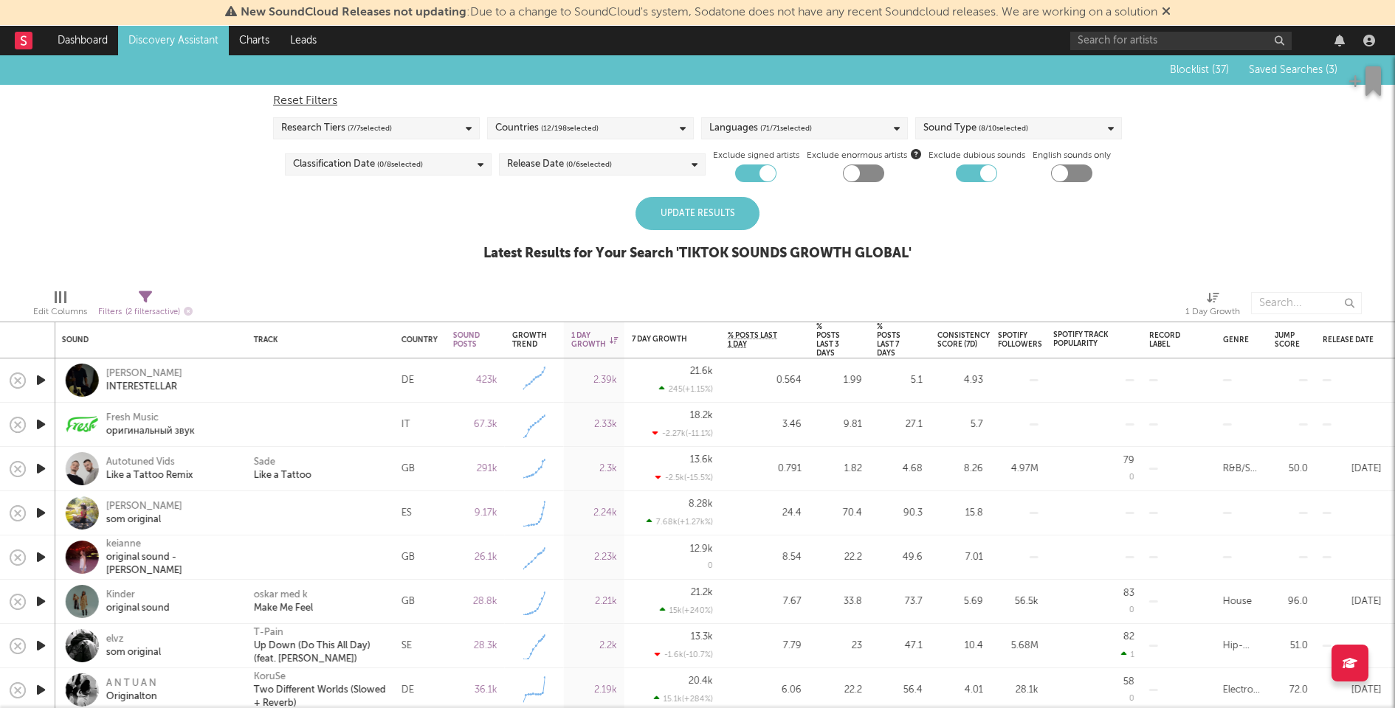
click at [673, 207] on div "Update Results" at bounding box center [697, 213] width 124 height 33
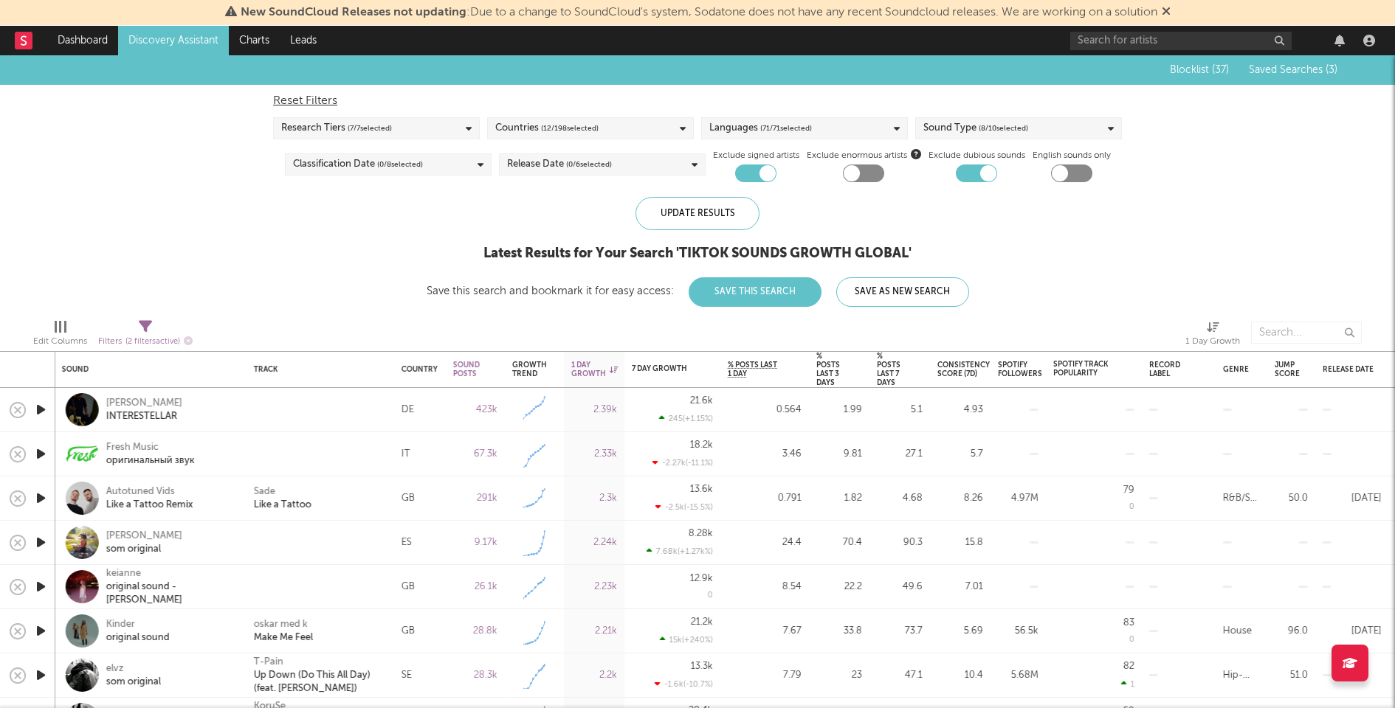
click at [138, 329] on span "Filters ( 2 filters active)" at bounding box center [145, 336] width 94 height 30
select select "between"
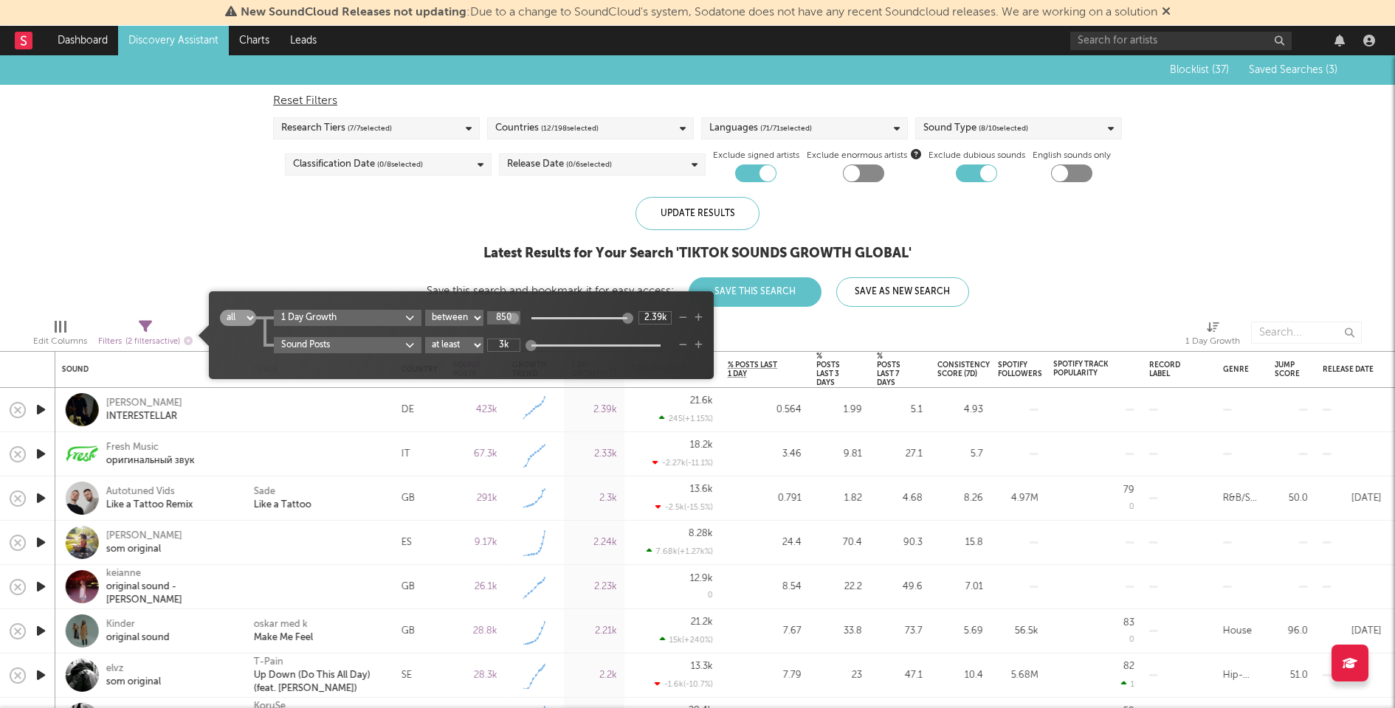
click at [502, 314] on input "850" at bounding box center [503, 317] width 33 height 13
type input "500"
click at [482, 252] on div "Latest Results for Your Search ' TIKTOK SOUNDS GROWTH GLOBAL '" at bounding box center [698, 254] width 542 height 18
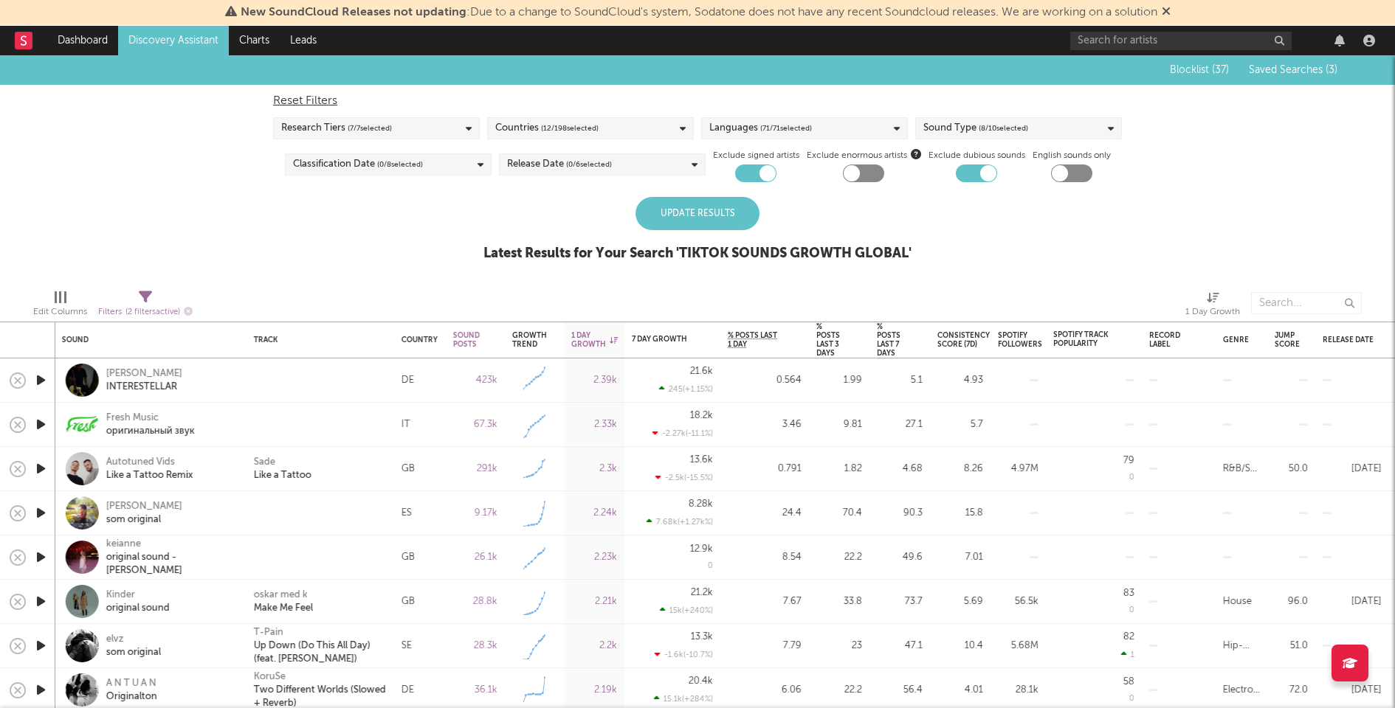
click at [689, 209] on div "Update Results" at bounding box center [697, 213] width 124 height 33
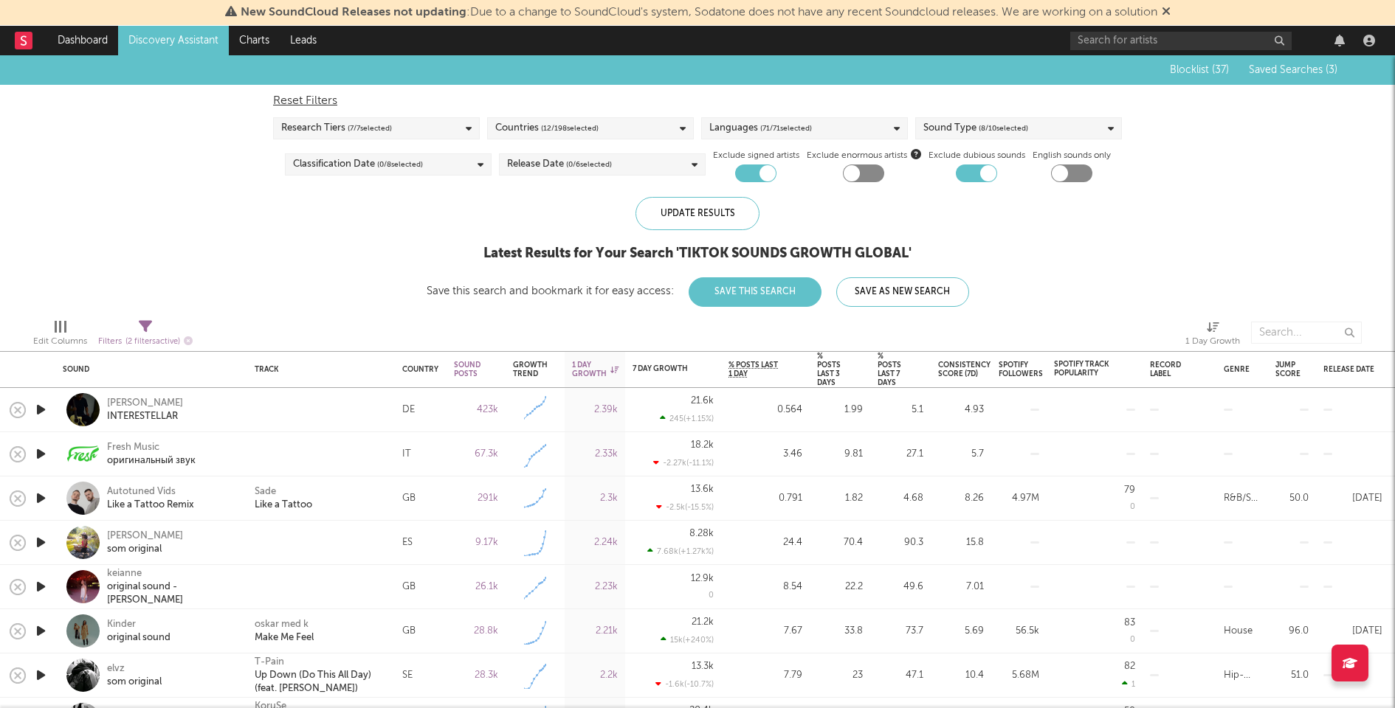
click at [762, 301] on button "Save This Search" at bounding box center [755, 292] width 133 height 30
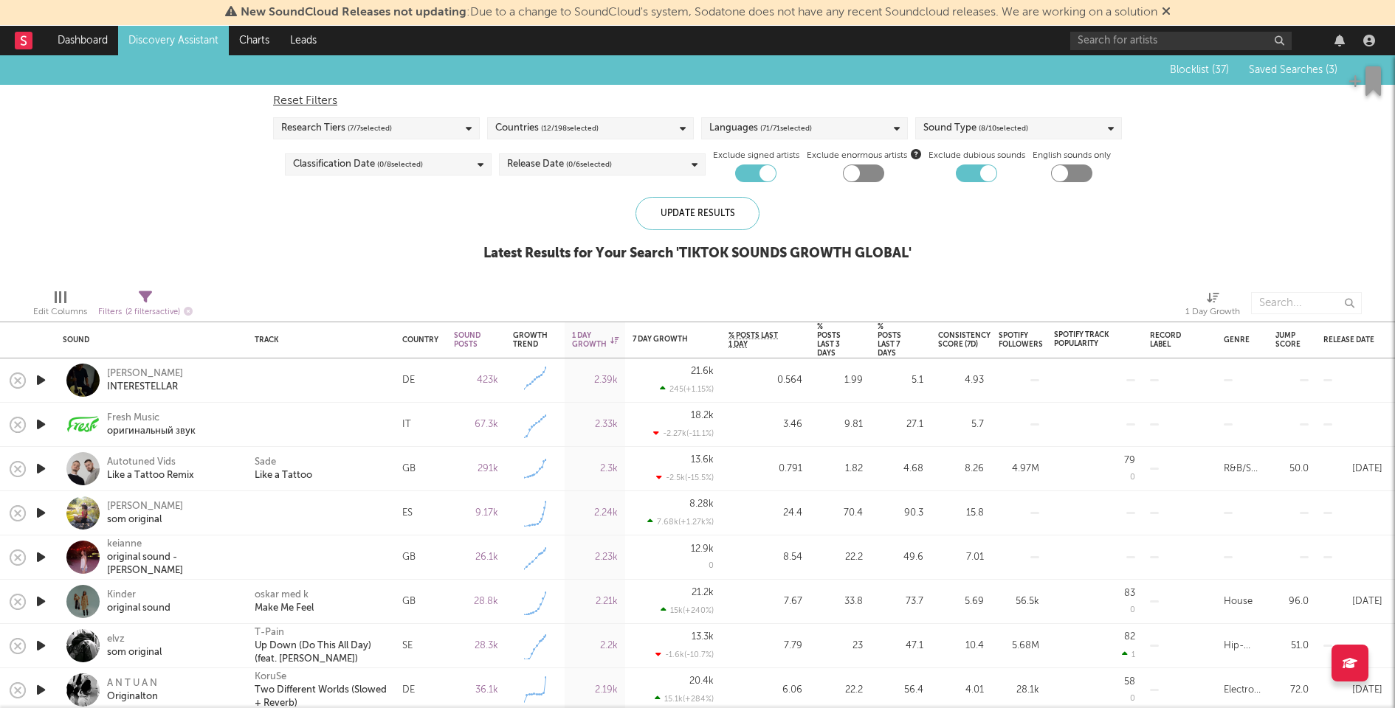
click at [587, 128] on span "( 12 / 198 selected)" at bounding box center [570, 129] width 58 height 18
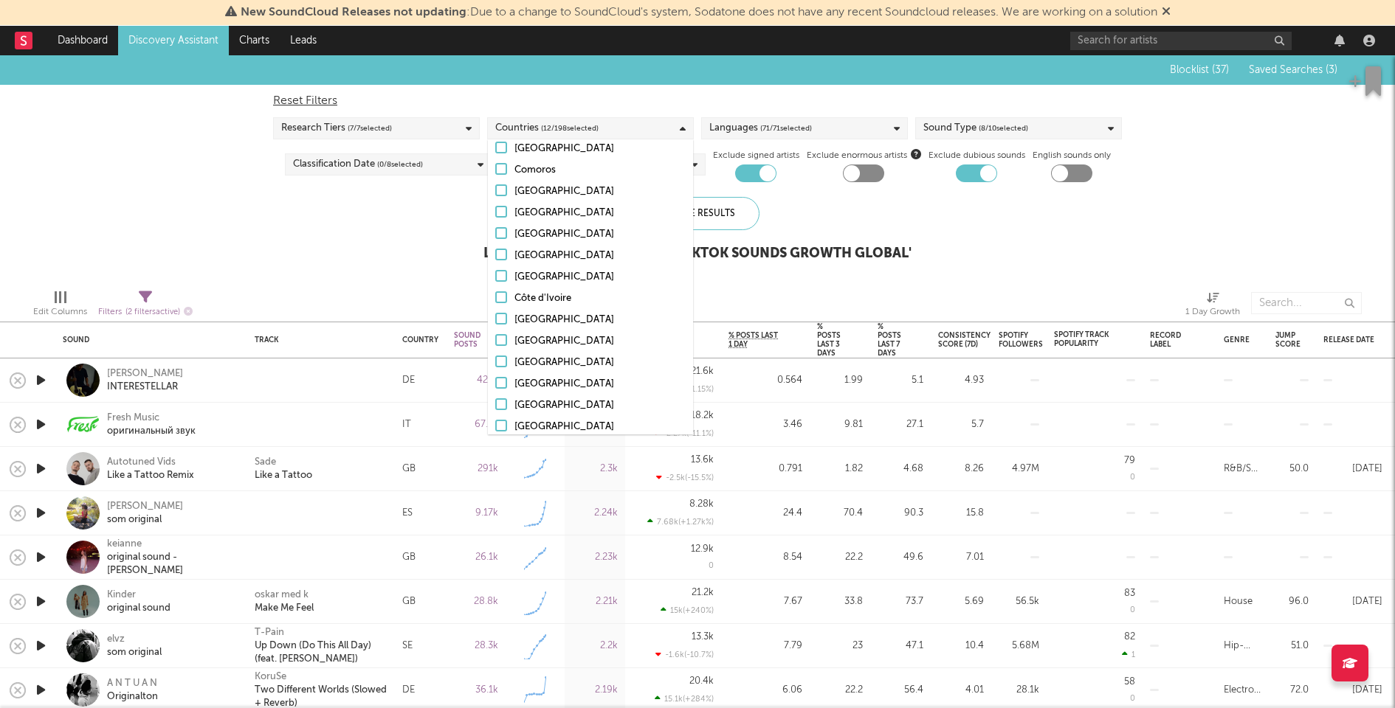
scroll to position [872, 0]
click at [548, 298] on div "[GEOGRAPHIC_DATA]" at bounding box center [599, 301] width 171 height 18
click at [495, 298] on input "[GEOGRAPHIC_DATA]" at bounding box center [495, 301] width 0 height 18
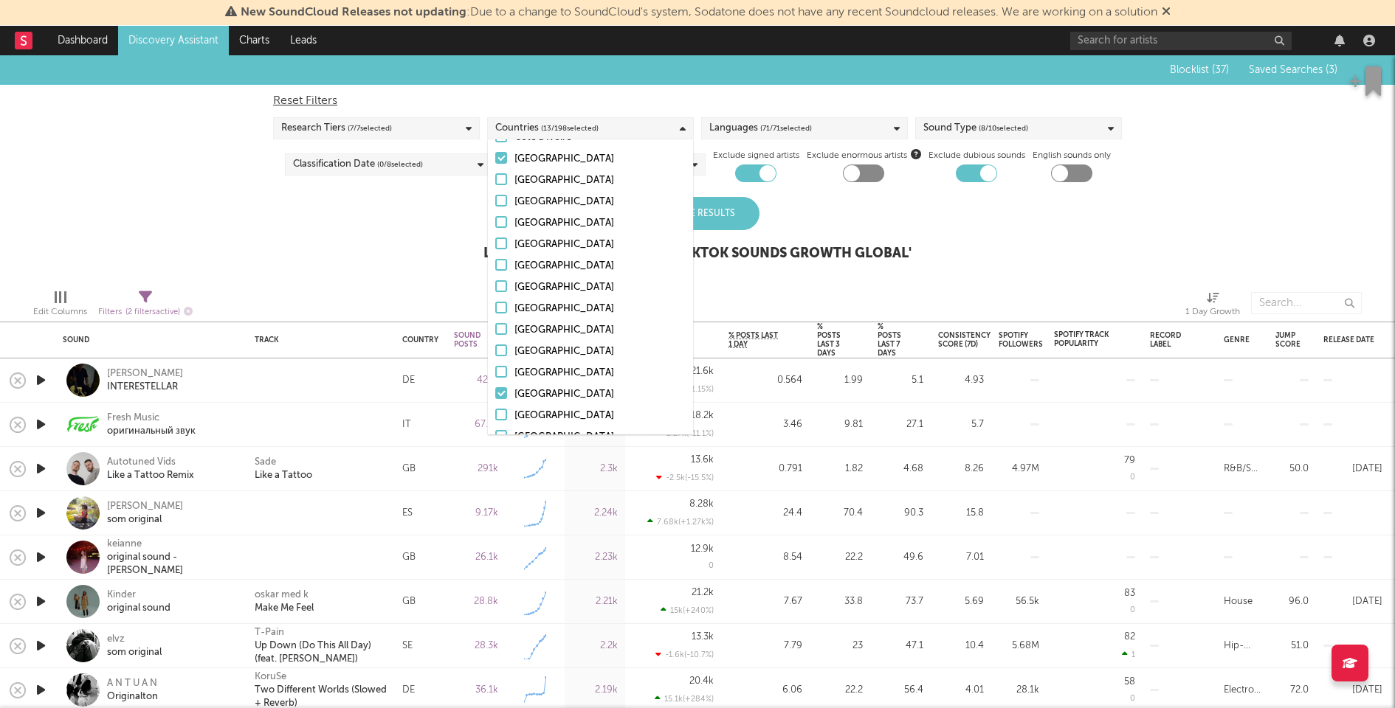
scroll to position [1016, 0]
click at [531, 365] on div "Finland" at bounding box center [599, 371] width 171 height 18
click at [495, 365] on input "Finland" at bounding box center [495, 371] width 0 height 18
click at [528, 297] on div "Greece" at bounding box center [599, 304] width 171 height 18
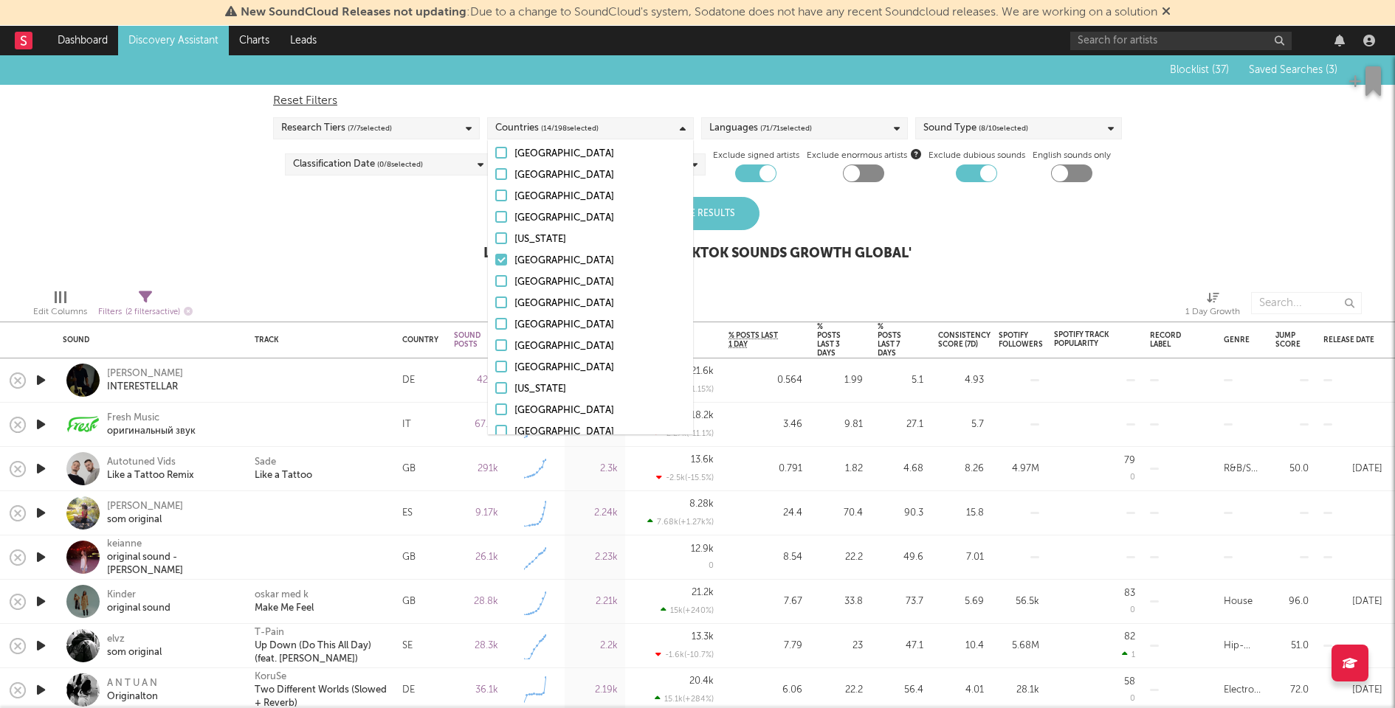
click at [495, 297] on input "Greece" at bounding box center [495, 304] width 0 height 18
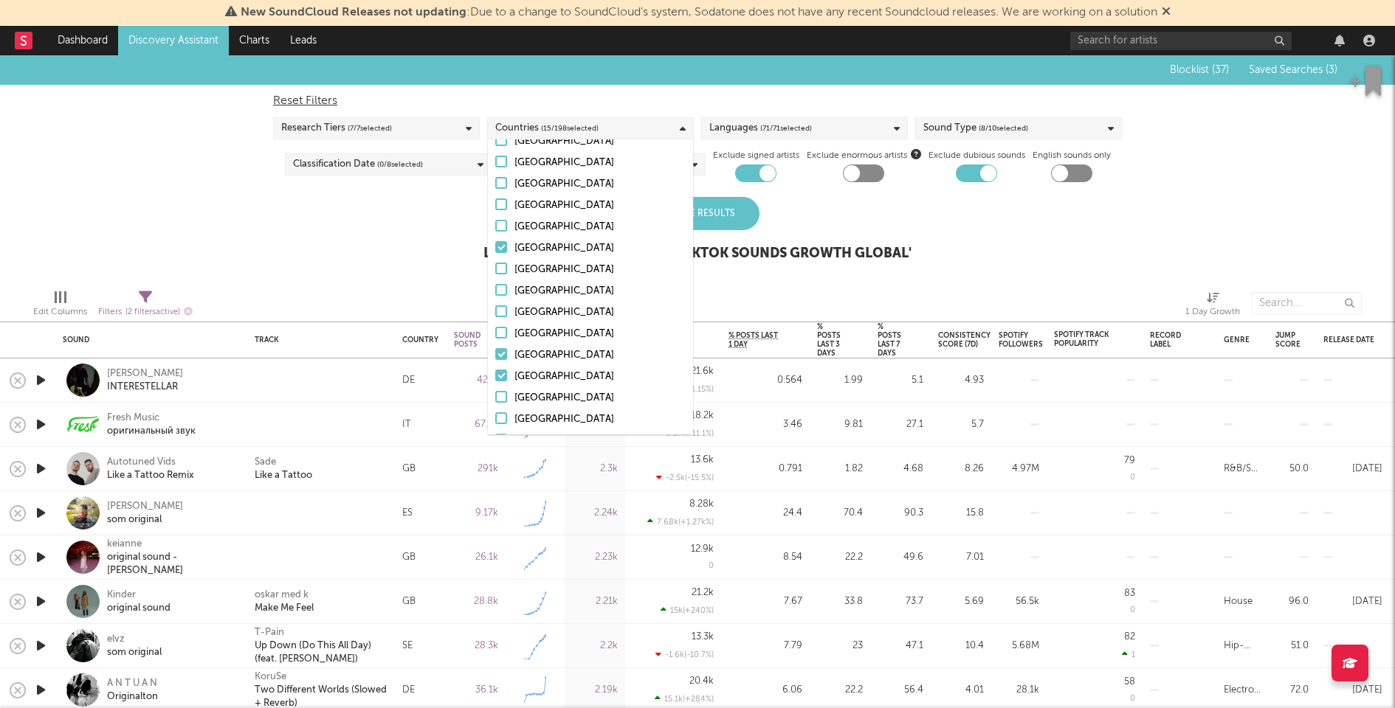
scroll to position [3532, 0]
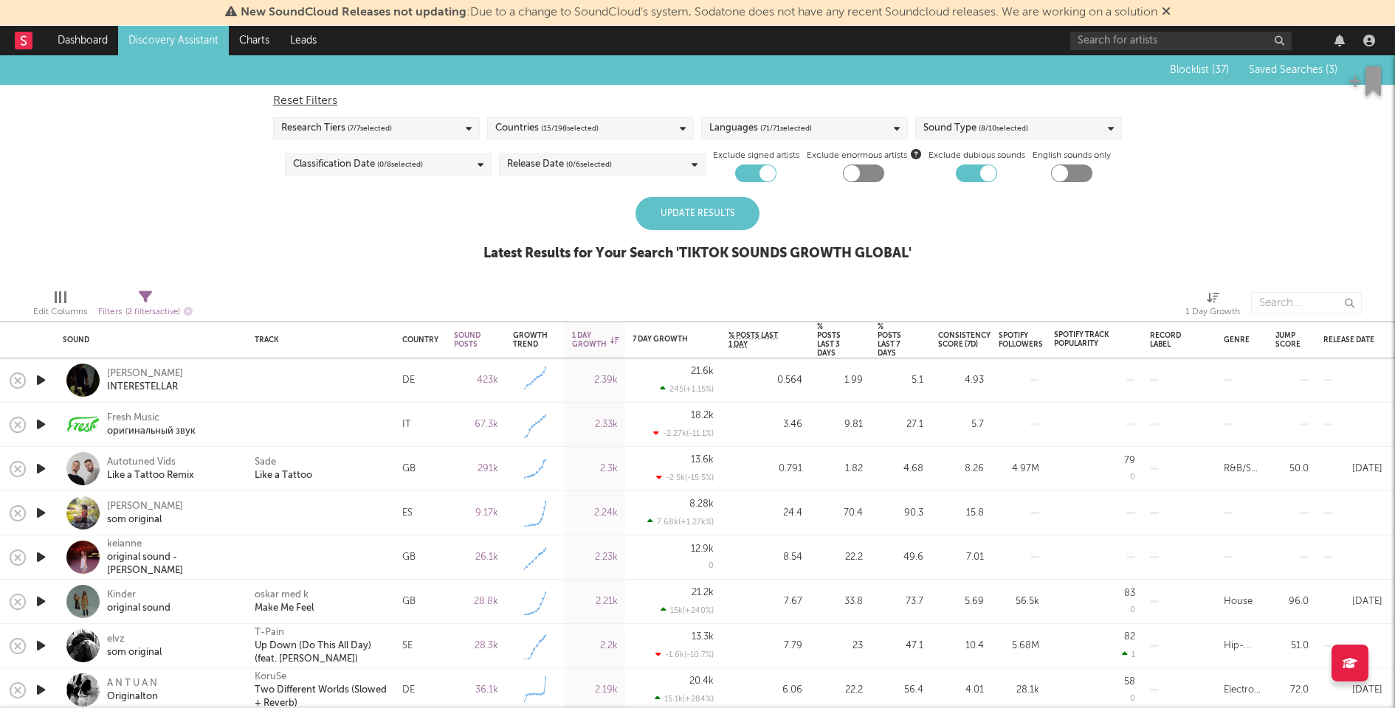
click at [745, 215] on div "Update Results" at bounding box center [697, 213] width 124 height 33
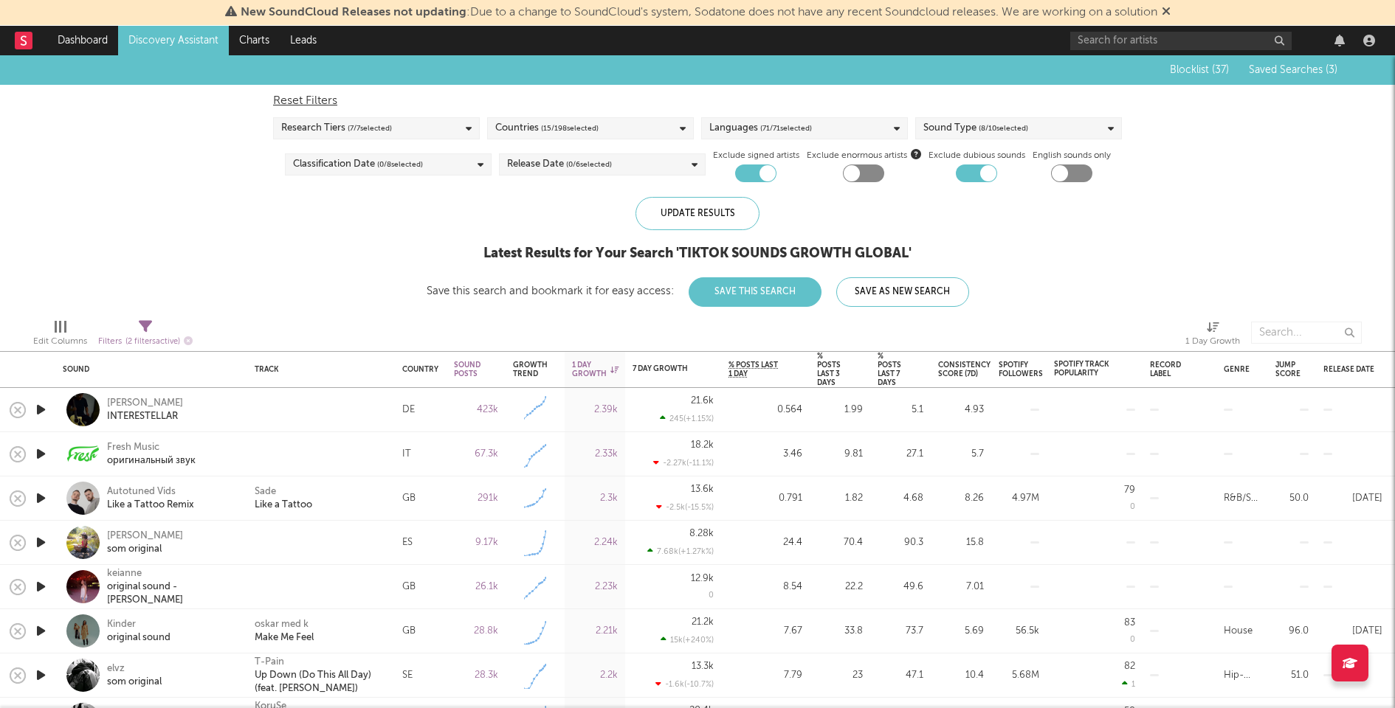
click at [739, 296] on button "Save This Search" at bounding box center [755, 292] width 133 height 30
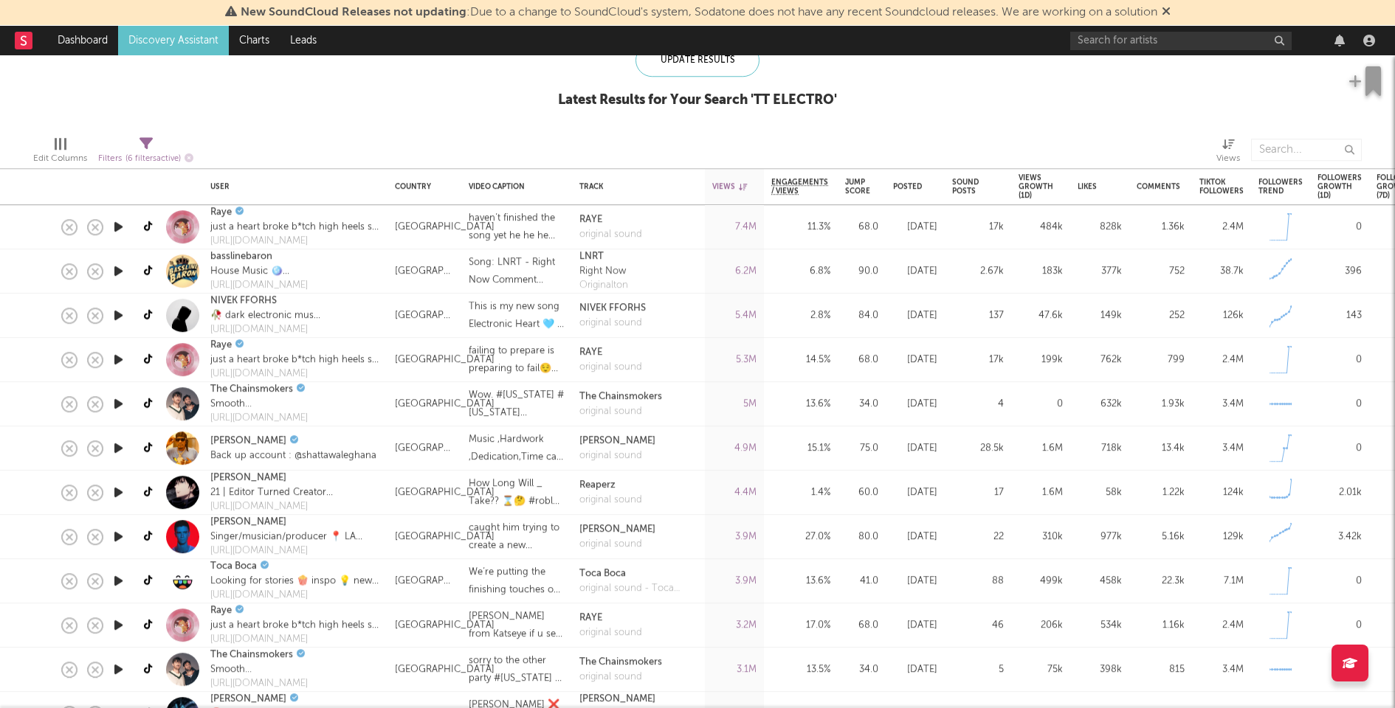
click at [118, 225] on icon "button" at bounding box center [118, 227] width 15 height 18
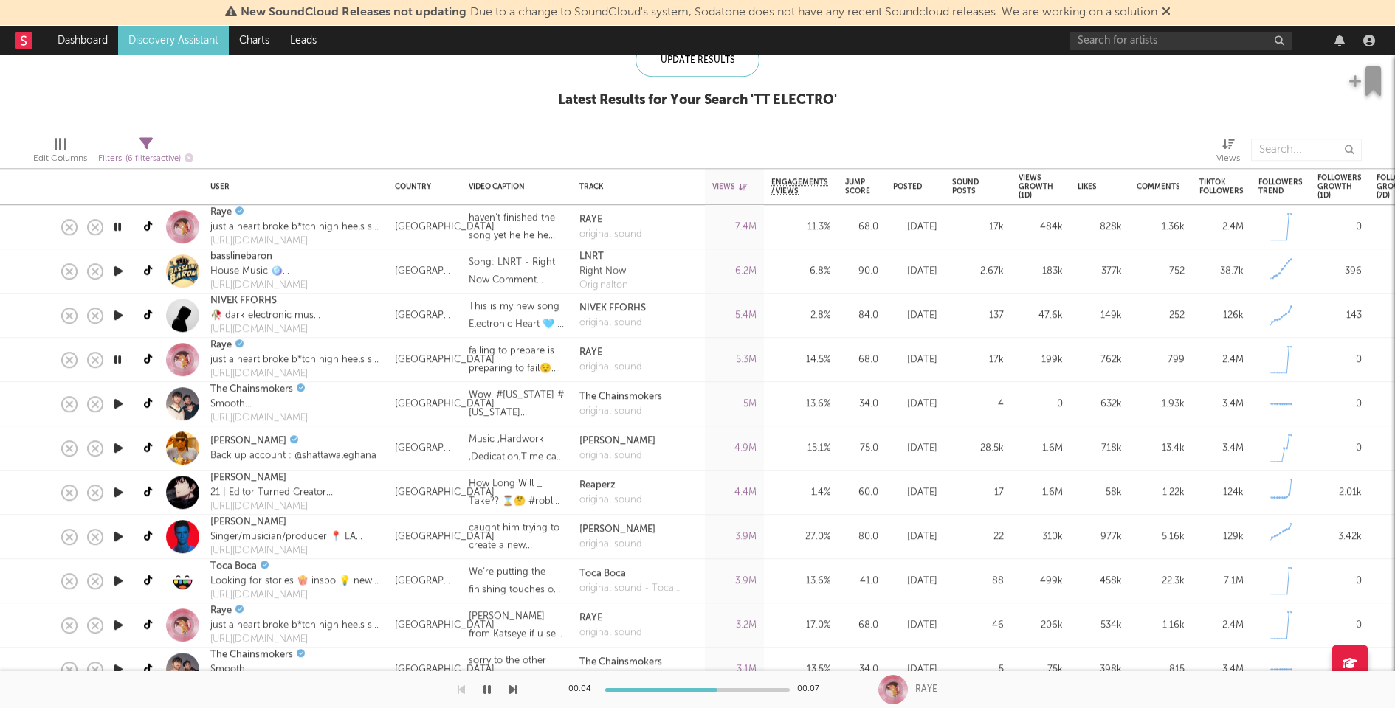
click at [118, 225] on icon "button" at bounding box center [118, 227] width 14 height 18
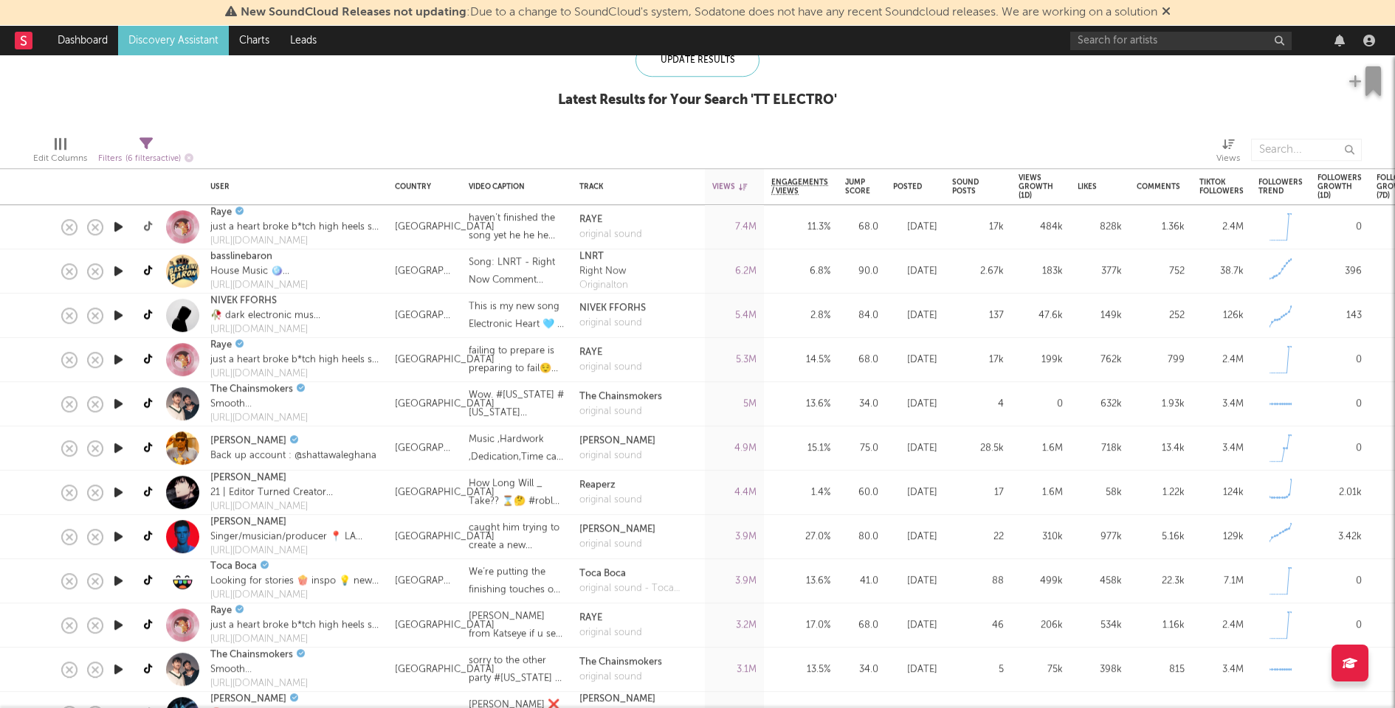
click at [148, 224] on icon at bounding box center [149, 226] width 11 height 11
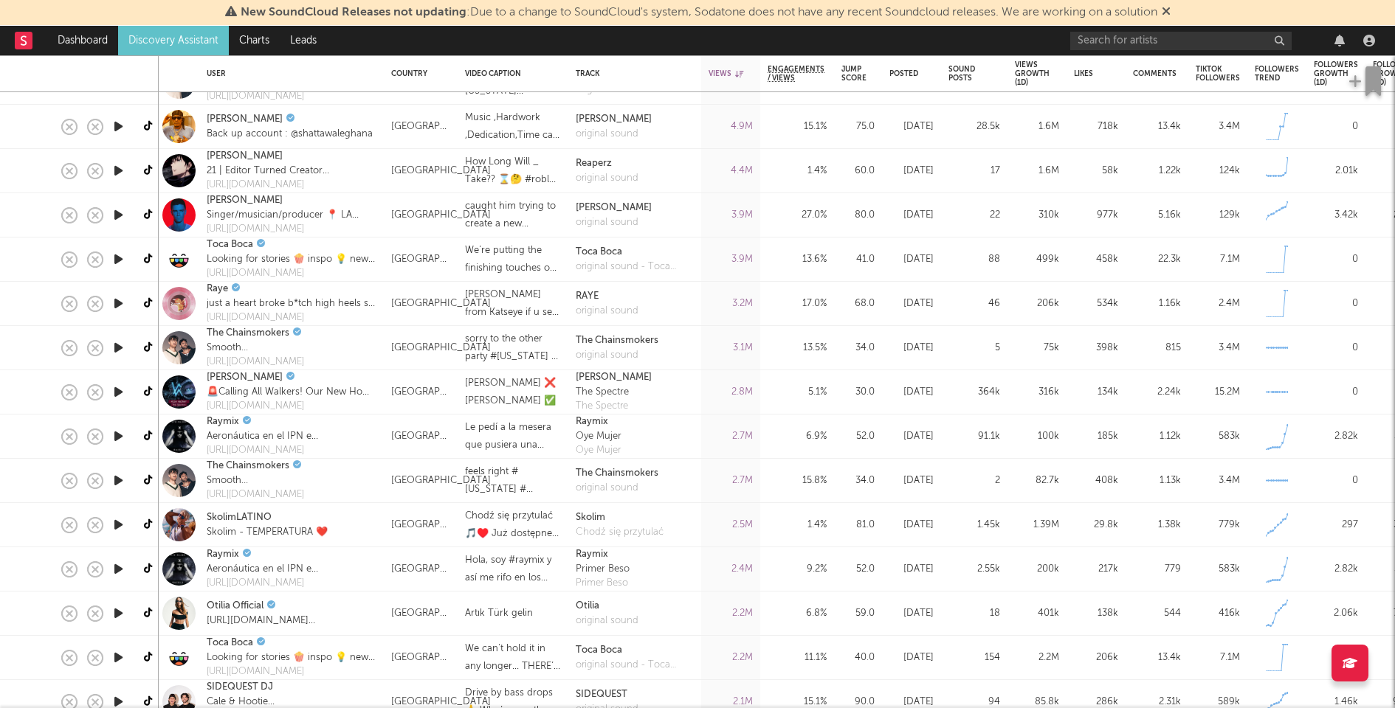
click at [123, 476] on icon "button" at bounding box center [118, 481] width 15 height 18
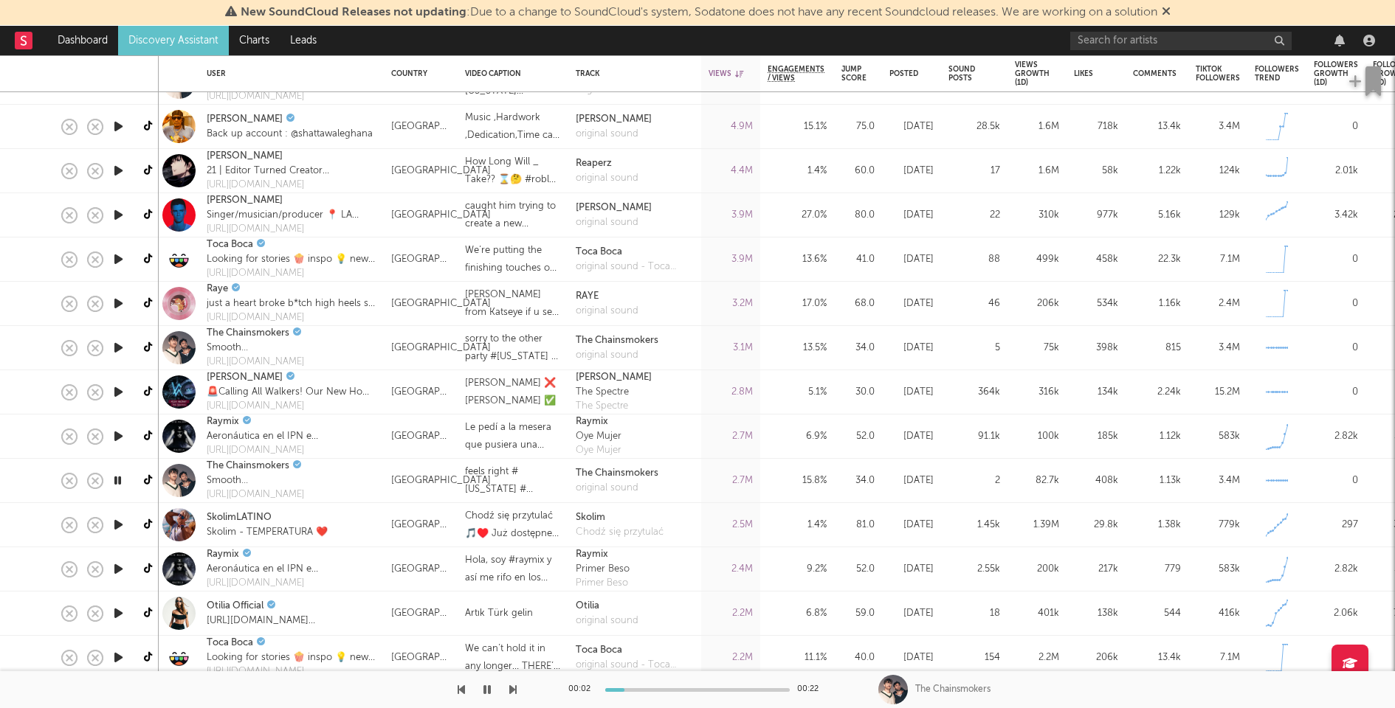
click at [114, 475] on icon "button" at bounding box center [118, 481] width 14 height 18
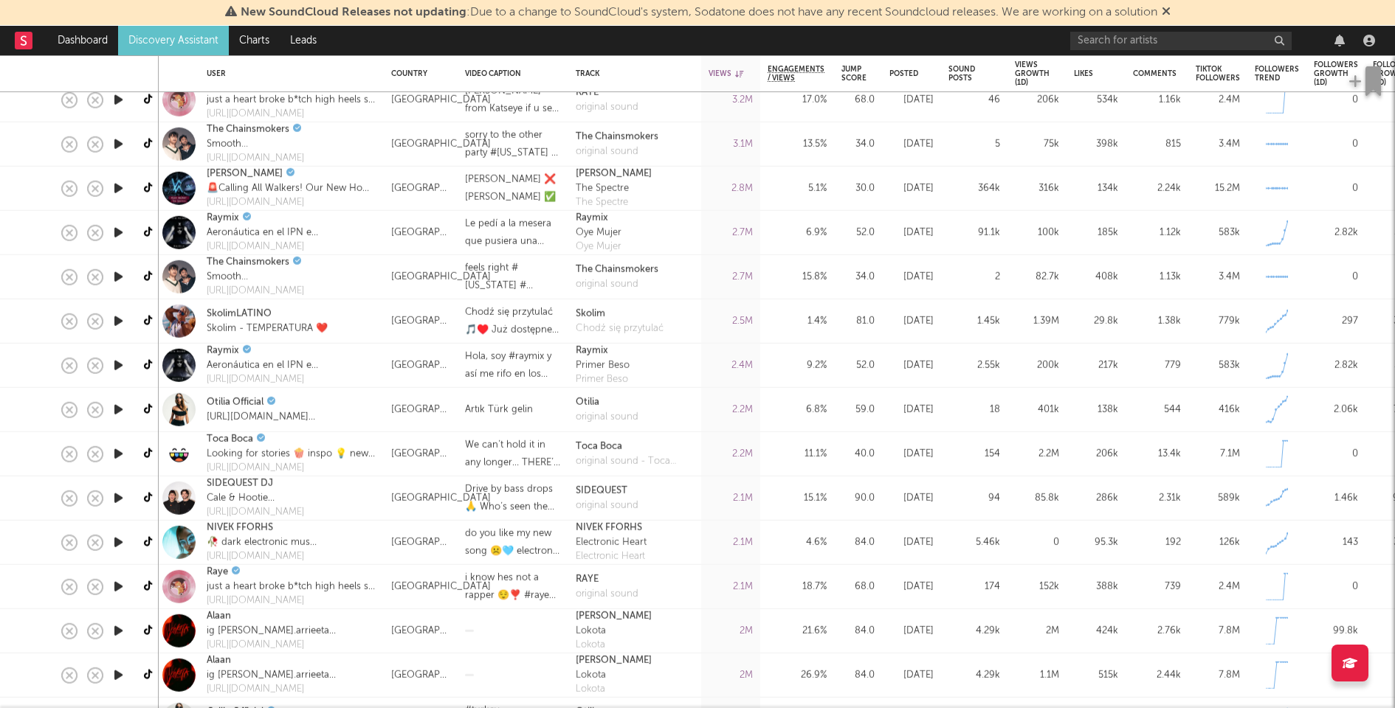
click at [120, 494] on icon "button" at bounding box center [118, 498] width 15 height 18
click at [120, 494] on icon "button" at bounding box center [118, 498] width 14 height 18
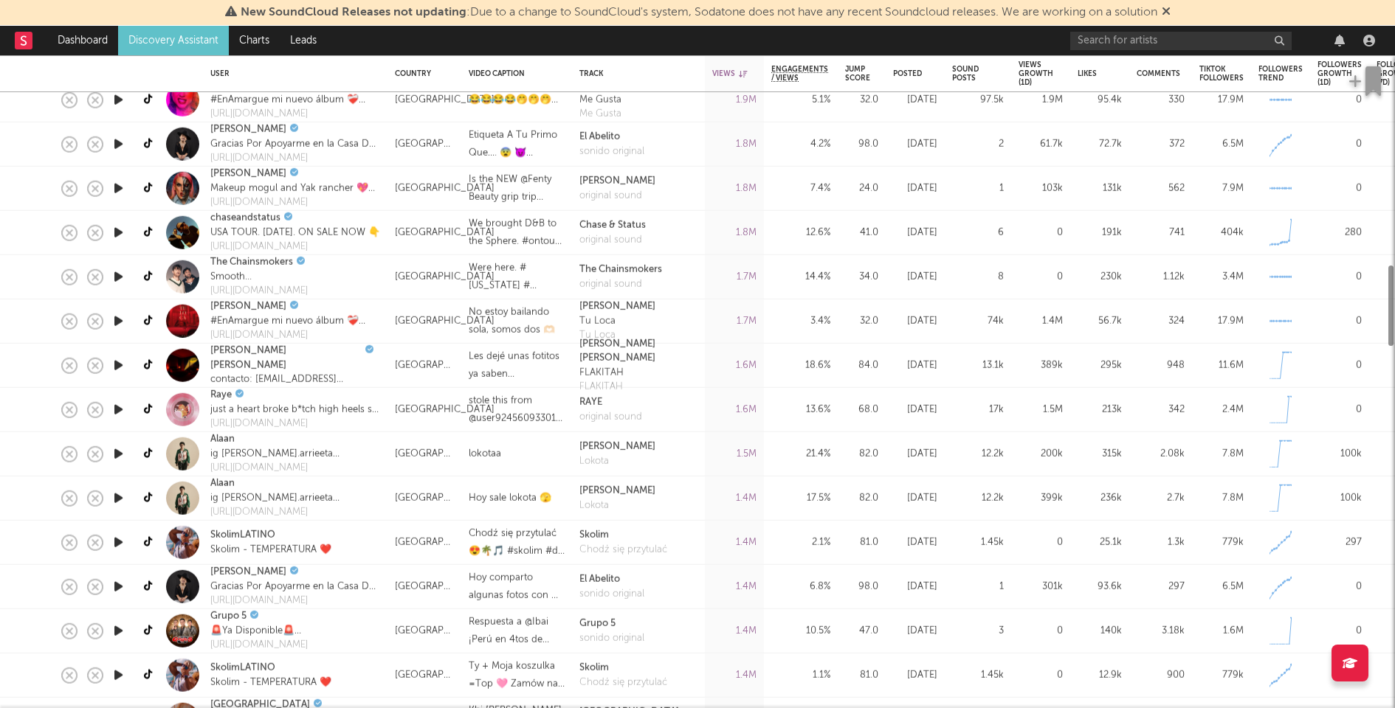
click at [120, 493] on icon "button" at bounding box center [118, 498] width 15 height 18
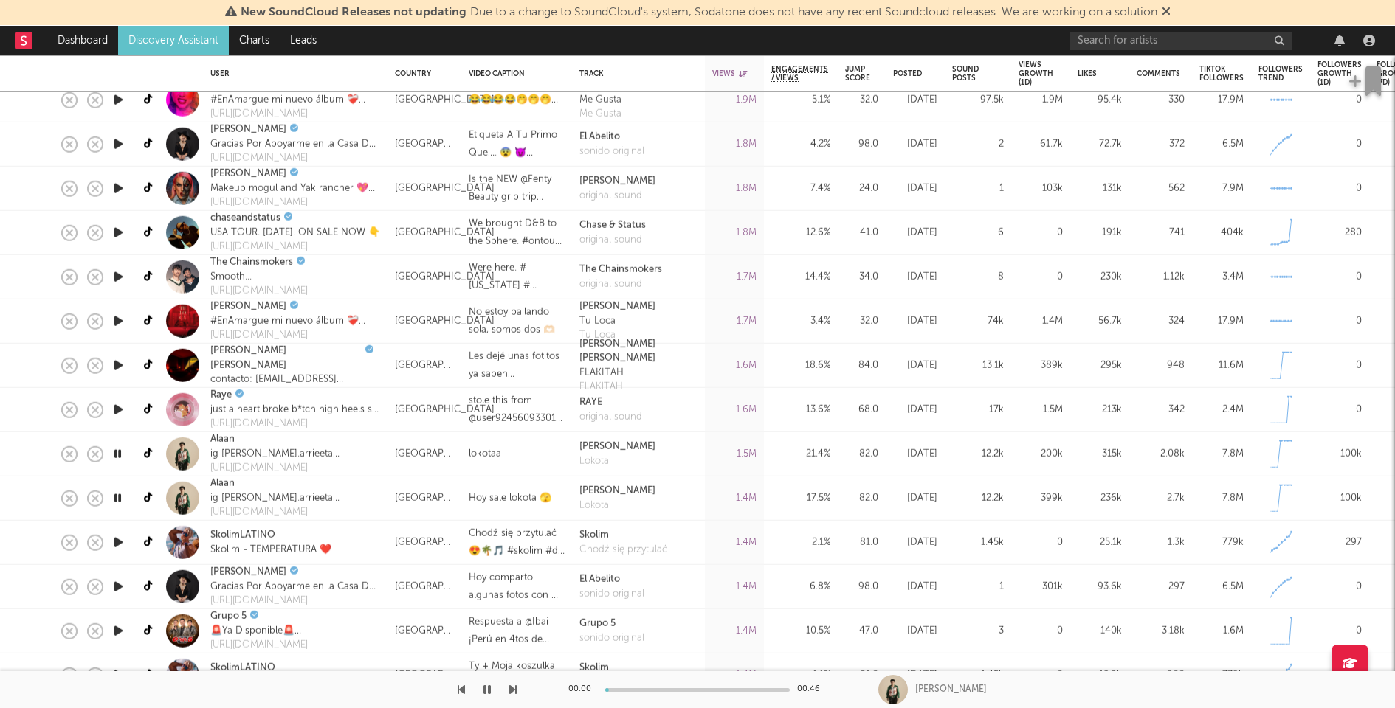
click at [120, 493] on icon "button" at bounding box center [118, 498] width 14 height 18
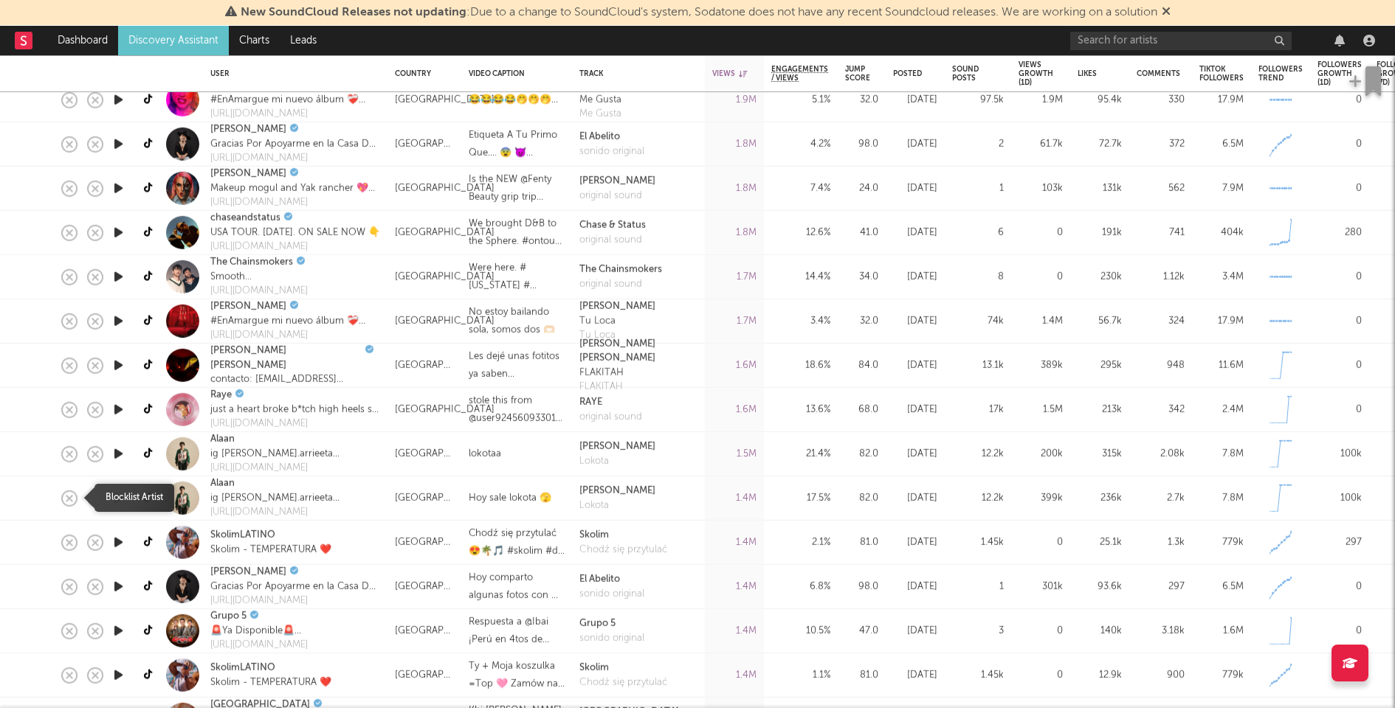
click at [73, 493] on icon "button" at bounding box center [69, 498] width 21 height 21
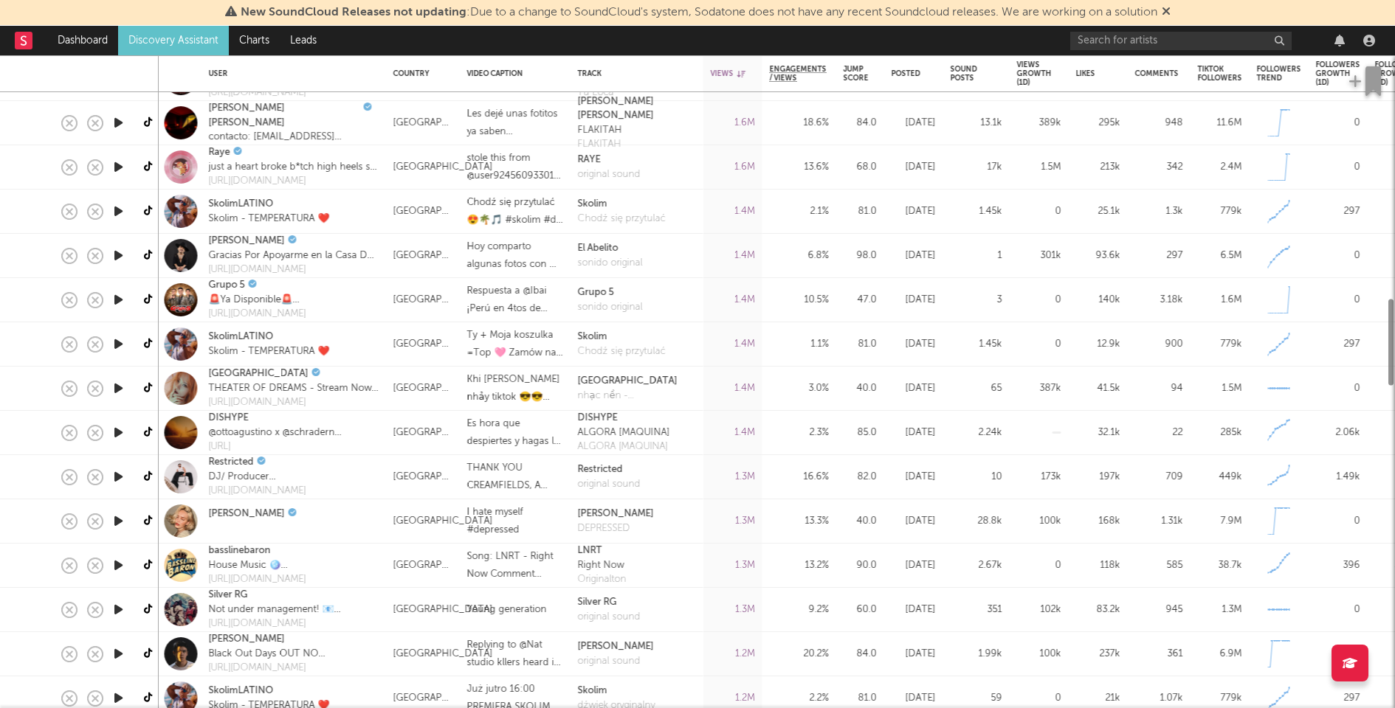
click at [121, 477] on icon "button" at bounding box center [118, 477] width 15 height 18
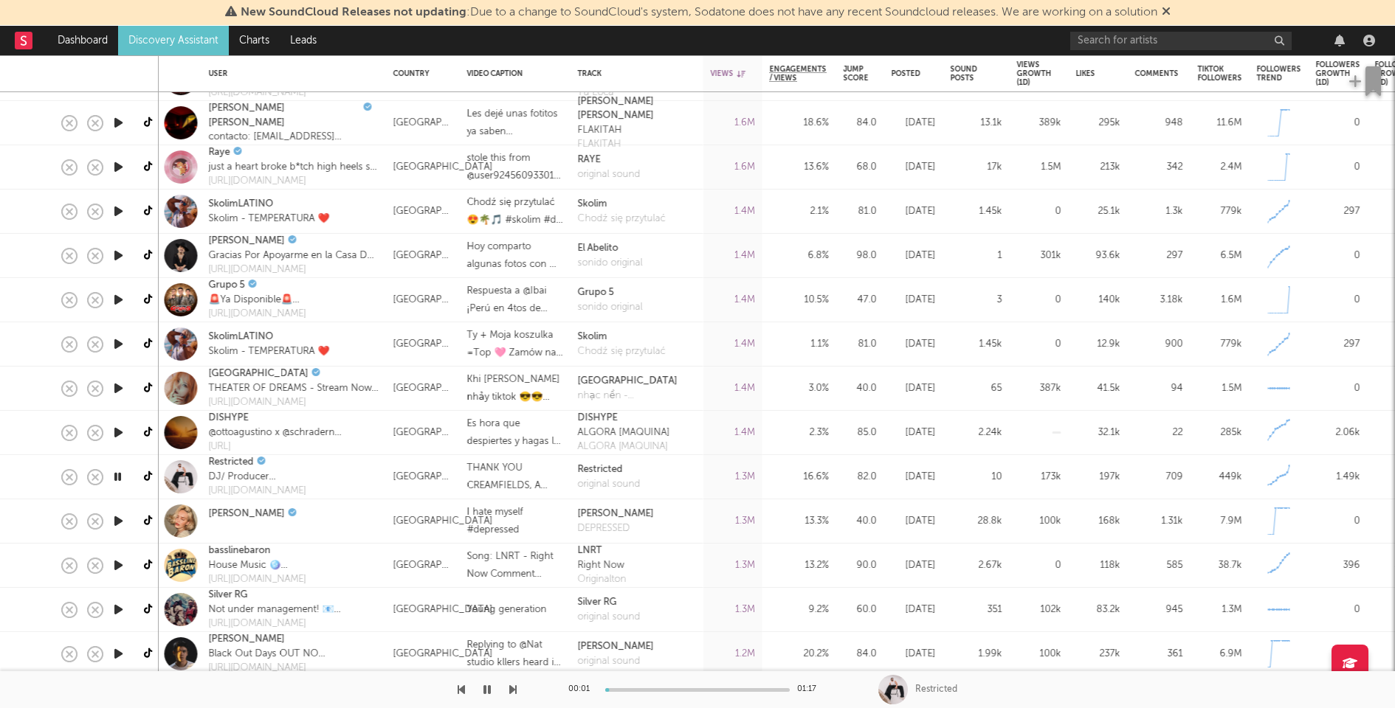
click at [121, 477] on icon "button" at bounding box center [118, 477] width 14 height 18
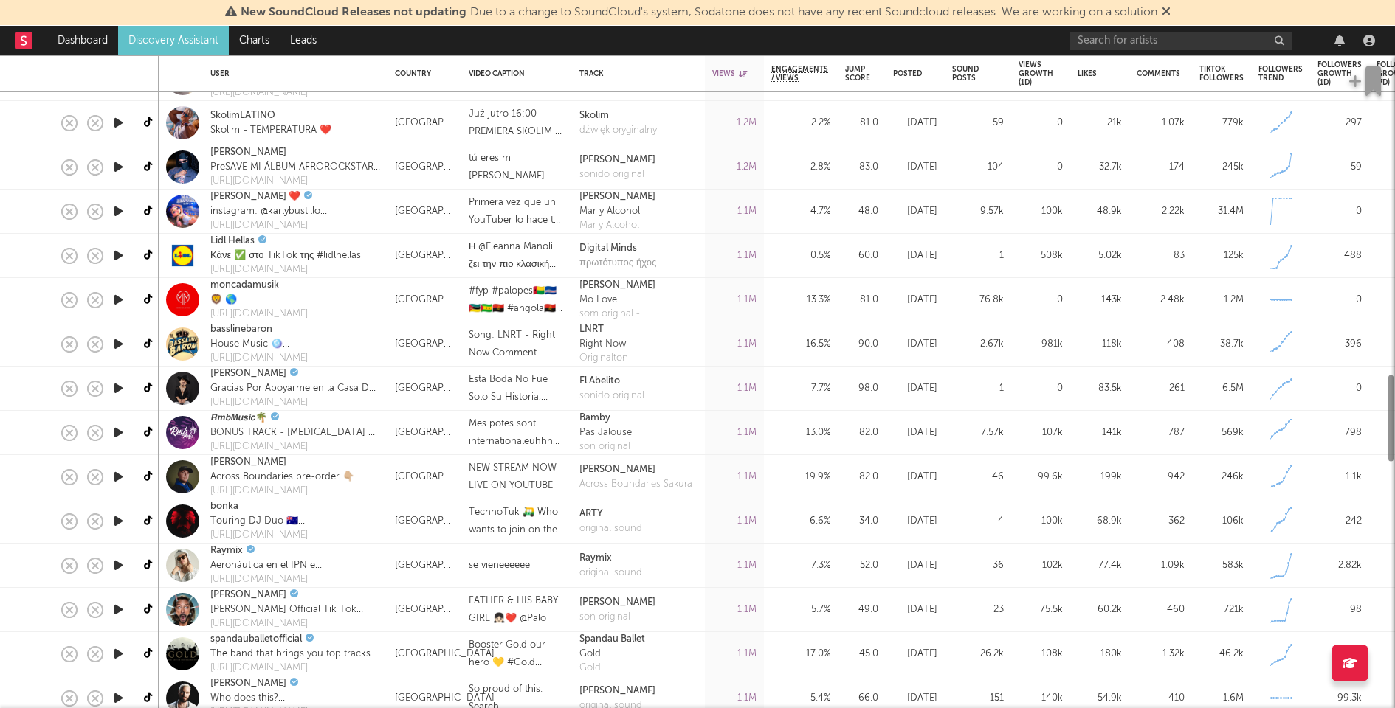
click at [121, 477] on icon "button" at bounding box center [118, 477] width 15 height 18
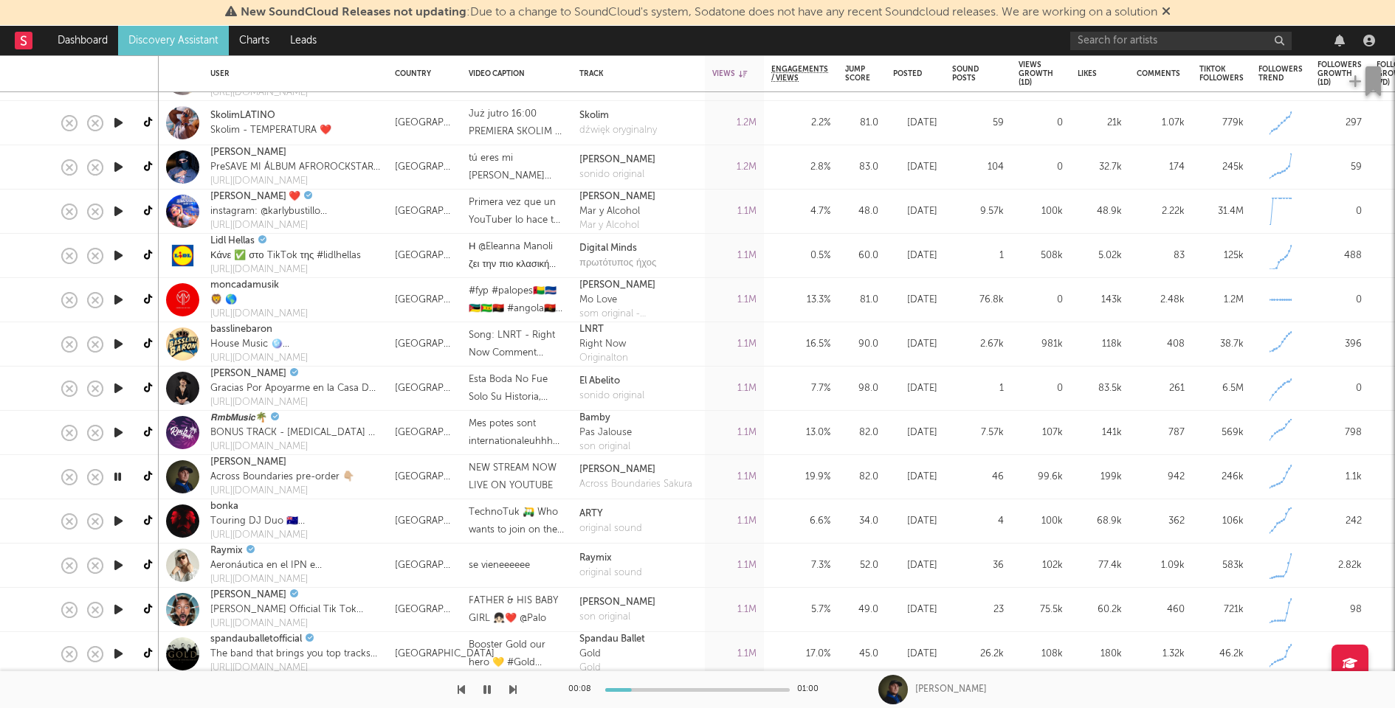
click at [121, 477] on icon "button" at bounding box center [118, 477] width 14 height 18
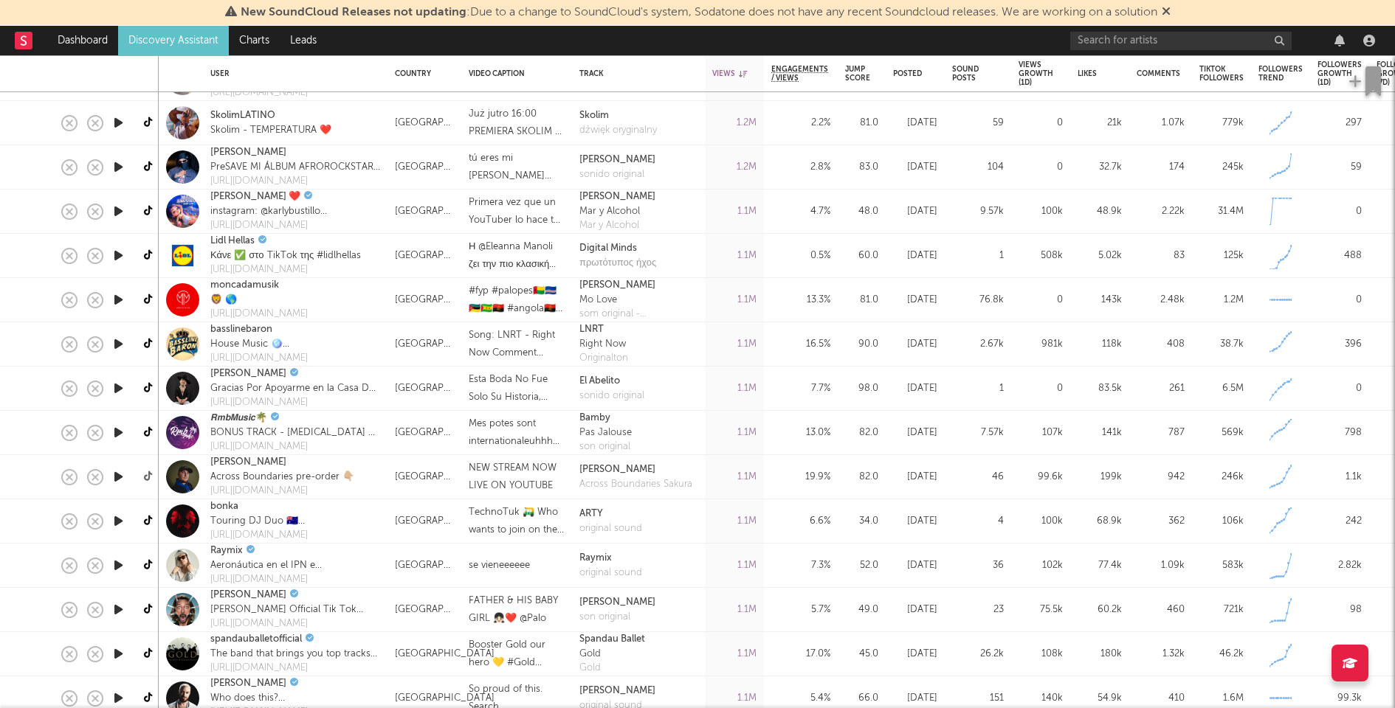
click at [146, 472] on icon at bounding box center [149, 477] width 11 height 11
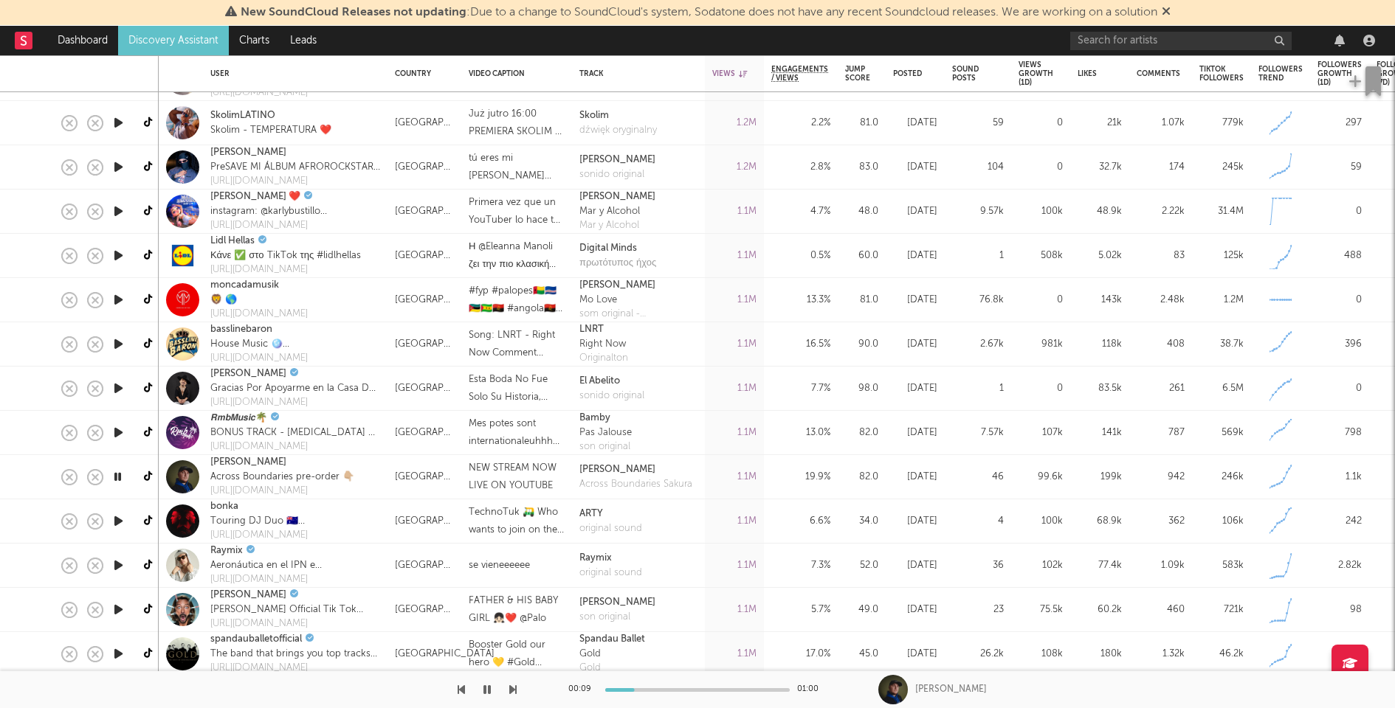
click at [117, 523] on icon "button" at bounding box center [118, 521] width 15 height 18
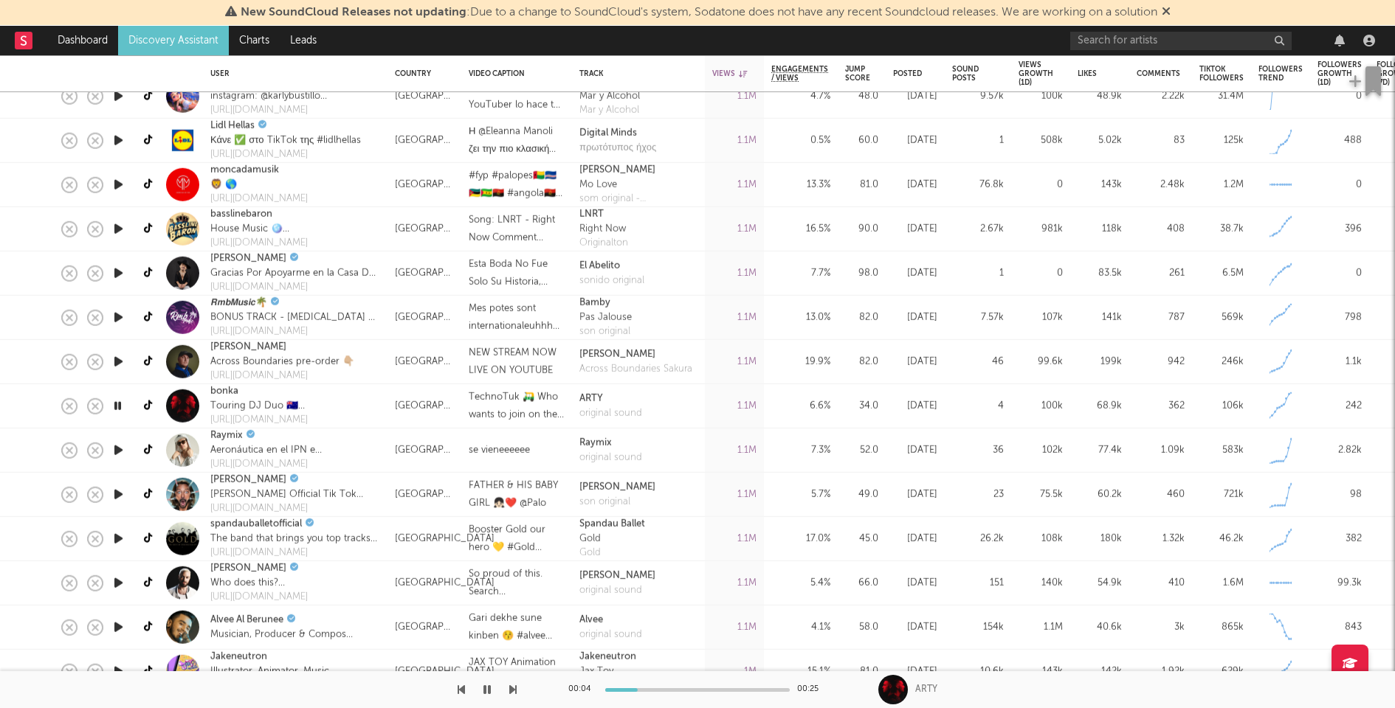
click at [690, 692] on div "00:04 00:25" at bounding box center [697, 690] width 258 height 37
click at [114, 447] on icon "button" at bounding box center [118, 450] width 15 height 18
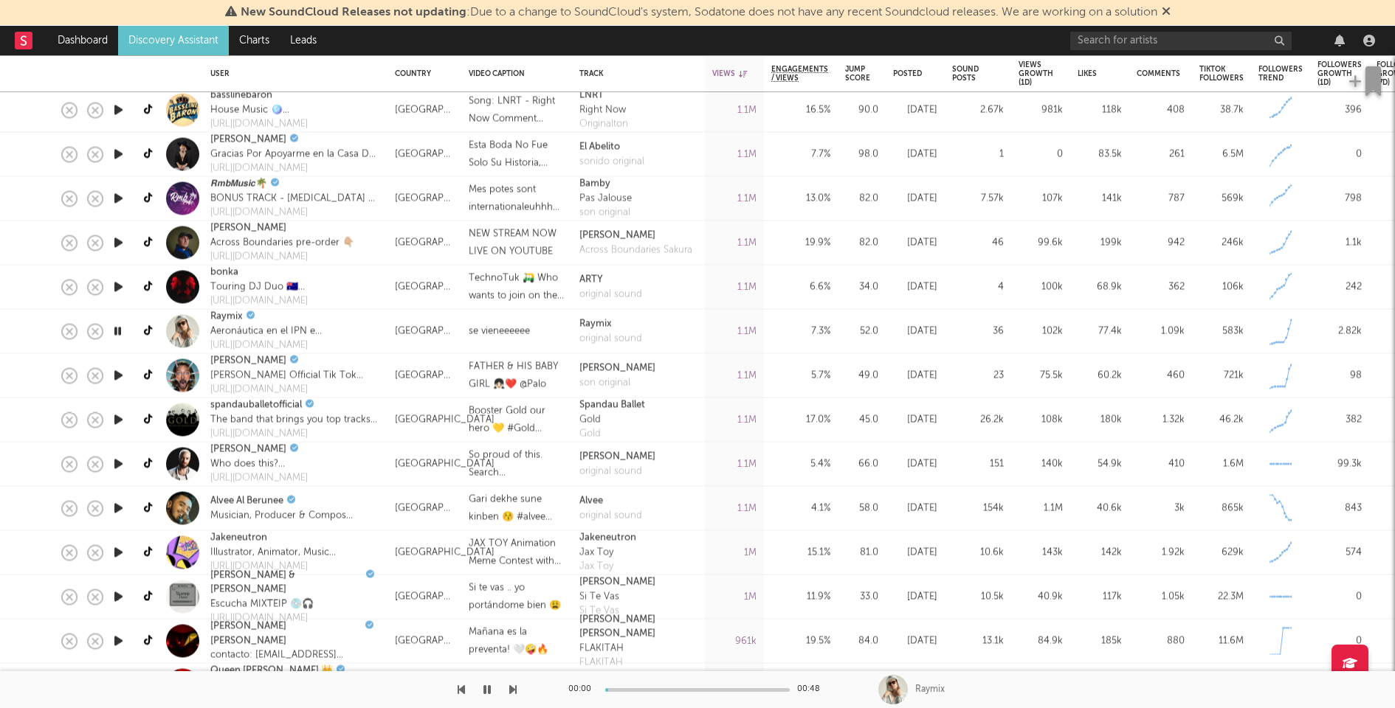
click at [119, 368] on icon "button" at bounding box center [118, 376] width 15 height 18
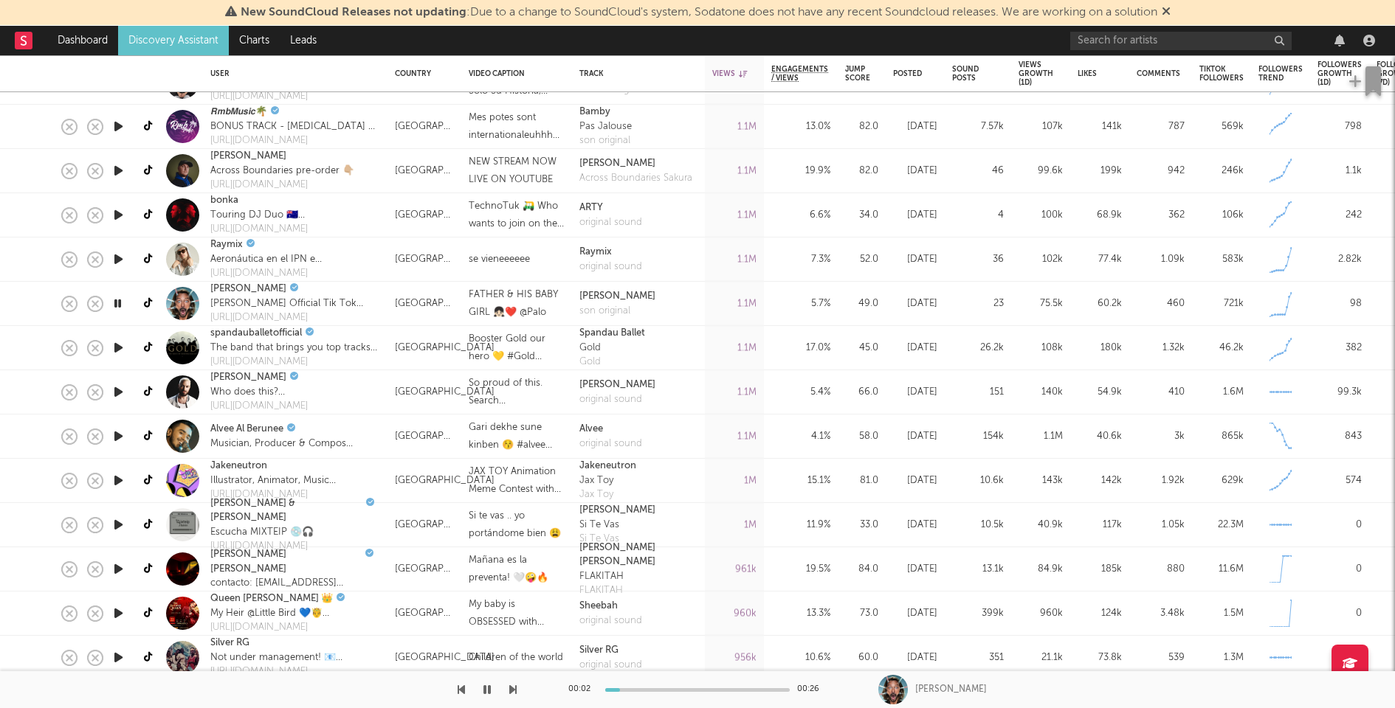
click at [118, 342] on icon "button" at bounding box center [118, 348] width 15 height 18
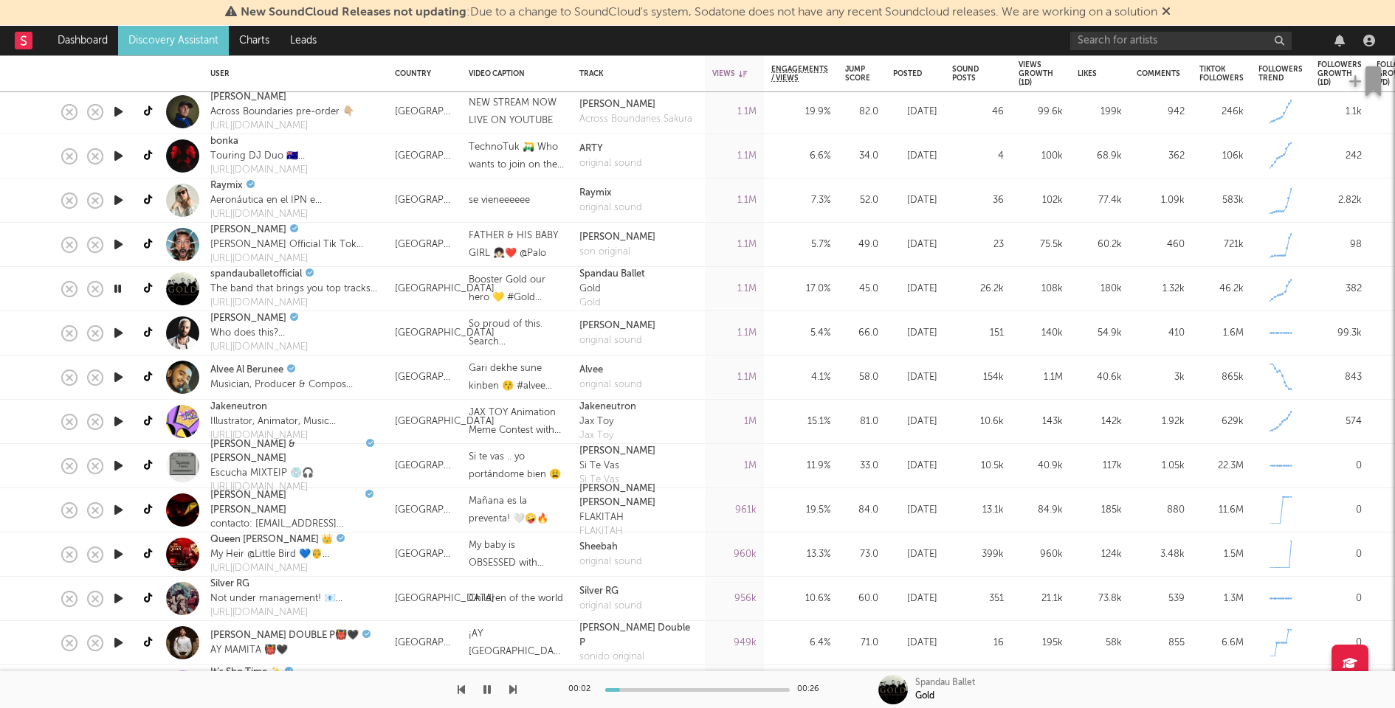
click at [117, 333] on icon "button" at bounding box center [118, 333] width 15 height 18
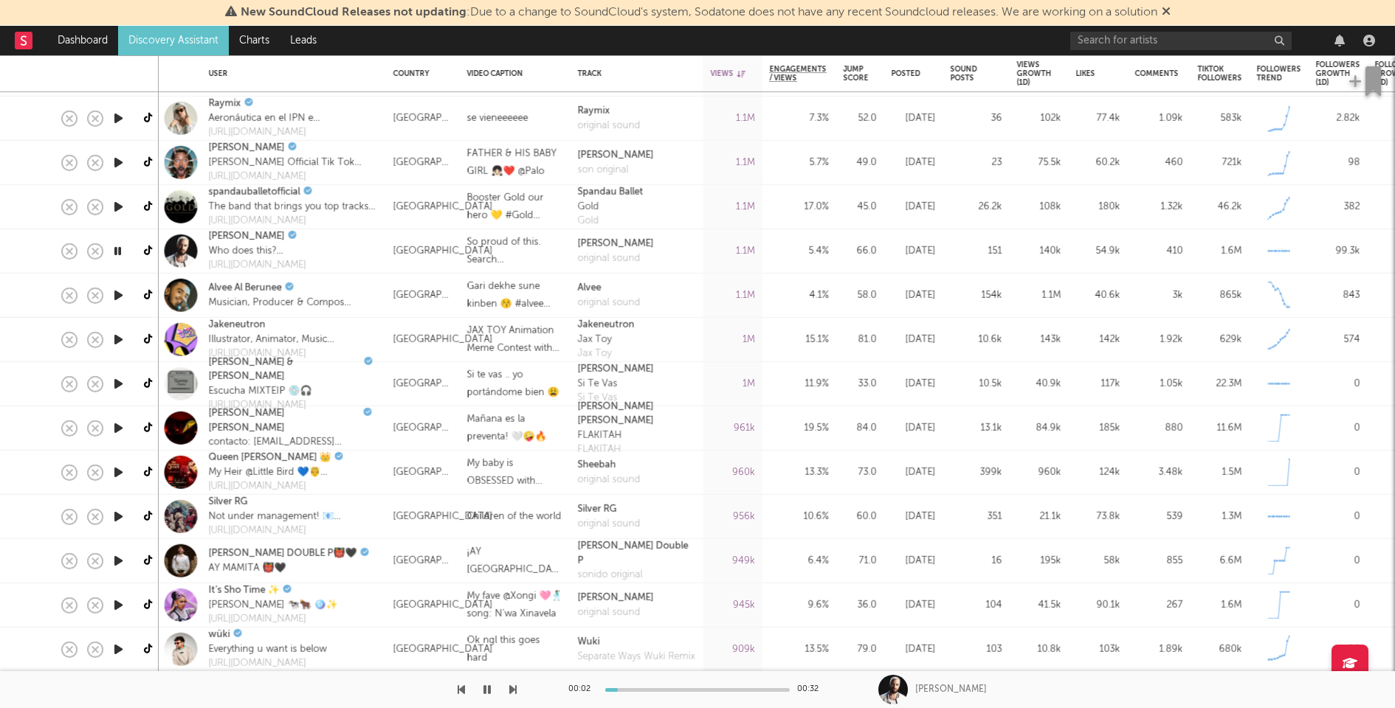
click at [115, 290] on icon "button" at bounding box center [118, 295] width 15 height 18
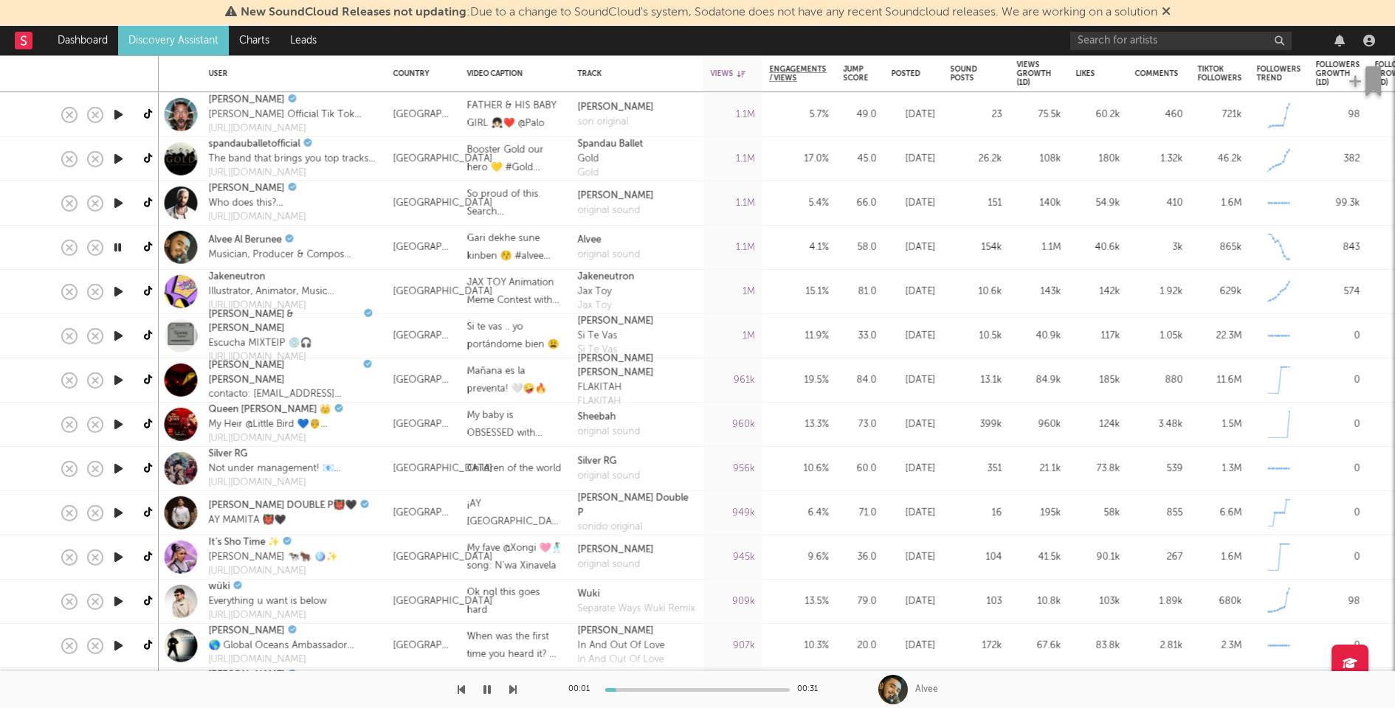
click at [118, 331] on icon "button" at bounding box center [118, 336] width 15 height 18
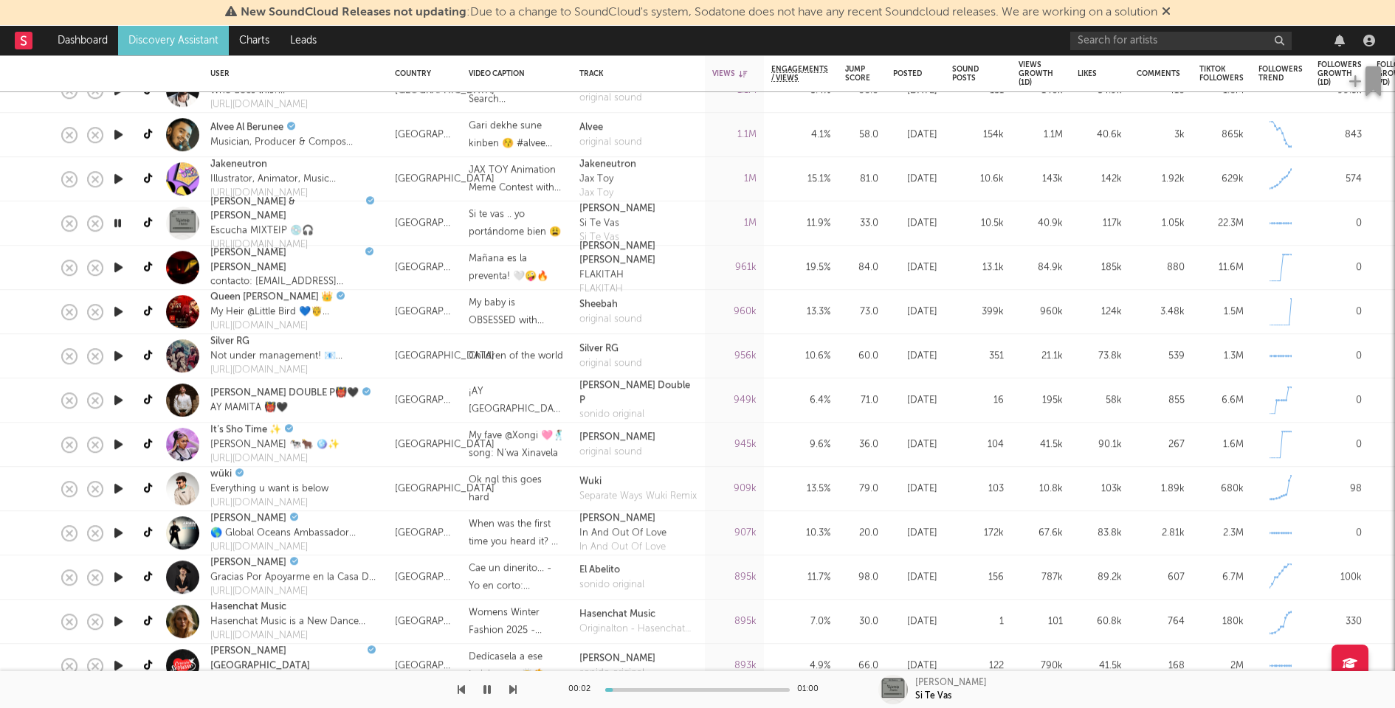
click at [111, 263] on icon "button" at bounding box center [118, 267] width 15 height 18
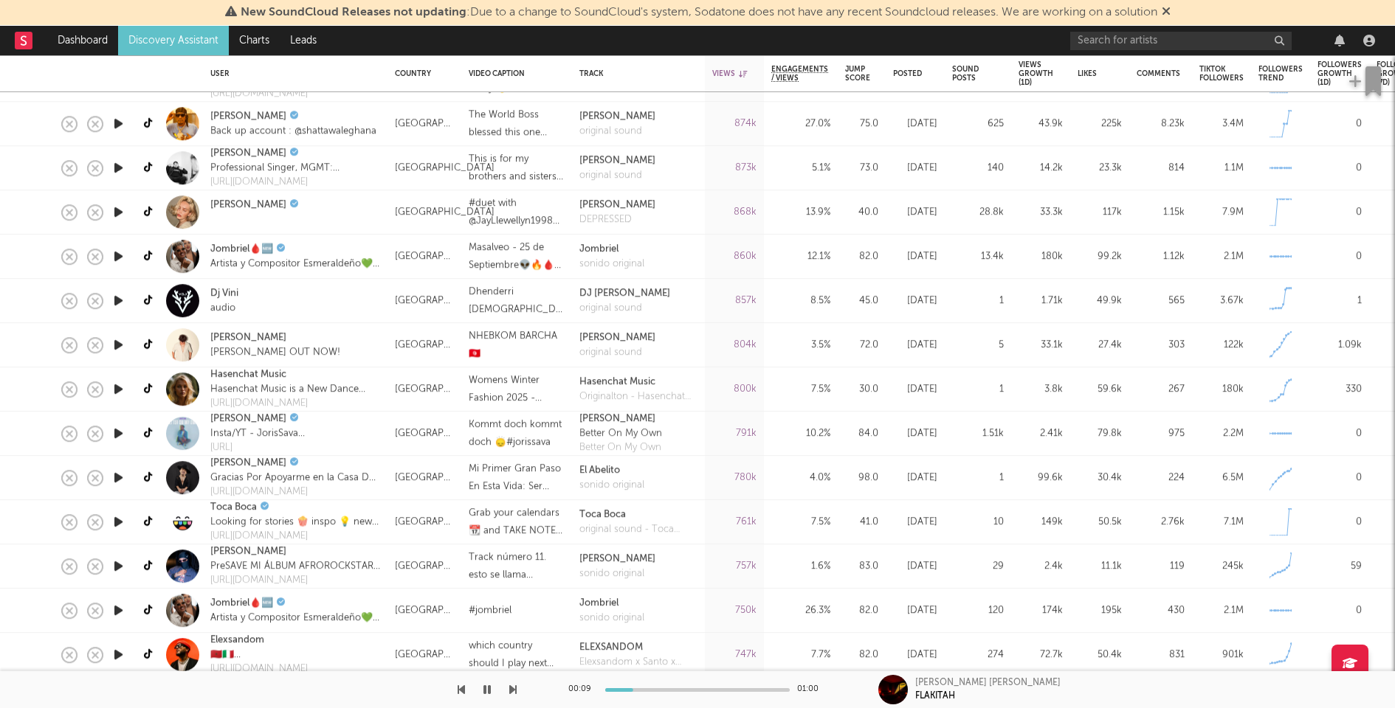
click at [120, 339] on icon "button" at bounding box center [118, 345] width 15 height 18
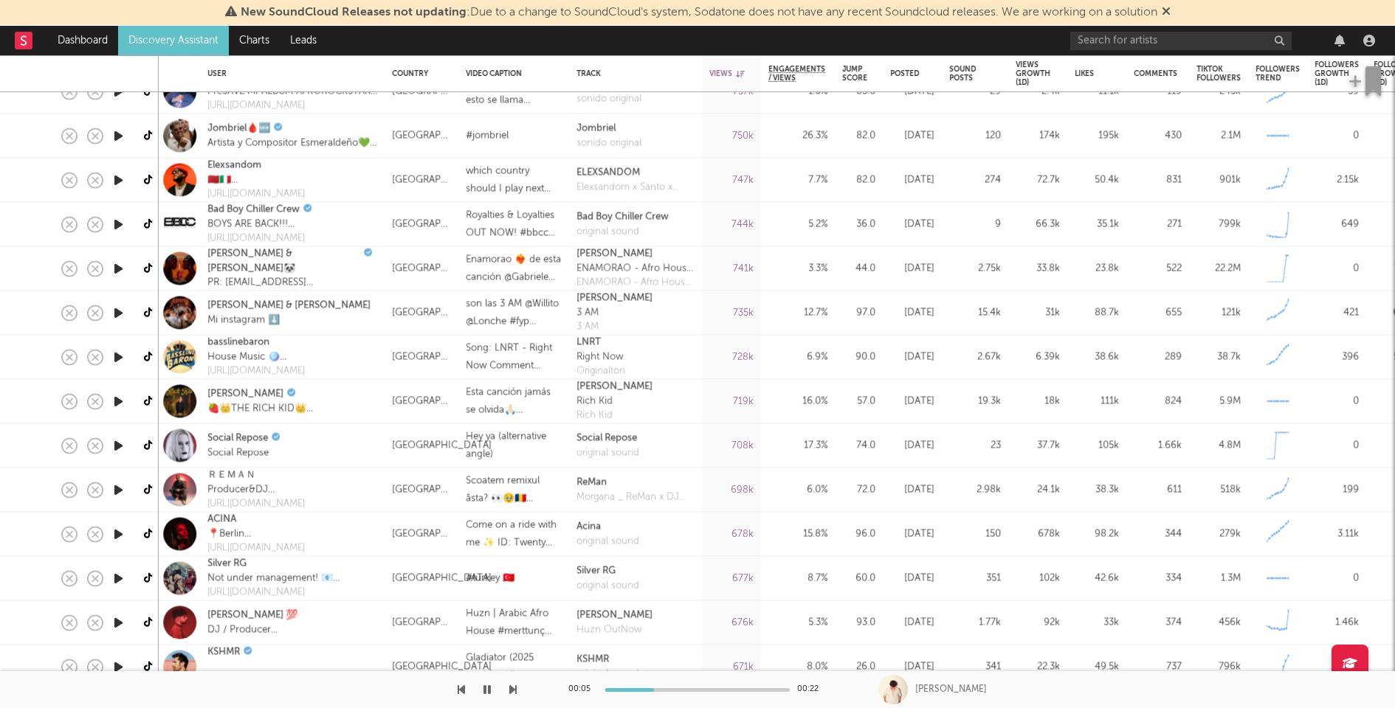
click at [120, 488] on icon "button" at bounding box center [118, 490] width 15 height 18
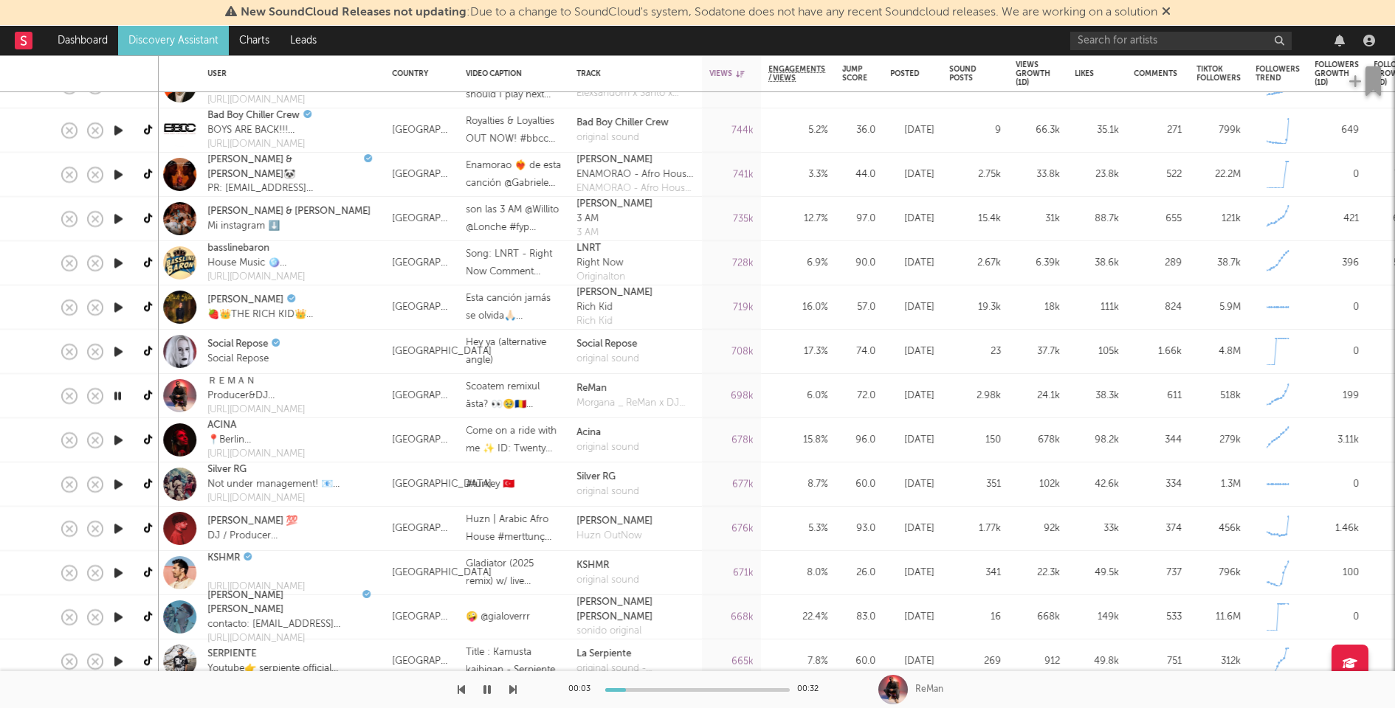
click at [114, 435] on icon "button" at bounding box center [118, 440] width 15 height 18
click at [118, 394] on icon "button" at bounding box center [118, 396] width 15 height 18
click at [348, 386] on div "ＲＥＭＡＮ Producer&DJ 900M streams 4 x Shazam Global Bookings: +40754914300 https:/…" at bounding box center [292, 396] width 184 height 44
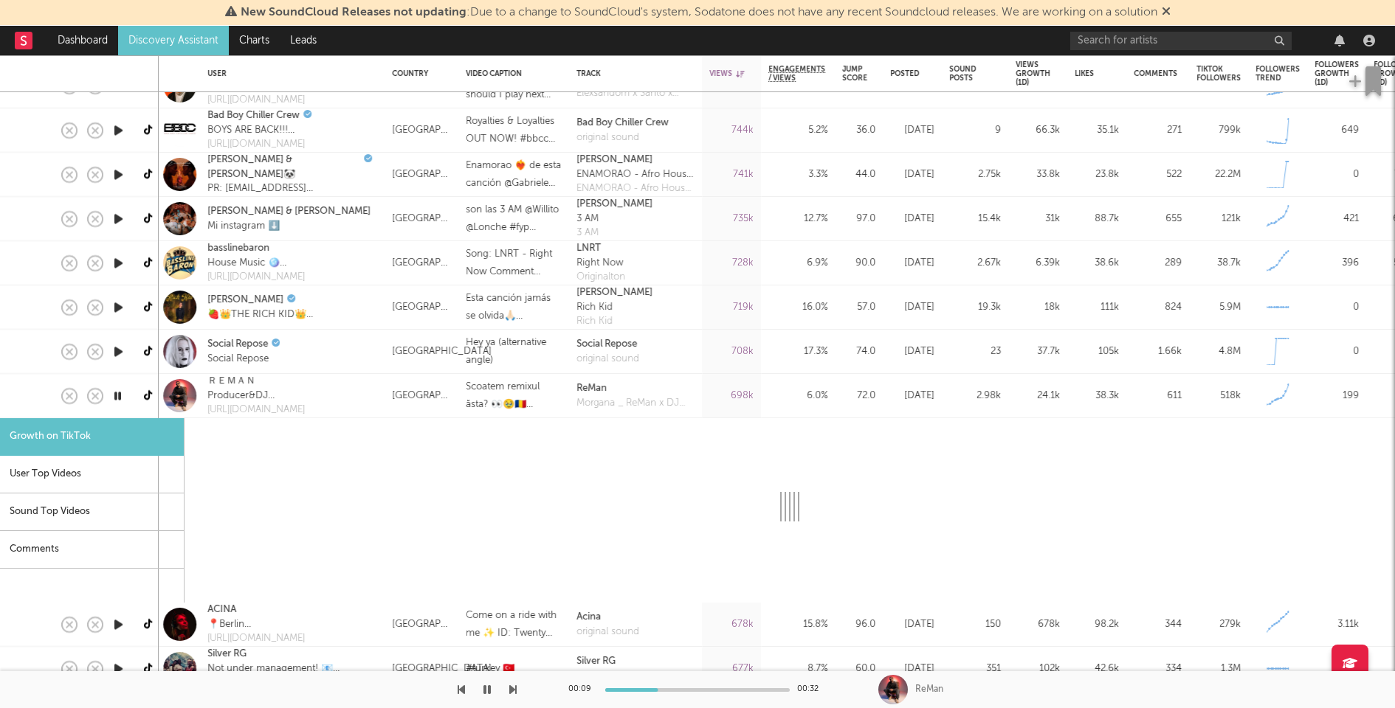
select select "1m"
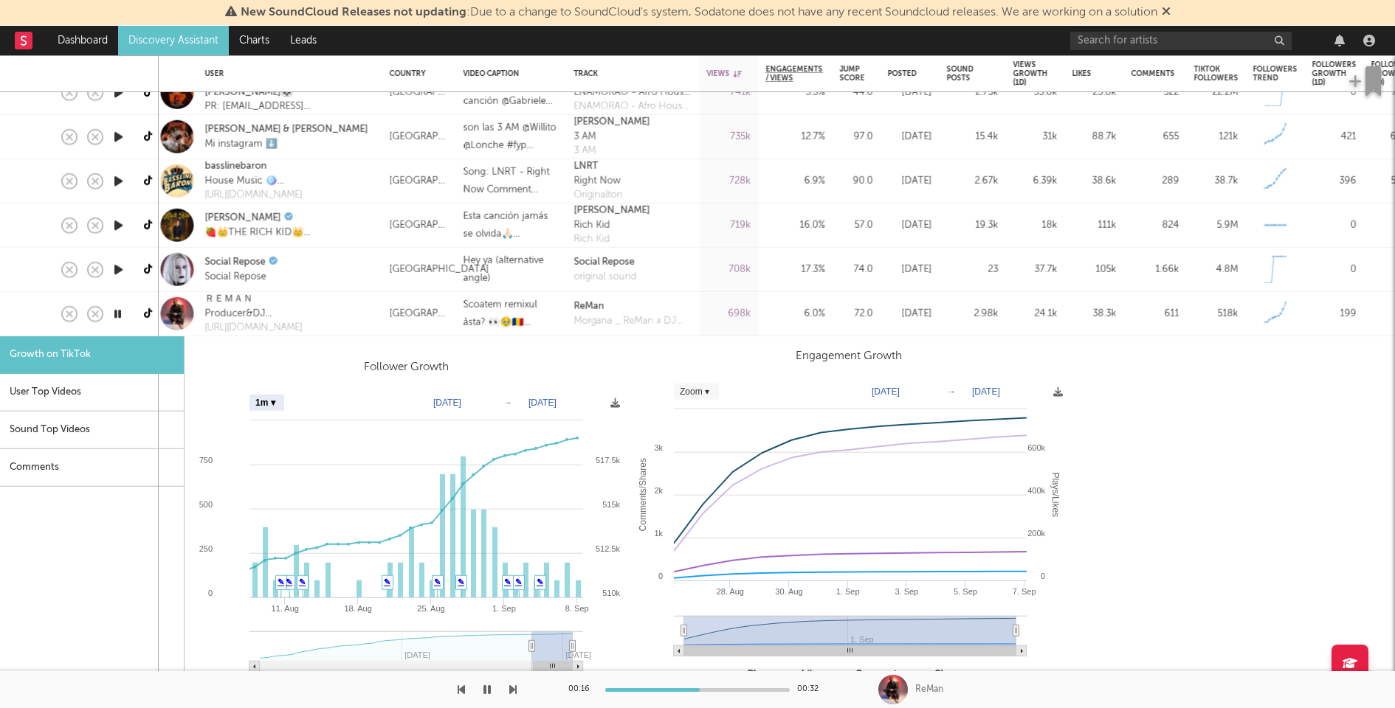
click at [351, 317] on div "ＲＥＭＡＮ Producer&DJ 900M streams 4 x Shazam Global Bookings: +40754914300 https:/…" at bounding box center [290, 314] width 184 height 44
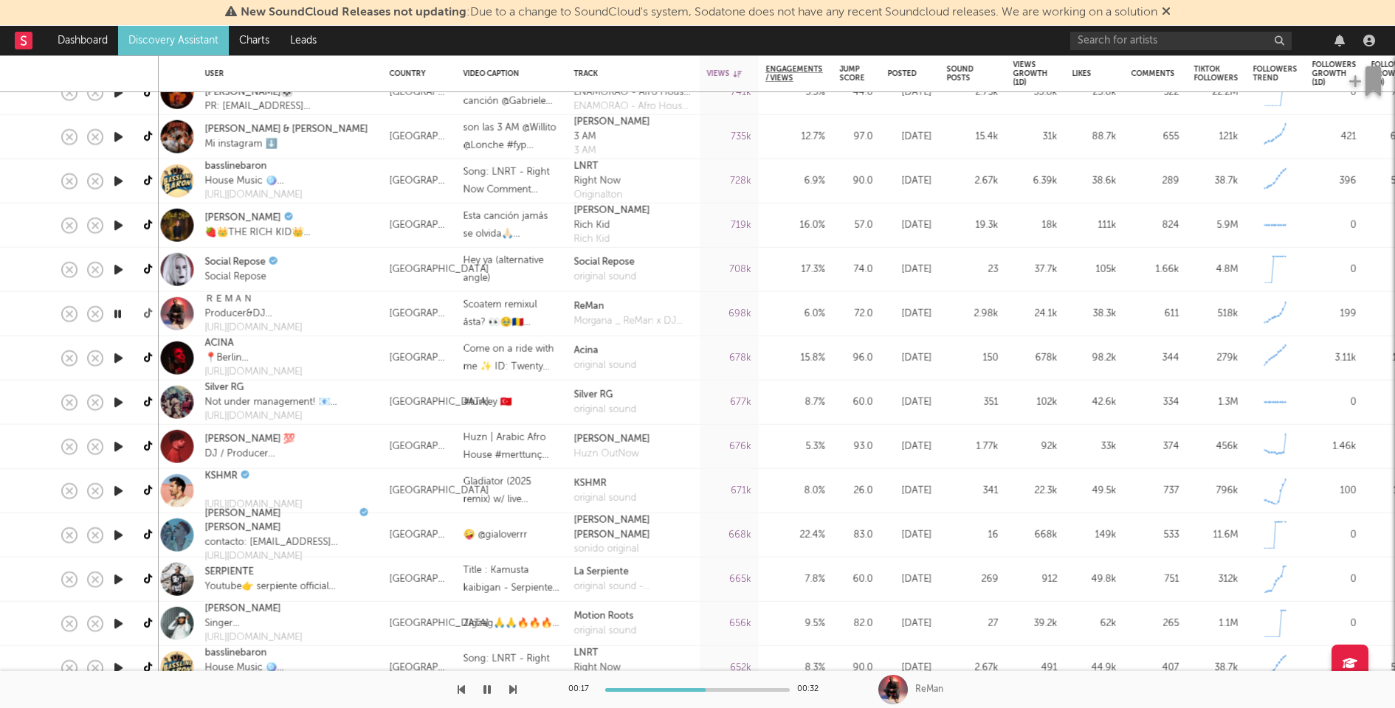
click at [148, 314] on icon at bounding box center [149, 313] width 11 height 11
click at [114, 315] on icon "button" at bounding box center [118, 314] width 14 height 18
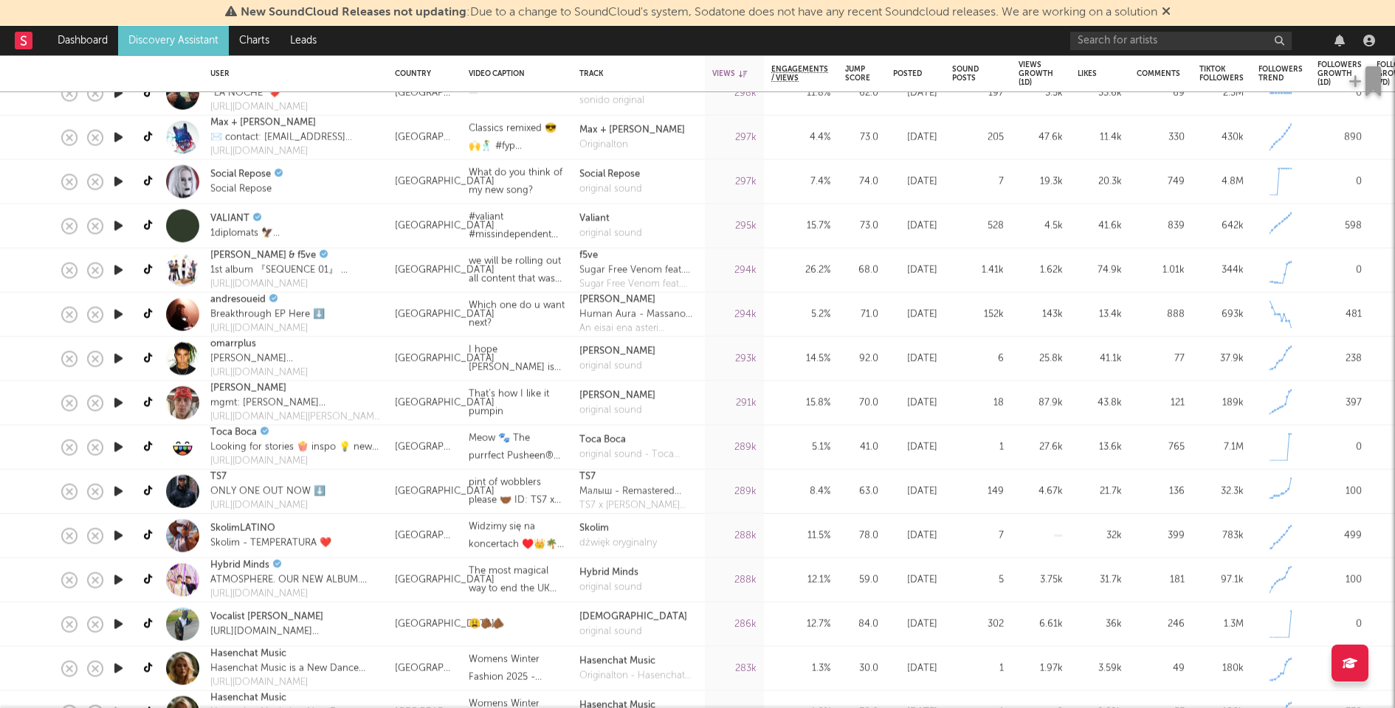
click at [121, 359] on icon "button" at bounding box center [118, 359] width 15 height 18
click at [120, 358] on icon "button" at bounding box center [118, 359] width 14 height 18
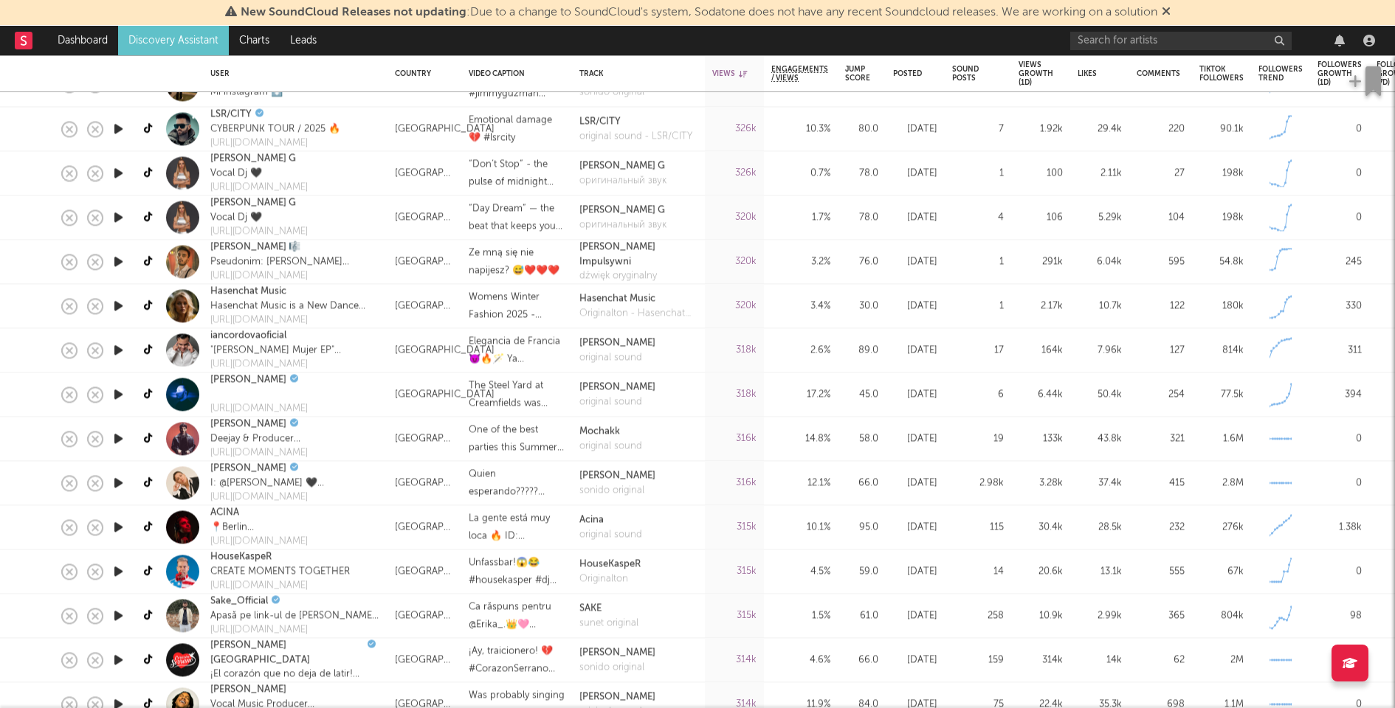
click at [116, 439] on icon "button" at bounding box center [118, 439] width 15 height 18
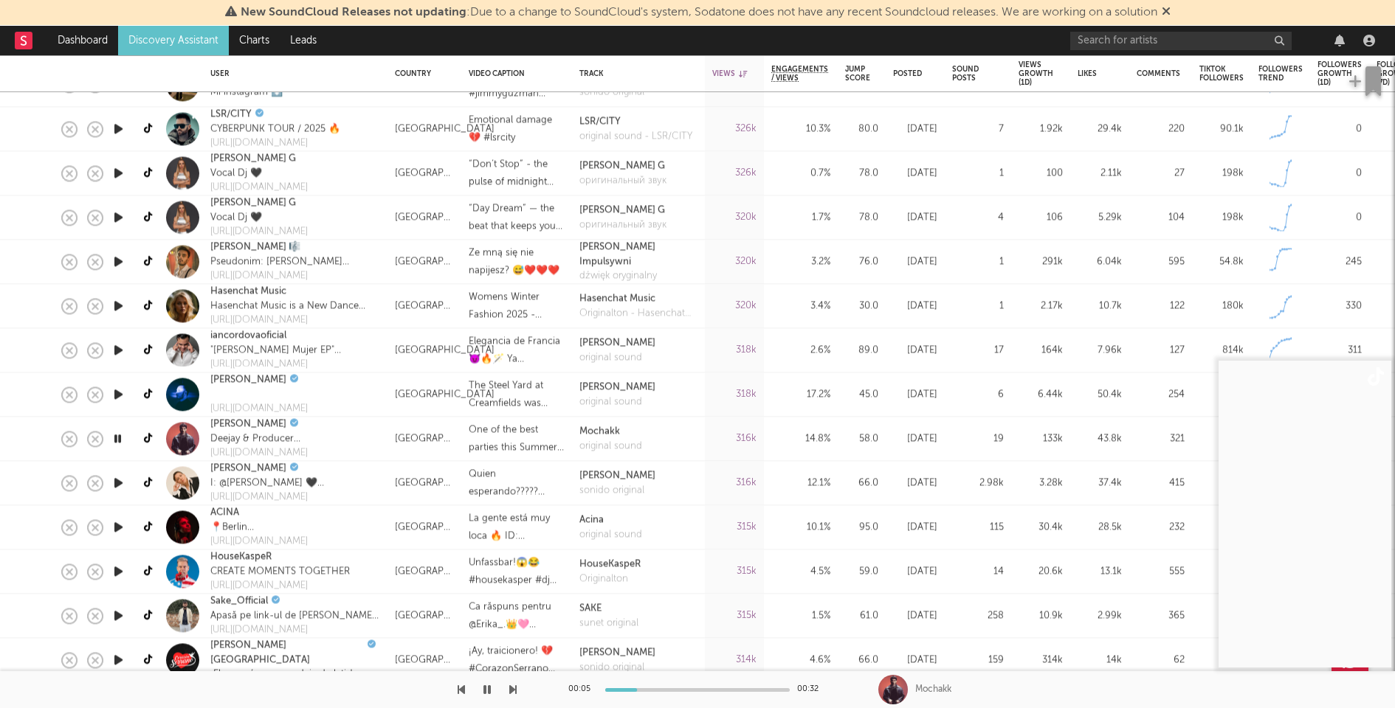
click at [116, 438] on icon "button" at bounding box center [118, 439] width 14 height 18
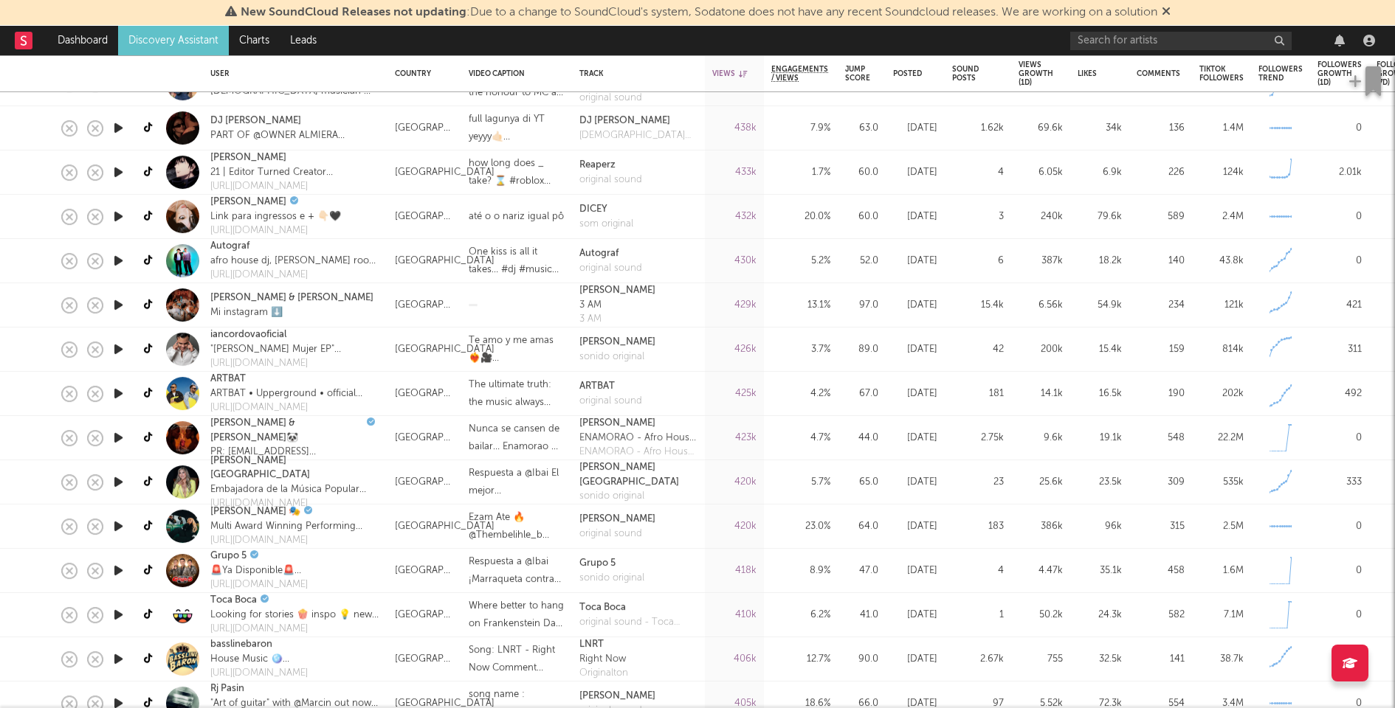
click at [116, 391] on icon "button" at bounding box center [118, 393] width 15 height 18
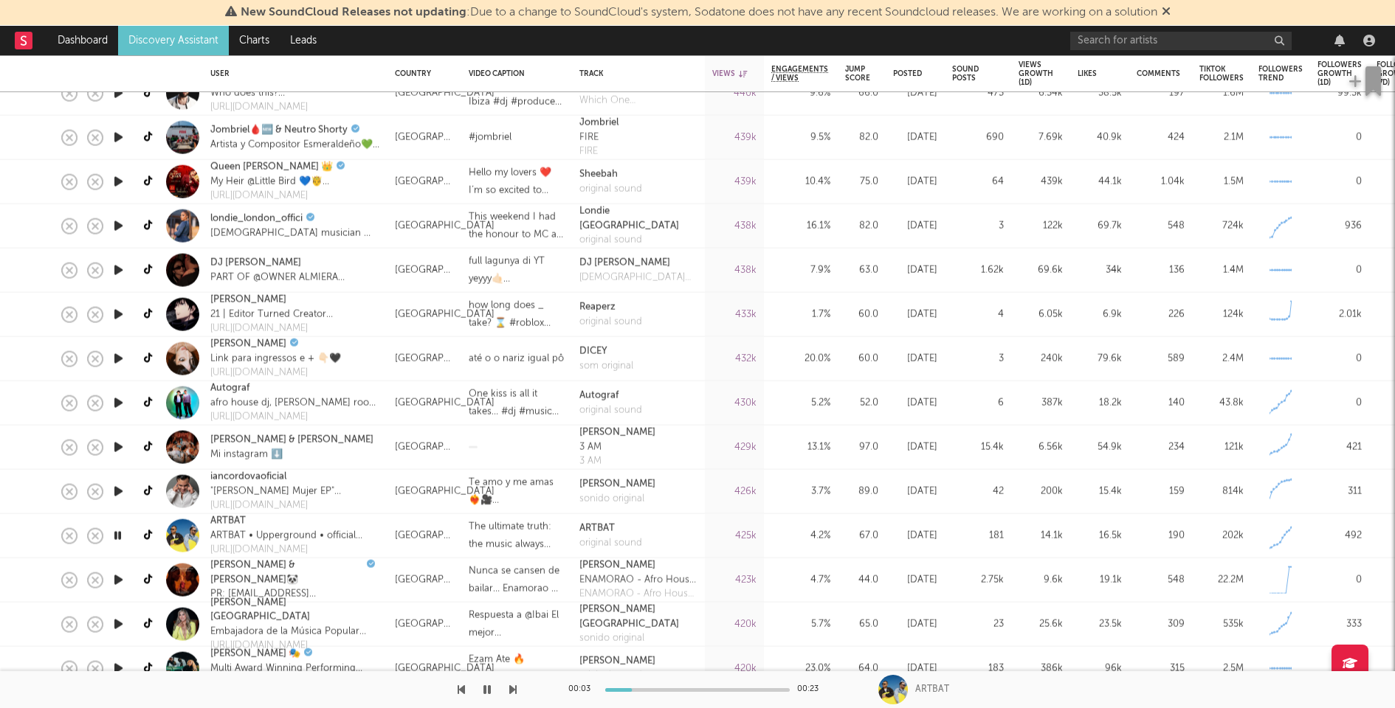
click at [122, 398] on icon "button" at bounding box center [118, 403] width 15 height 18
click at [122, 398] on icon "button" at bounding box center [118, 403] width 14 height 18
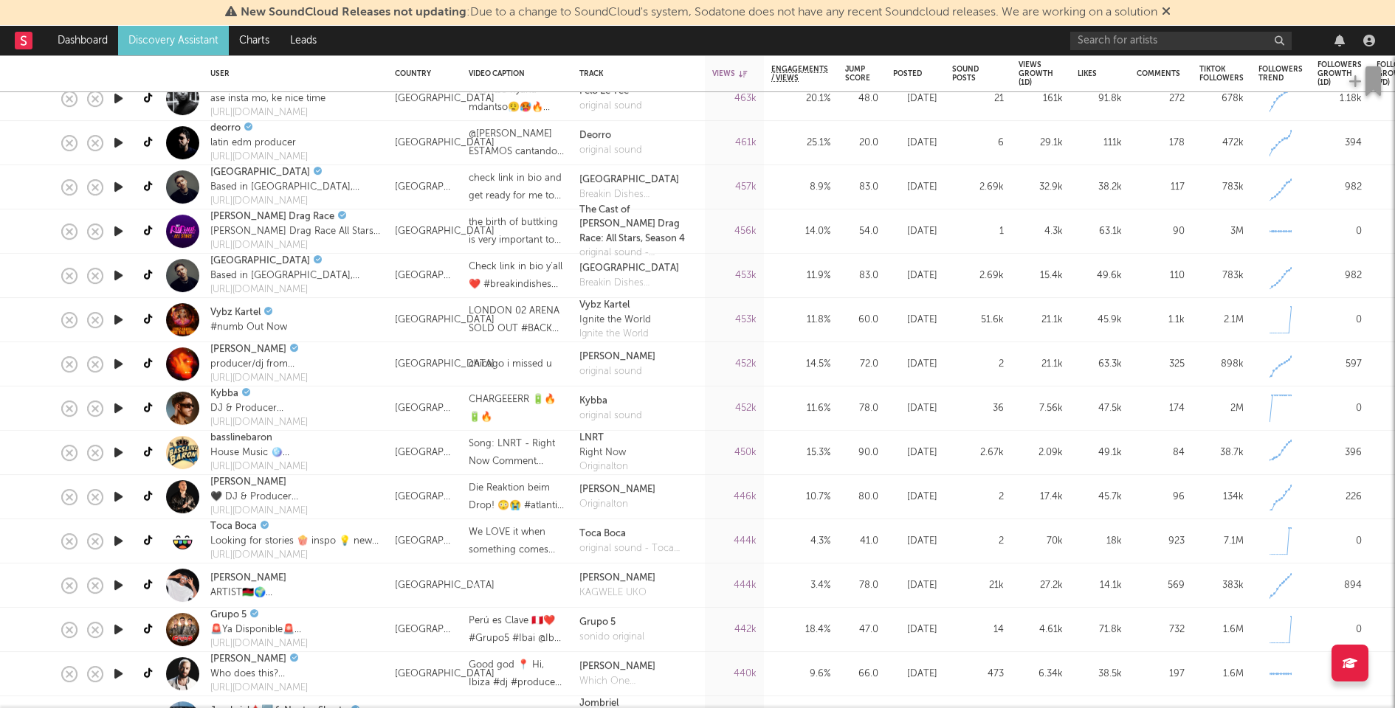
click at [120, 404] on icon "button" at bounding box center [118, 408] width 15 height 18
click at [120, 404] on icon "button" at bounding box center [118, 408] width 14 height 18
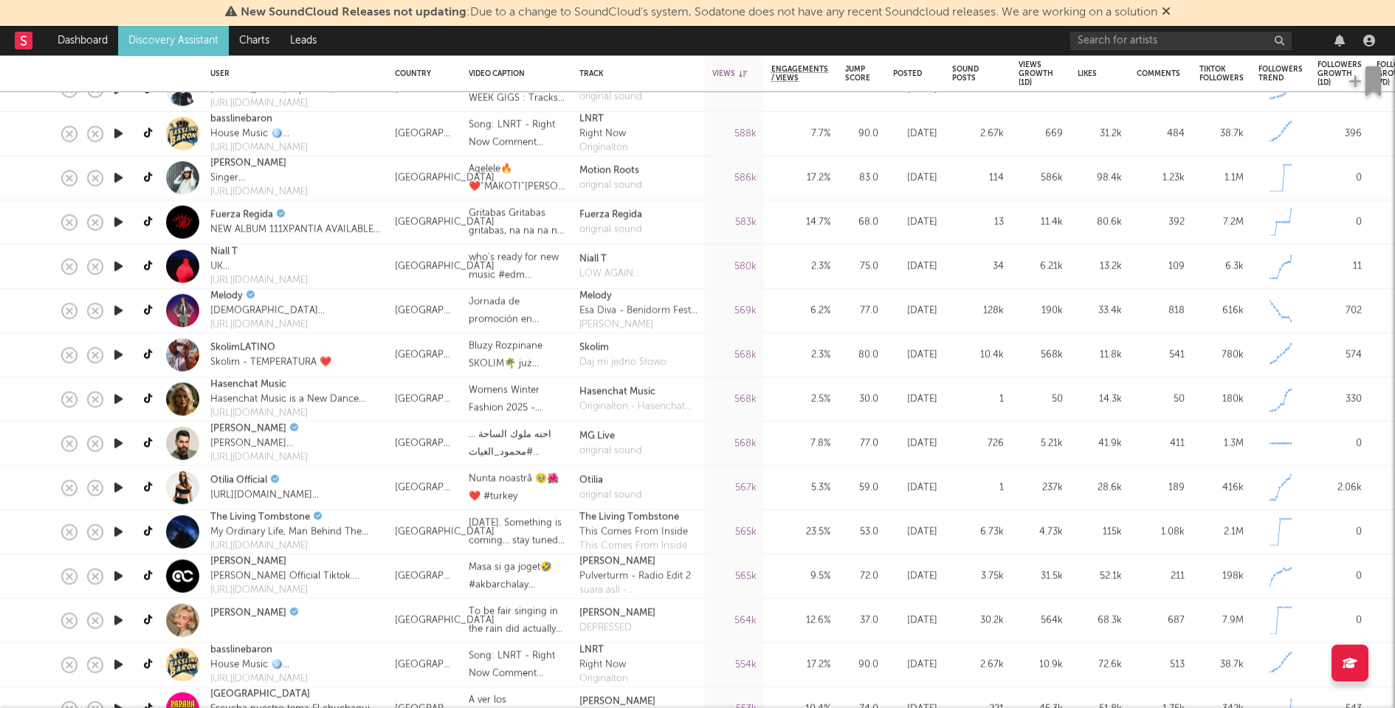
click at [122, 262] on icon "button" at bounding box center [118, 267] width 15 height 18
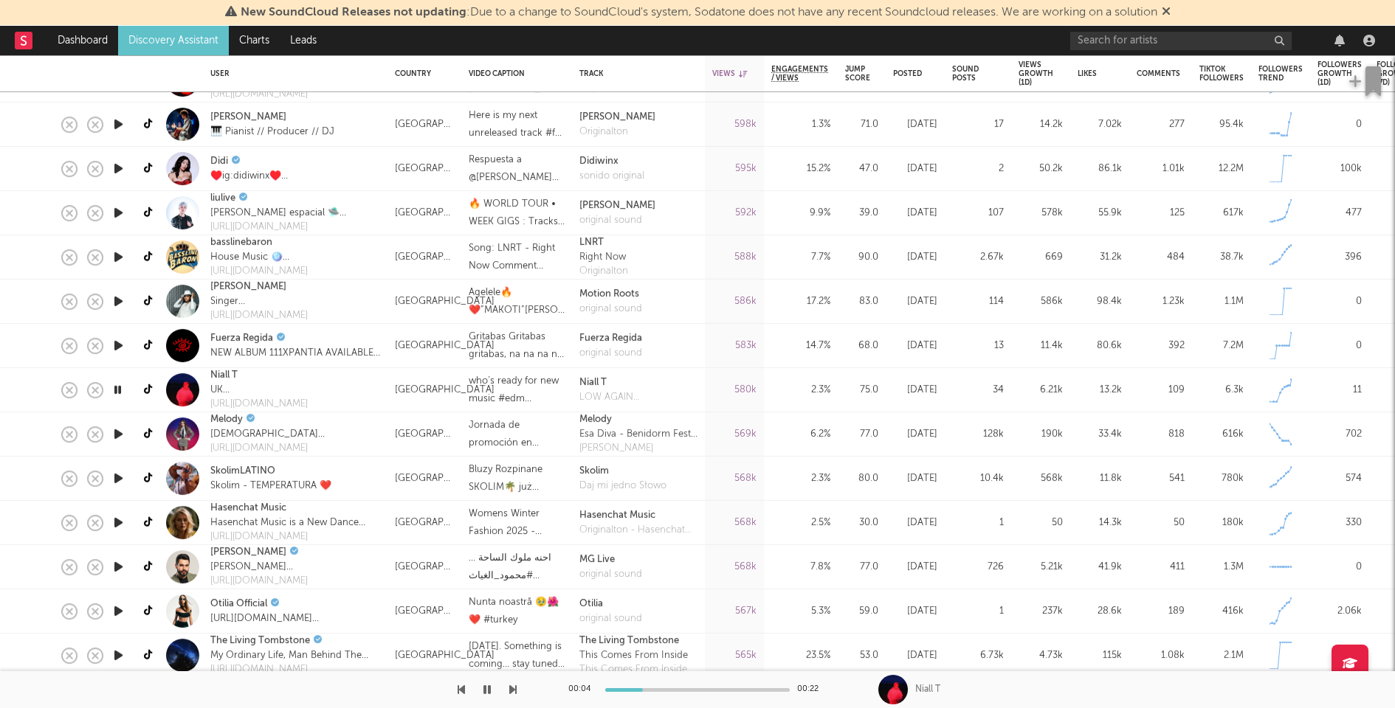
click at [120, 296] on icon "button" at bounding box center [118, 301] width 15 height 18
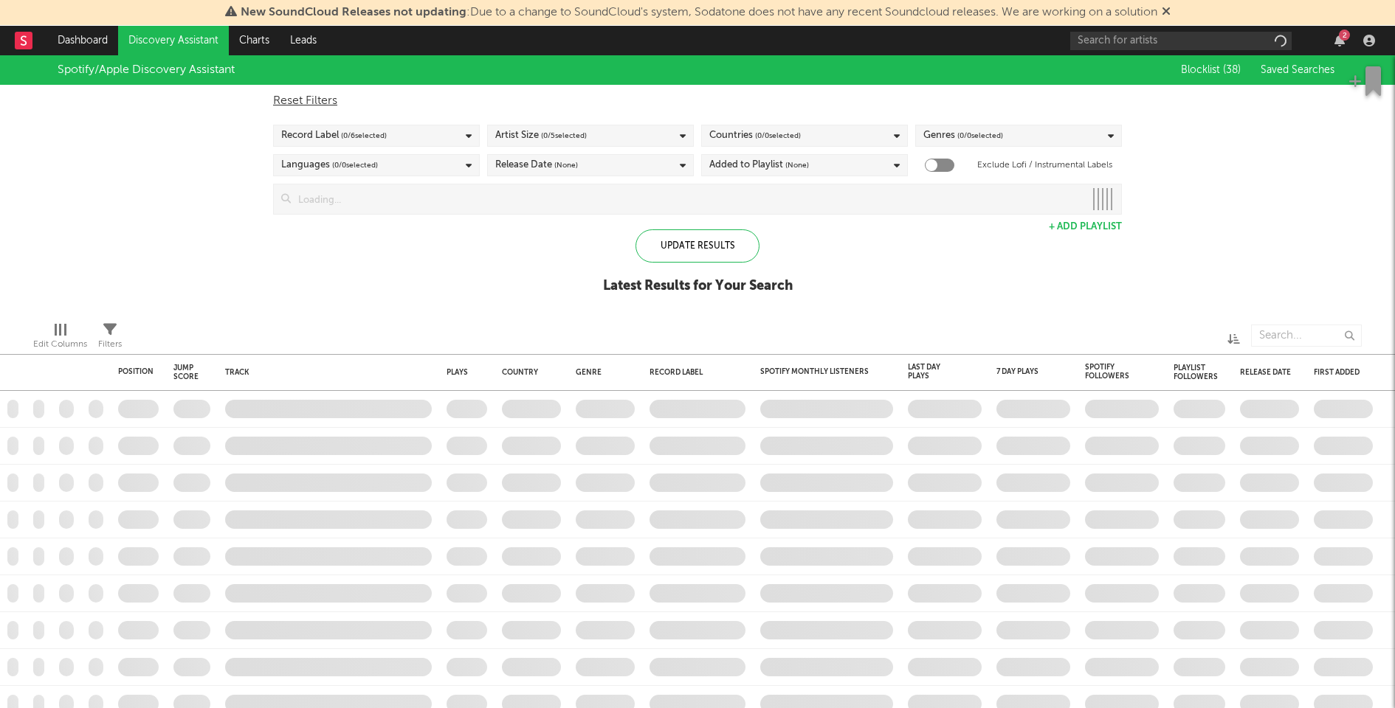
checkbox input "true"
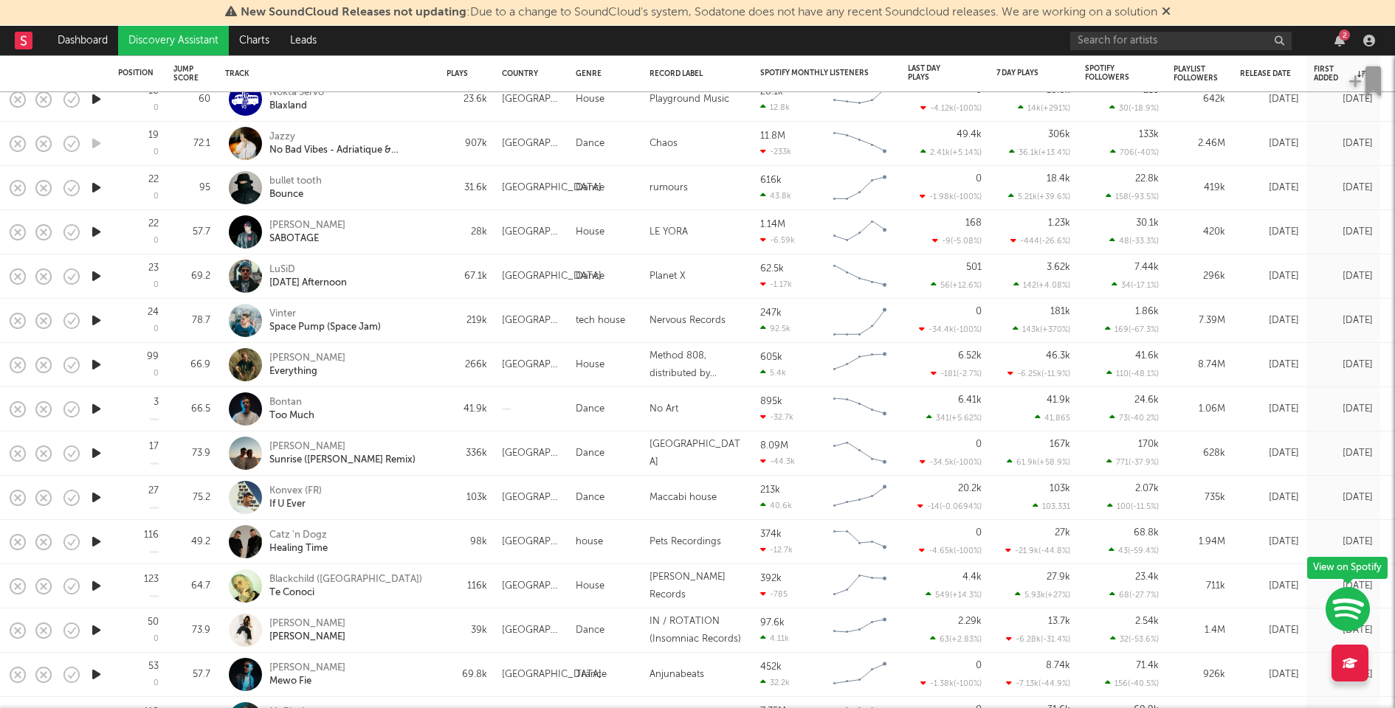
click at [406, 368] on div "[PERSON_NAME] Everything" at bounding box center [348, 365] width 159 height 27
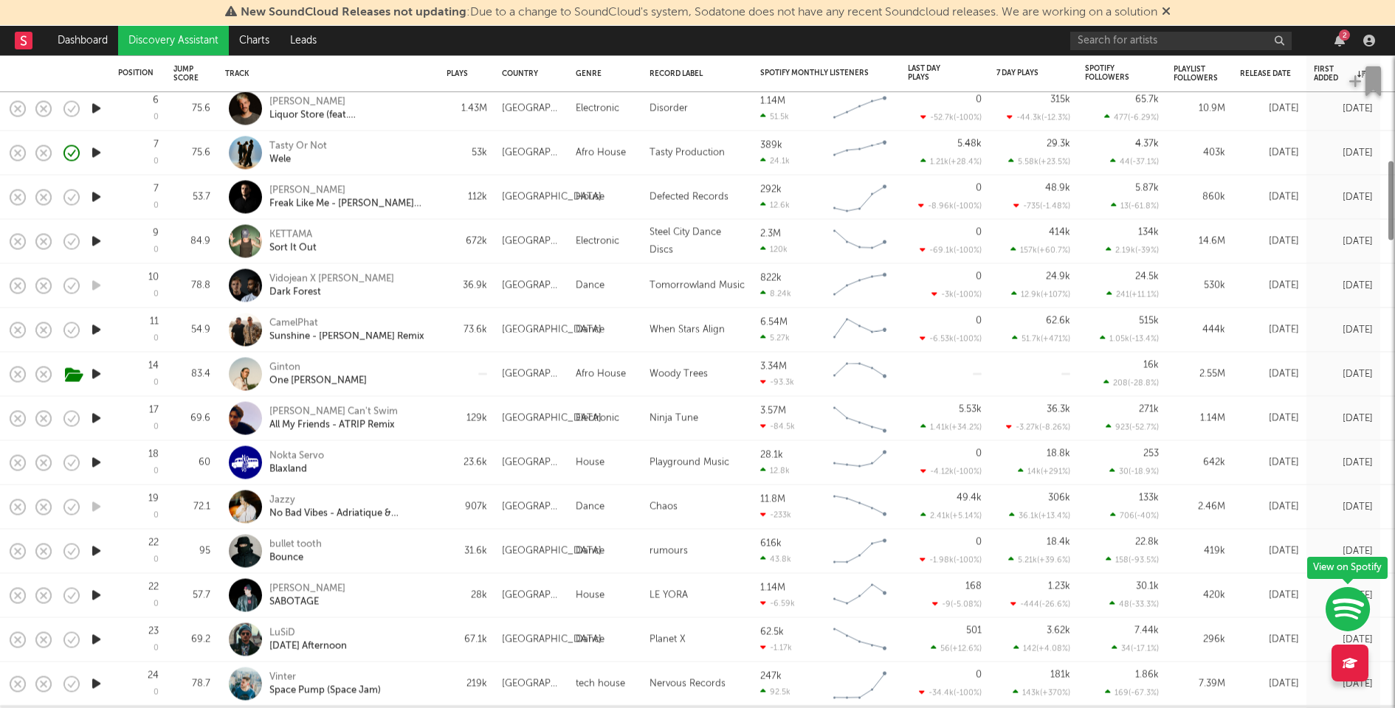
select select "1w"
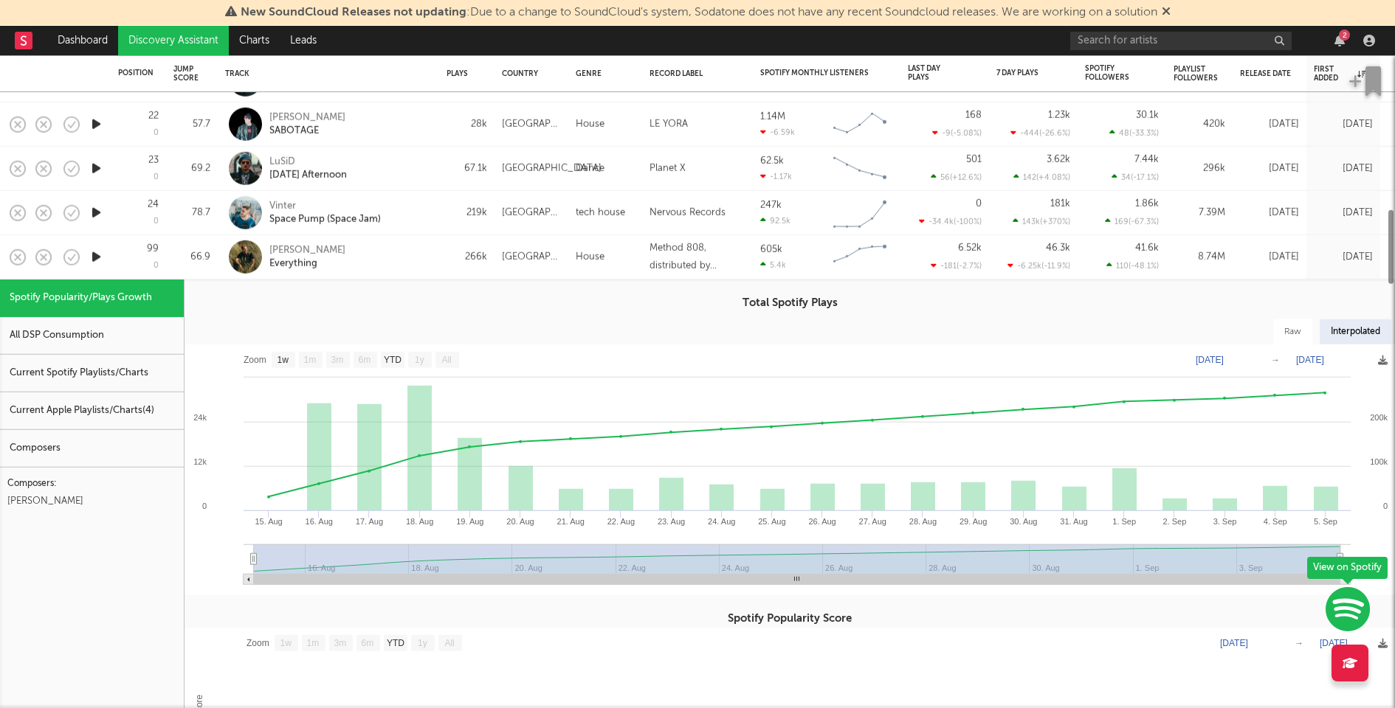
click at [82, 374] on div "Current Spotify Playlists/Charts" at bounding box center [92, 374] width 184 height 38
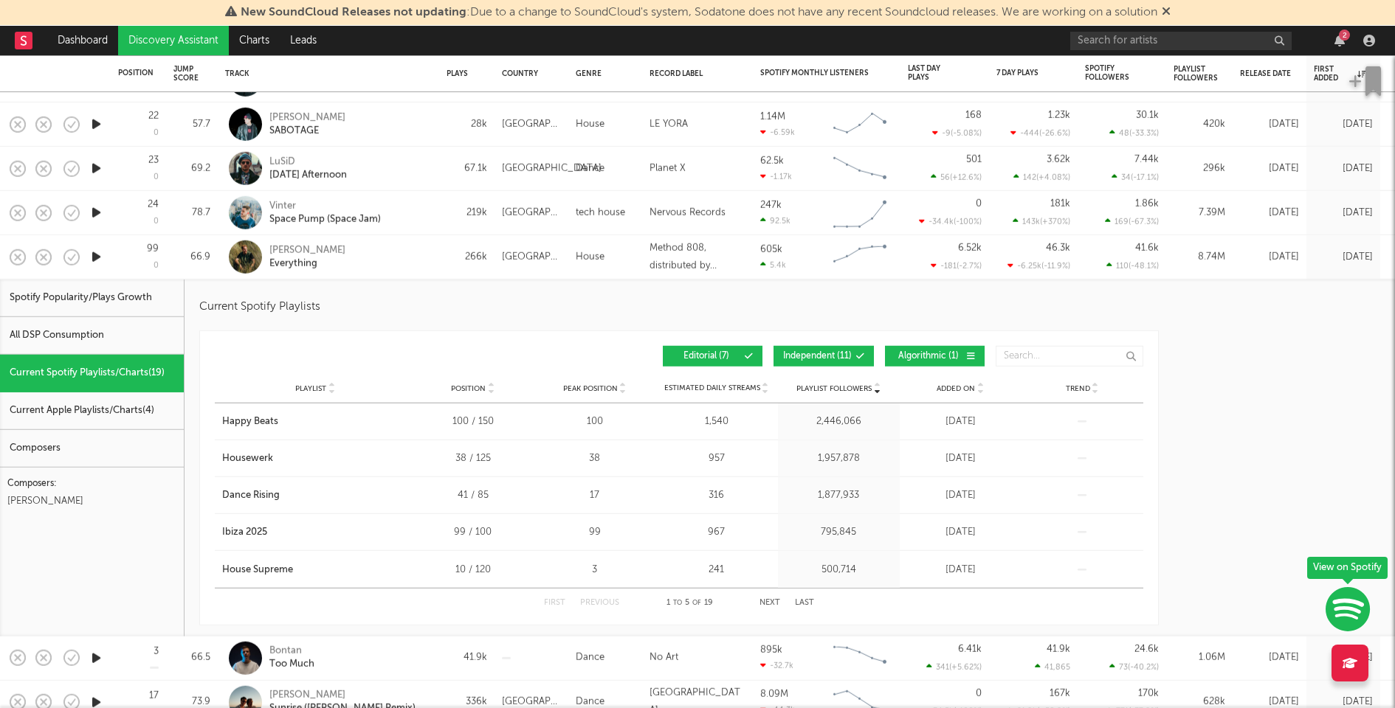
click at [787, 353] on span "Independent ( 11 )" at bounding box center [817, 356] width 69 height 9
click at [928, 366] on div "Playlist Followers Playlist Position Peak Position Playlist Followers Added On …" at bounding box center [679, 356] width 928 height 35
click at [928, 362] on button "Algorithmic ( 1 )" at bounding box center [935, 356] width 100 height 21
click at [771, 598] on div "First Previous 1 to 5 of 7 Next Last" at bounding box center [679, 603] width 270 height 29
click at [772, 601] on button "Next" at bounding box center [769, 603] width 21 height 8
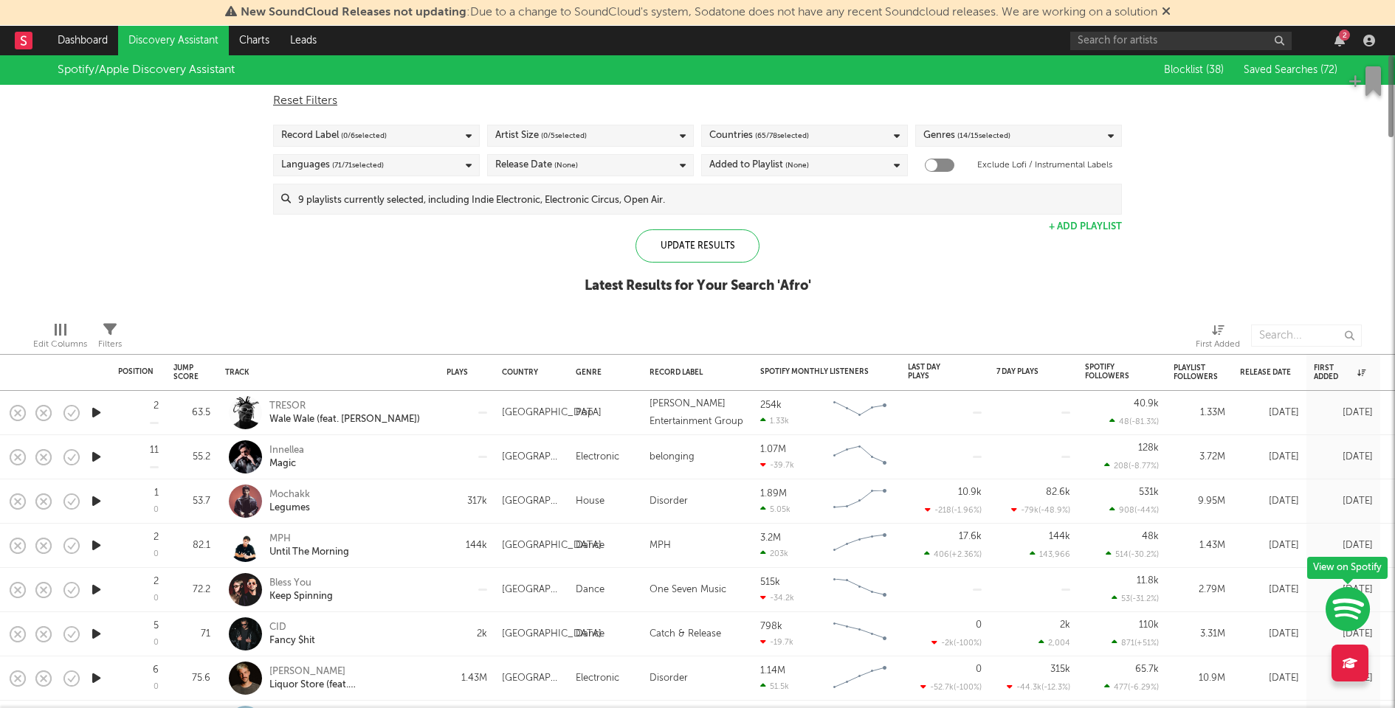
click at [596, 199] on input at bounding box center [706, 199] width 830 height 30
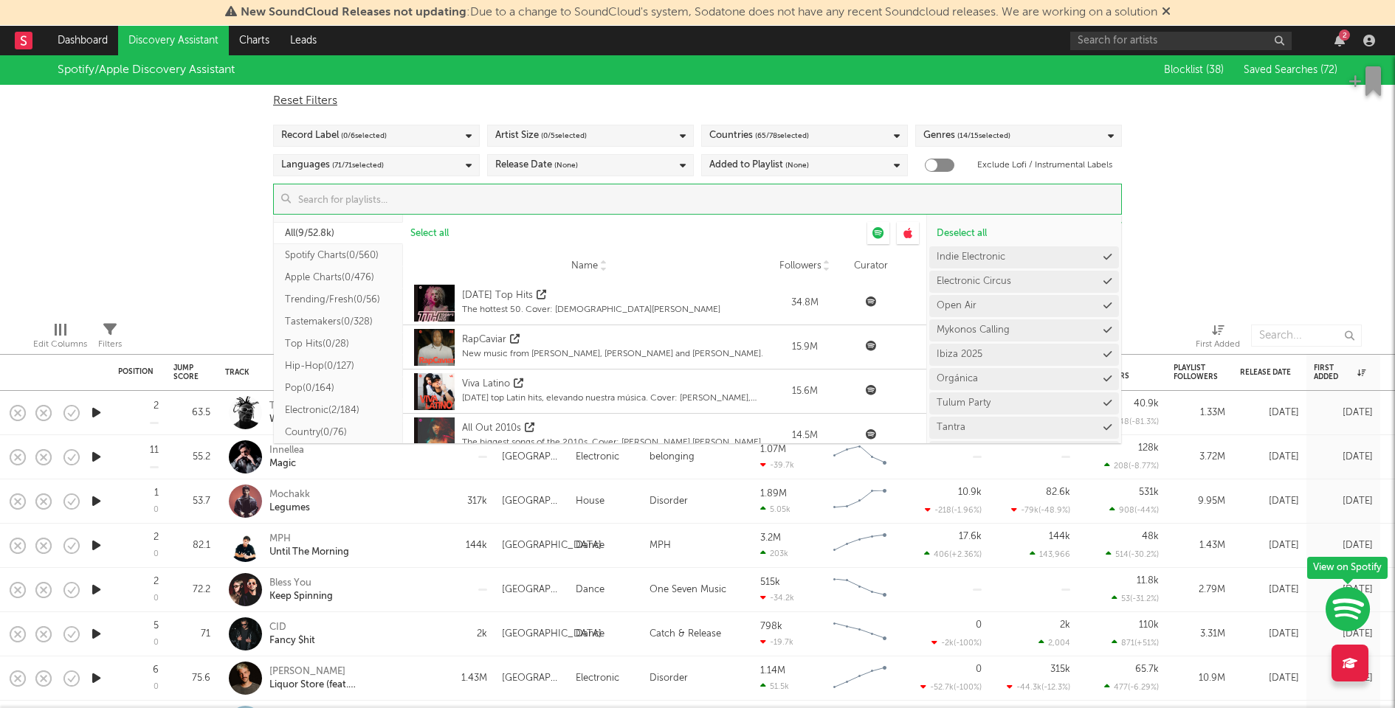
click at [1231, 289] on div "Spotify/Apple Discovery Assistant Blocklist ( 38 ) Saved Searches ( 72 ) Reset …" at bounding box center [697, 182] width 1395 height 255
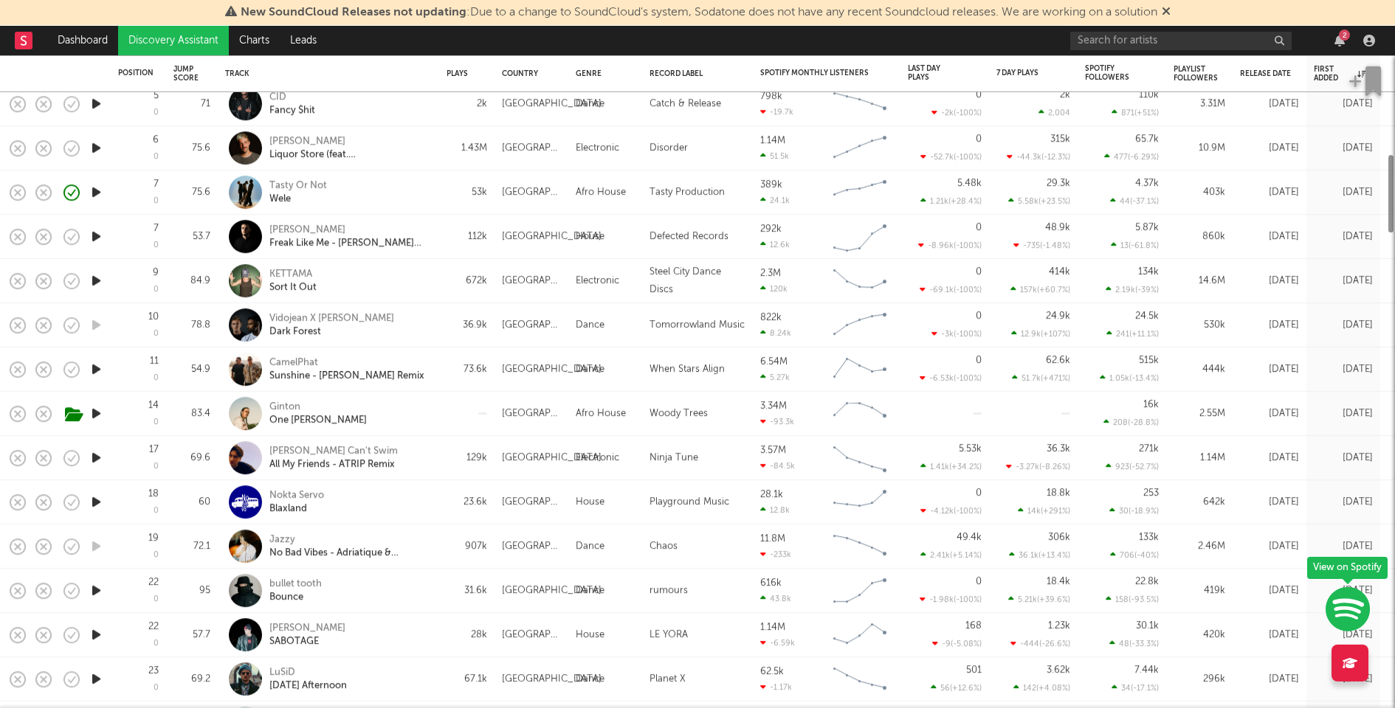
select select "1w"
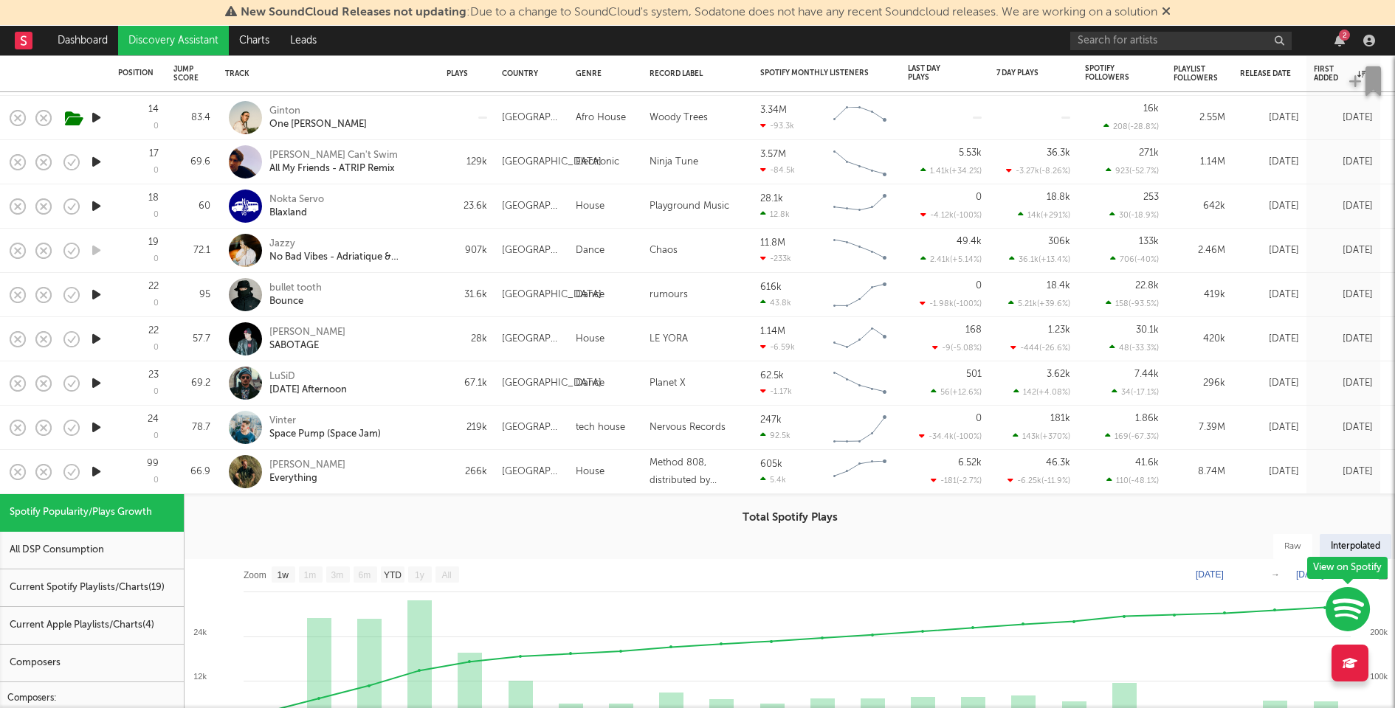
click at [430, 425] on div "Vinter Space Pump (Space Jam)" at bounding box center [328, 428] width 207 height 44
select select "1w"
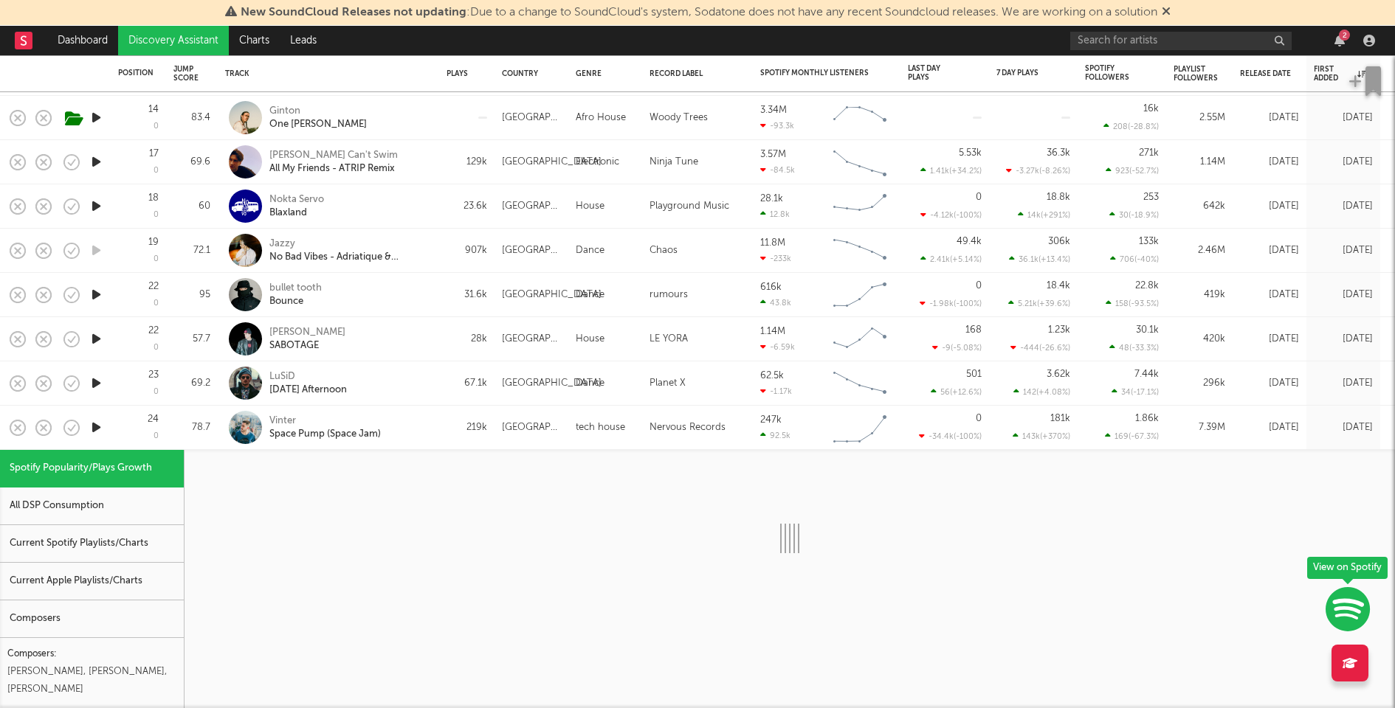
click at [68, 544] on div "Current Spotify Playlists/Charts" at bounding box center [92, 544] width 184 height 38
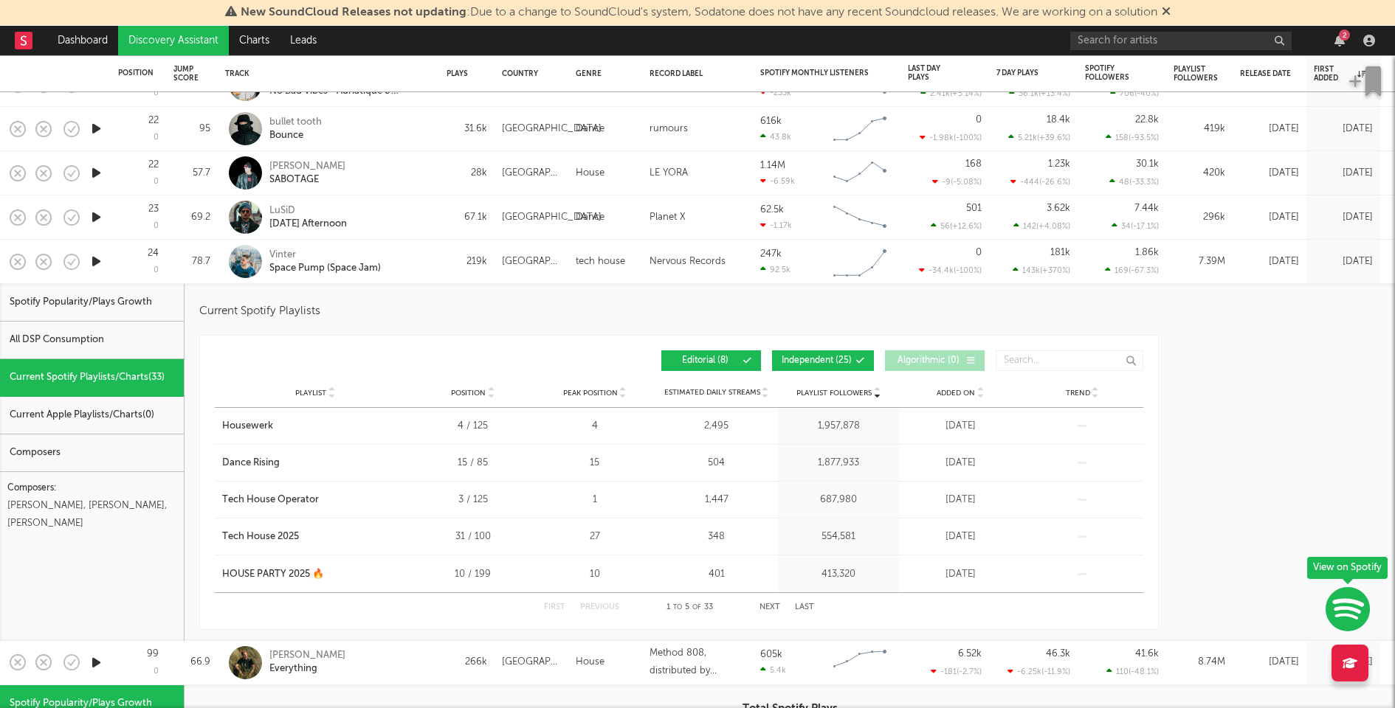
click at [809, 349] on div "Playlist Followers Playlist Position Peak Position Playlist Followers Added On …" at bounding box center [679, 360] width 928 height 35
click at [810, 364] on span "Independent ( 25 )" at bounding box center [817, 360] width 70 height 9
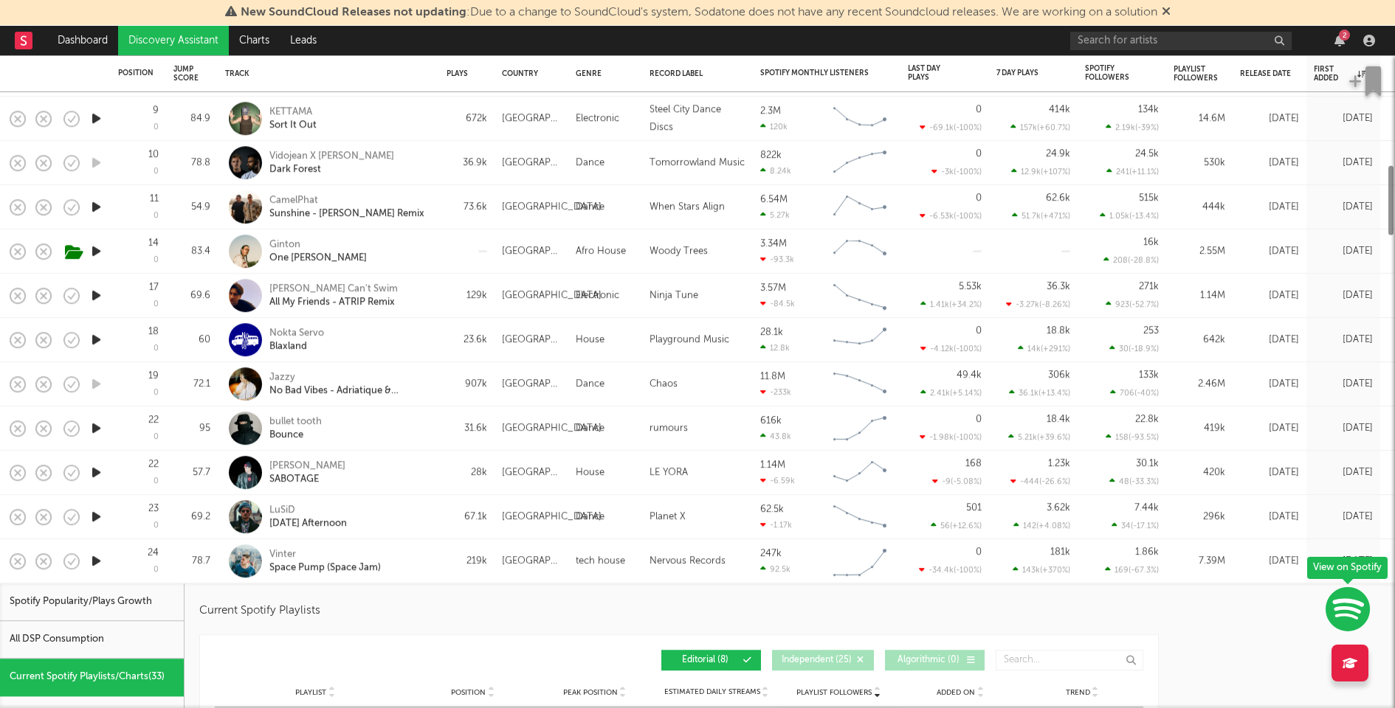
click at [426, 568] on div "Vinter Space Pump (Space Jam)" at bounding box center [348, 561] width 159 height 27
select select "1w"
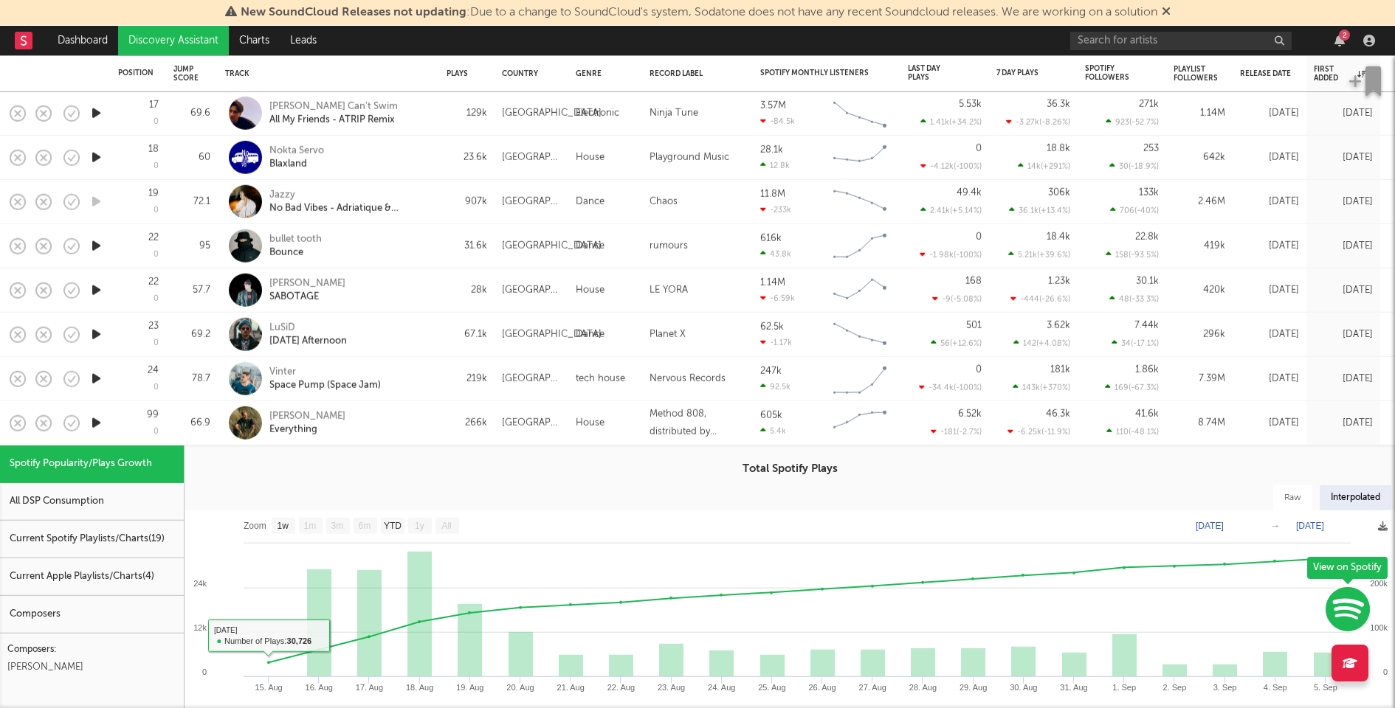
click at [155, 535] on div "Current Spotify Playlists/Charts ( 19 )" at bounding box center [92, 540] width 184 height 38
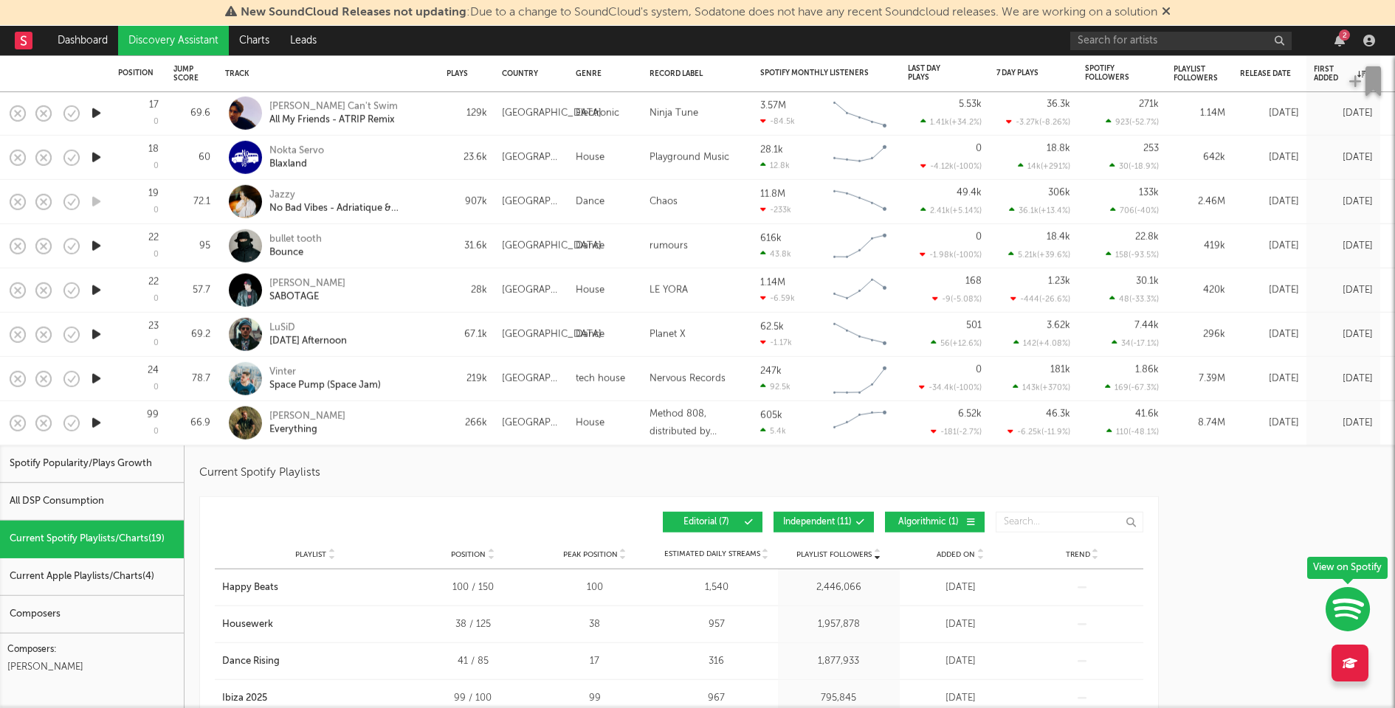
click at [839, 514] on button "Independent ( 11 )" at bounding box center [823, 522] width 100 height 21
click at [908, 519] on span "Algorithmic ( 1 )" at bounding box center [928, 522] width 68 height 9
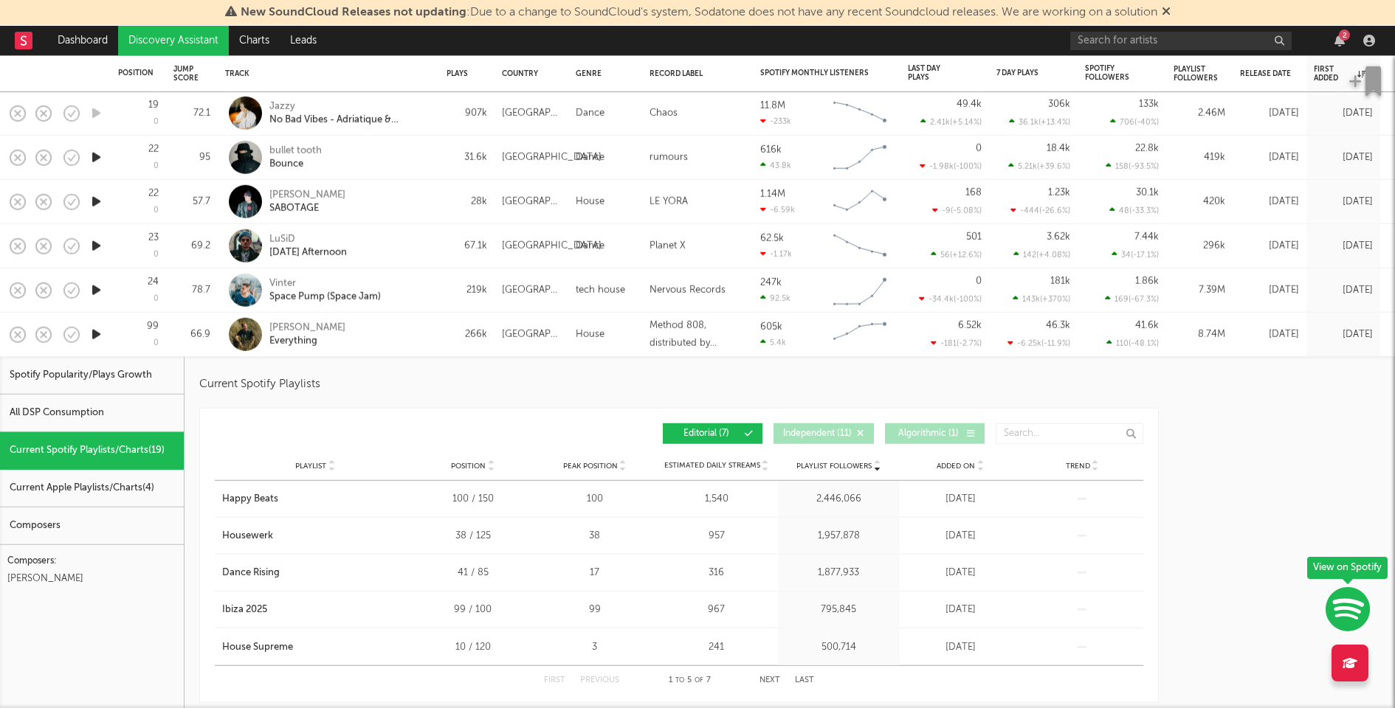
click at [951, 471] on div "Added On" at bounding box center [960, 466] width 114 height 11
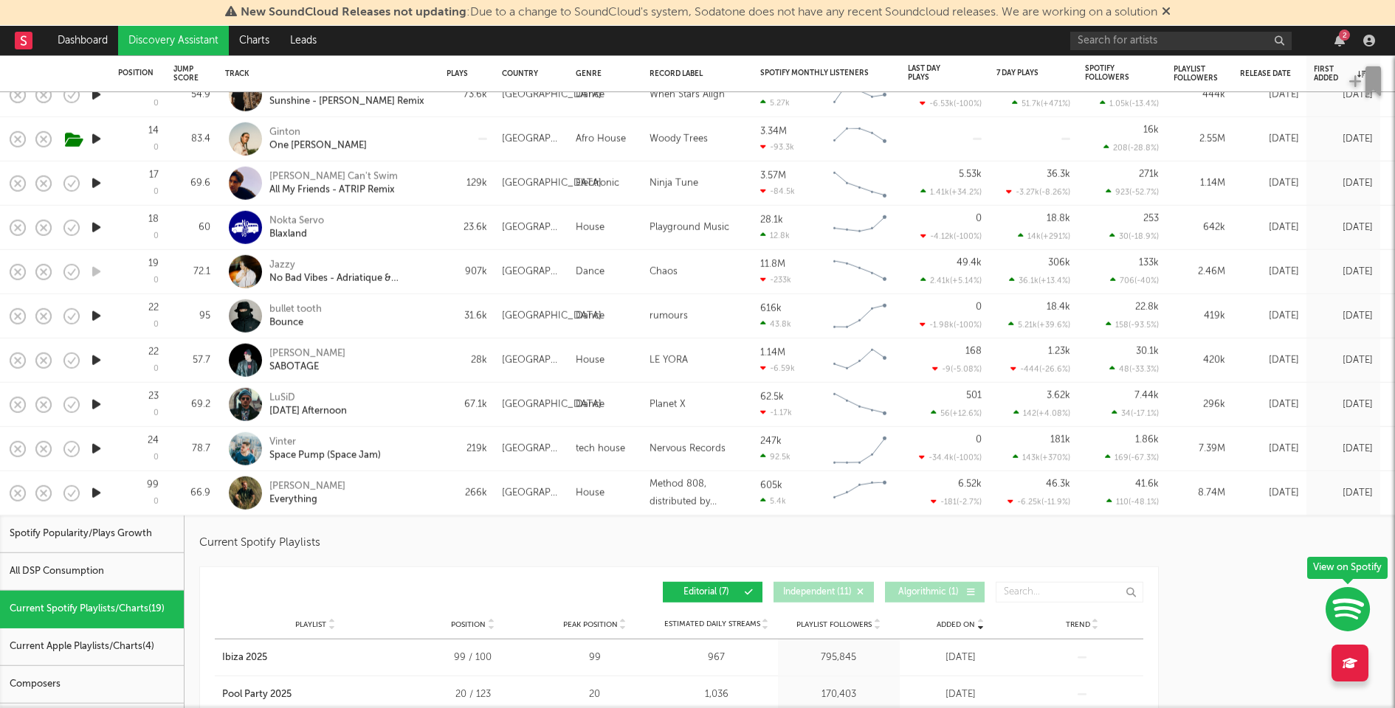
click at [455, 442] on div "219k" at bounding box center [466, 449] width 41 height 18
select select "1w"
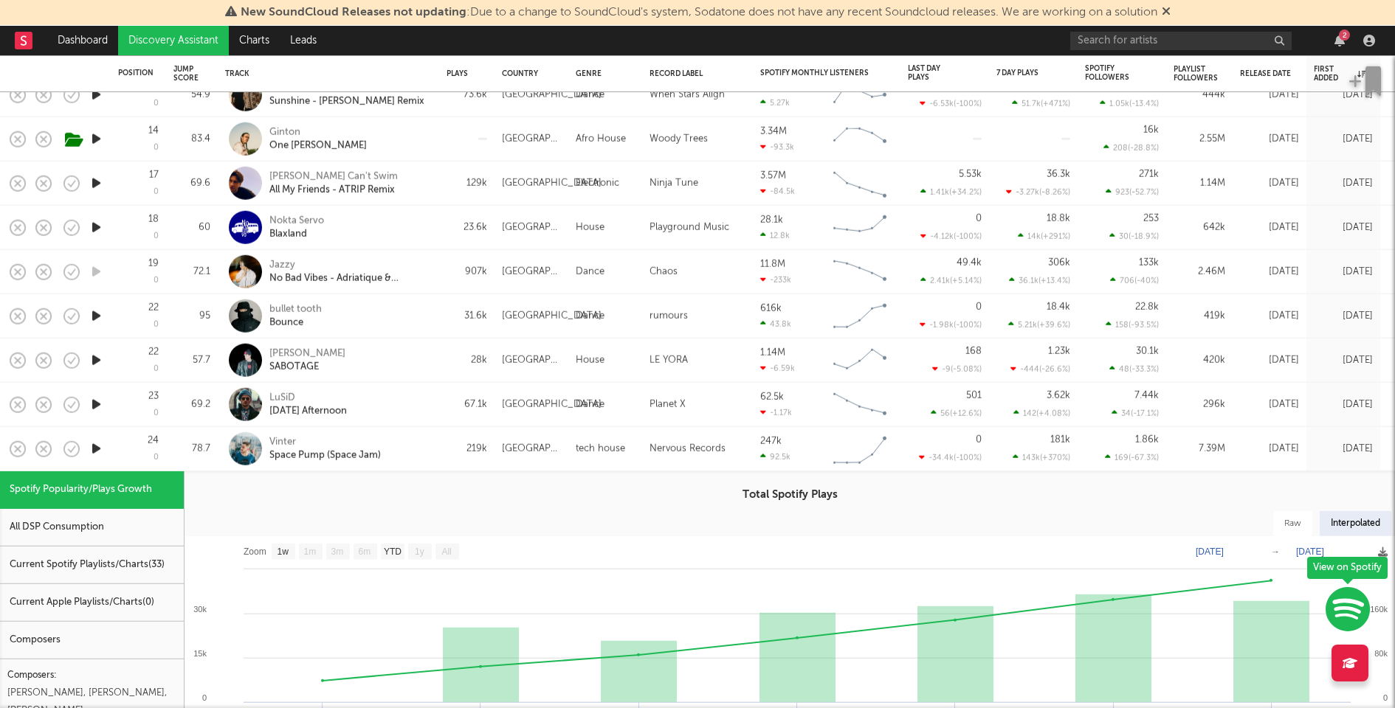
click at [102, 576] on div "Current Spotify Playlists/Charts ( 33 )" at bounding box center [92, 566] width 184 height 38
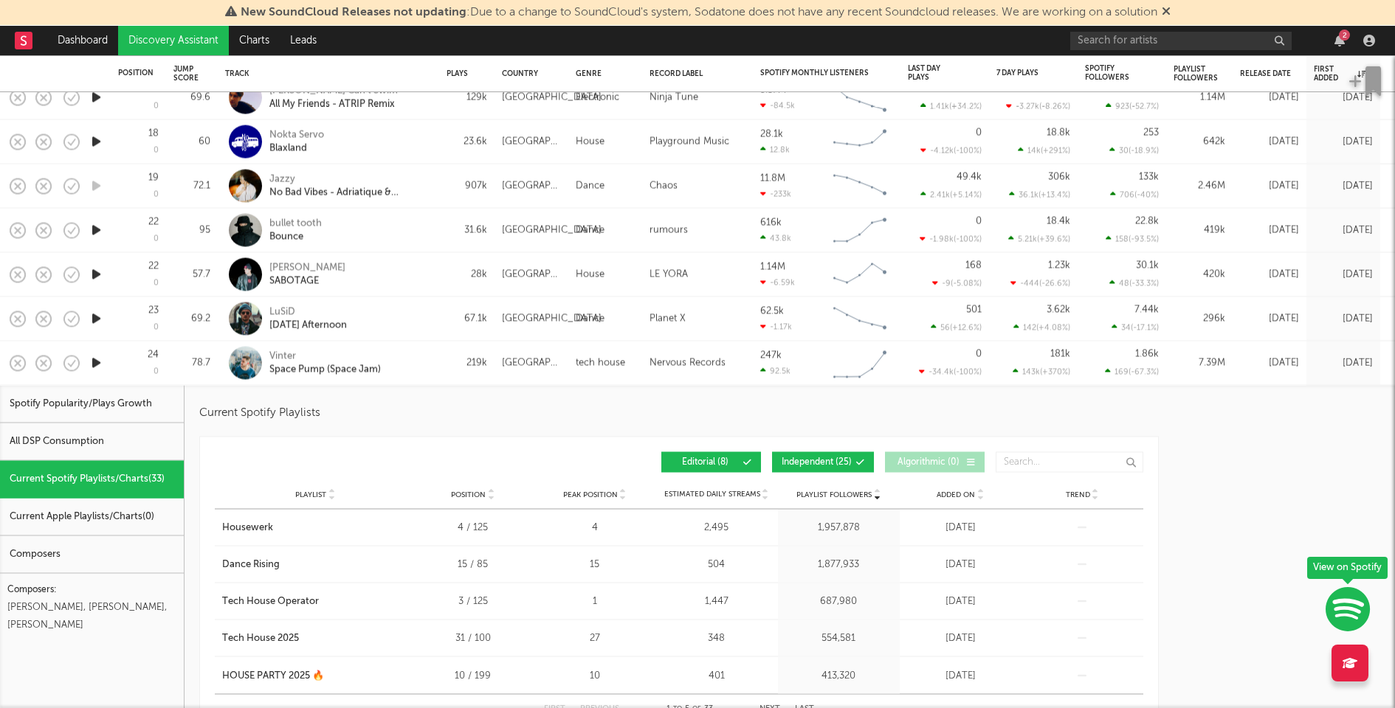
click at [835, 463] on span at bounding box center [834, 462] width 2 height 9
click at [934, 489] on div "Added On" at bounding box center [960, 494] width 114 height 11
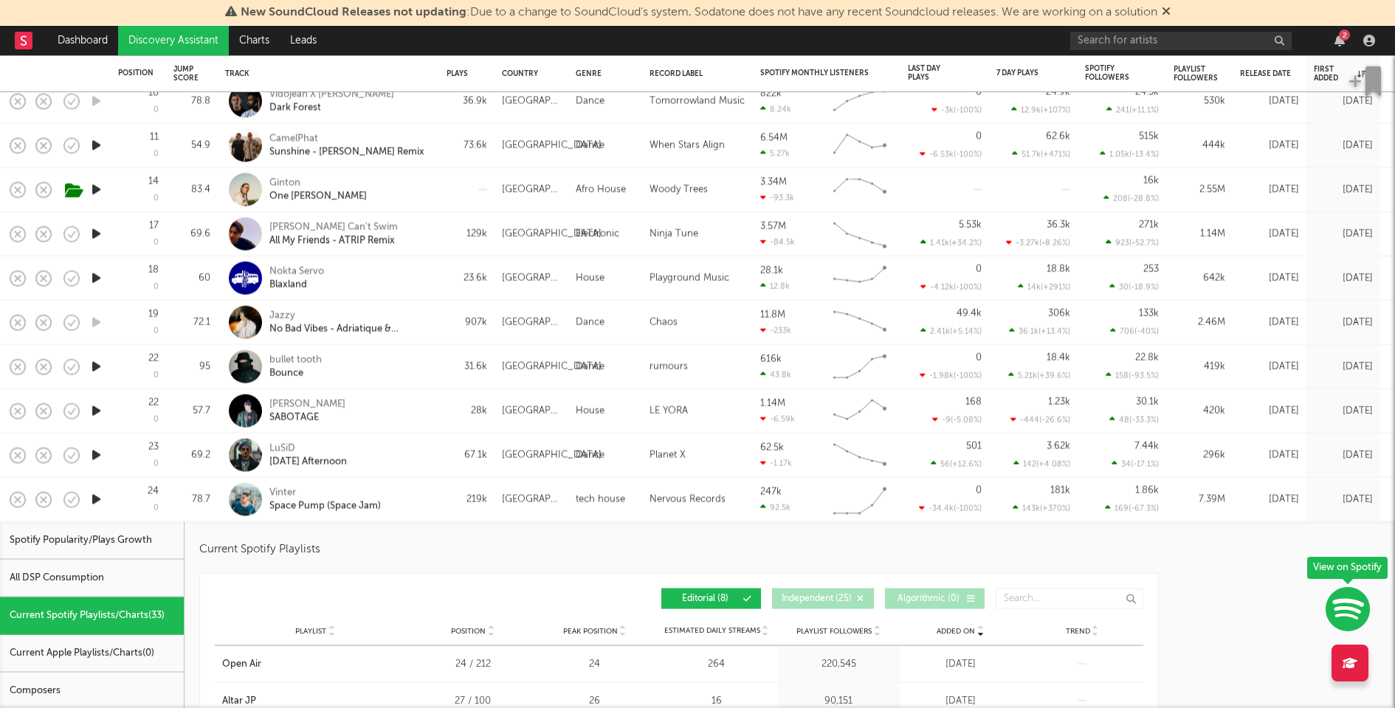
click at [404, 404] on div "[PERSON_NAME] SABOTAGE" at bounding box center [348, 411] width 159 height 27
select select "1w"
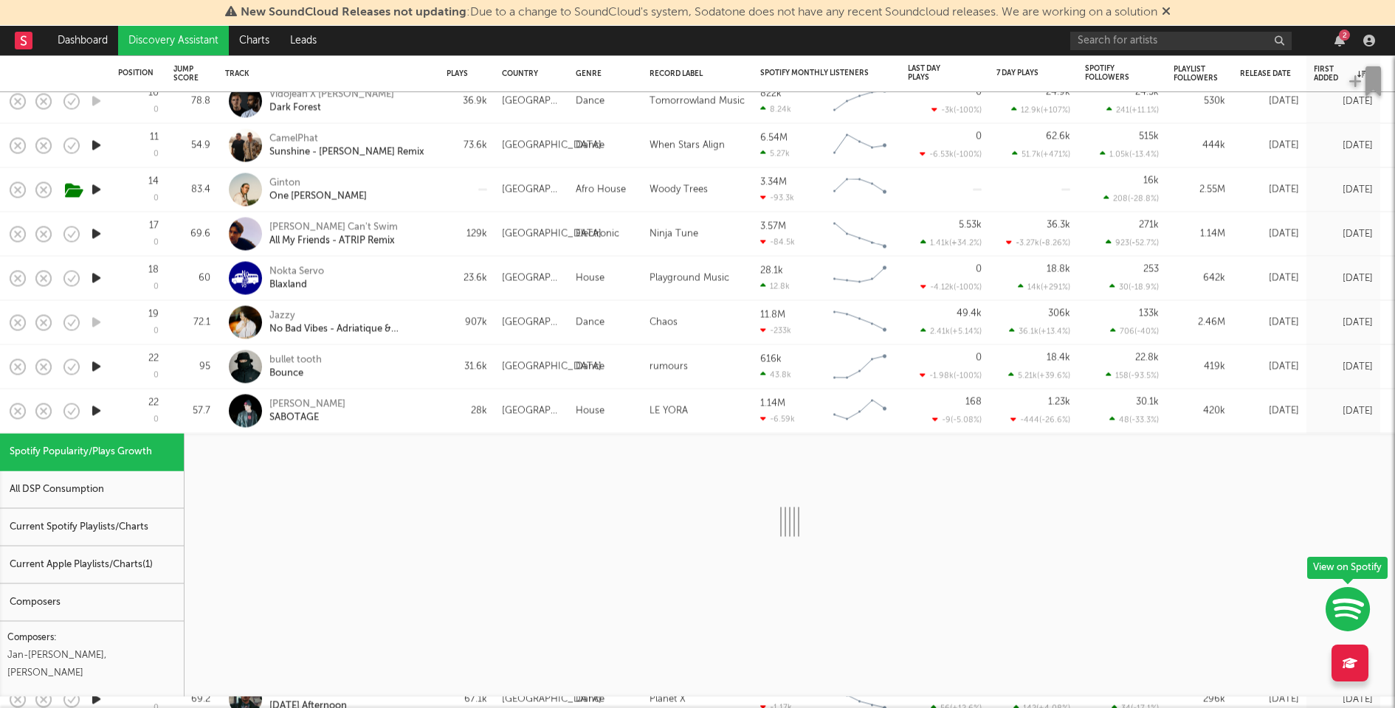
click at [126, 537] on div "Current Spotify Playlists/Charts" at bounding box center [92, 528] width 184 height 38
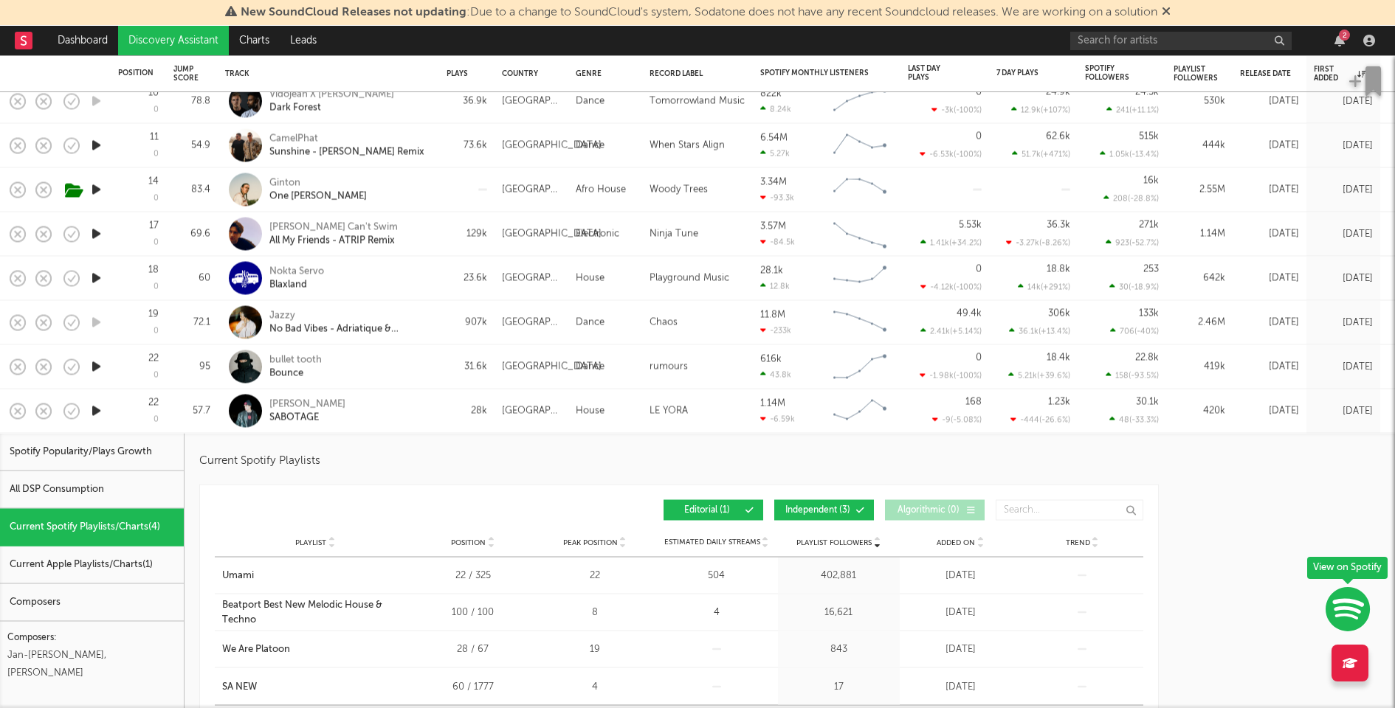
click at [813, 504] on button "Independent ( 3 )" at bounding box center [824, 510] width 100 height 21
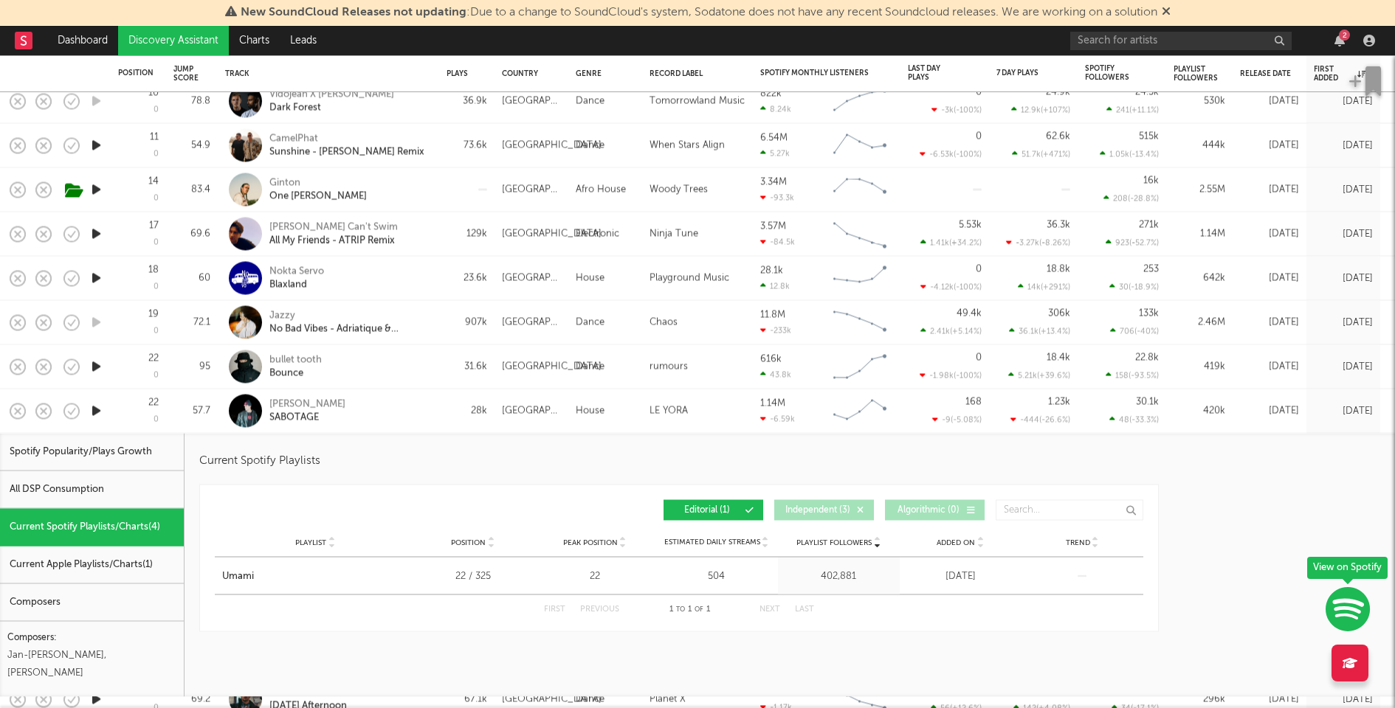
click at [422, 366] on div "bullet tooth Bounce" at bounding box center [348, 366] width 159 height 27
select select "1w"
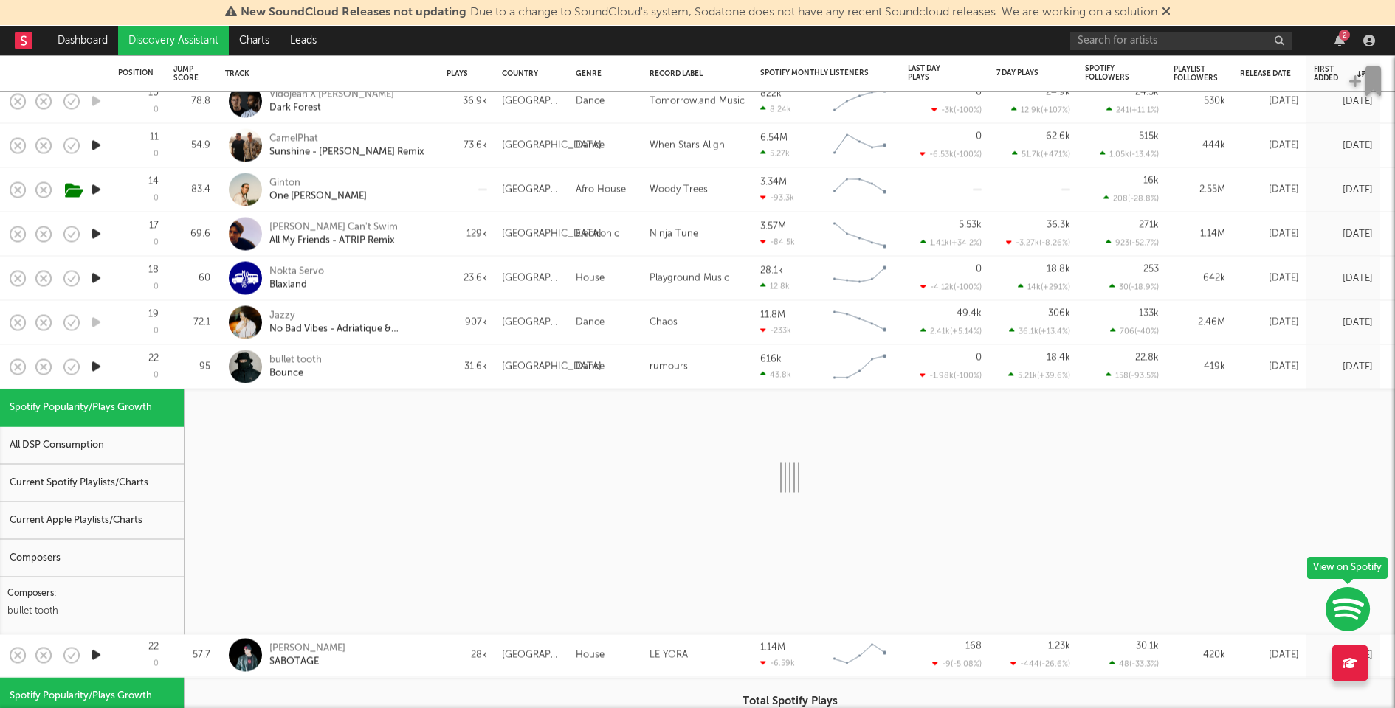
click at [120, 478] on div "Current Spotify Playlists/Charts" at bounding box center [92, 484] width 184 height 38
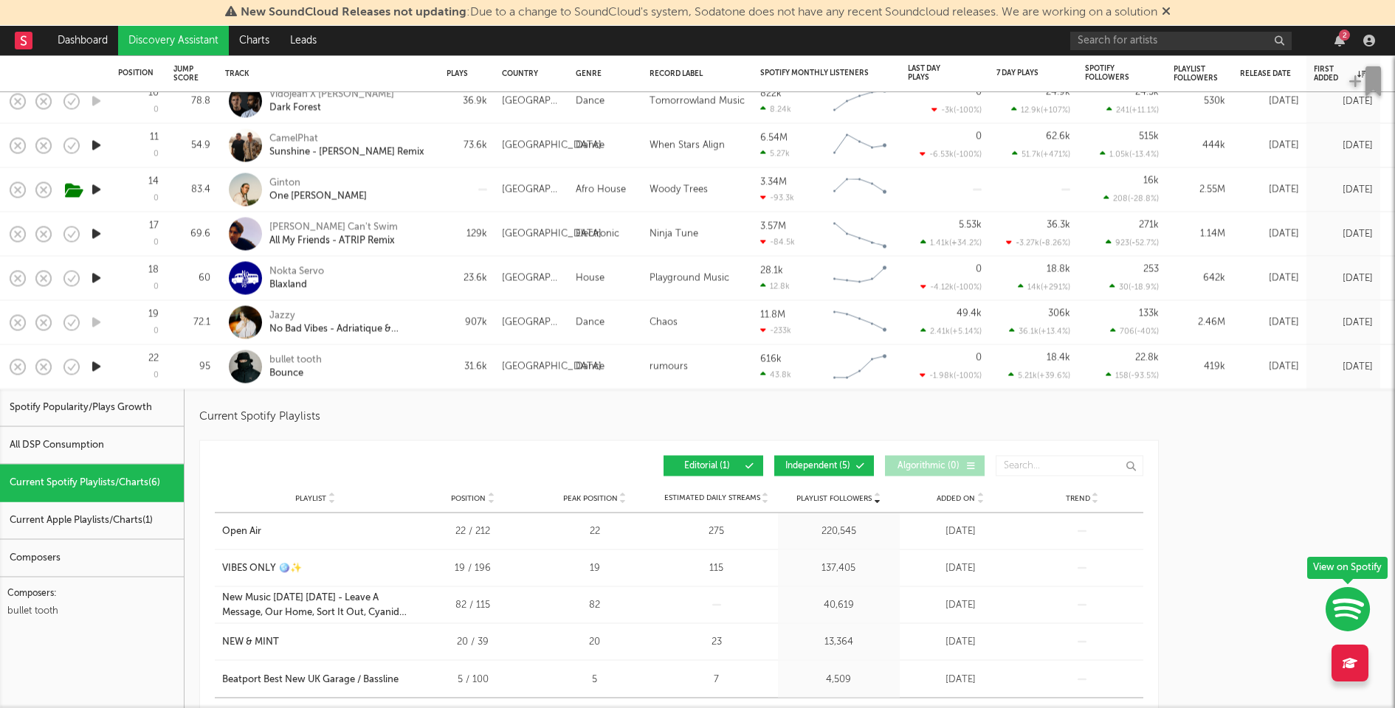
click at [775, 462] on button "Independent ( 5 )" at bounding box center [824, 466] width 100 height 21
select select "1w"
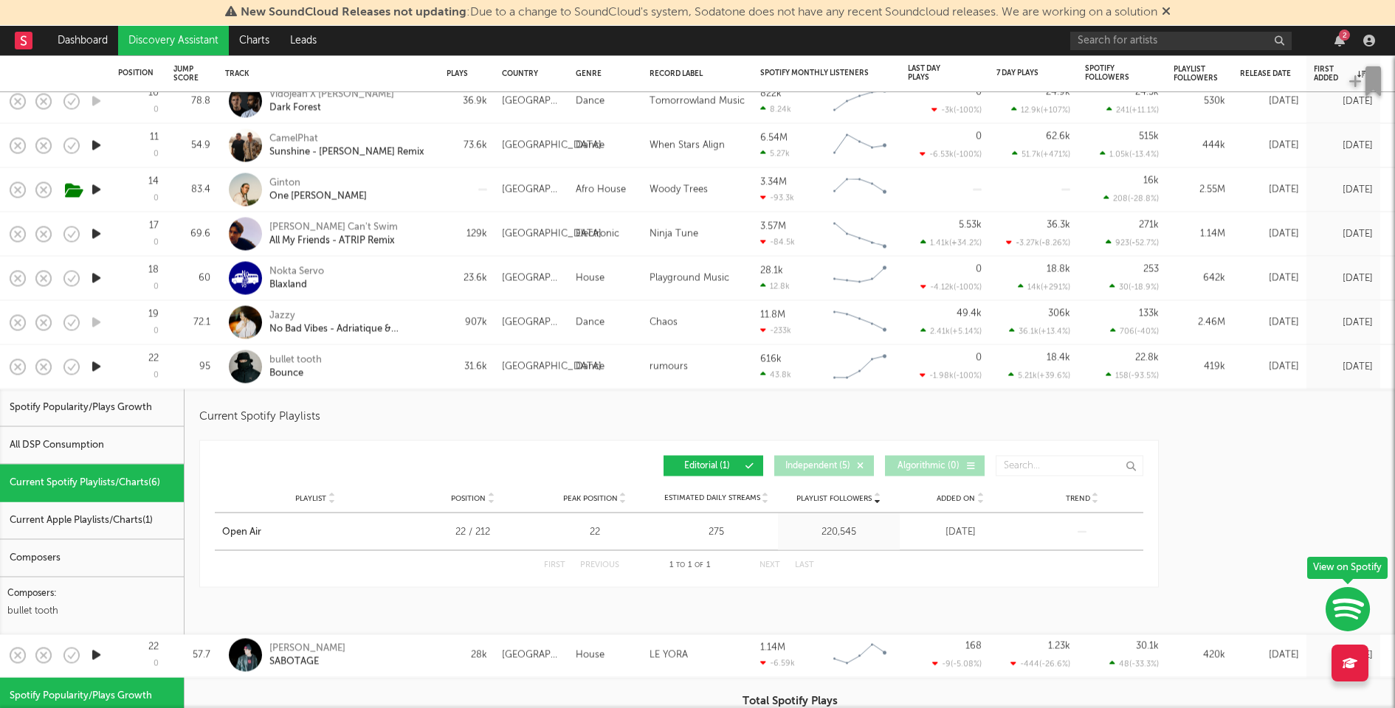
click at [412, 280] on div "Nokta Servo Blaxland" at bounding box center [348, 278] width 159 height 27
select select "1w"
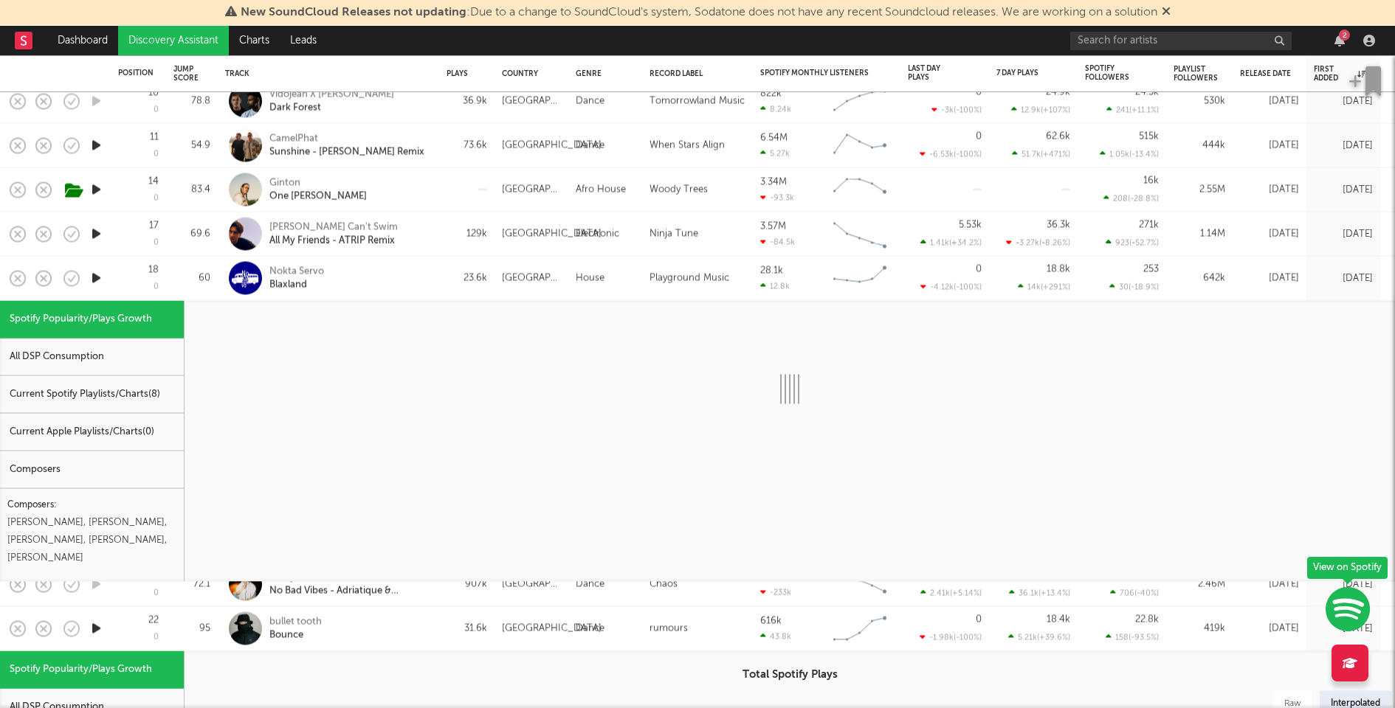
click at [123, 402] on div "Current Spotify Playlists/Charts ( 8 )" at bounding box center [92, 395] width 184 height 38
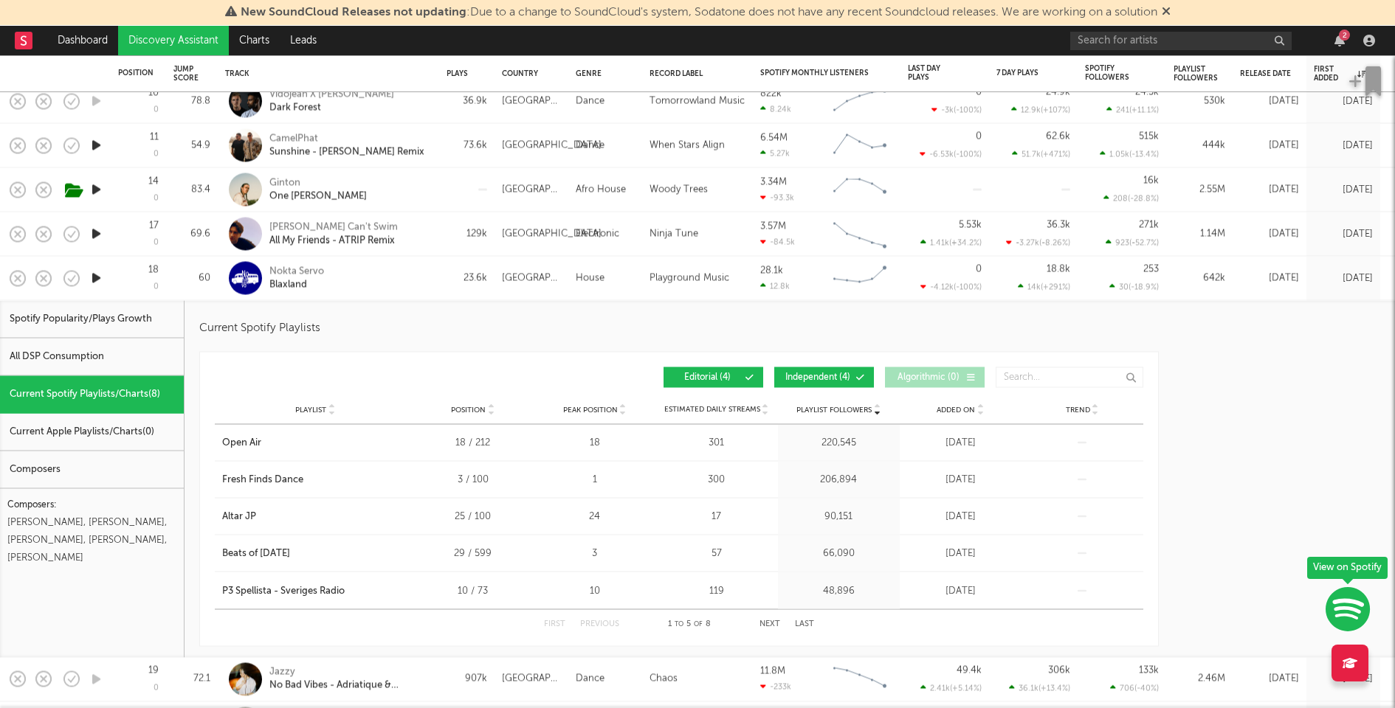
click at [401, 273] on div "Nokta Servo Blaxland" at bounding box center [348, 278] width 159 height 27
select select "1w"
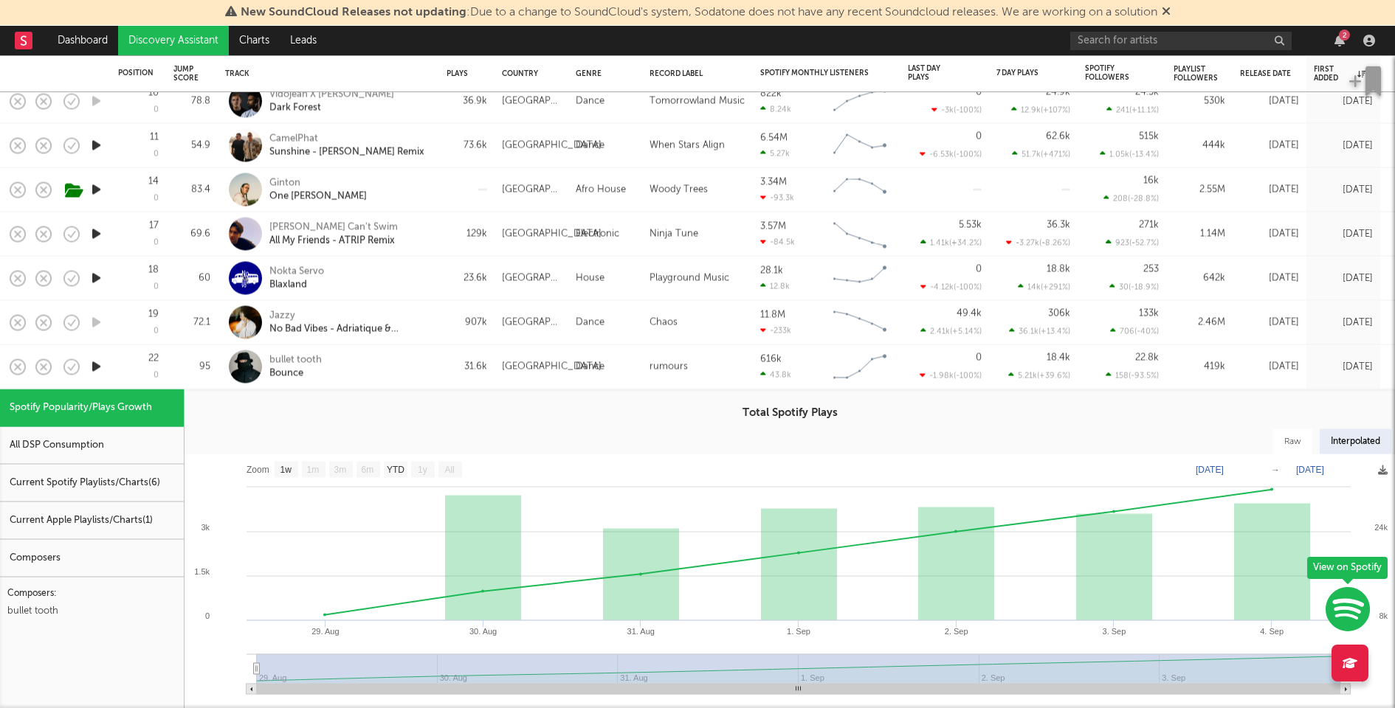
click at [402, 370] on div "bullet tooth Bounce" at bounding box center [348, 366] width 159 height 27
select select "1w"
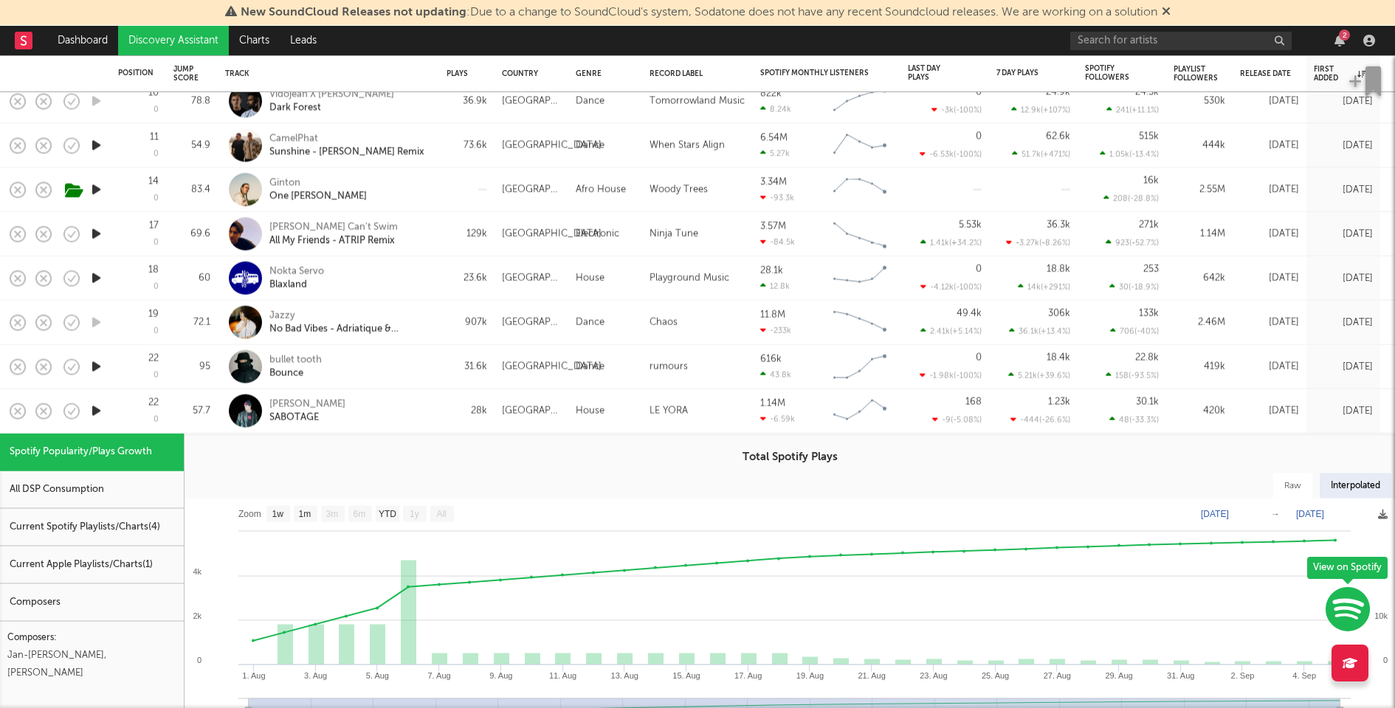
click at [402, 413] on div "[PERSON_NAME] SABOTAGE" at bounding box center [348, 411] width 159 height 27
select select "1w"
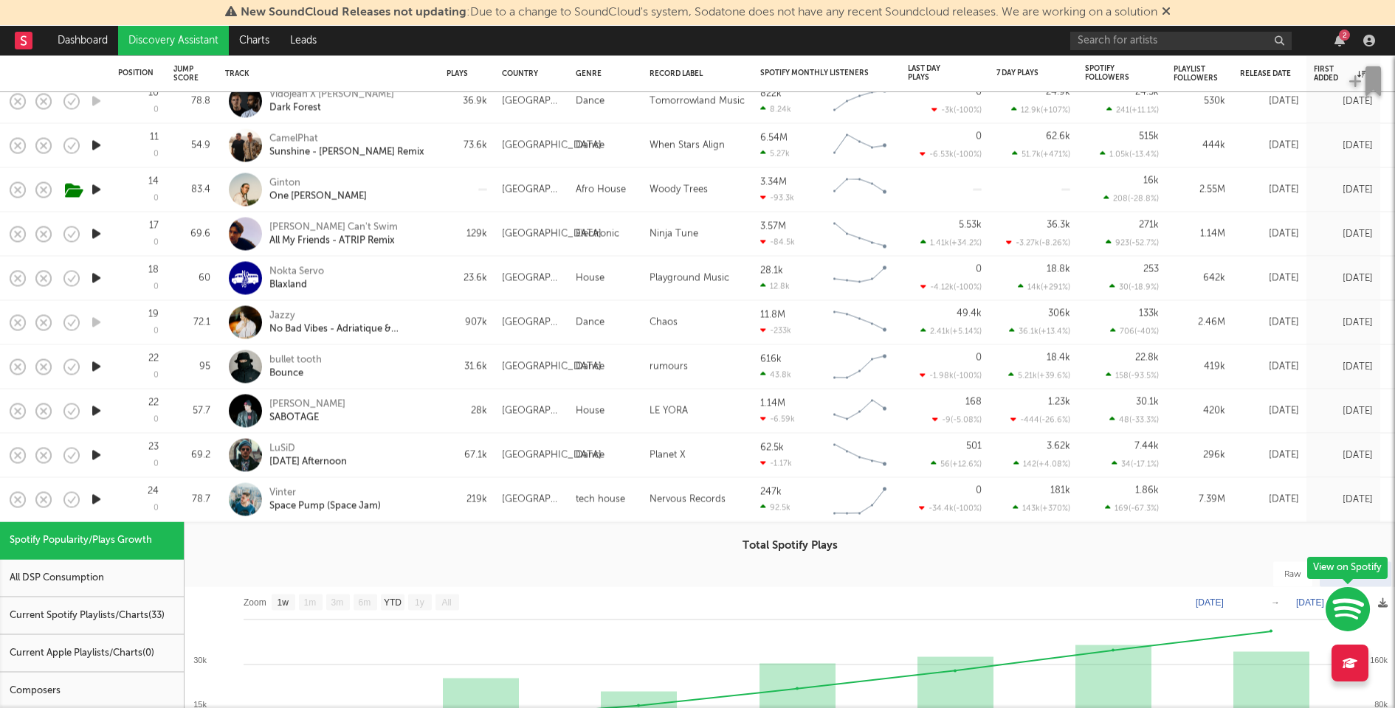
click at [422, 507] on div "Vinter Space Pump (Space Jam)" at bounding box center [348, 499] width 159 height 27
select select "1w"
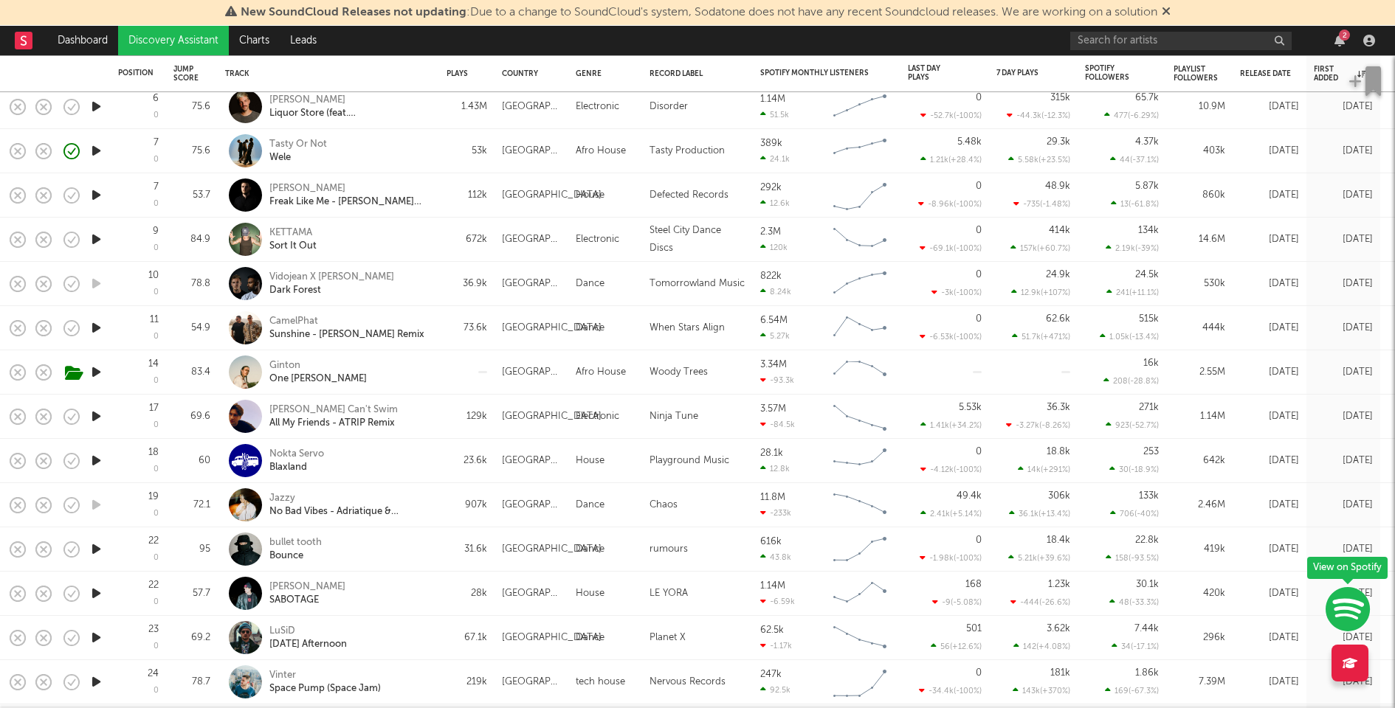
click at [438, 416] on div "[PERSON_NAME]n't Swim All My Friends - ATRIP Remix" at bounding box center [328, 417] width 221 height 44
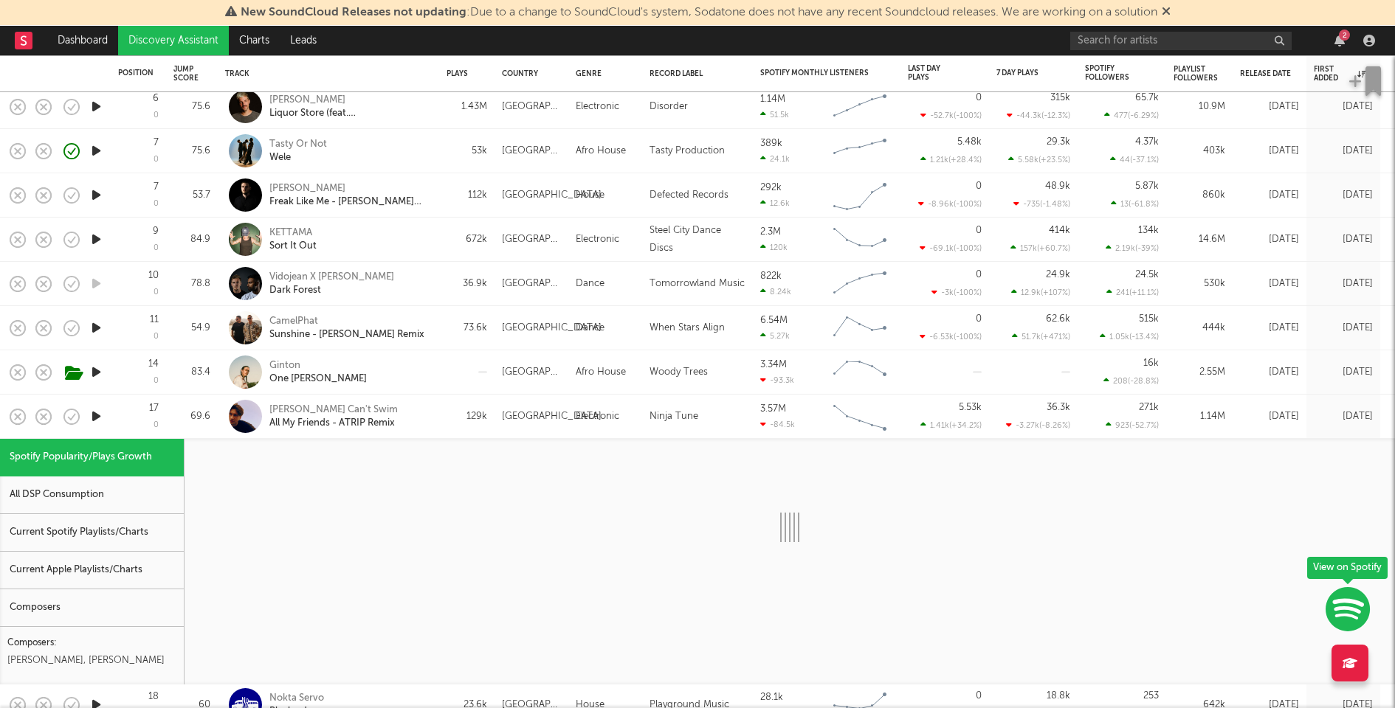
click at [107, 535] on div "Current Spotify Playlists/Charts" at bounding box center [92, 533] width 184 height 38
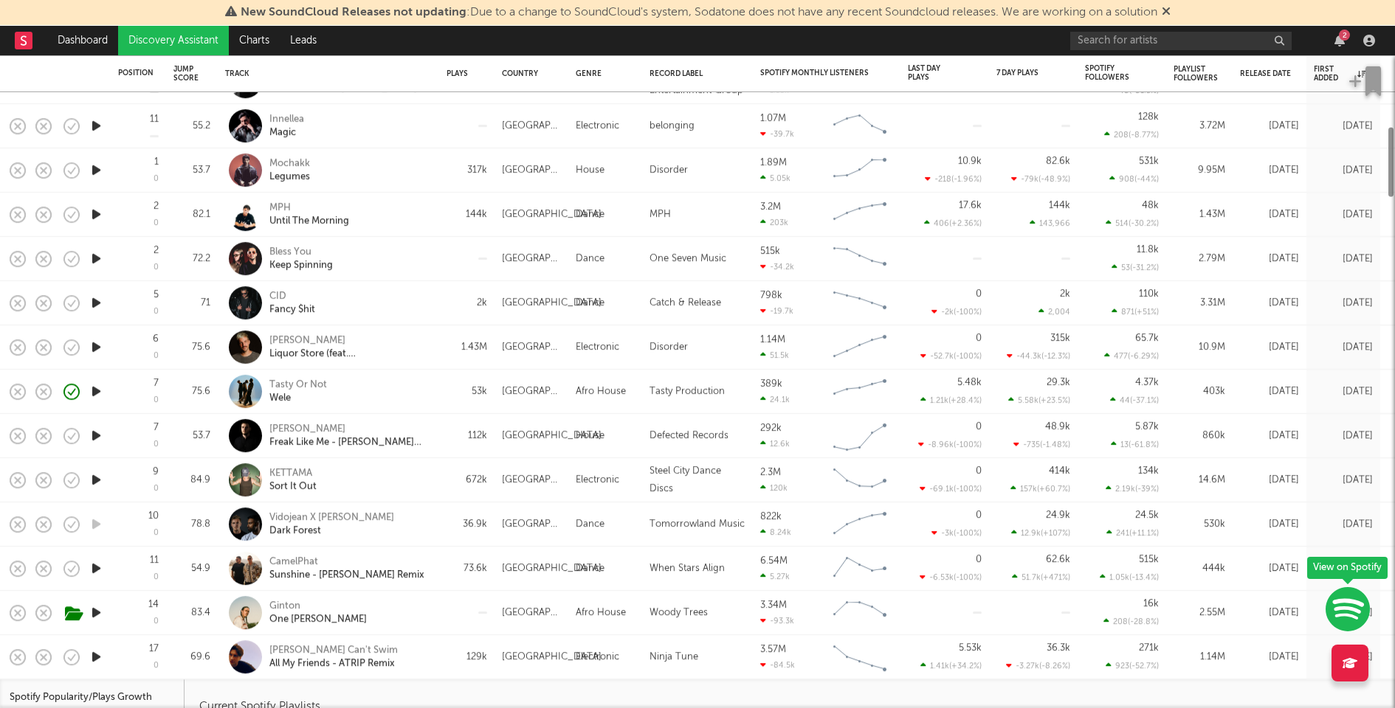
click at [407, 210] on div "MPH Until The Morning" at bounding box center [348, 214] width 159 height 27
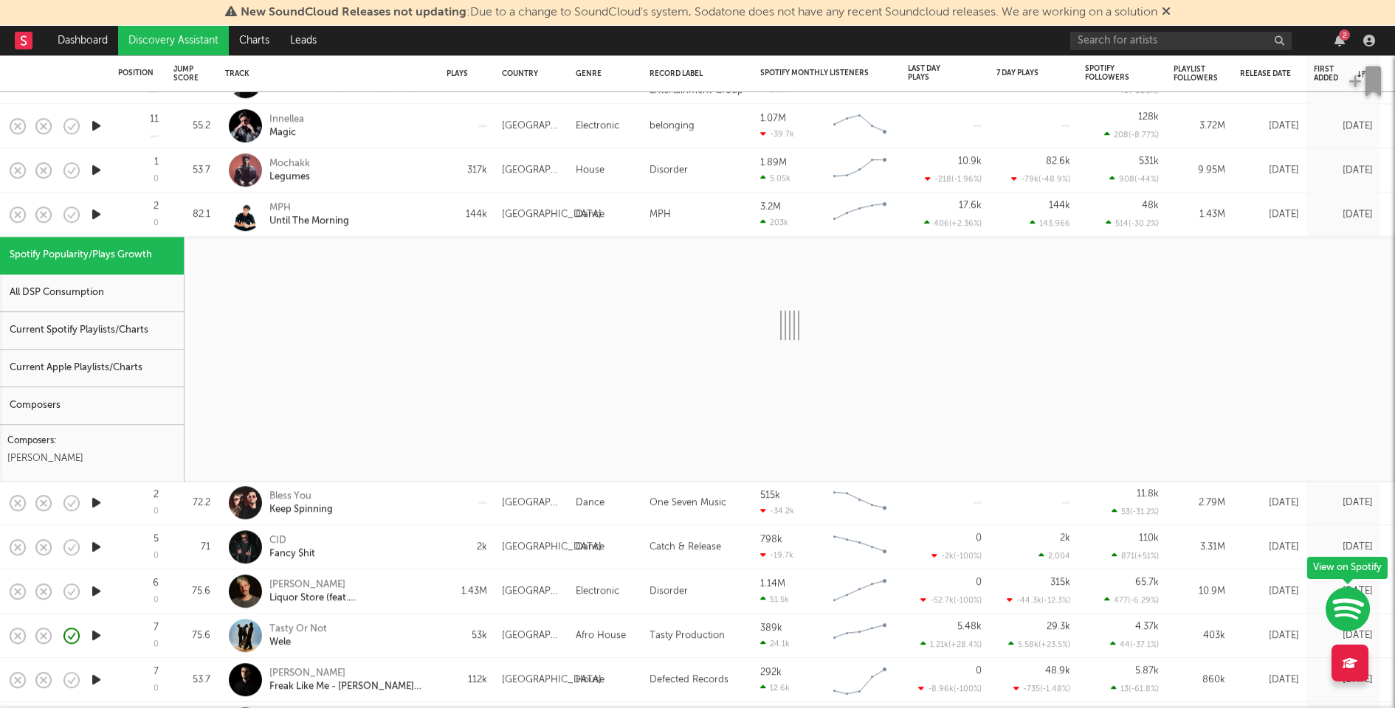
click at [127, 332] on div "Current Spotify Playlists/Charts" at bounding box center [92, 331] width 184 height 38
